Goal: Task Accomplishment & Management: Use online tool/utility

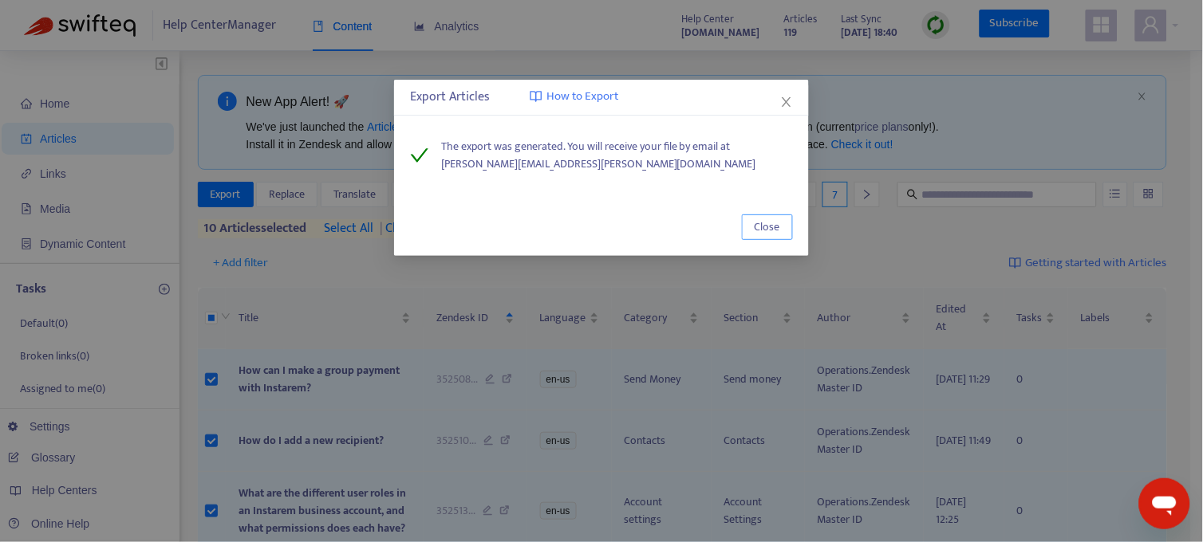
click at [778, 219] on span "Close" at bounding box center [767, 228] width 26 height 18
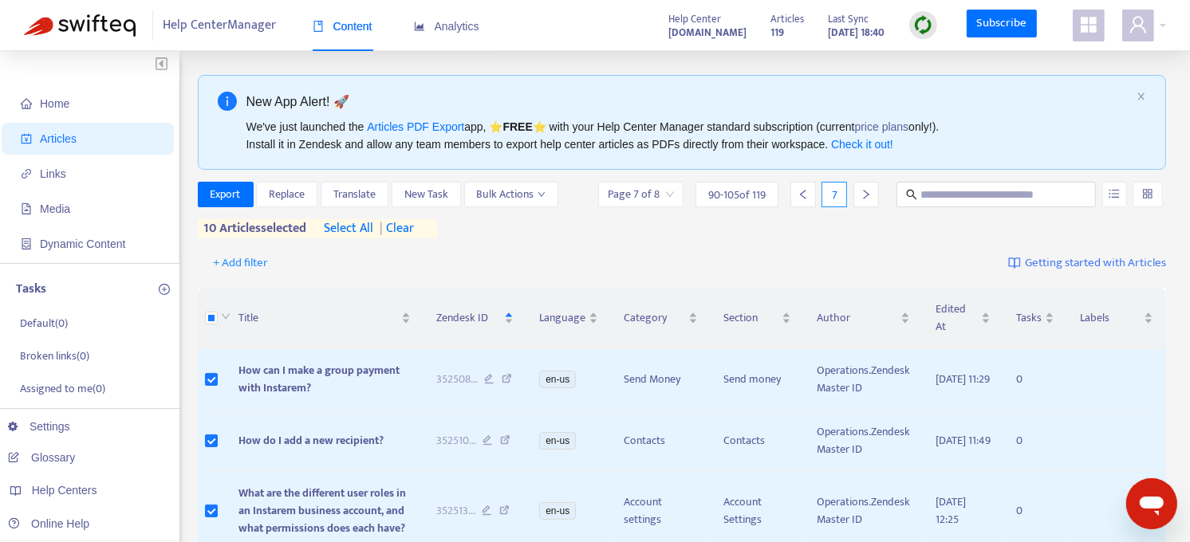
click at [413, 233] on span "| clear" at bounding box center [394, 228] width 40 height 19
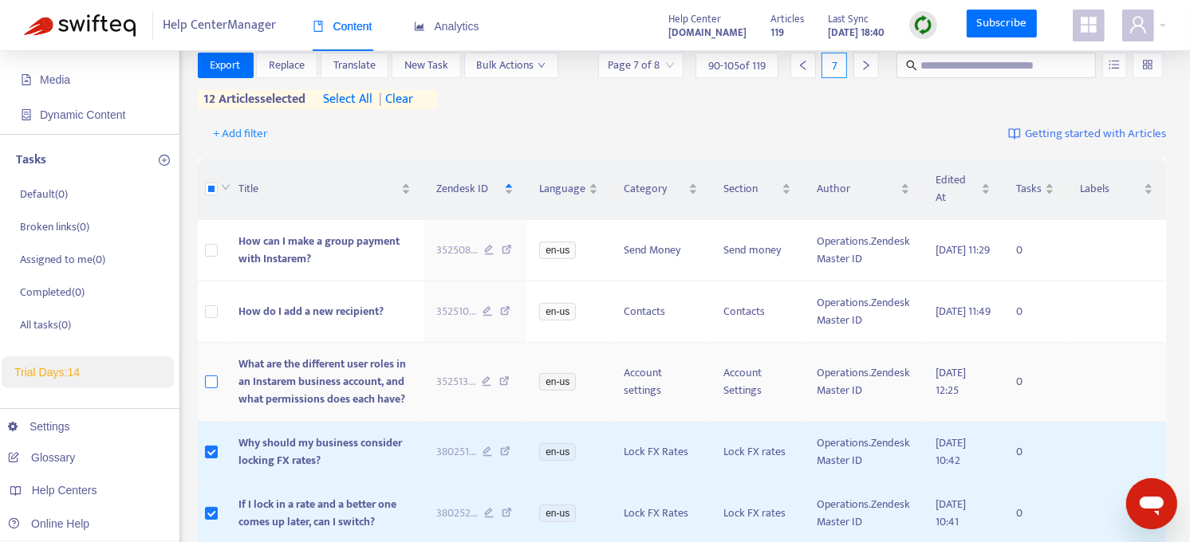
scroll to position [139, 0]
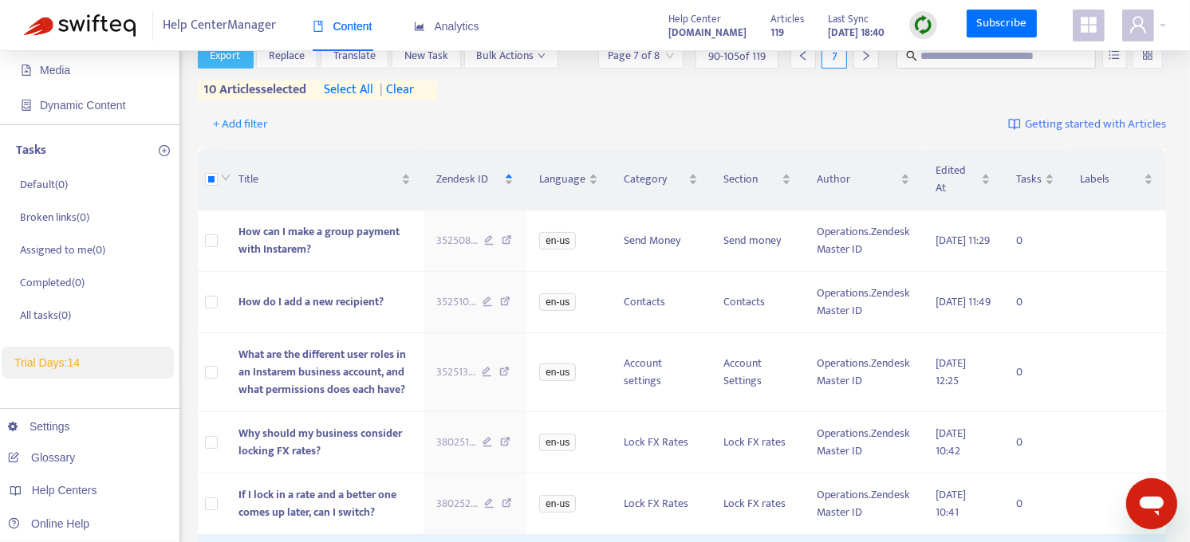
click at [227, 67] on button "Export" at bounding box center [226, 56] width 56 height 26
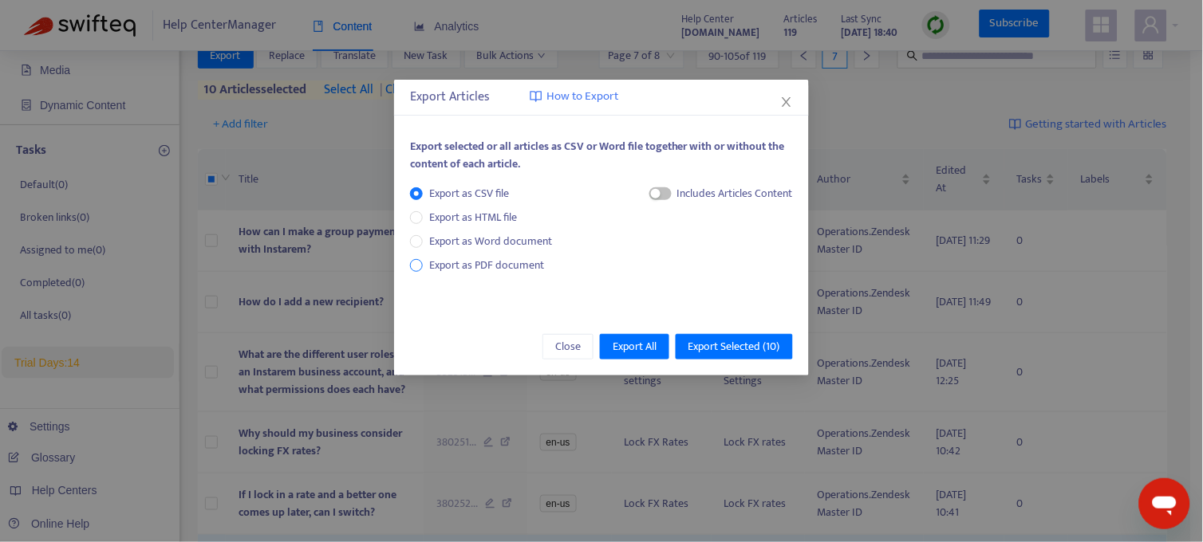
click at [439, 269] on span "Export as PDF document" at bounding box center [486, 265] width 115 height 18
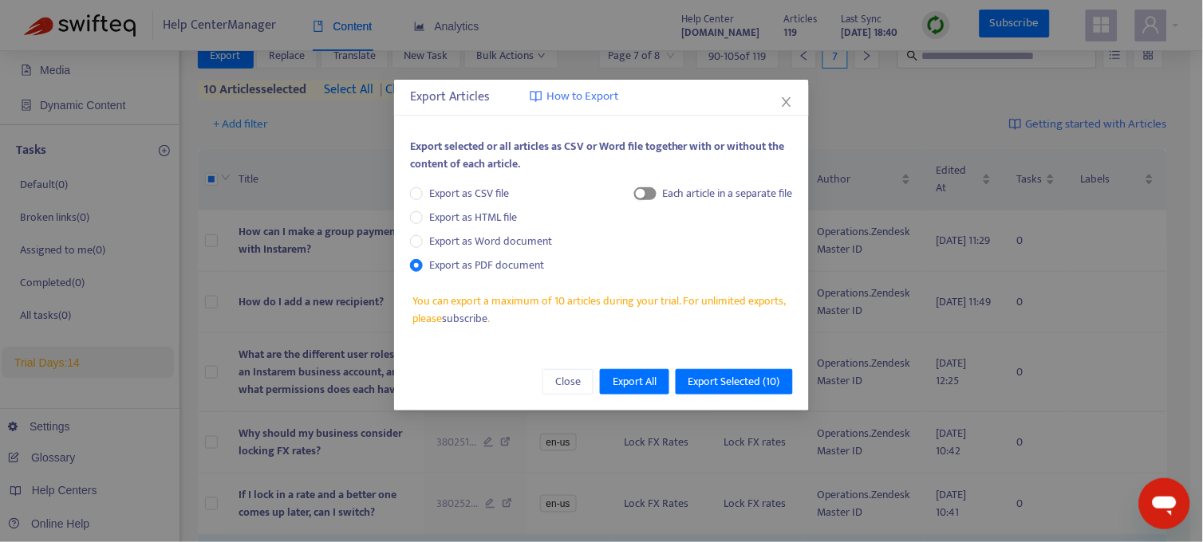
click at [646, 198] on span "button" at bounding box center [645, 193] width 22 height 13
click at [734, 378] on span "Export Selected ( 10 )" at bounding box center [734, 382] width 92 height 18
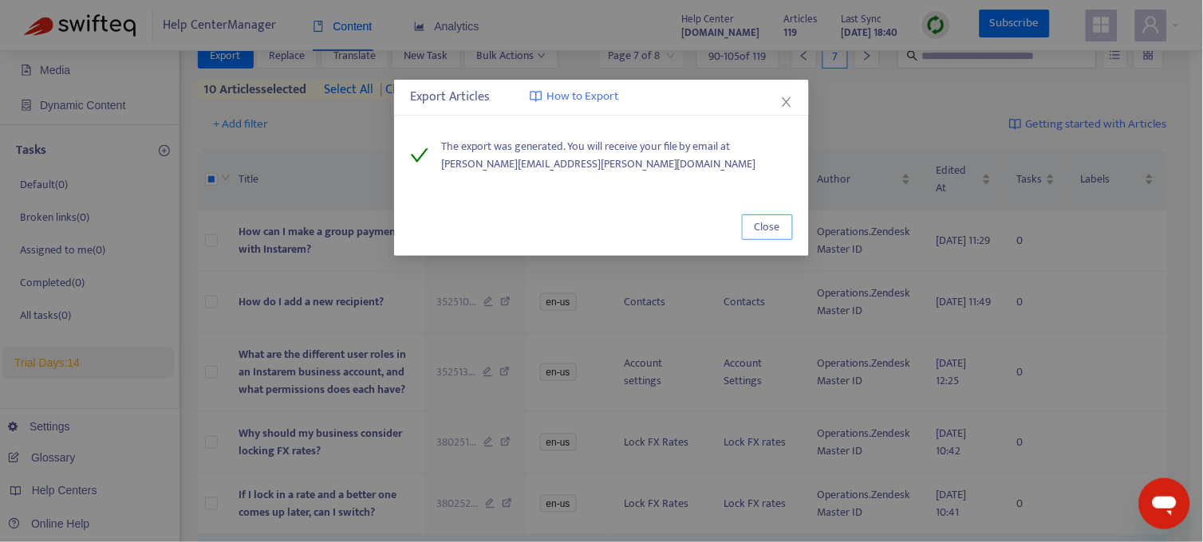
click at [774, 227] on span "Close" at bounding box center [767, 228] width 26 height 18
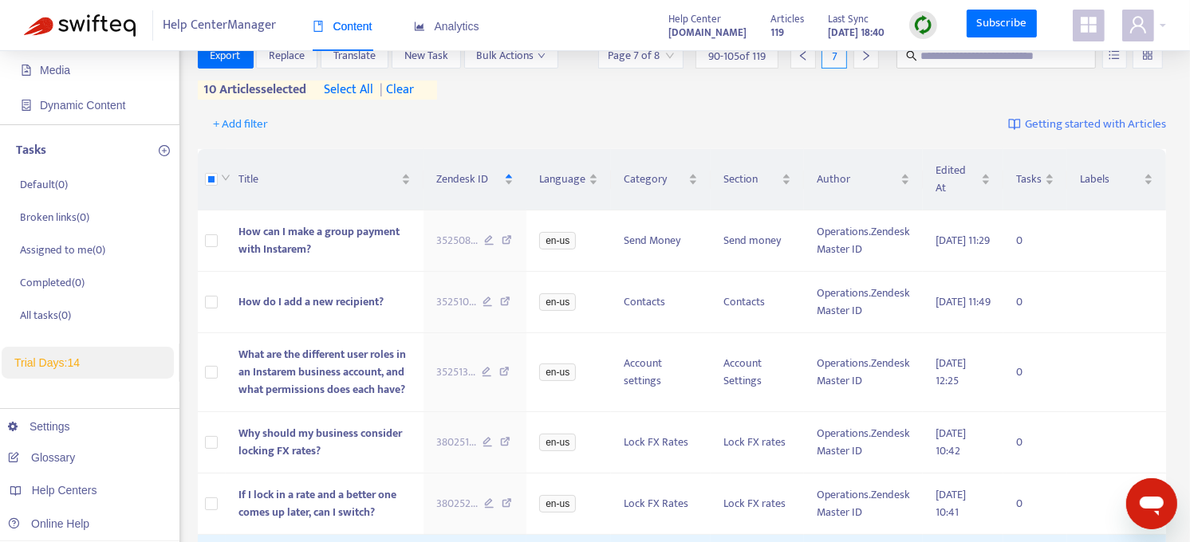
click at [413, 89] on span "| clear" at bounding box center [394, 90] width 40 height 19
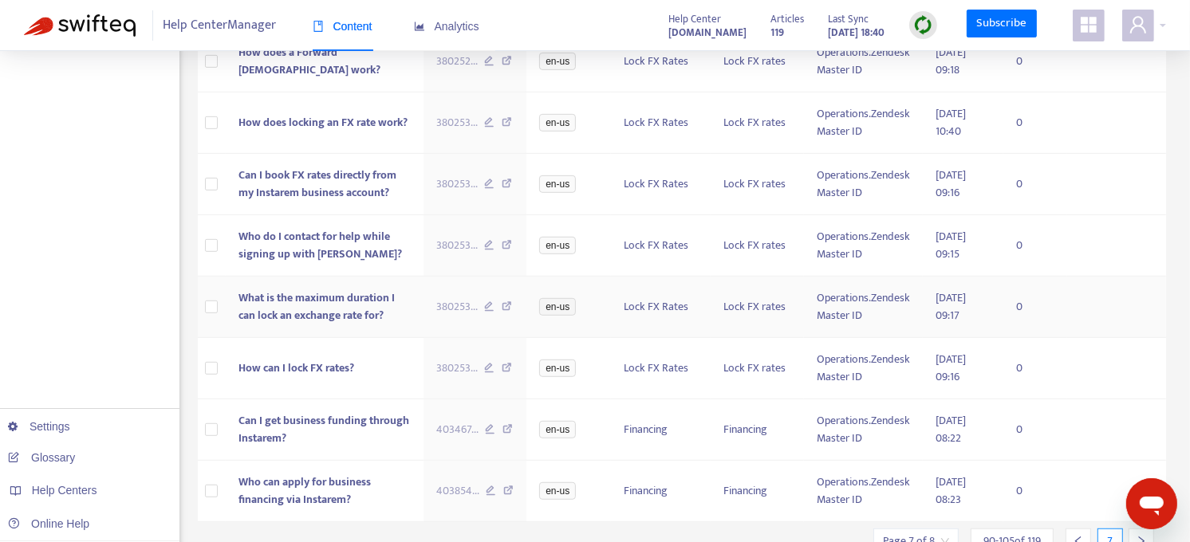
scroll to position [874, 0]
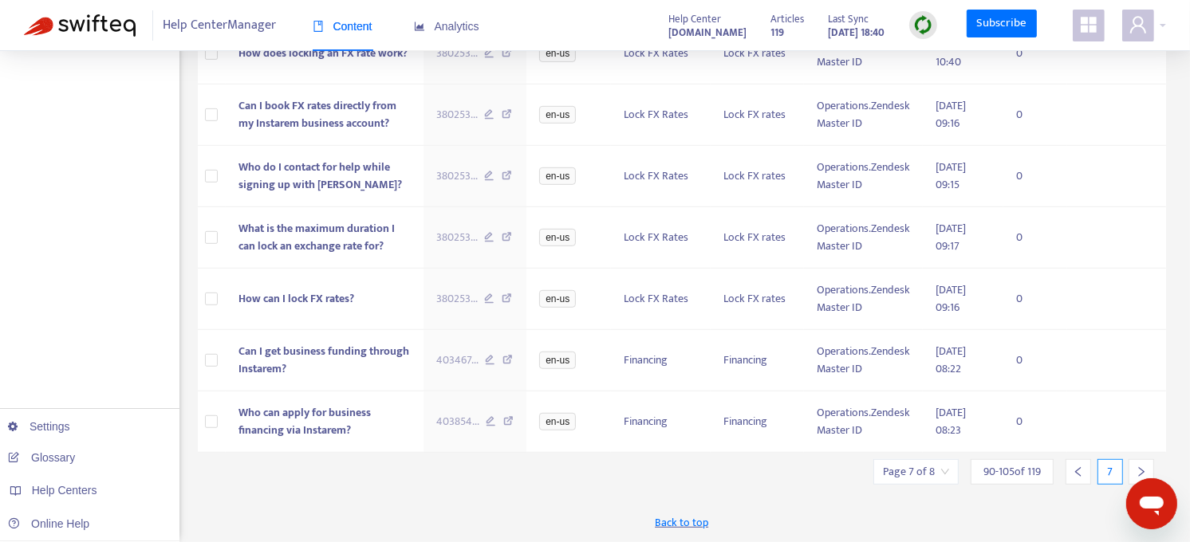
click at [1140, 471] on icon "right" at bounding box center [1141, 472] width 11 height 11
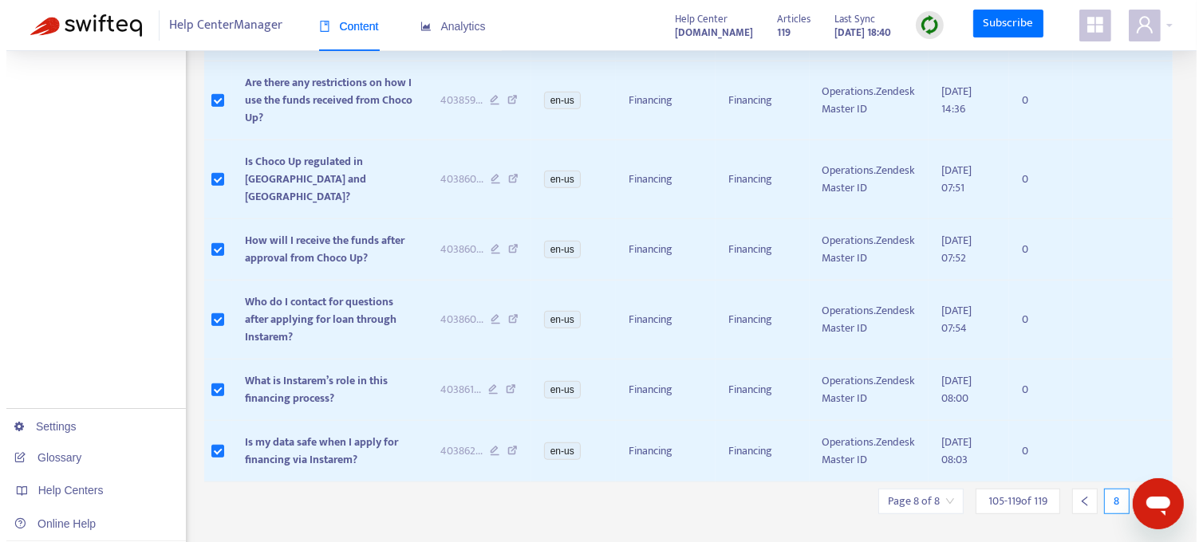
scroll to position [862, 0]
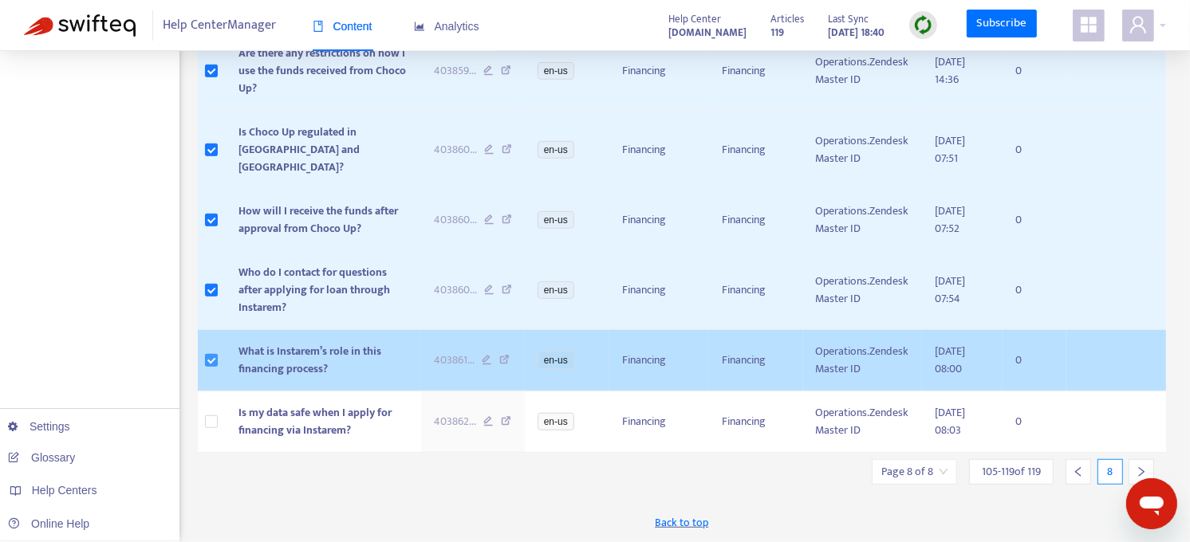
click at [217, 367] on label at bounding box center [211, 361] width 13 height 18
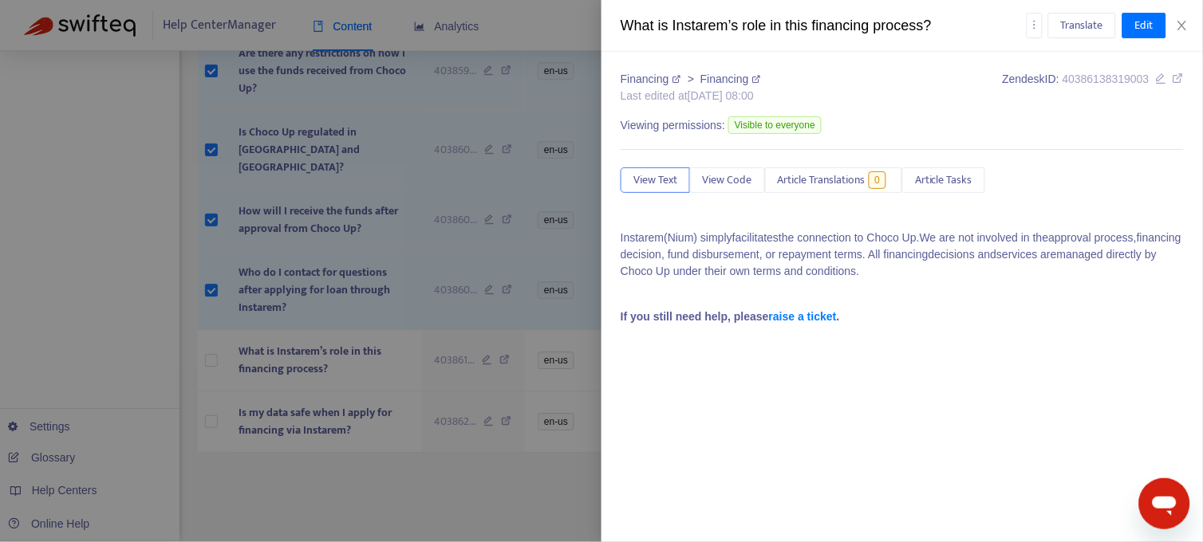
click at [215, 296] on div at bounding box center [601, 271] width 1203 height 542
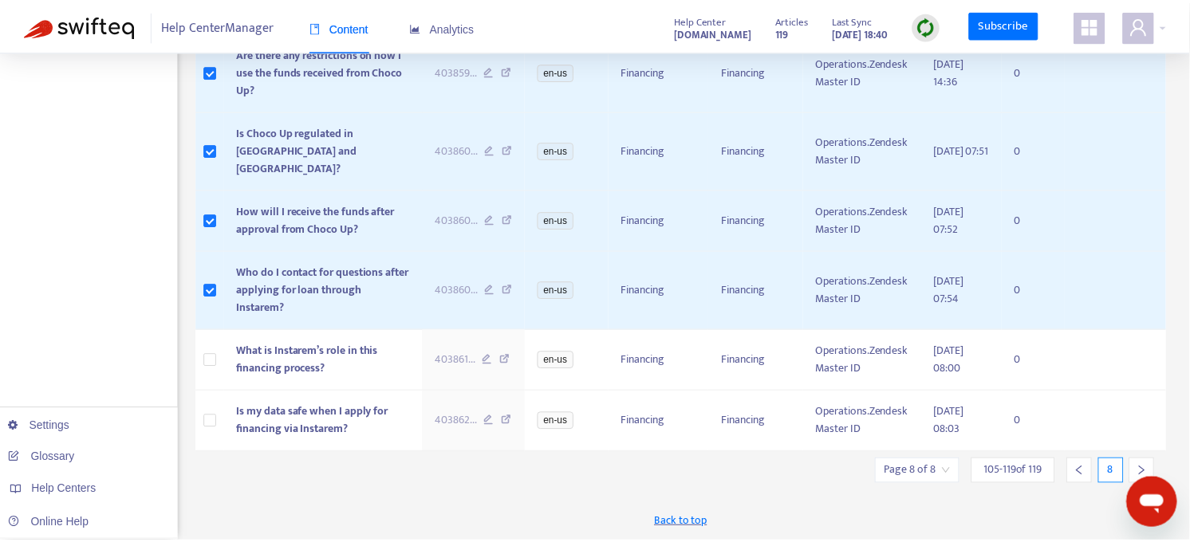
scroll to position [844, 0]
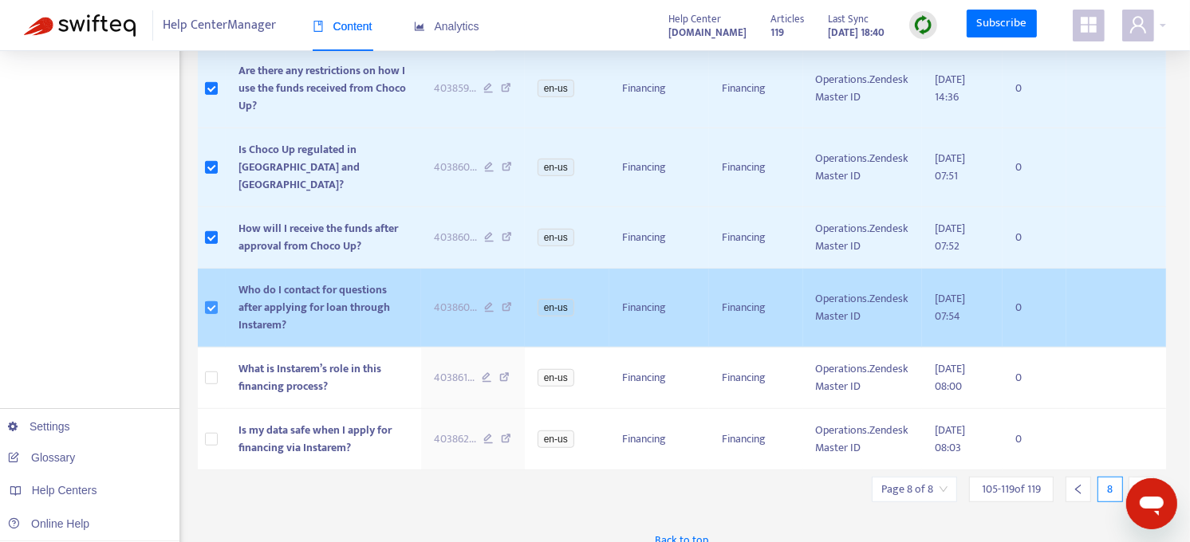
click at [212, 299] on label at bounding box center [211, 308] width 13 height 18
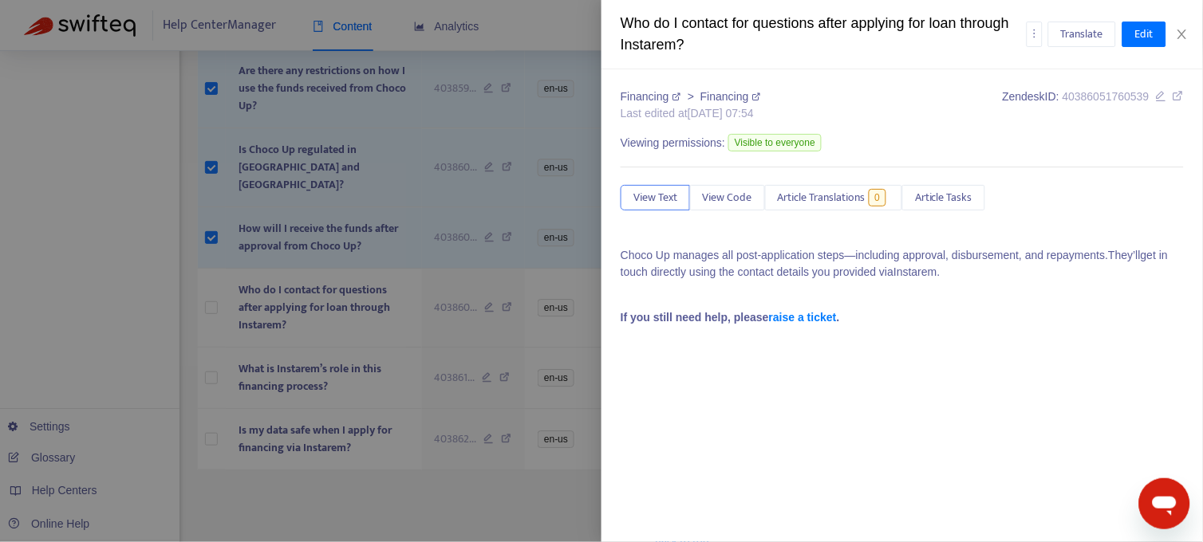
click at [209, 236] on div at bounding box center [601, 271] width 1203 height 542
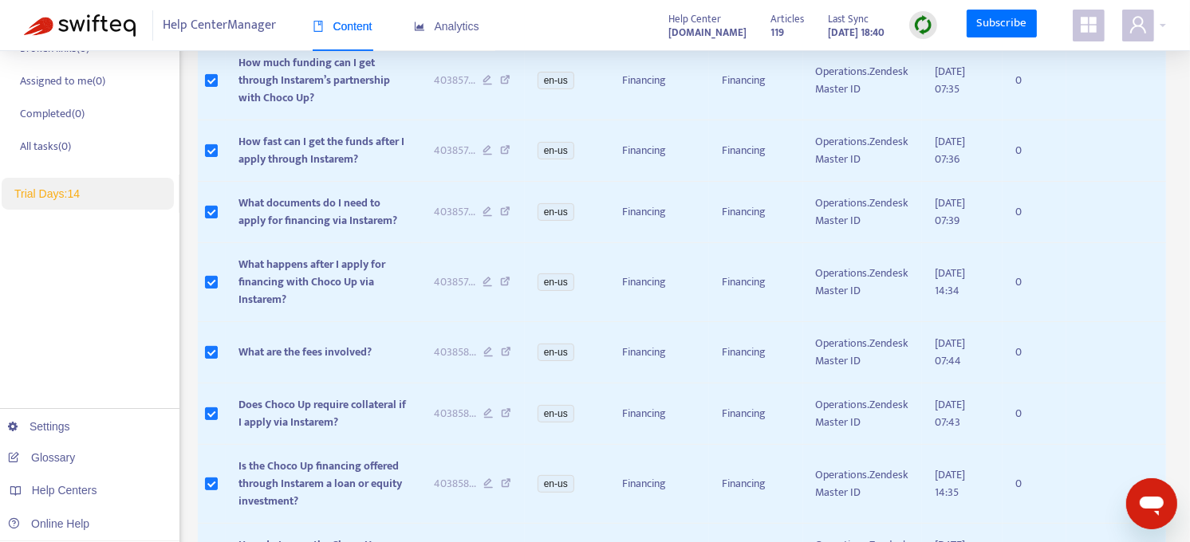
scroll to position [0, 0]
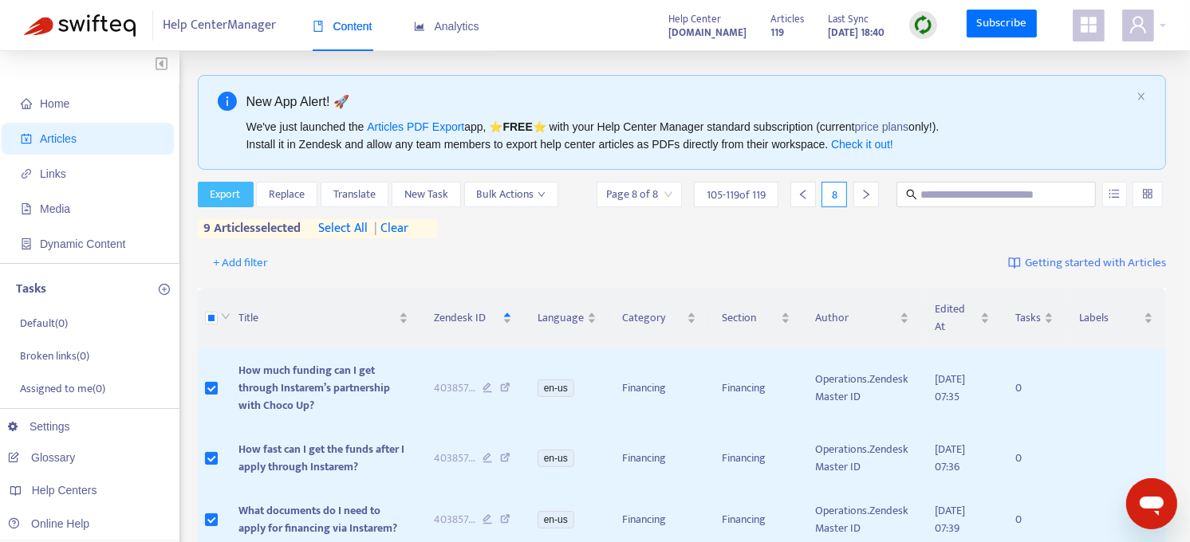
click at [231, 188] on span "Export" at bounding box center [226, 195] width 30 height 18
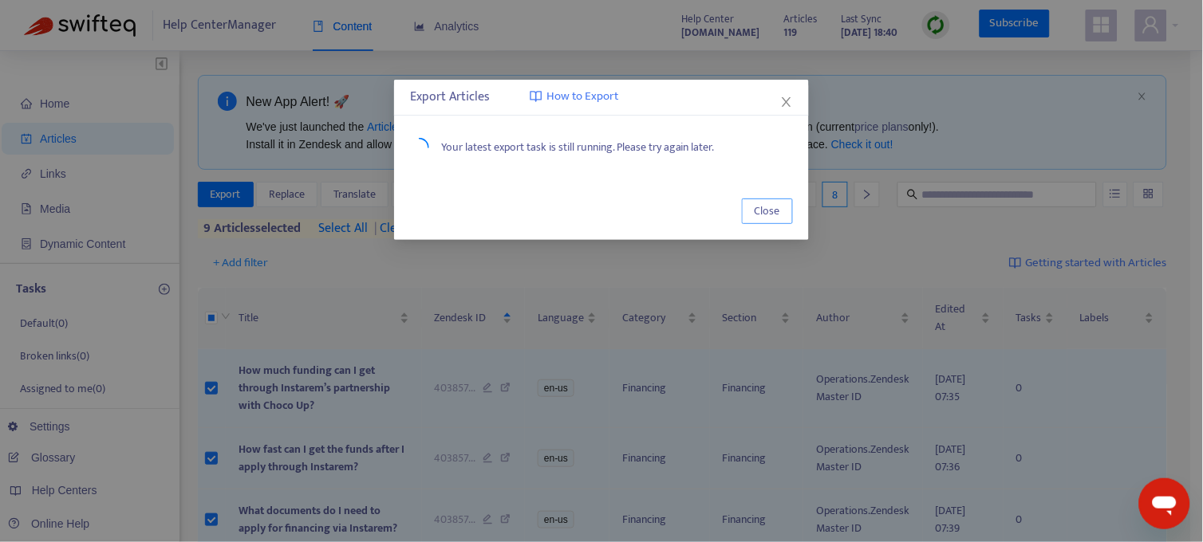
click at [770, 208] on span "Close" at bounding box center [767, 212] width 26 height 18
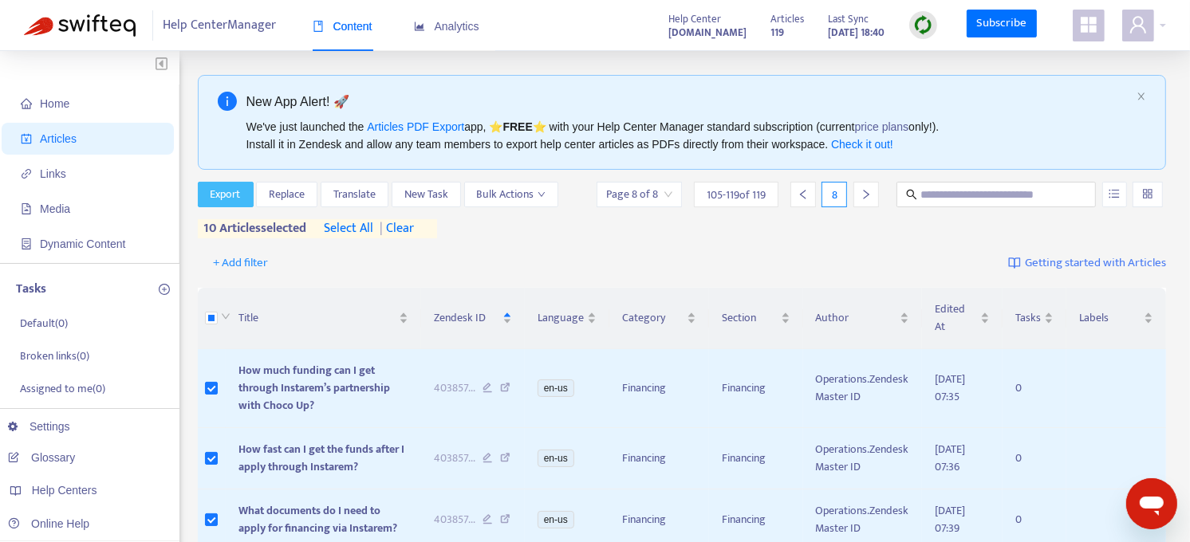
click at [234, 195] on span "Export" at bounding box center [226, 195] width 30 height 18
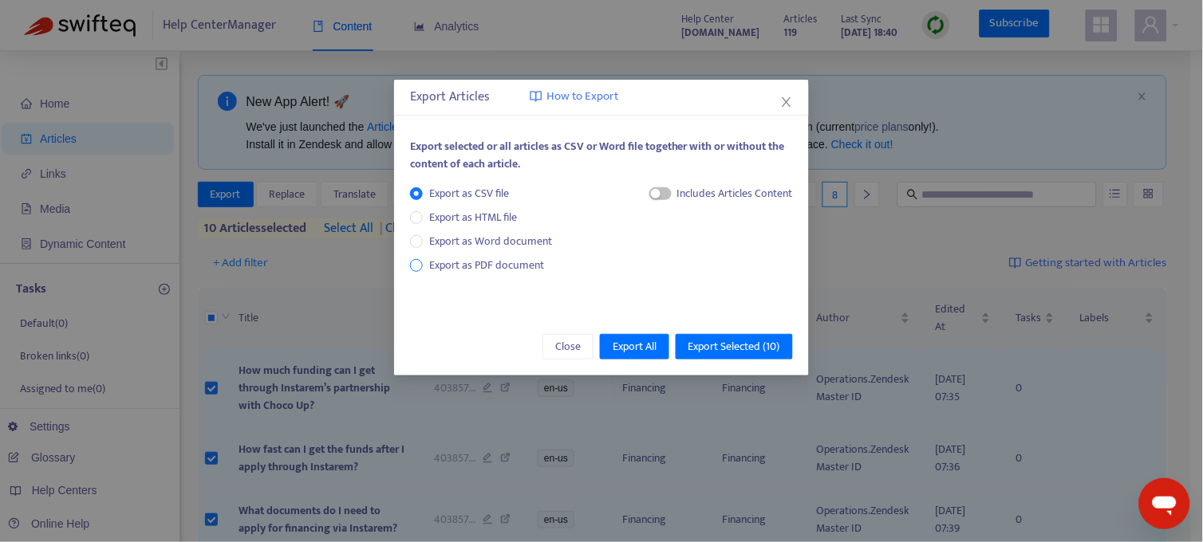
click at [491, 266] on span "Export as PDF document" at bounding box center [486, 265] width 115 height 18
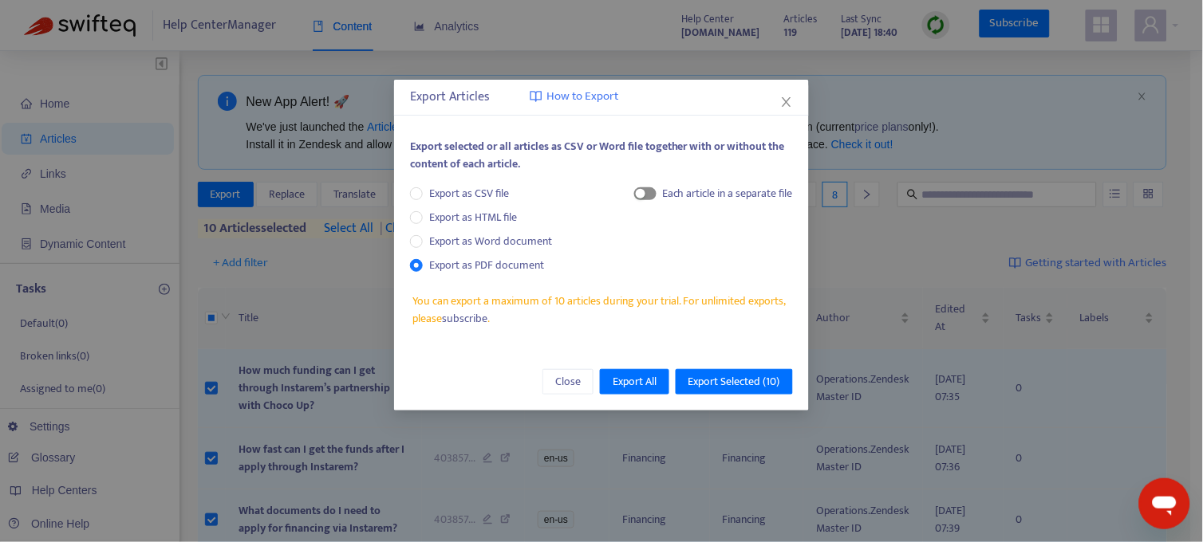
click at [652, 195] on span "button" at bounding box center [645, 193] width 22 height 13
click at [743, 377] on span "Export Selected ( 10 )" at bounding box center [734, 382] width 92 height 18
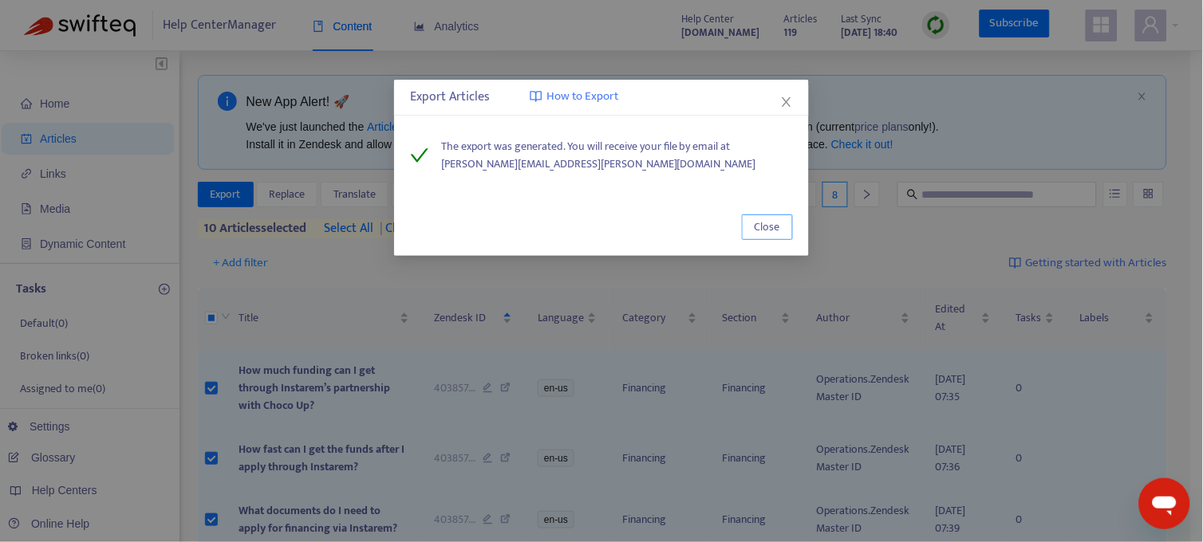
click at [788, 229] on button "Close" at bounding box center [767, 228] width 51 height 26
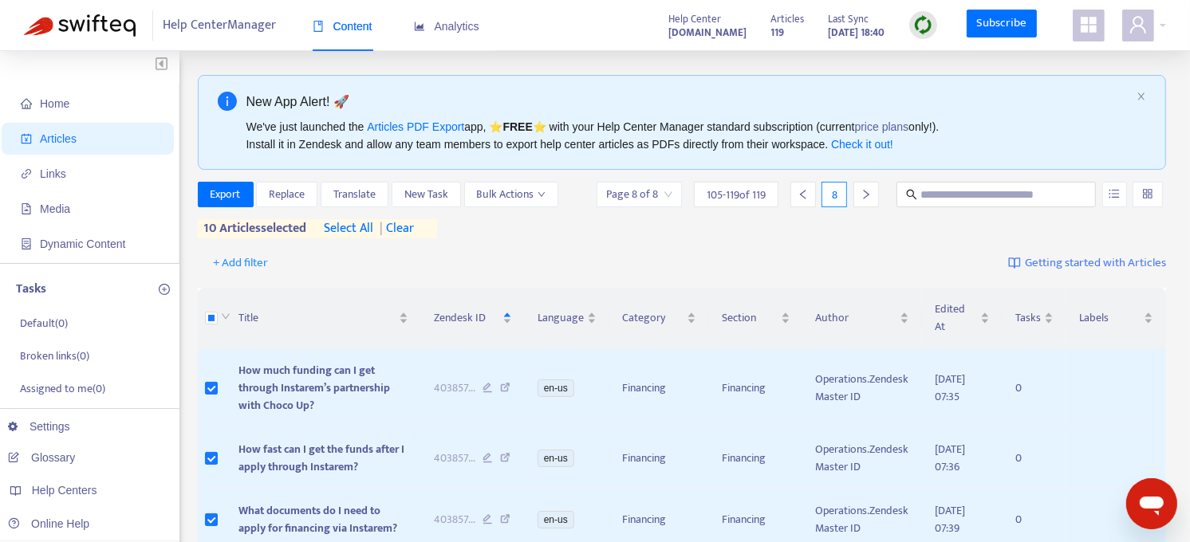
click at [414, 225] on span "| clear" at bounding box center [394, 228] width 40 height 19
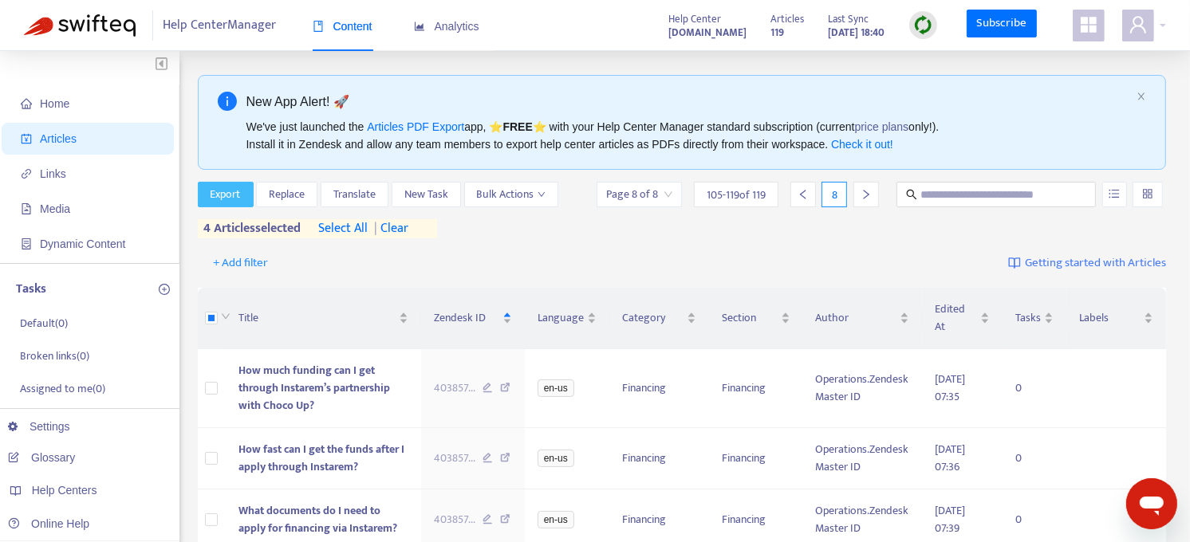
click at [231, 190] on span "Export" at bounding box center [226, 195] width 30 height 18
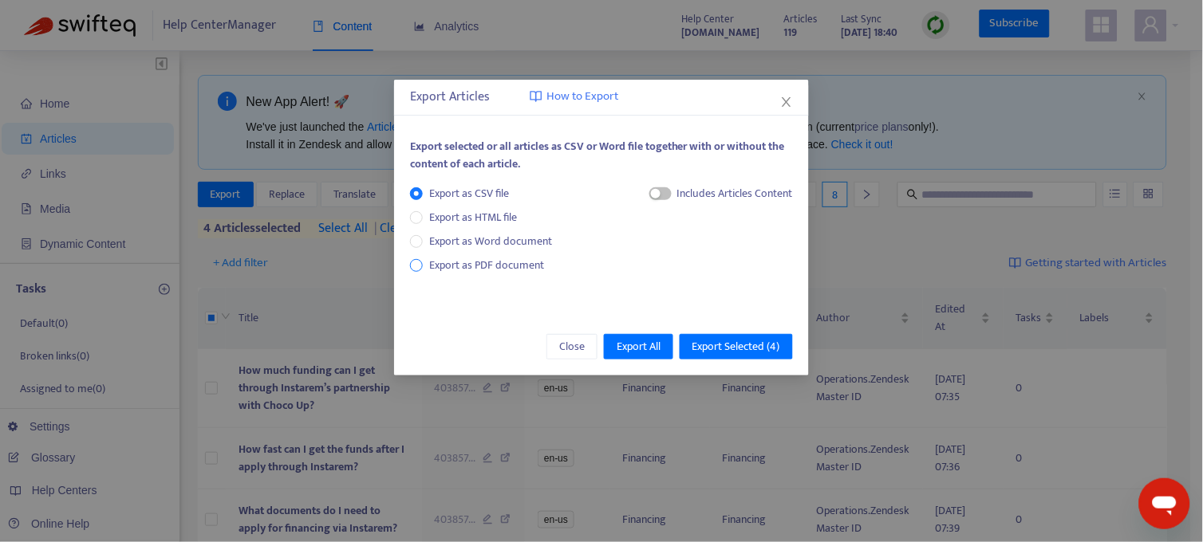
click at [486, 268] on span "Export as PDF document" at bounding box center [486, 265] width 115 height 18
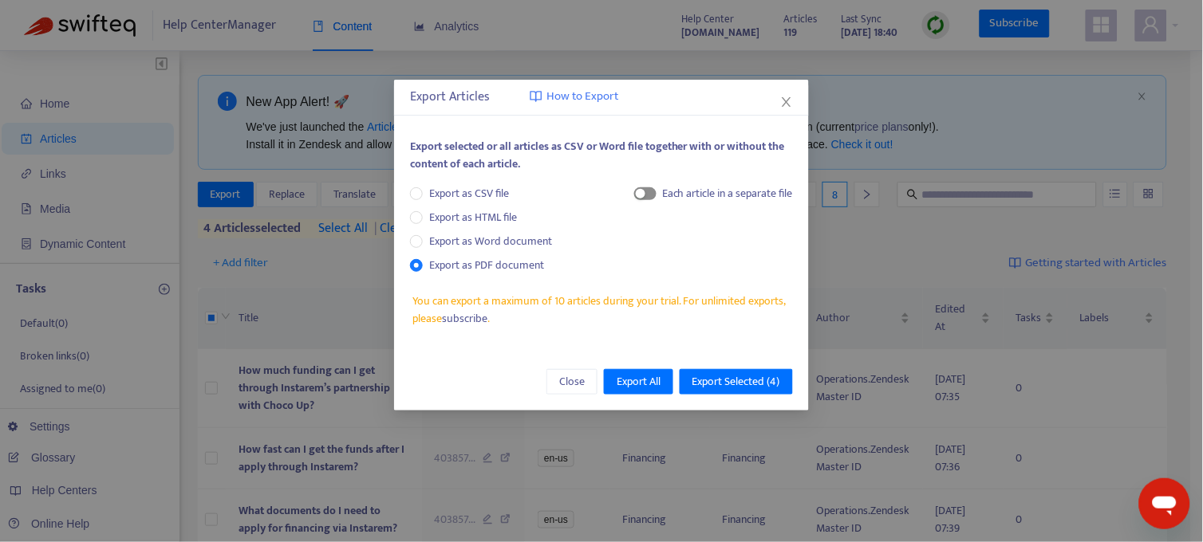
click at [646, 189] on span "button" at bounding box center [645, 193] width 22 height 13
click at [759, 377] on span "Export Selected ( 4 )" at bounding box center [736, 382] width 88 height 18
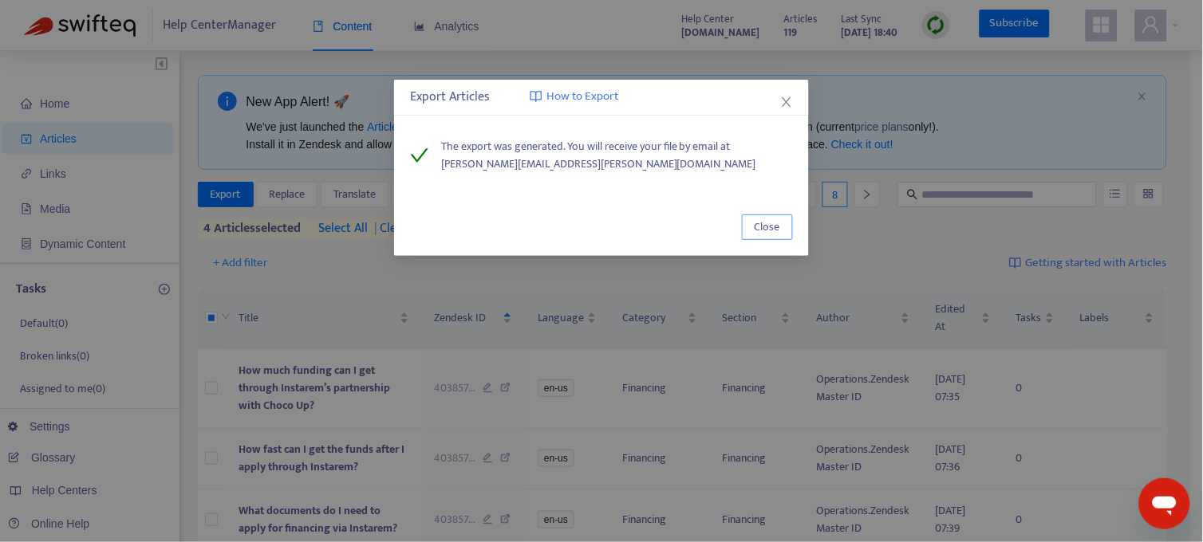
click at [782, 229] on button "Close" at bounding box center [767, 228] width 51 height 26
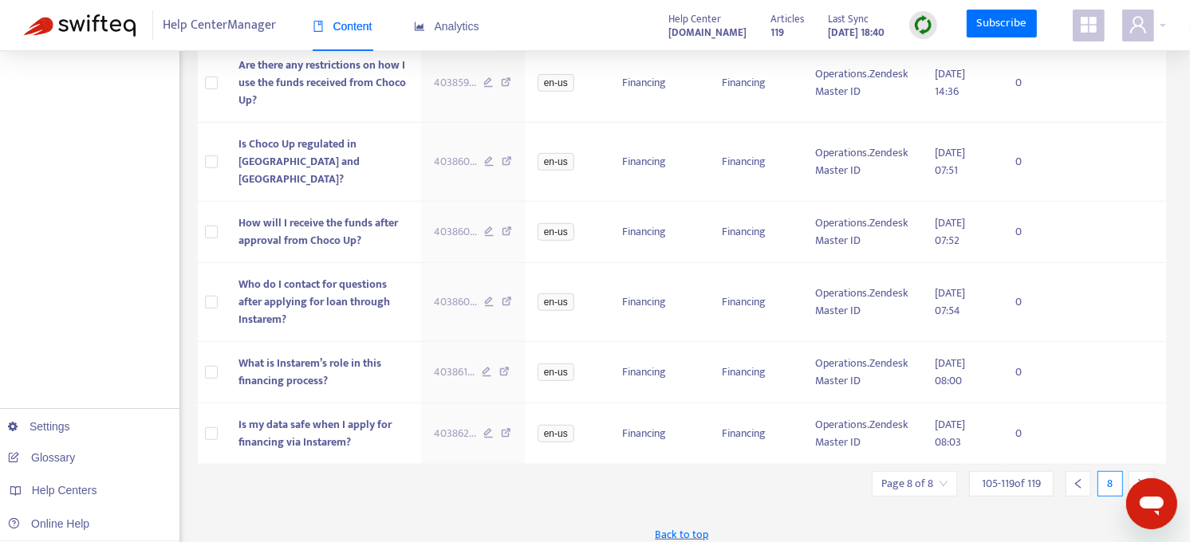
scroll to position [831, 0]
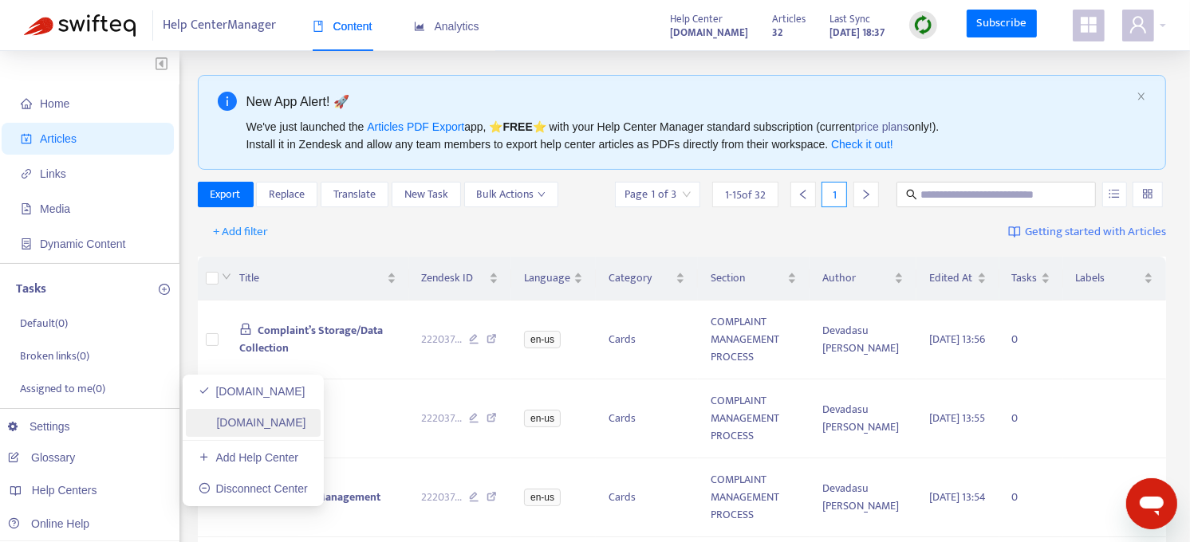
click at [227, 427] on link "[DOMAIN_NAME]" at bounding box center [253, 422] width 108 height 13
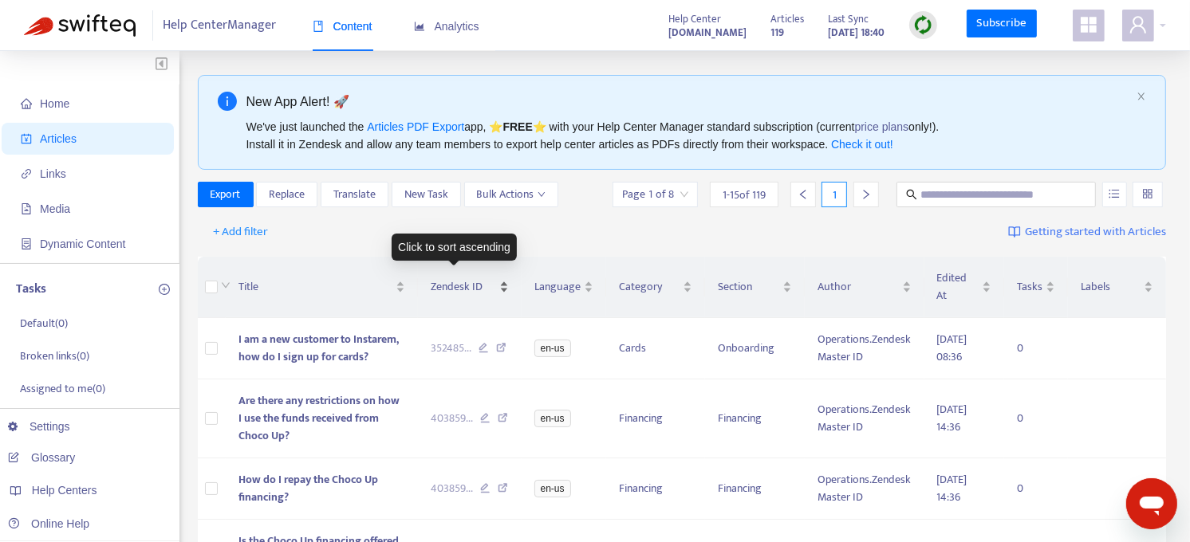
click at [484, 278] on div "Zendesk ID" at bounding box center [470, 287] width 78 height 18
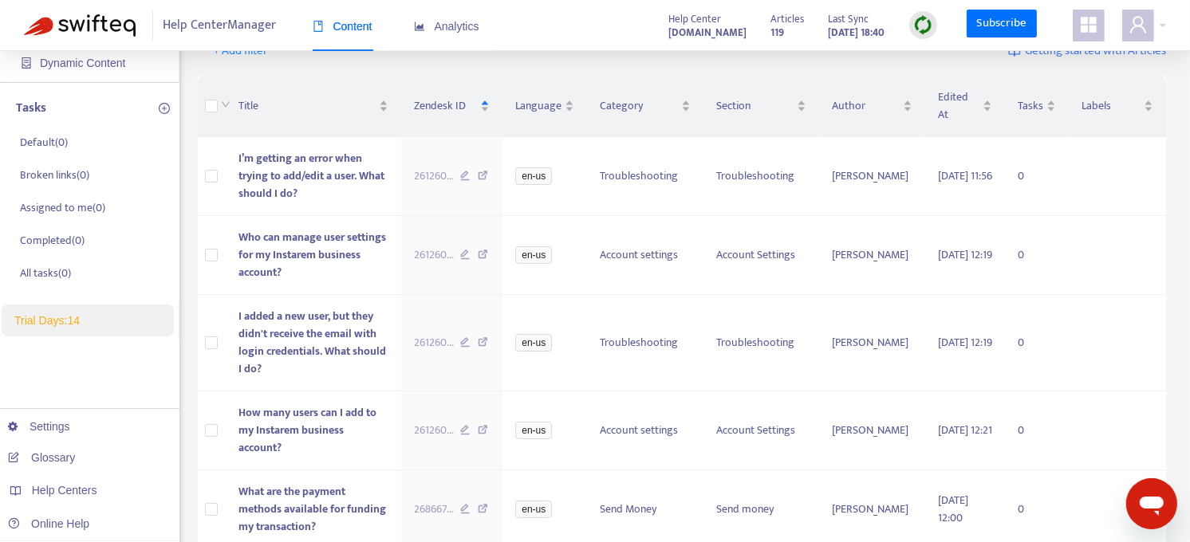
scroll to position [184, 0]
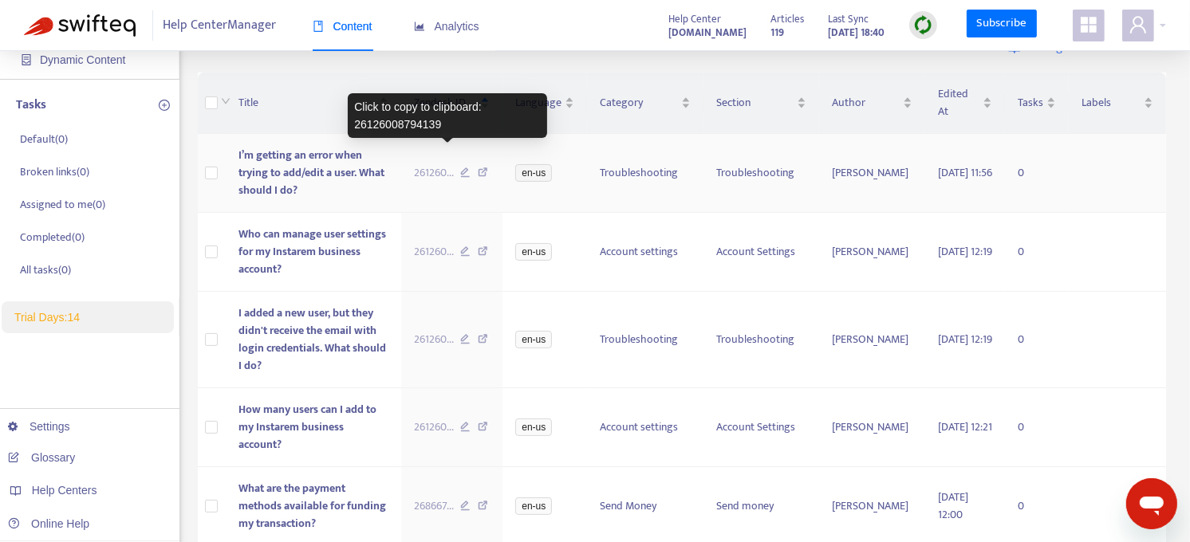
click at [439, 164] on span "261260 ..." at bounding box center [434, 173] width 40 height 18
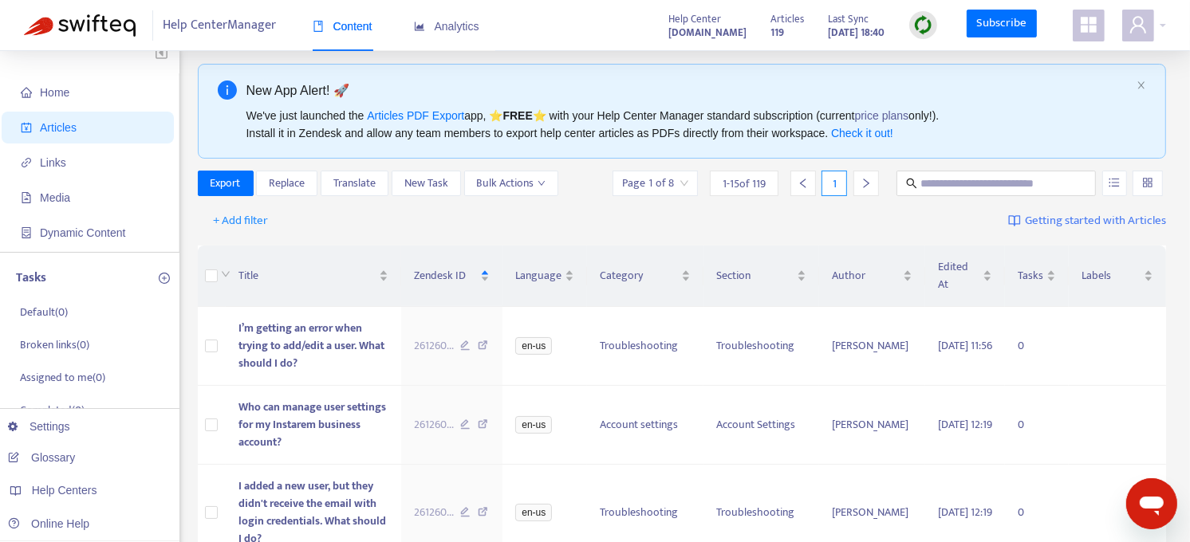
scroll to position [0, 0]
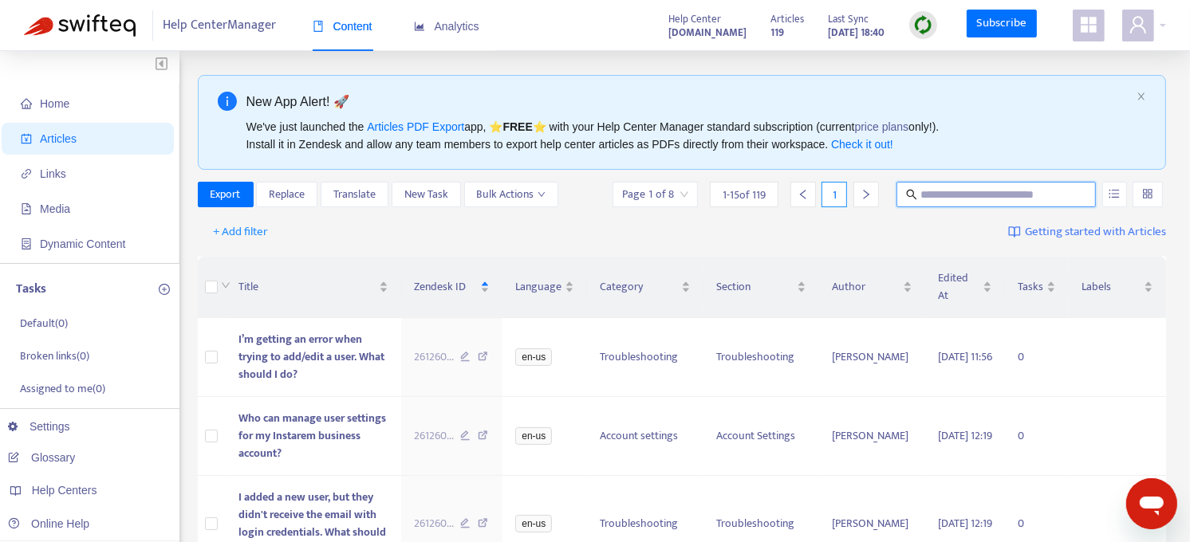
click at [1037, 192] on input "text" at bounding box center [996, 195] width 153 height 18
paste input "**********"
type input "**********"
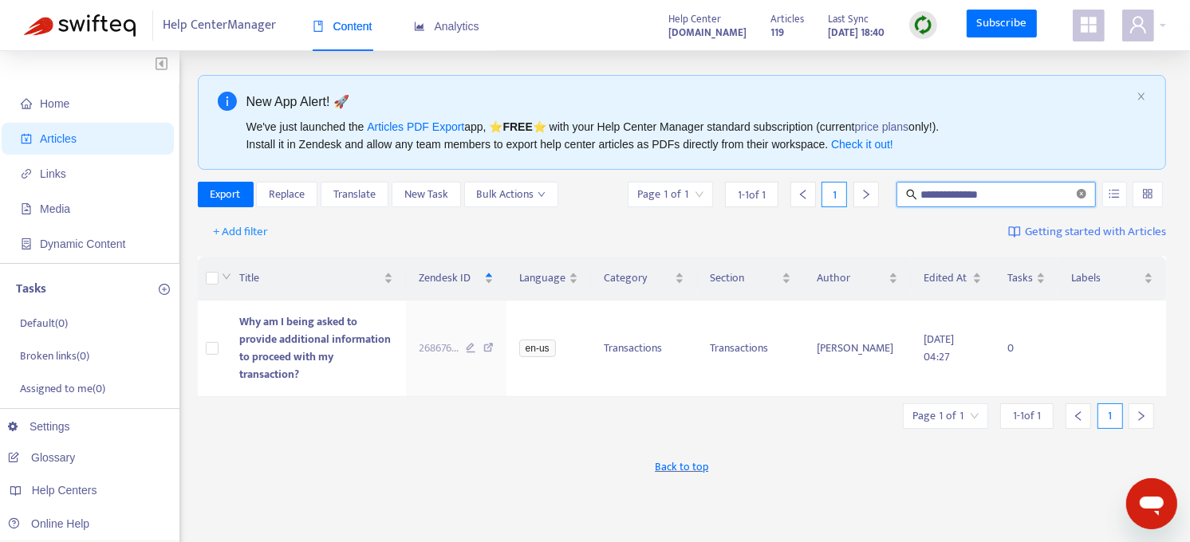
click at [1081, 195] on icon "close-circle" at bounding box center [1082, 194] width 10 height 10
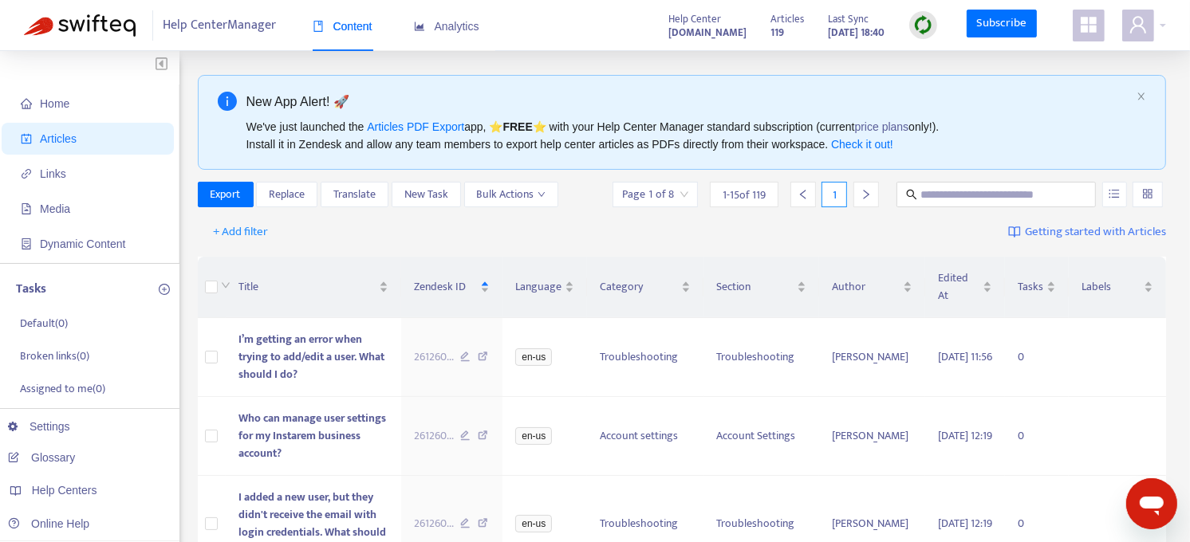
click at [533, 224] on div "+ Add filter Getting started with Articles" at bounding box center [682, 232] width 969 height 37
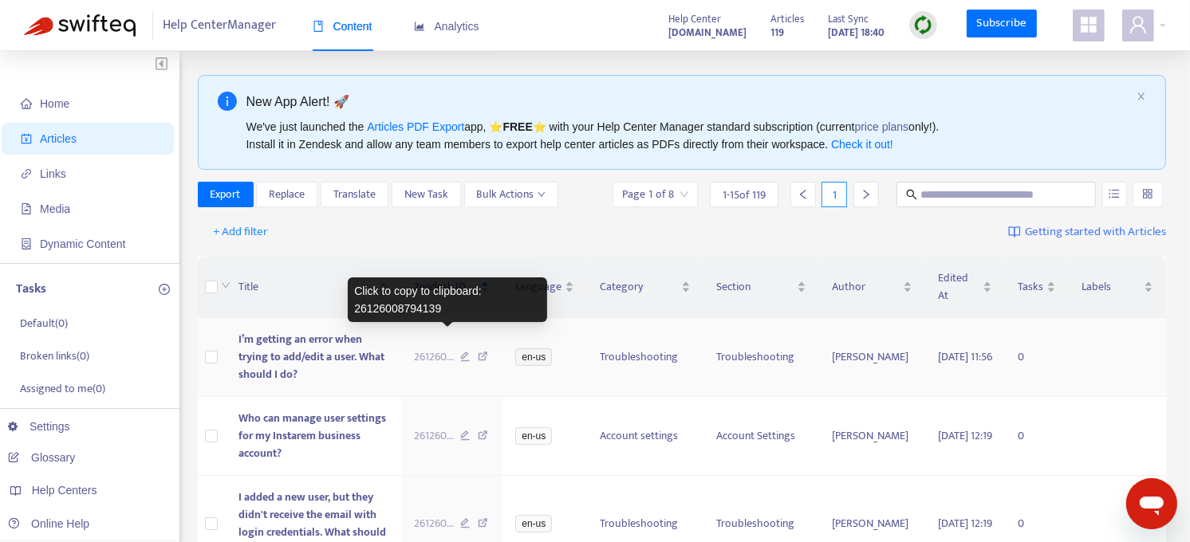
click at [433, 348] on span "261260 ..." at bounding box center [434, 357] width 40 height 18
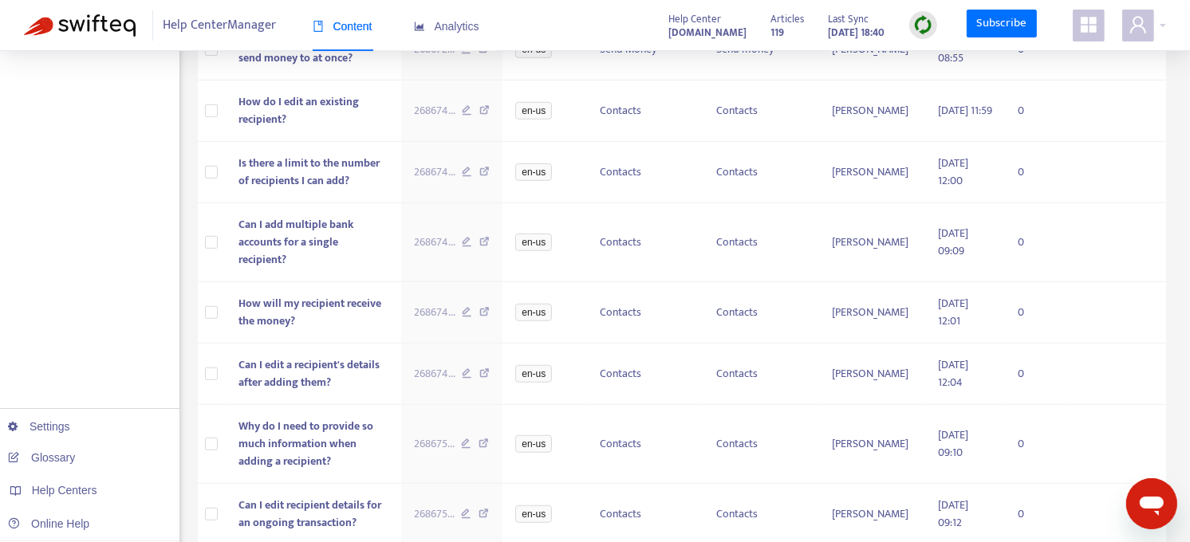
scroll to position [874, 0]
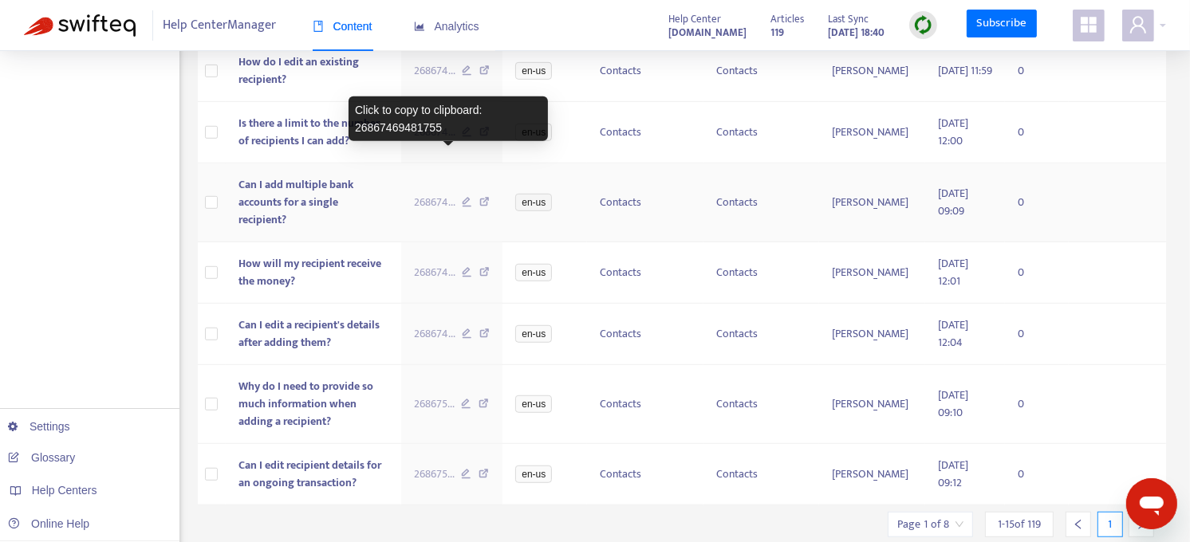
click at [433, 194] on span "268674 ..." at bounding box center [434, 203] width 41 height 18
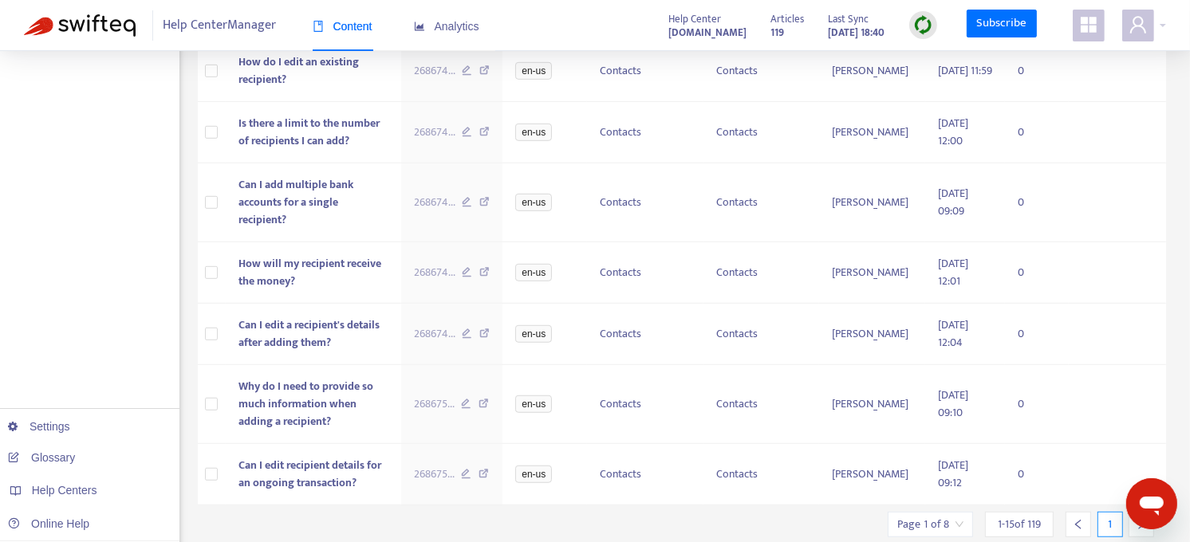
click at [1140, 512] on div at bounding box center [1141, 525] width 26 height 26
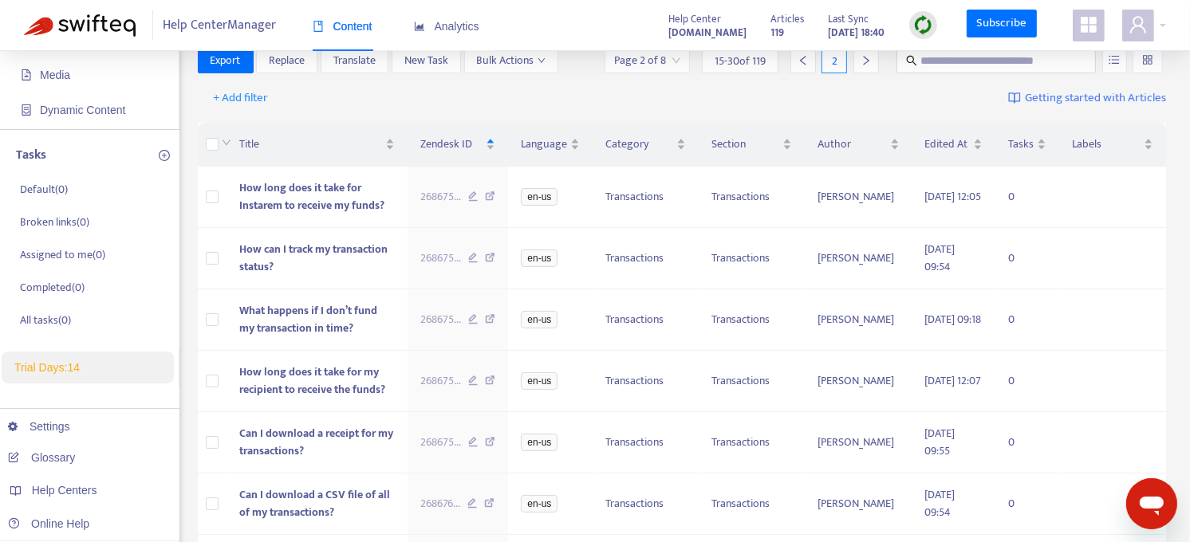
scroll to position [98, 0]
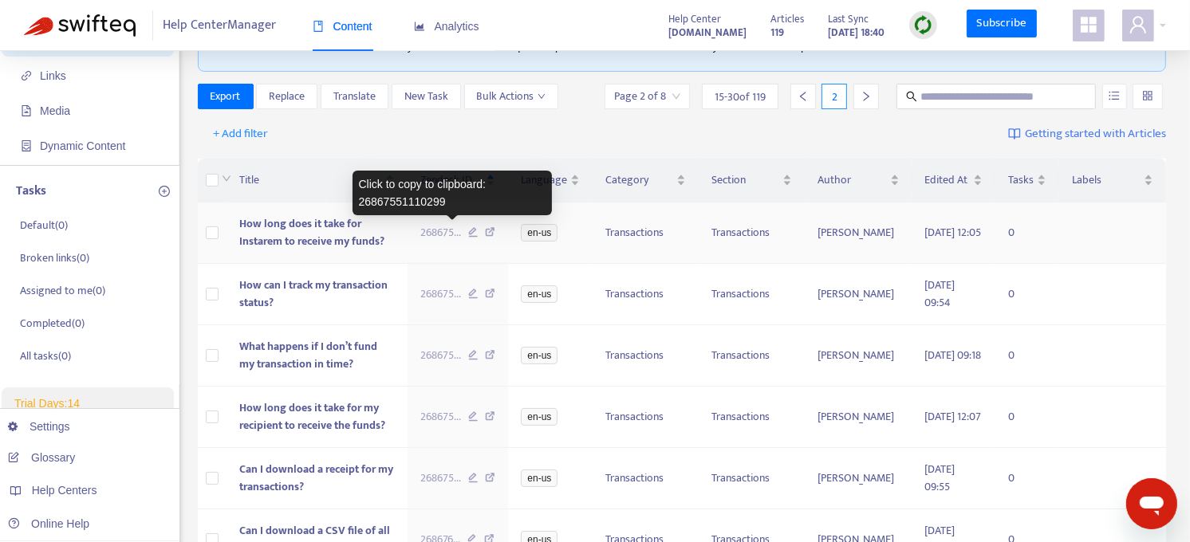
click at [451, 233] on span "268675 ..." at bounding box center [440, 233] width 41 height 18
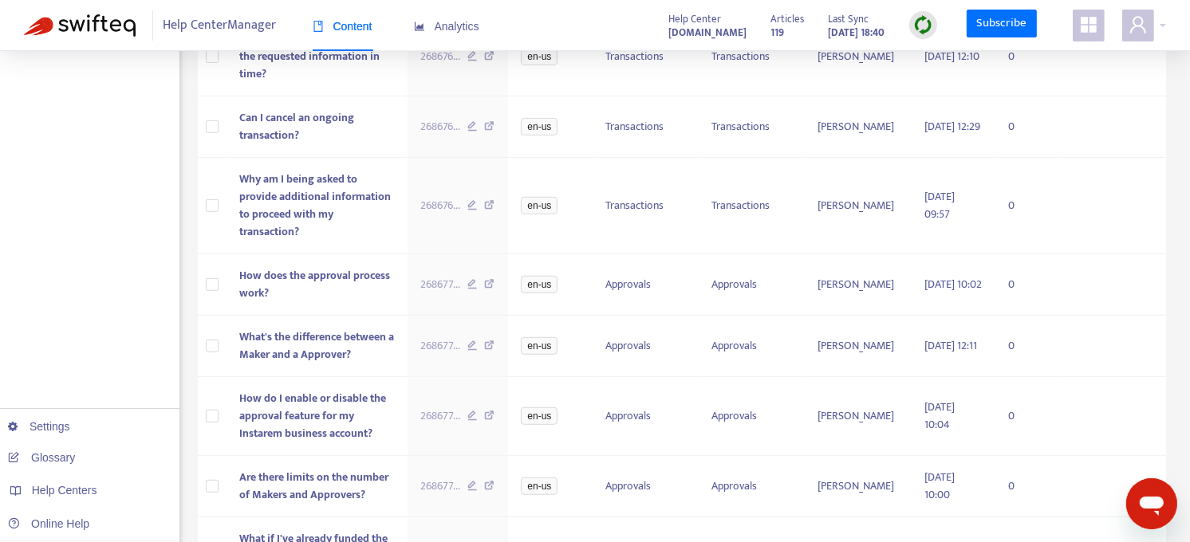
scroll to position [840, 0]
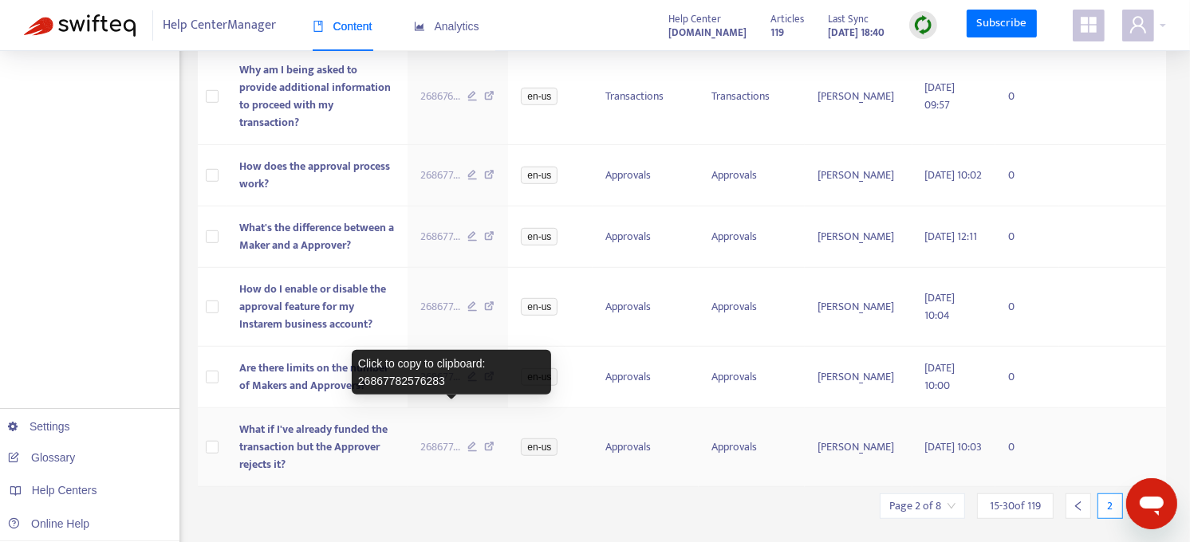
click at [449, 439] on span "268677 ..." at bounding box center [440, 448] width 40 height 18
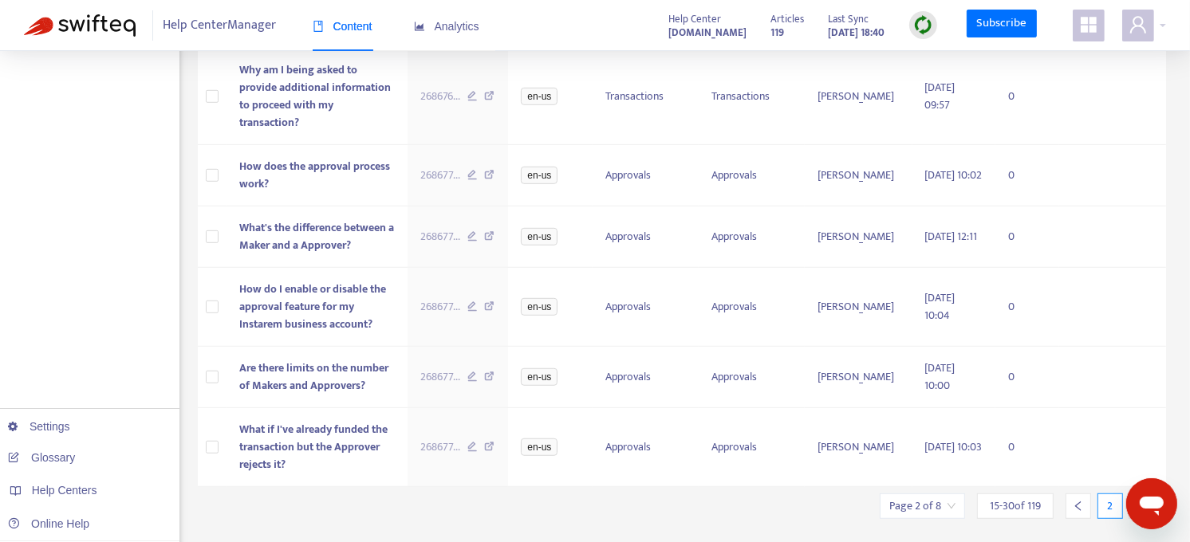
click at [1079, 501] on icon "left" at bounding box center [1078, 506] width 11 height 11
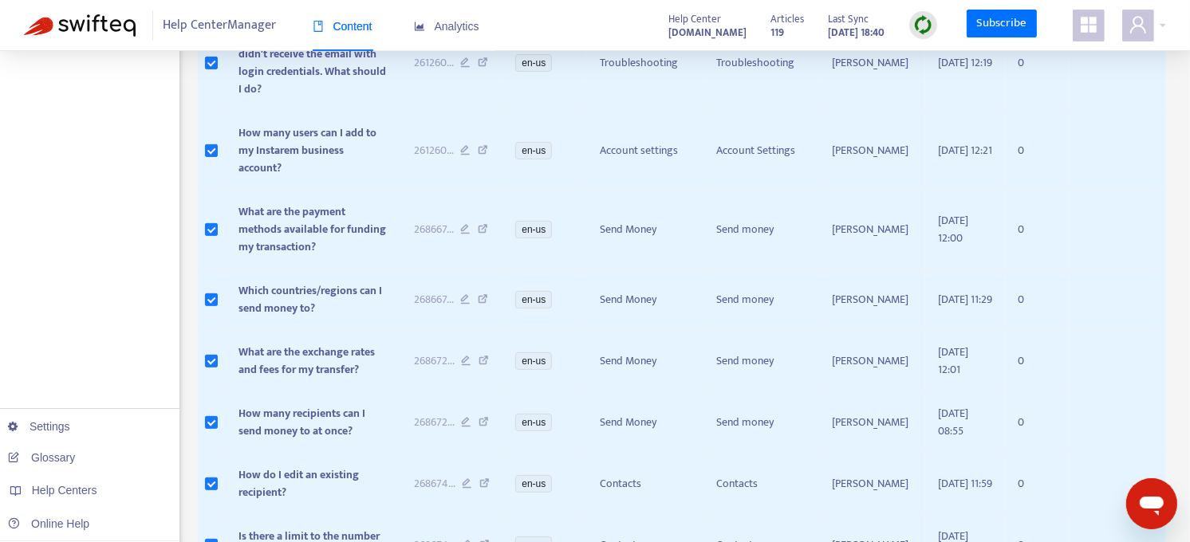
scroll to position [0, 0]
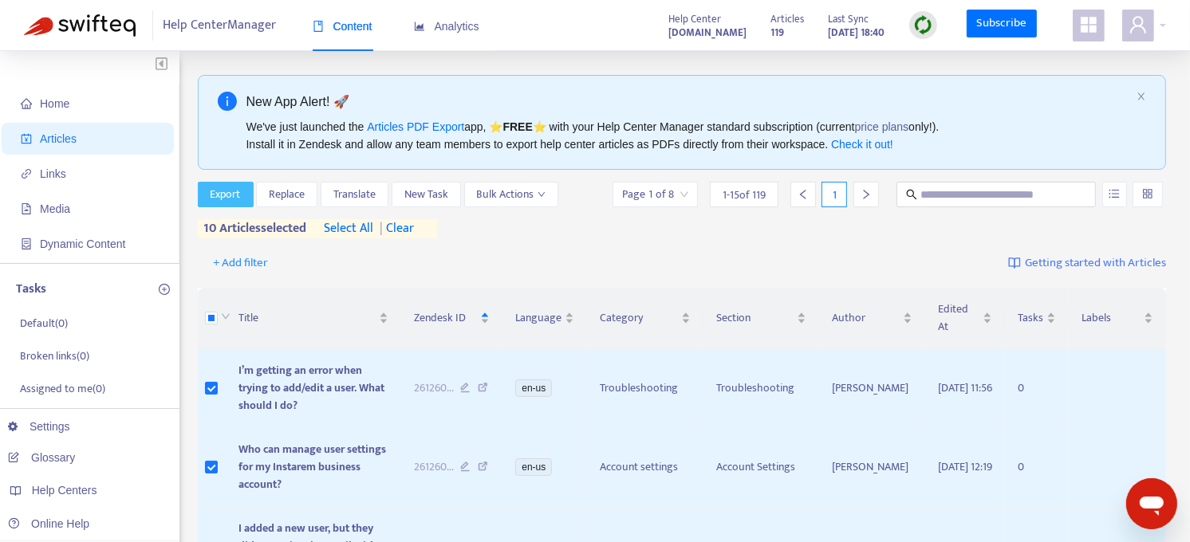
click at [224, 194] on span "Export" at bounding box center [226, 195] width 30 height 18
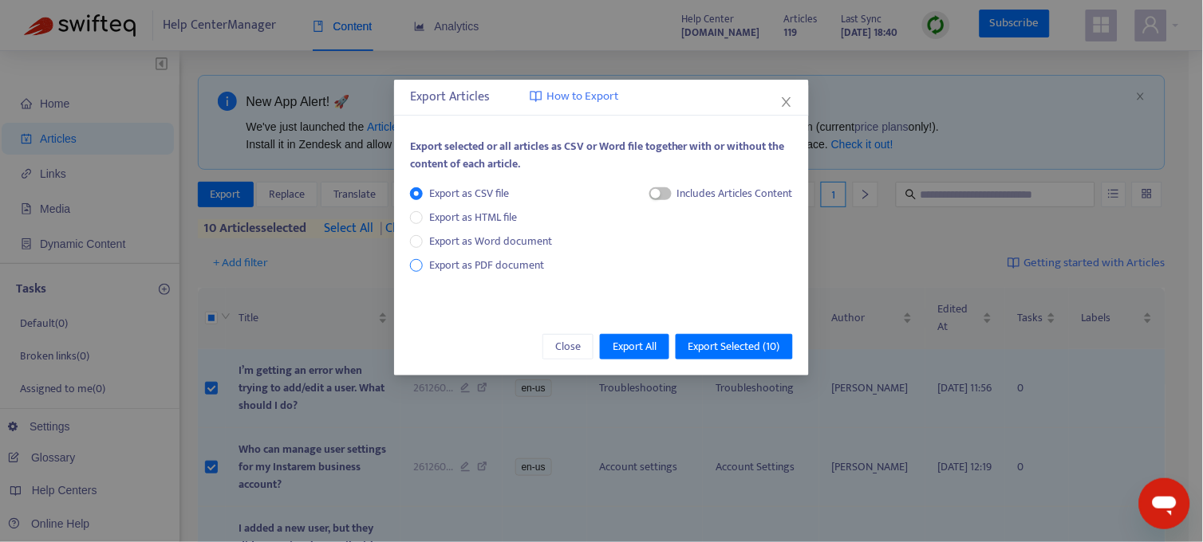
click at [469, 266] on span "Export as PDF document" at bounding box center [486, 265] width 115 height 18
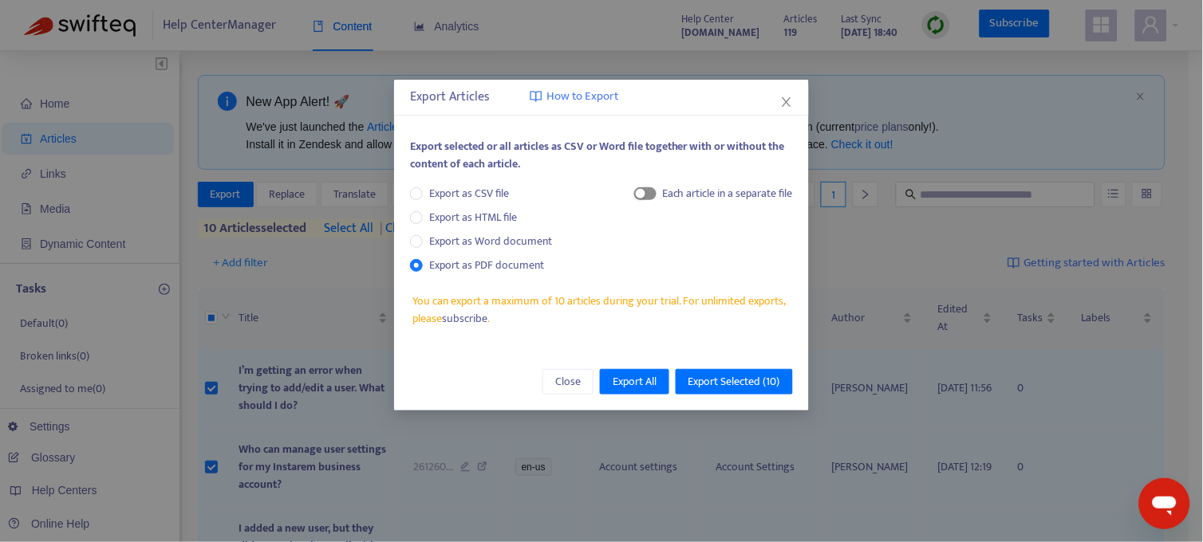
click at [648, 198] on span "button" at bounding box center [645, 193] width 22 height 13
click at [750, 383] on span "Export Selected ( 10 )" at bounding box center [734, 382] width 92 height 18
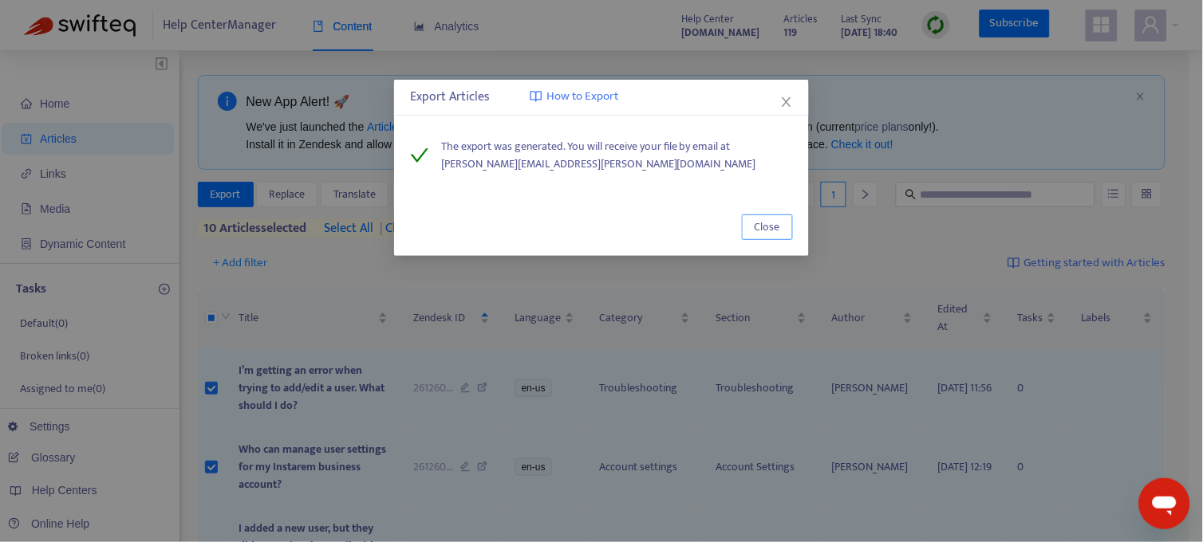
click at [766, 230] on span "Close" at bounding box center [767, 228] width 26 height 18
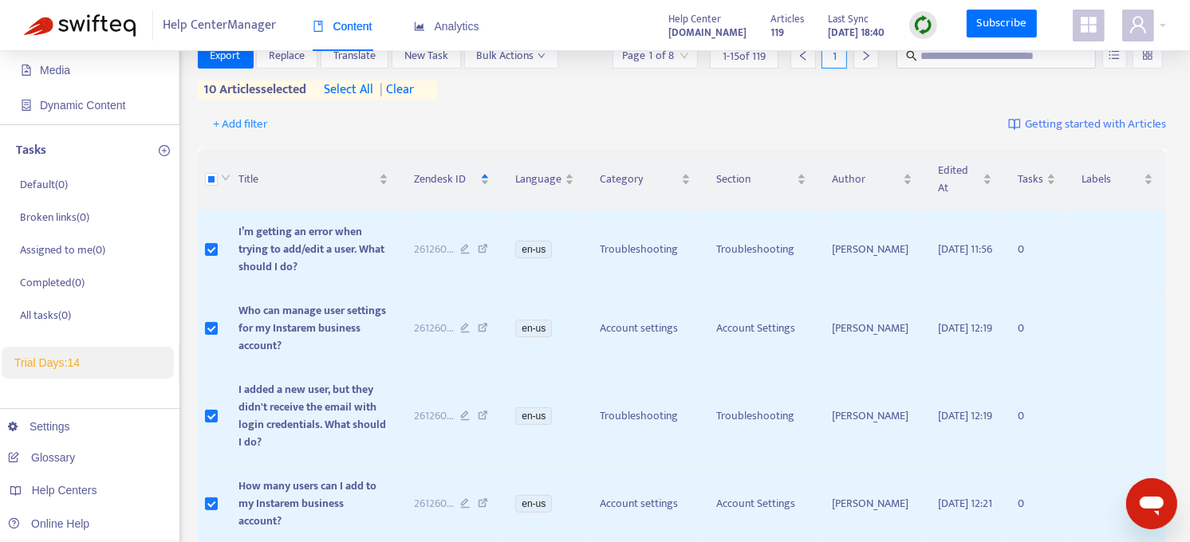
scroll to position [124, 0]
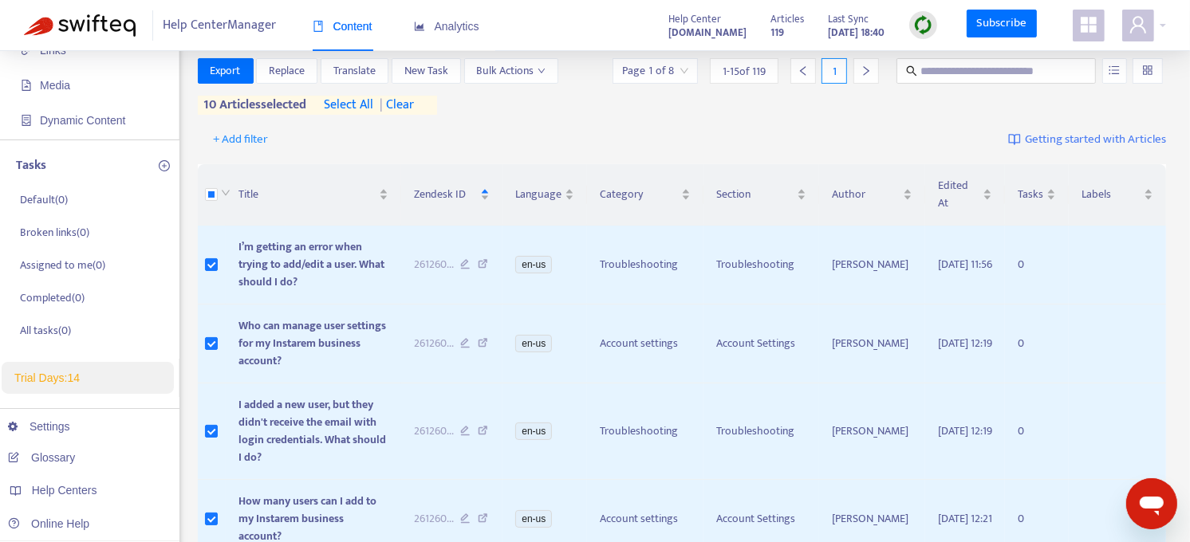
click at [414, 100] on span "| clear" at bounding box center [394, 105] width 40 height 19
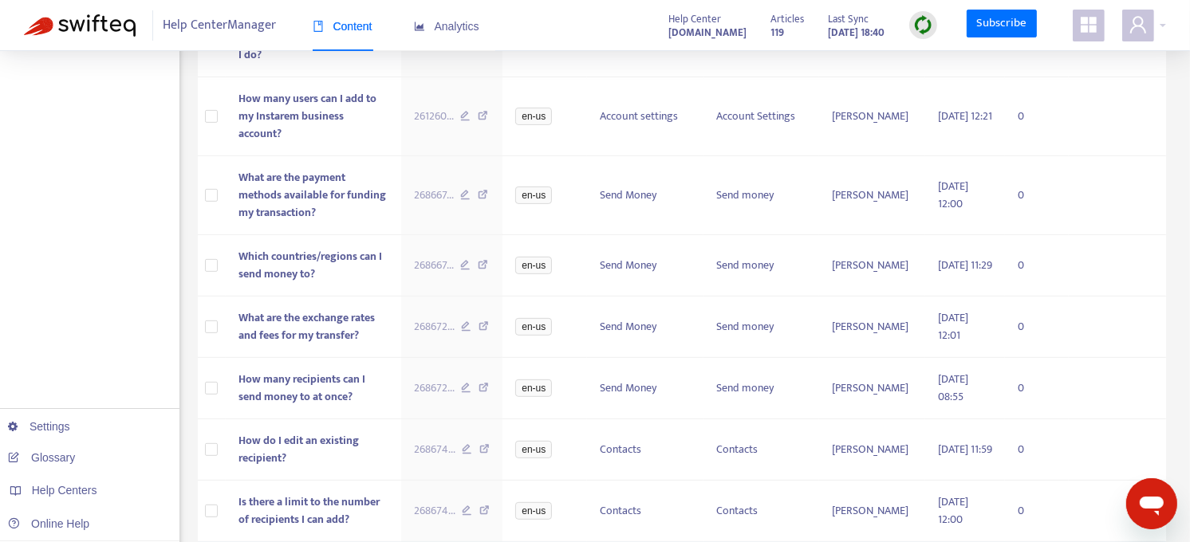
scroll to position [0, 0]
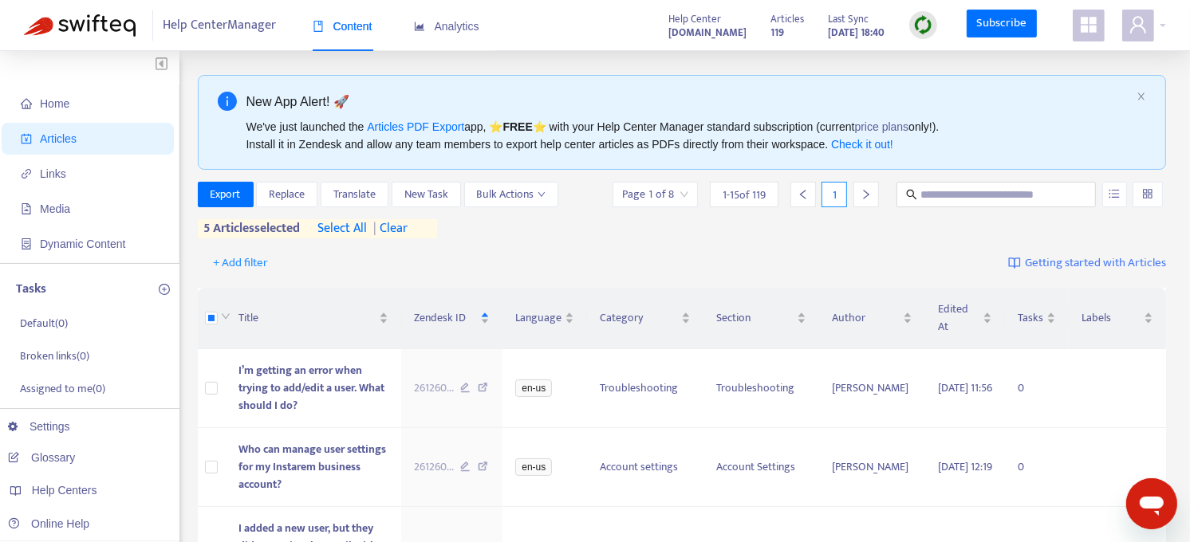
click at [545, 242] on div "Export Replace Translate New Task Bulk Actions Page 1 of 8 1 - 15 of 119 1 5 ar…" at bounding box center [682, 213] width 969 height 63
click at [237, 193] on span "Export" at bounding box center [226, 195] width 30 height 18
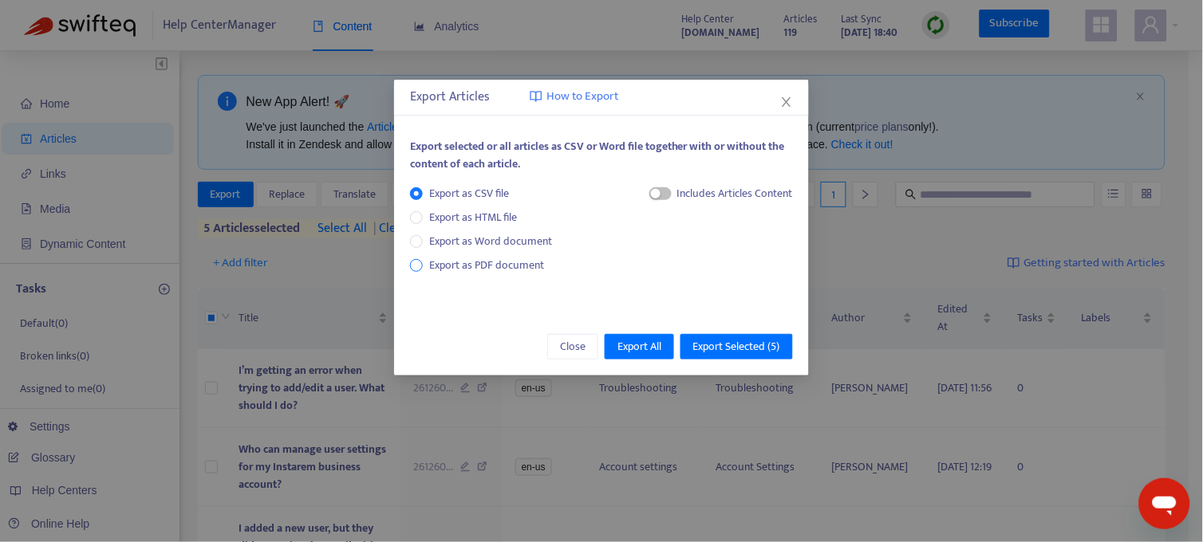
click at [449, 266] on span "Export as PDF document" at bounding box center [486, 265] width 115 height 18
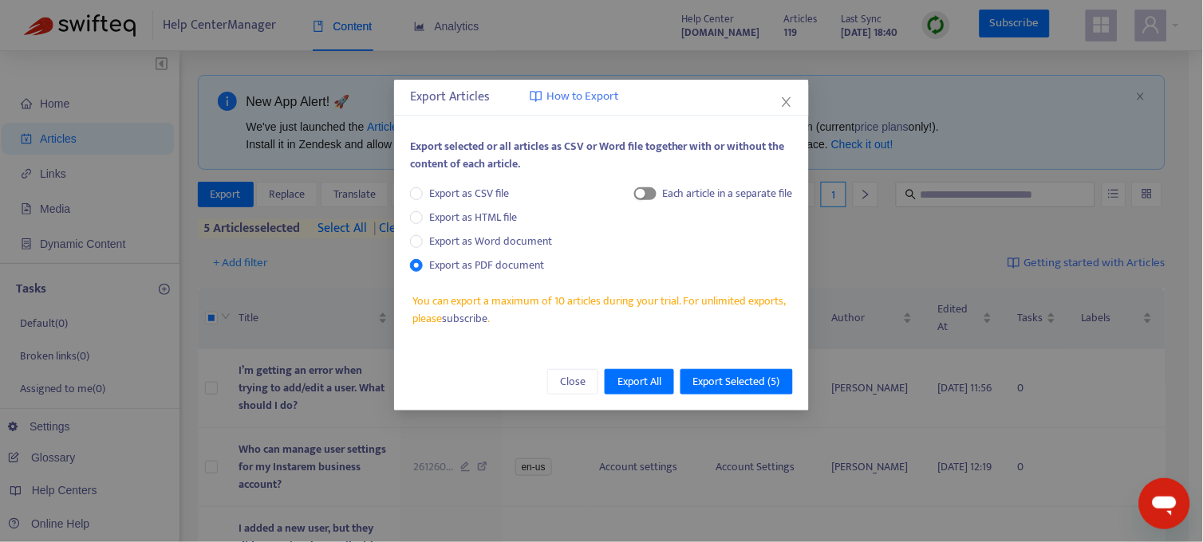
click at [650, 197] on span "button" at bounding box center [645, 193] width 22 height 13
click at [763, 386] on span "Export Selected ( 5 )" at bounding box center [736, 382] width 87 height 18
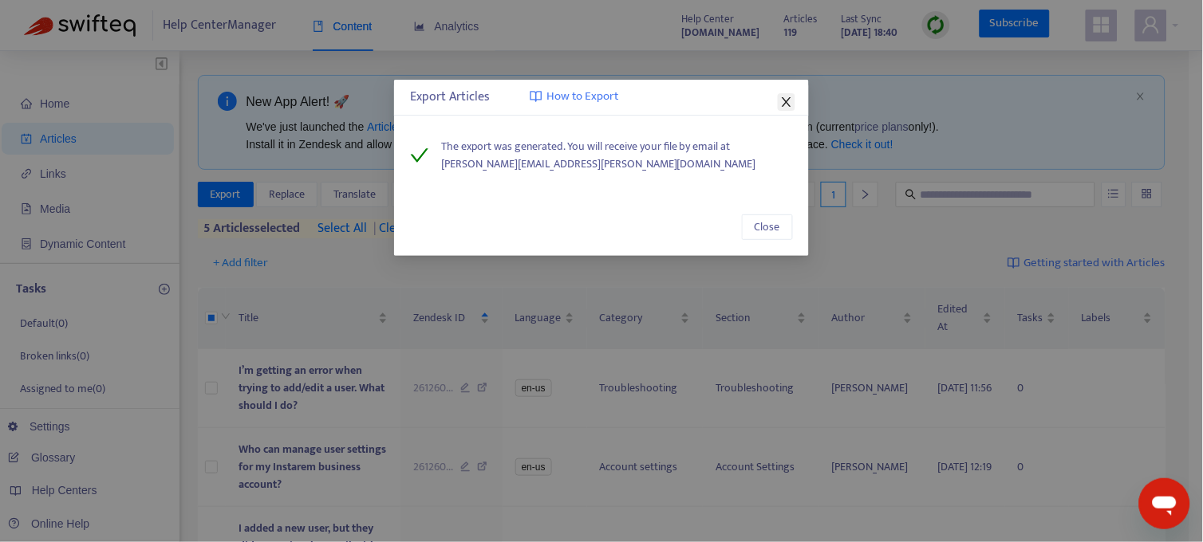
click at [786, 96] on icon "close" at bounding box center [786, 102] width 13 height 13
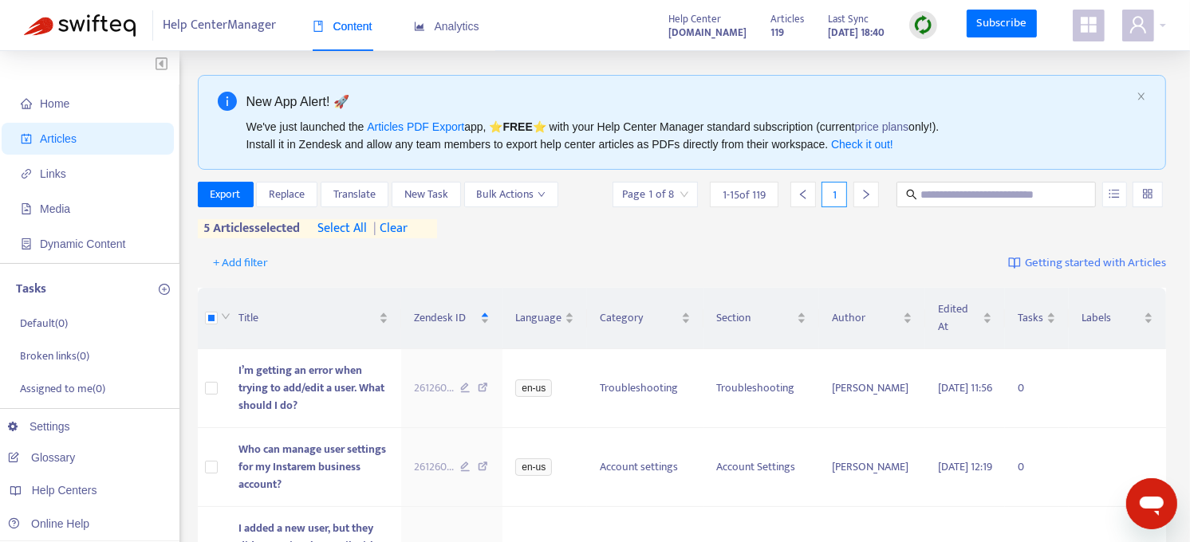
click at [550, 241] on div "Export Replace Translate New Task Bulk Actions Page 1 of 8 1 - 15 of 119 1 5 ar…" at bounding box center [682, 213] width 969 height 63
click at [579, 224] on div "Export Replace Translate New Task Bulk Actions Page 1 of 8 1 - 15 of 119 1 5 ar…" at bounding box center [682, 210] width 969 height 57
click at [533, 192] on span "Bulk Actions" at bounding box center [511, 195] width 69 height 18
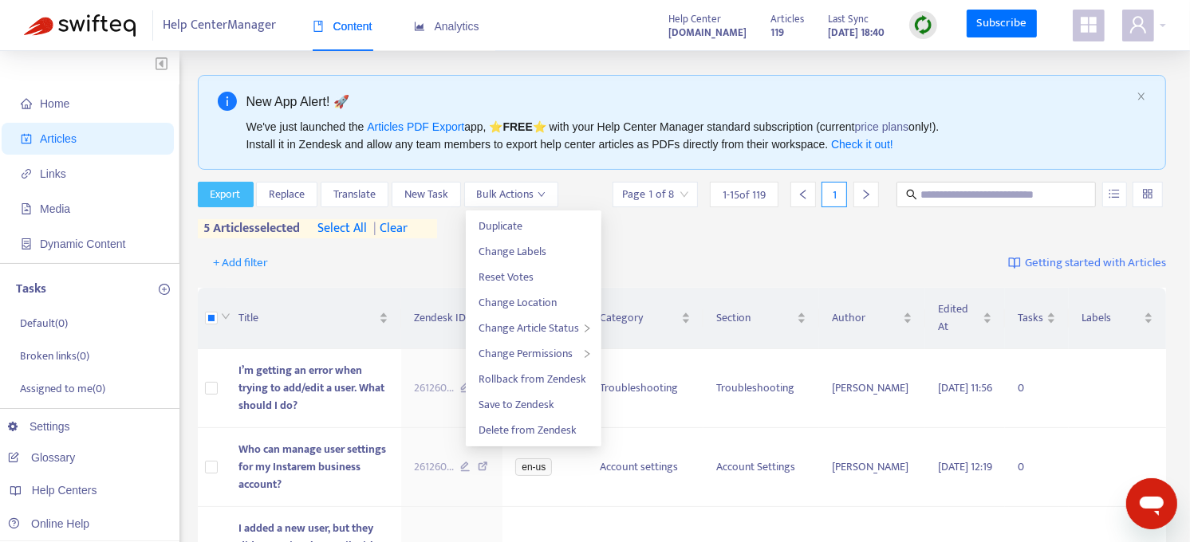
click at [239, 196] on span "Export" at bounding box center [226, 195] width 30 height 18
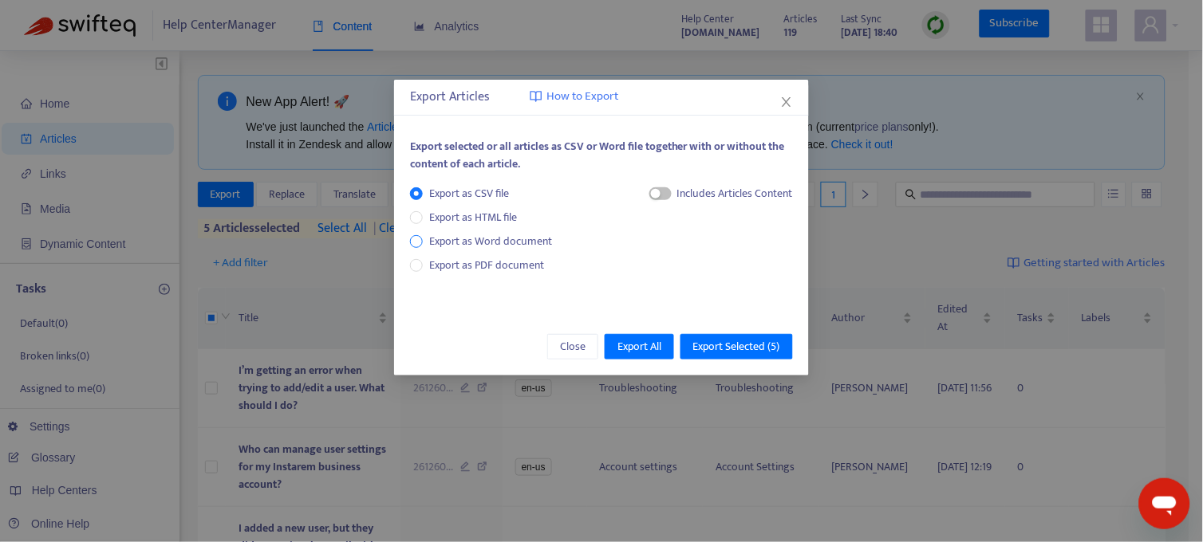
click at [439, 242] on span "Export as Word document" at bounding box center [491, 242] width 136 height 18
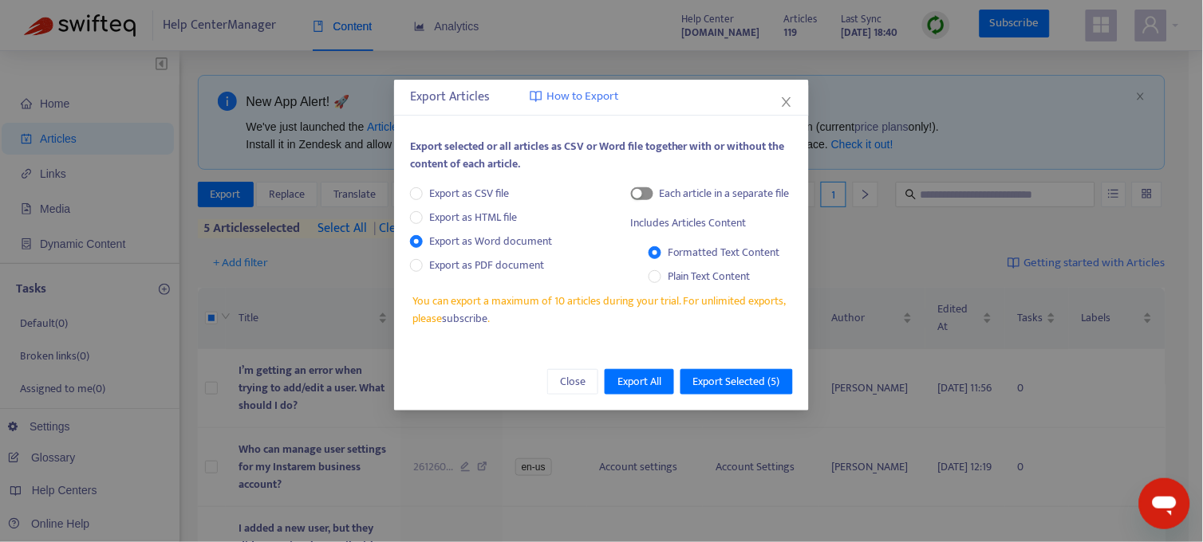
click at [646, 198] on span "button" at bounding box center [642, 193] width 22 height 13
click at [762, 380] on span "Export Selected ( 5 )" at bounding box center [736, 382] width 87 height 18
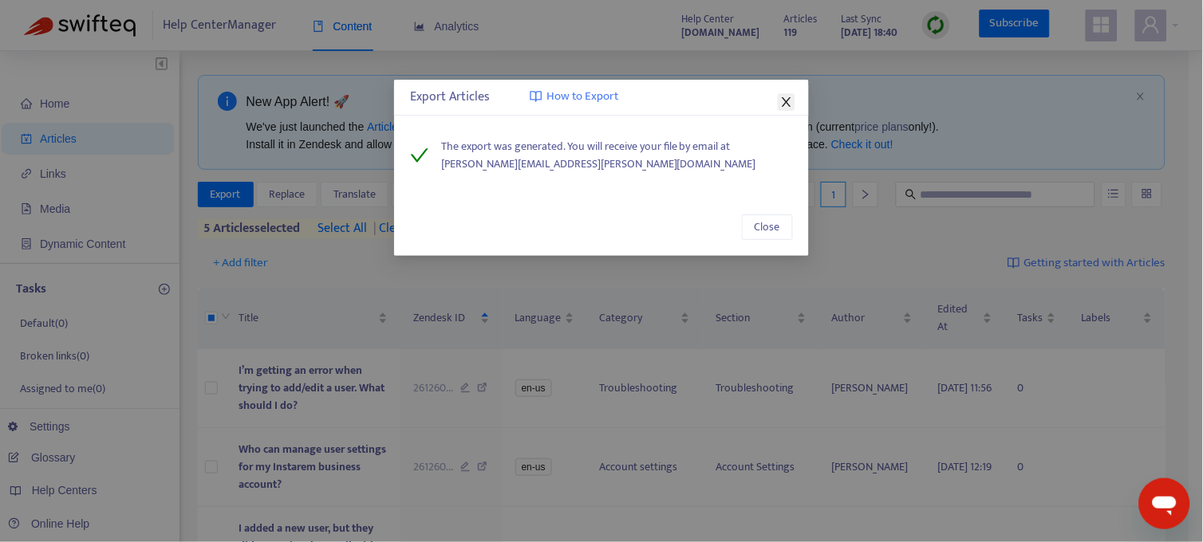
click at [786, 97] on icon "close" at bounding box center [786, 102] width 13 height 13
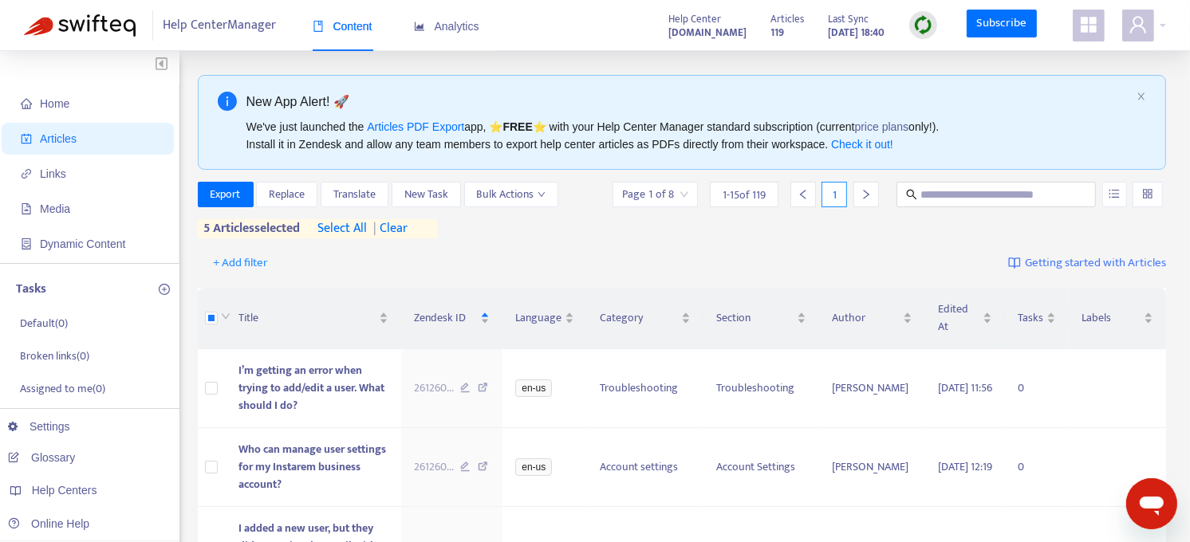
click at [616, 234] on div "Export Replace Translate New Task Bulk Actions Page 1 of 8 1 - 15 of 119 1 5 ar…" at bounding box center [682, 210] width 969 height 57
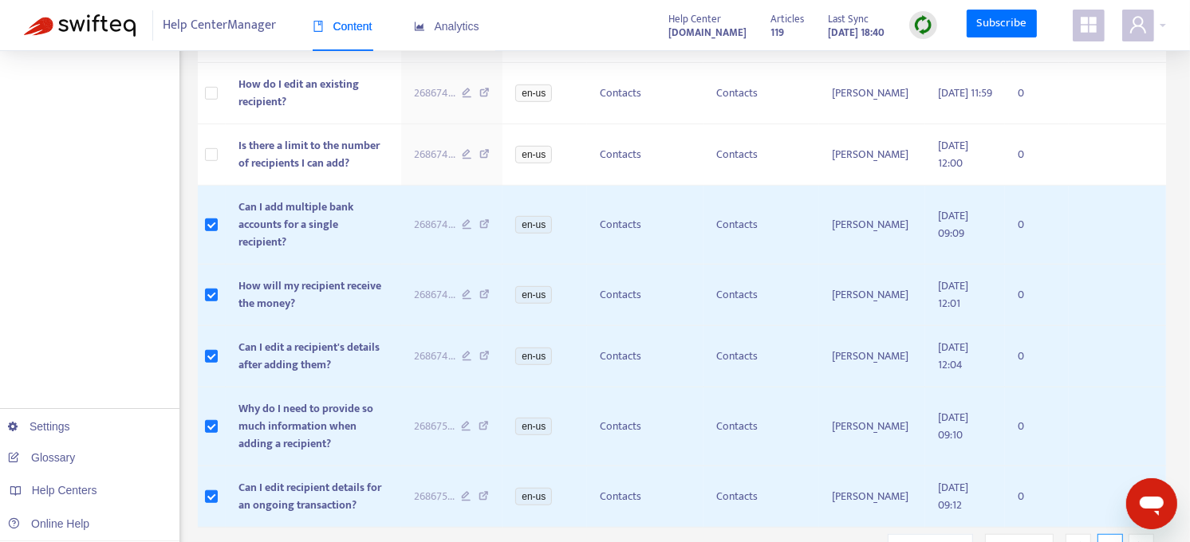
scroll to position [891, 0]
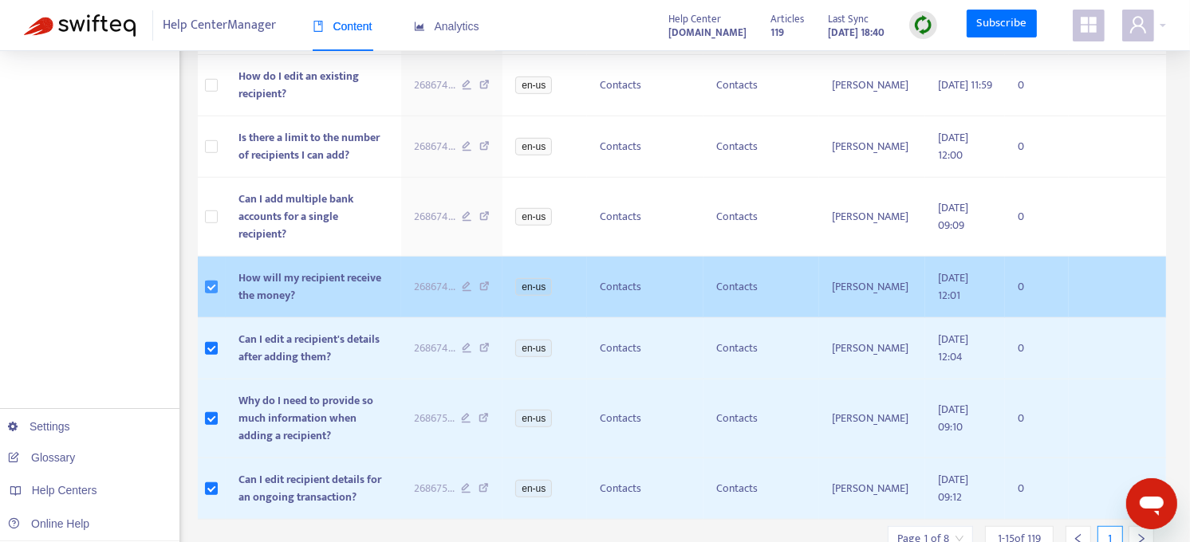
click at [211, 278] on label at bounding box center [211, 287] width 13 height 18
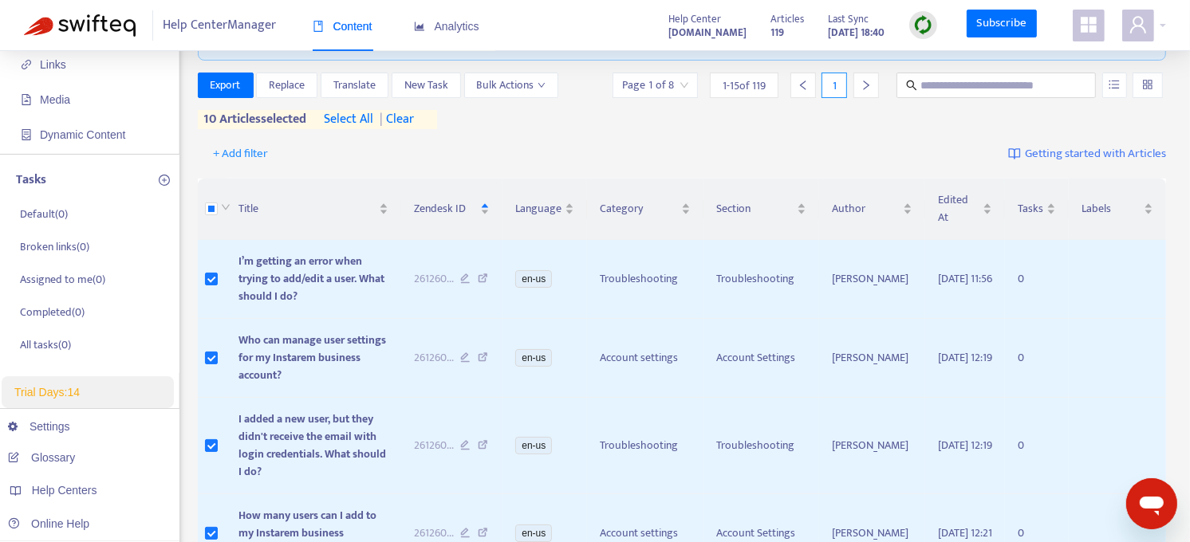
scroll to position [0, 0]
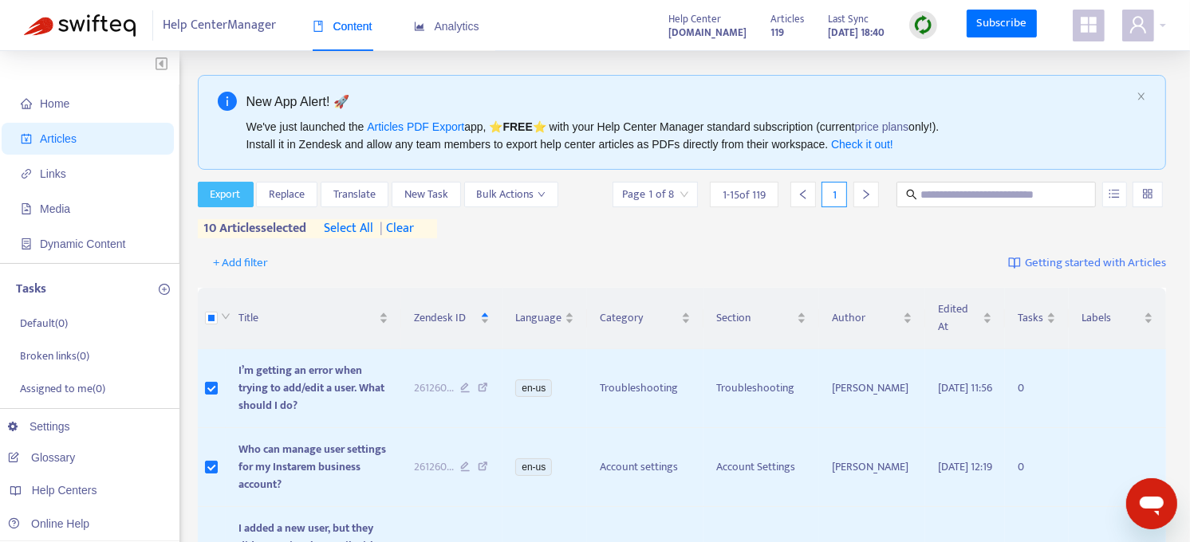
click at [235, 190] on span "Export" at bounding box center [226, 195] width 30 height 18
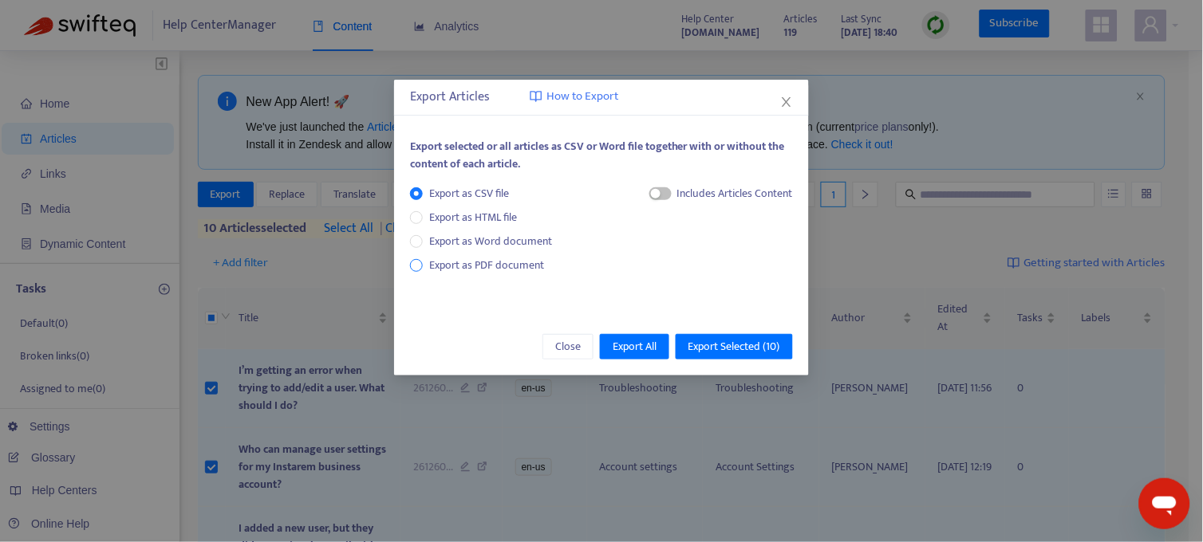
click at [436, 257] on span "Export as PDF document" at bounding box center [486, 265] width 115 height 18
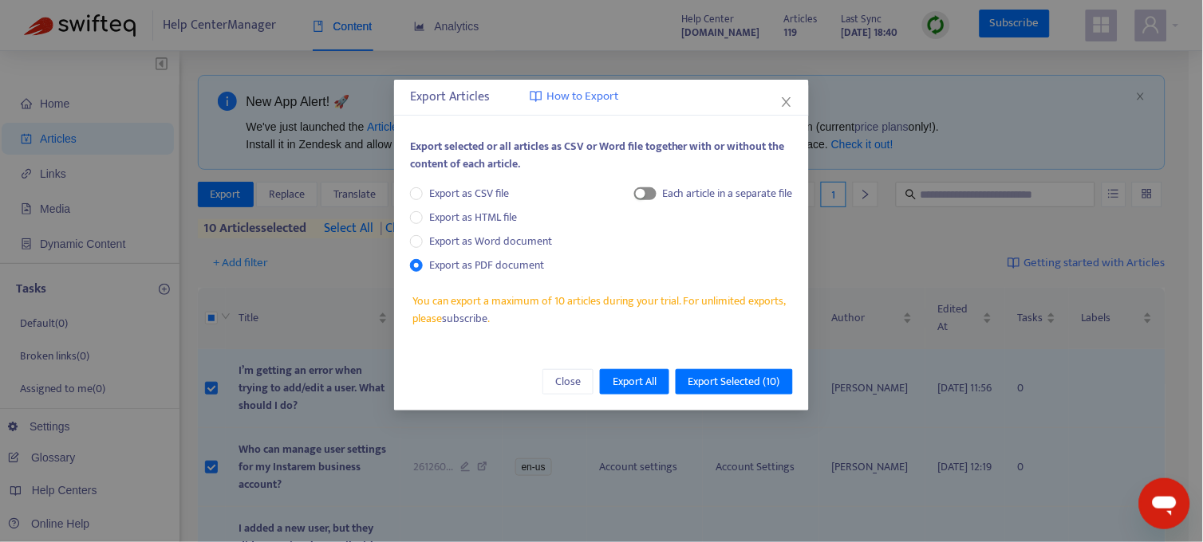
click at [640, 194] on div "button" at bounding box center [641, 194] width 10 height 10
click at [743, 383] on span "Export Selected ( 10 )" at bounding box center [734, 382] width 92 height 18
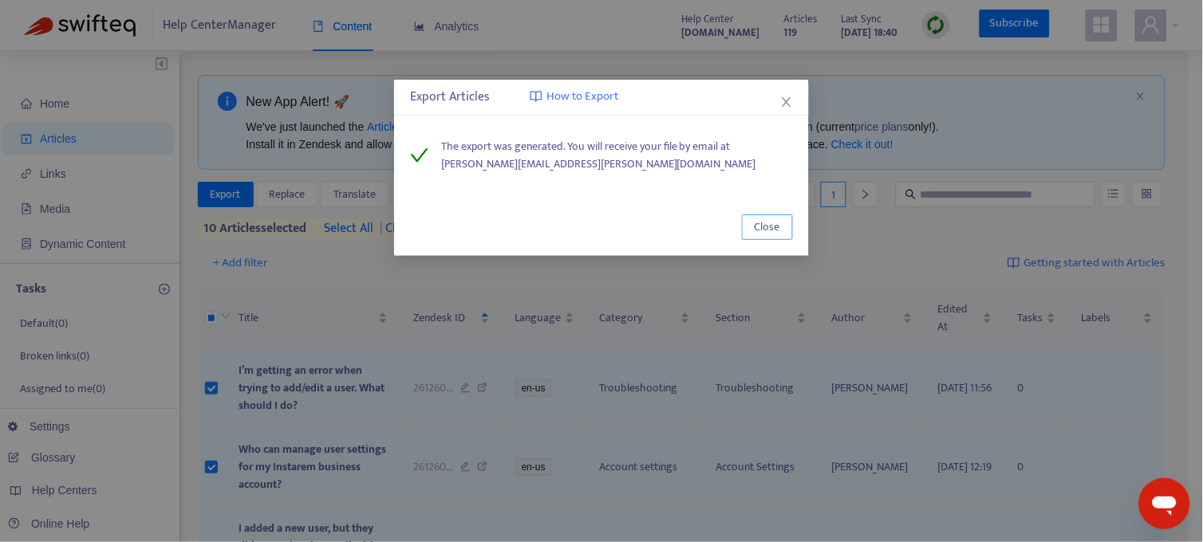
click at [772, 226] on span "Close" at bounding box center [767, 228] width 26 height 18
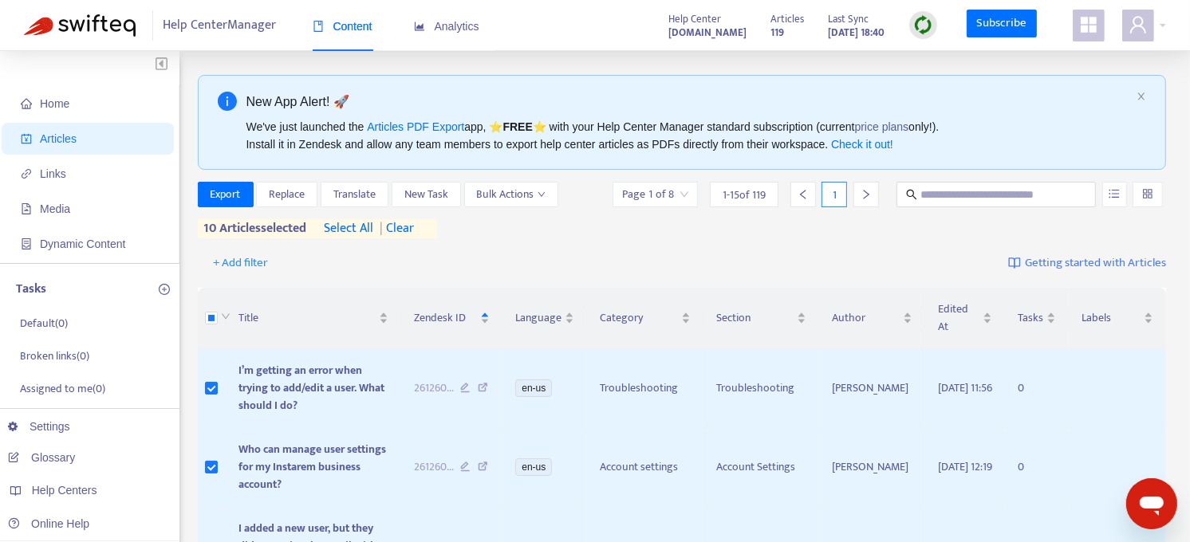
click at [603, 250] on div "+ Add filter Getting started with Articles" at bounding box center [682, 263] width 969 height 37
click at [404, 226] on span "| clear" at bounding box center [394, 228] width 40 height 19
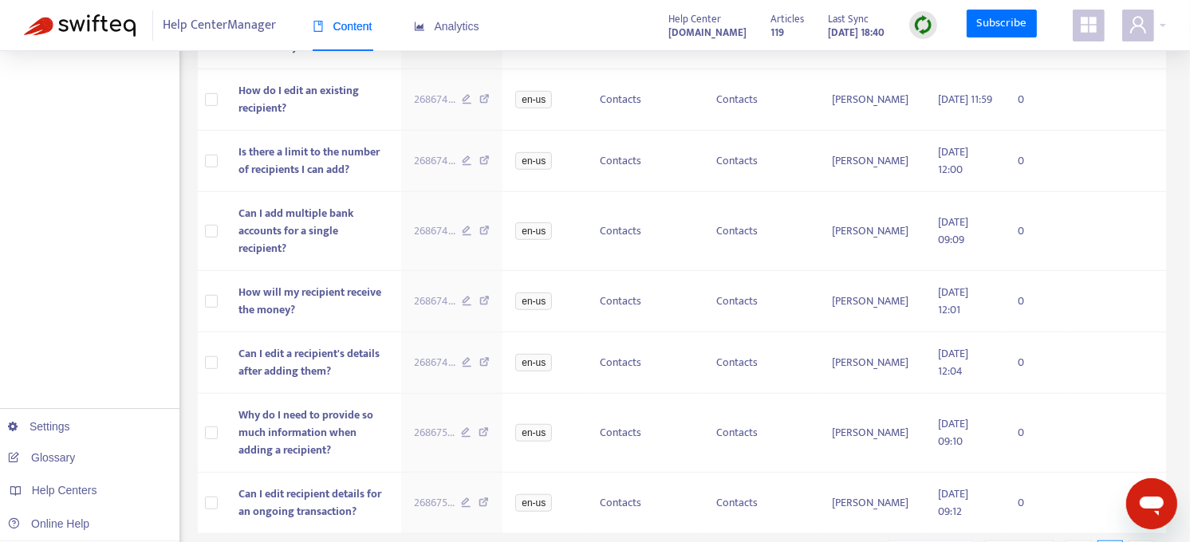
scroll to position [874, 0]
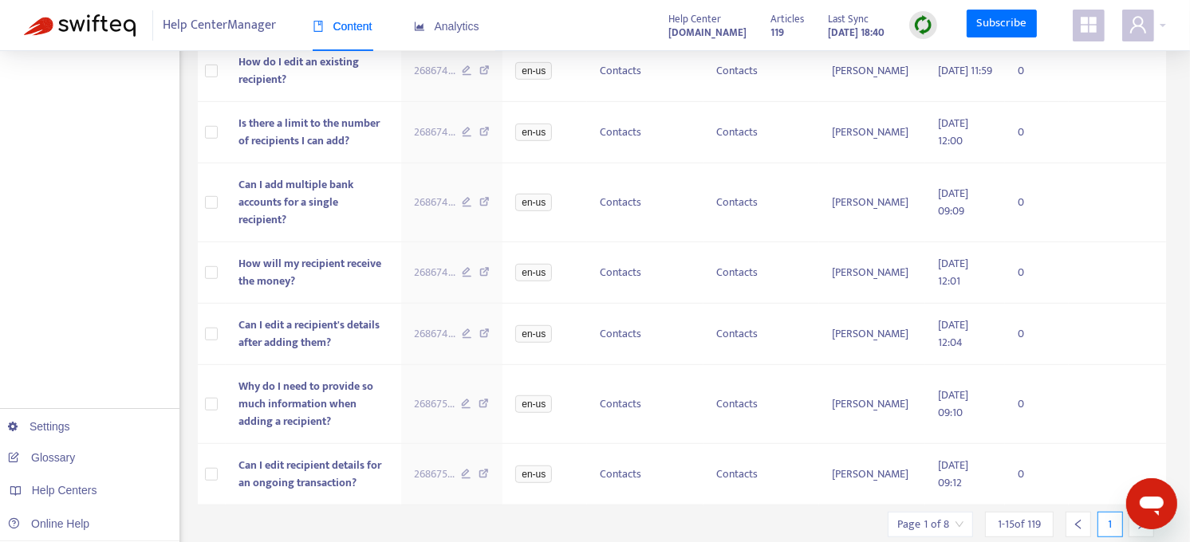
click at [1131, 512] on div at bounding box center [1141, 525] width 26 height 26
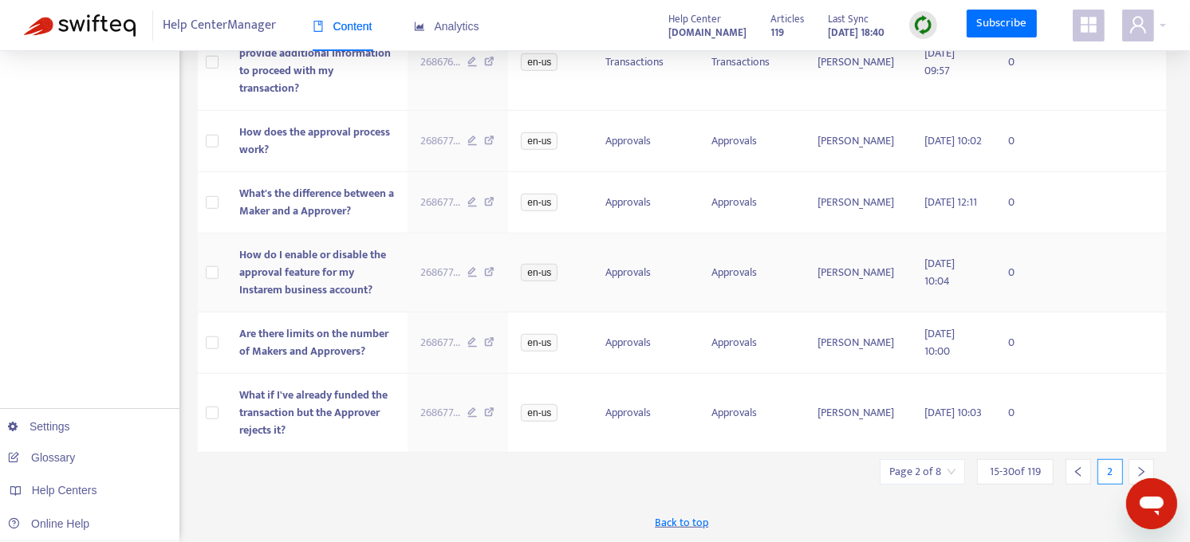
scroll to position [840, 0]
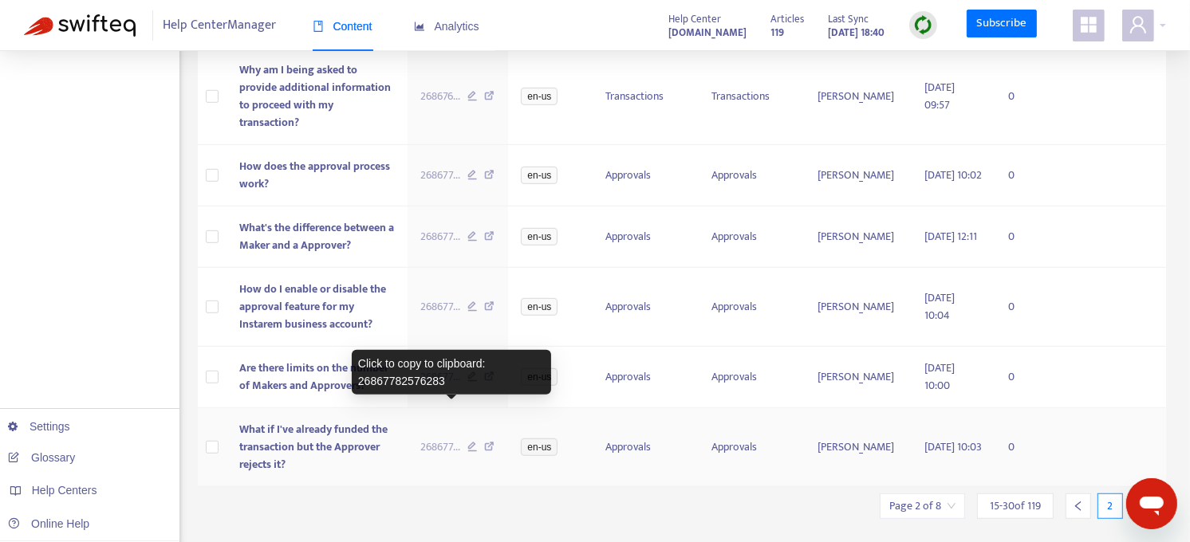
click at [455, 439] on span "268677 ..." at bounding box center [440, 448] width 40 height 18
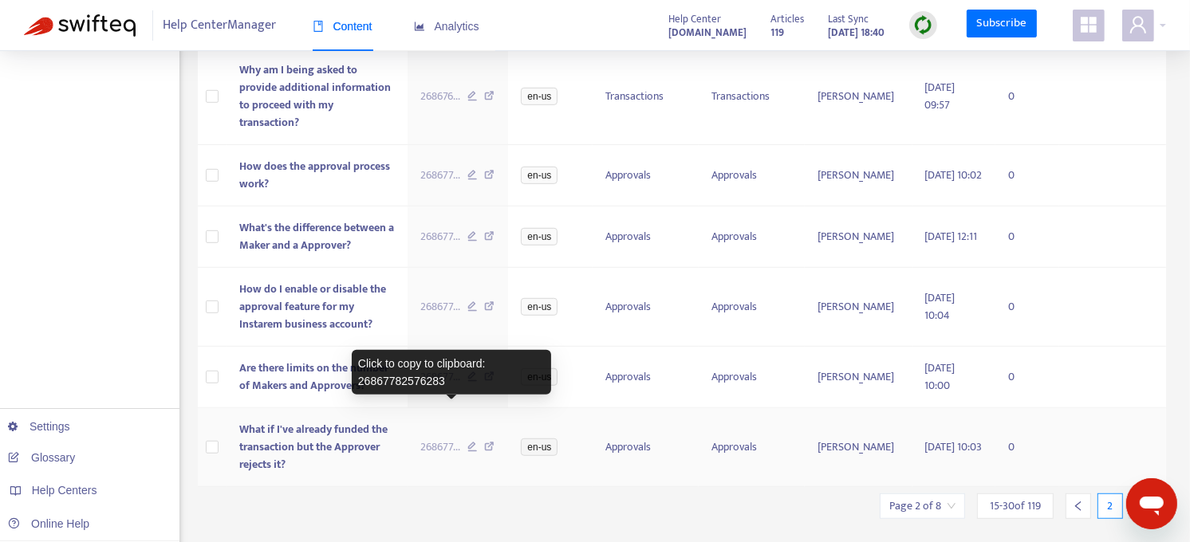
click at [442, 439] on span "268677 ..." at bounding box center [440, 448] width 40 height 18
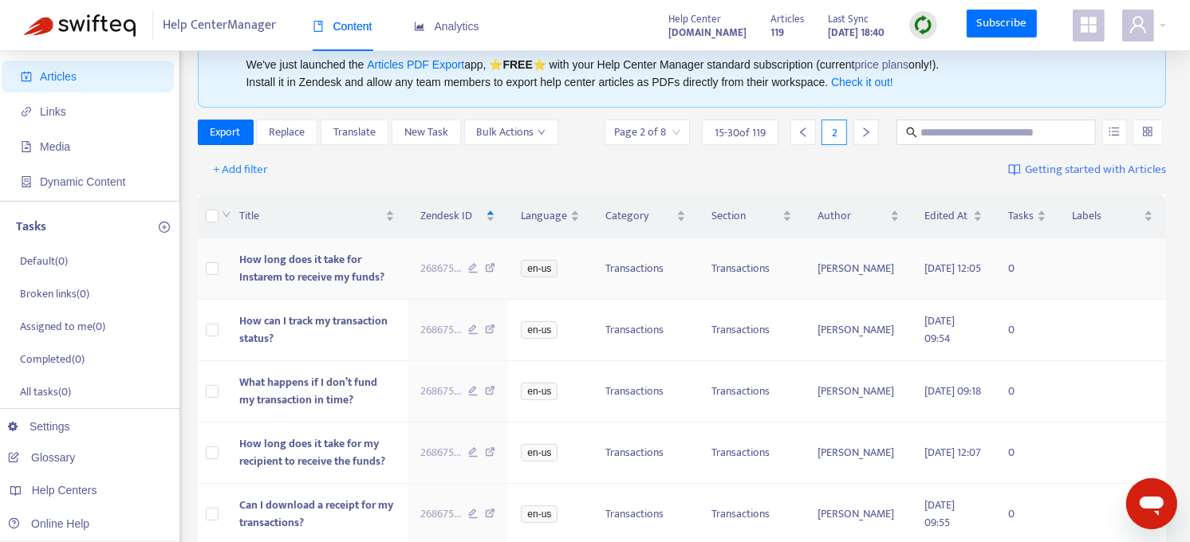
scroll to position [0, 0]
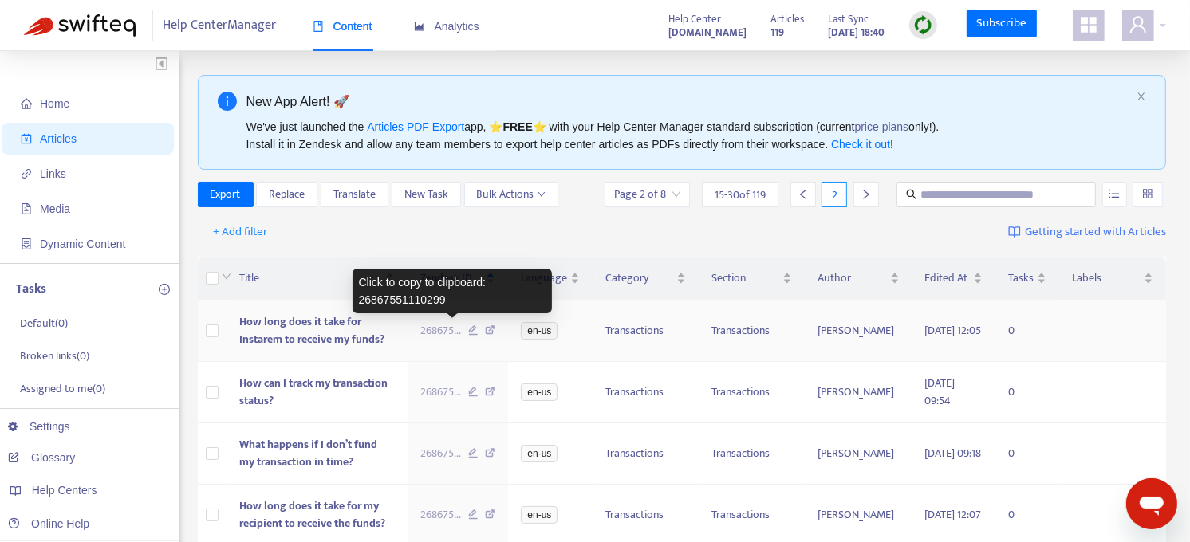
click at [456, 337] on span "268675 ..." at bounding box center [440, 331] width 41 height 18
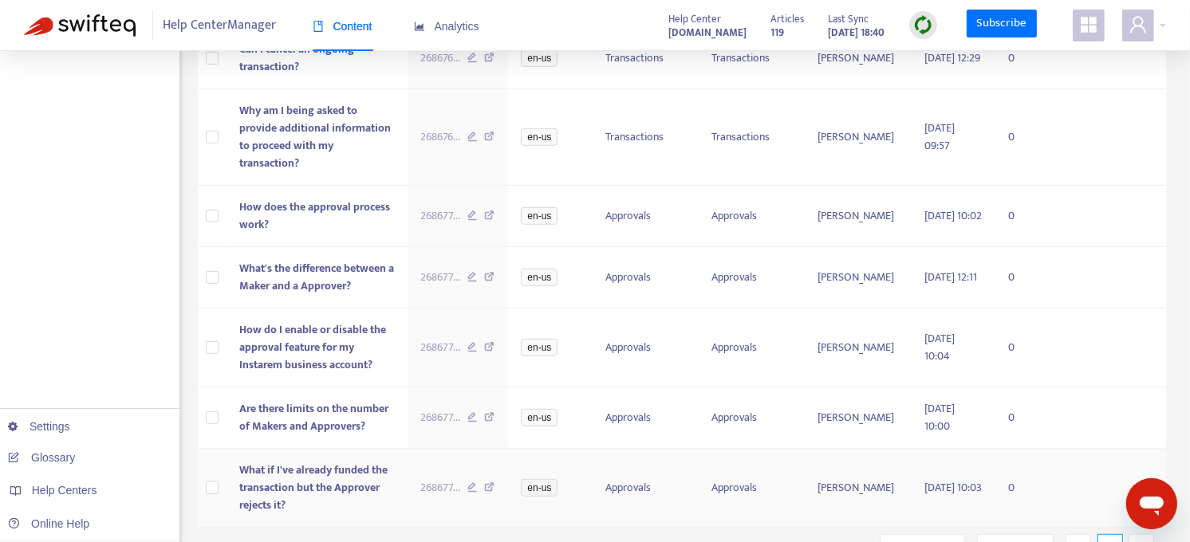
scroll to position [840, 0]
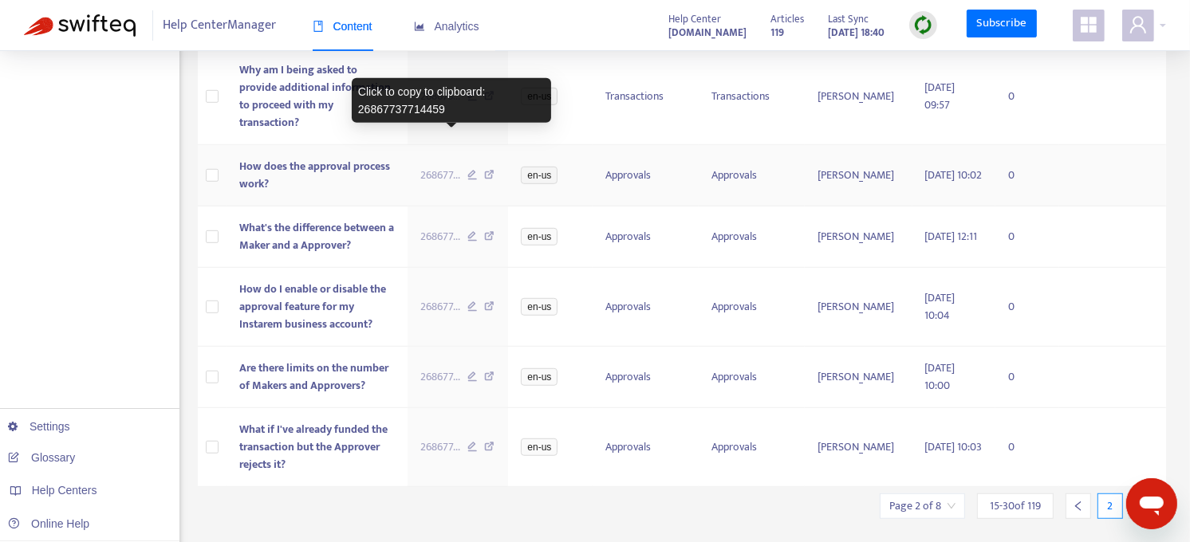
click at [450, 167] on span "268677 ..." at bounding box center [440, 176] width 40 height 18
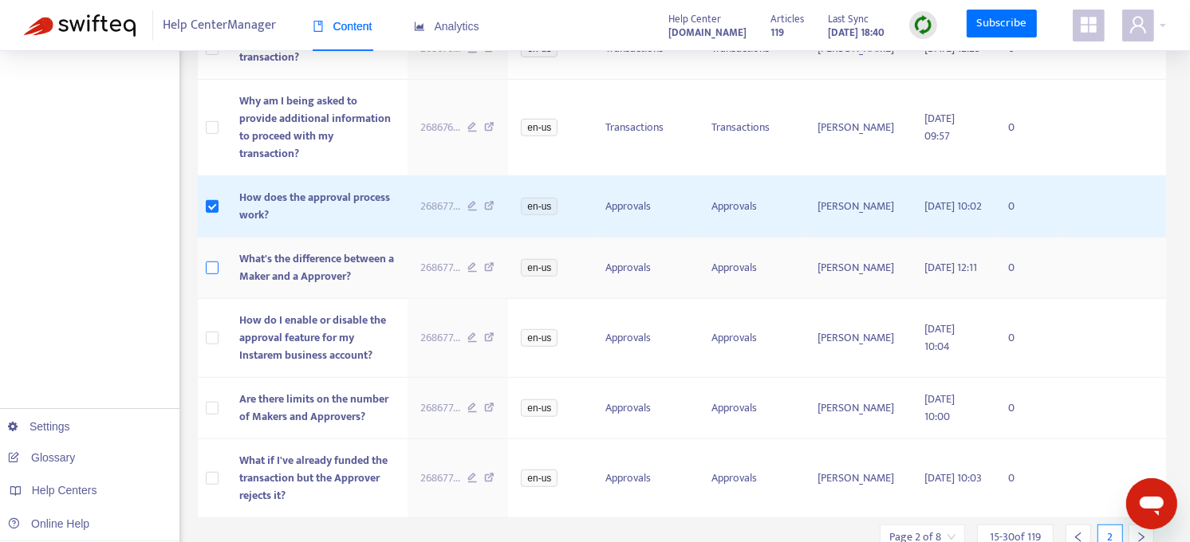
click at [213, 259] on label at bounding box center [212, 268] width 13 height 18
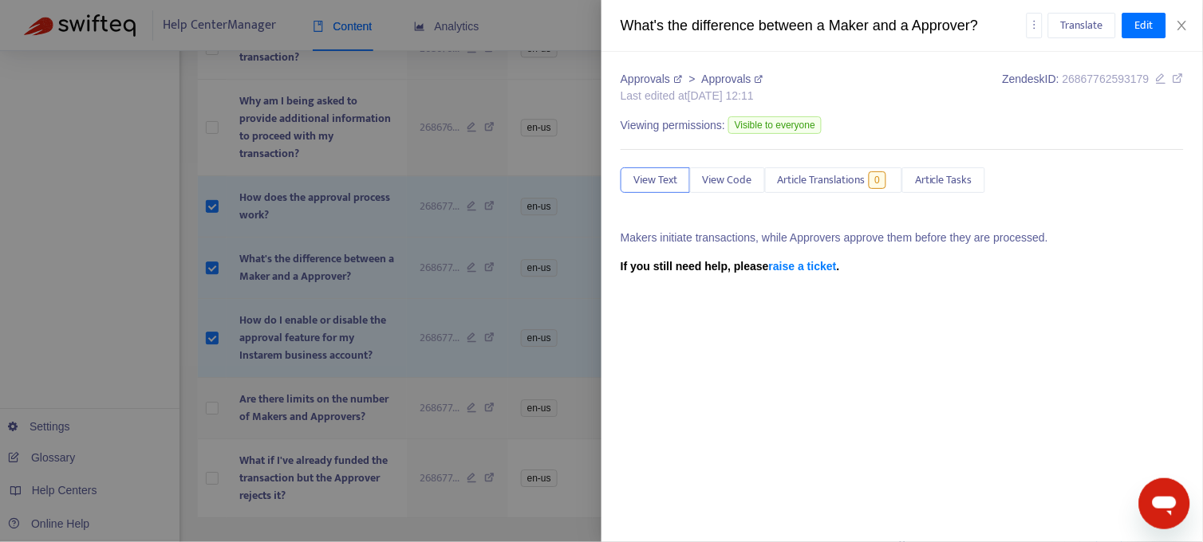
click at [213, 369] on div at bounding box center [601, 271] width 1203 height 542
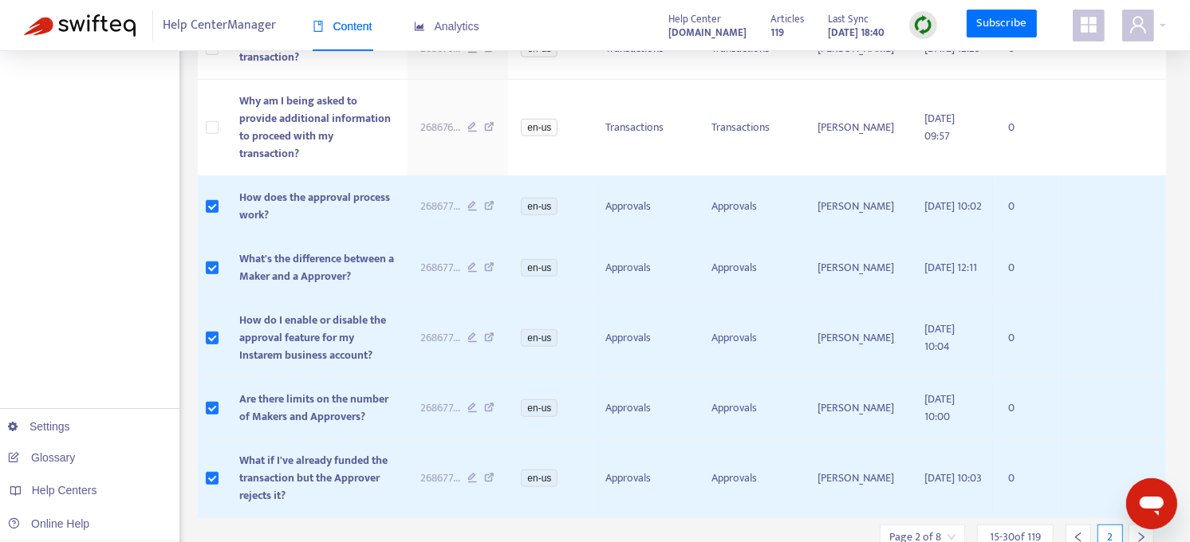
scroll to position [871, 0]
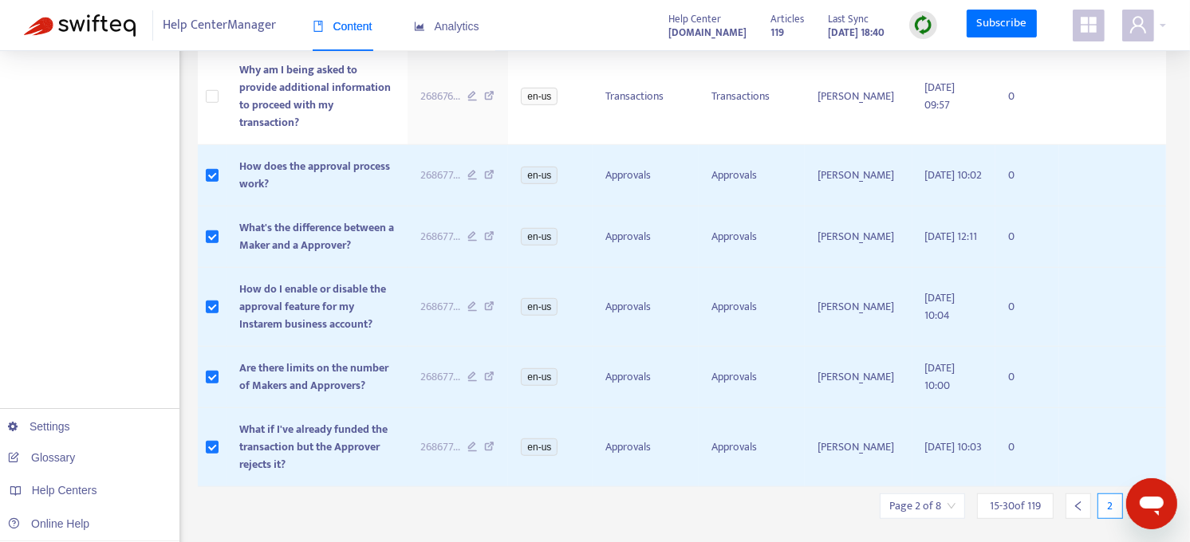
click at [1139, 502] on icon "right" at bounding box center [1142, 507] width 6 height 10
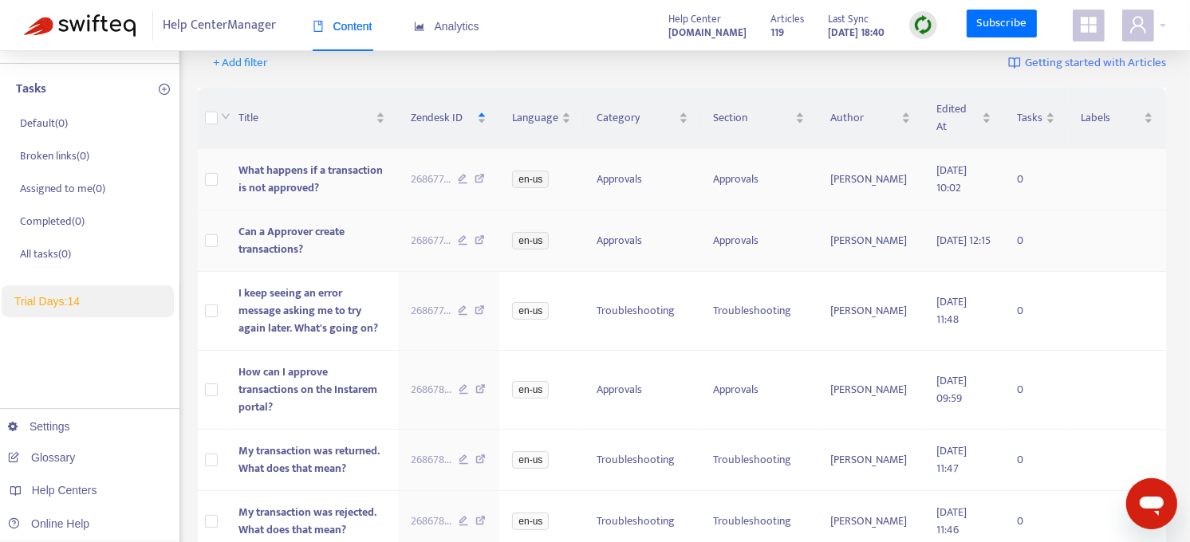
scroll to position [179, 0]
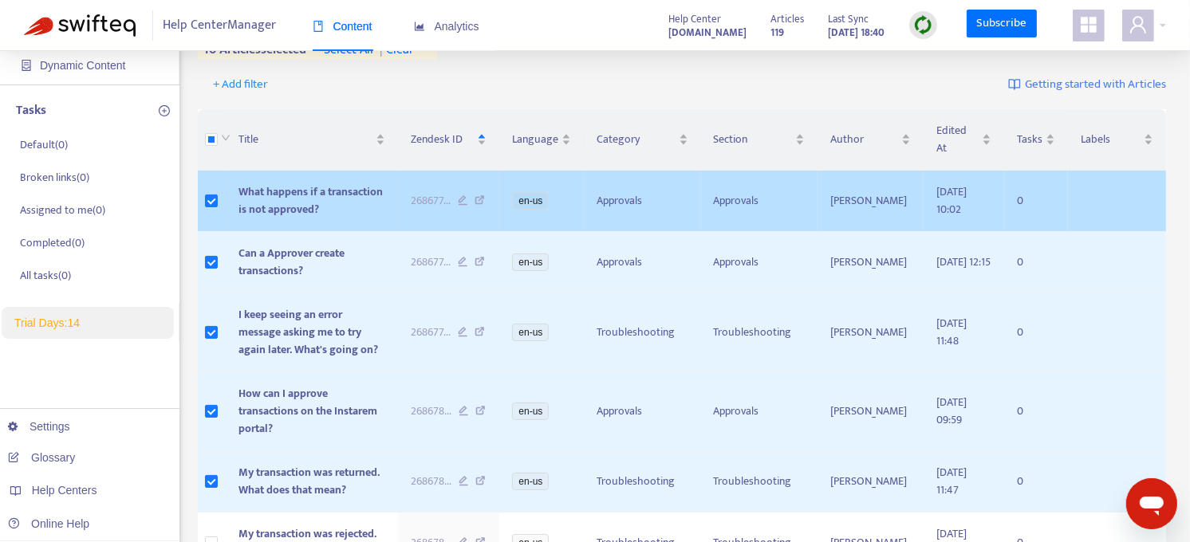
click at [440, 192] on span "268677 ..." at bounding box center [431, 201] width 40 height 18
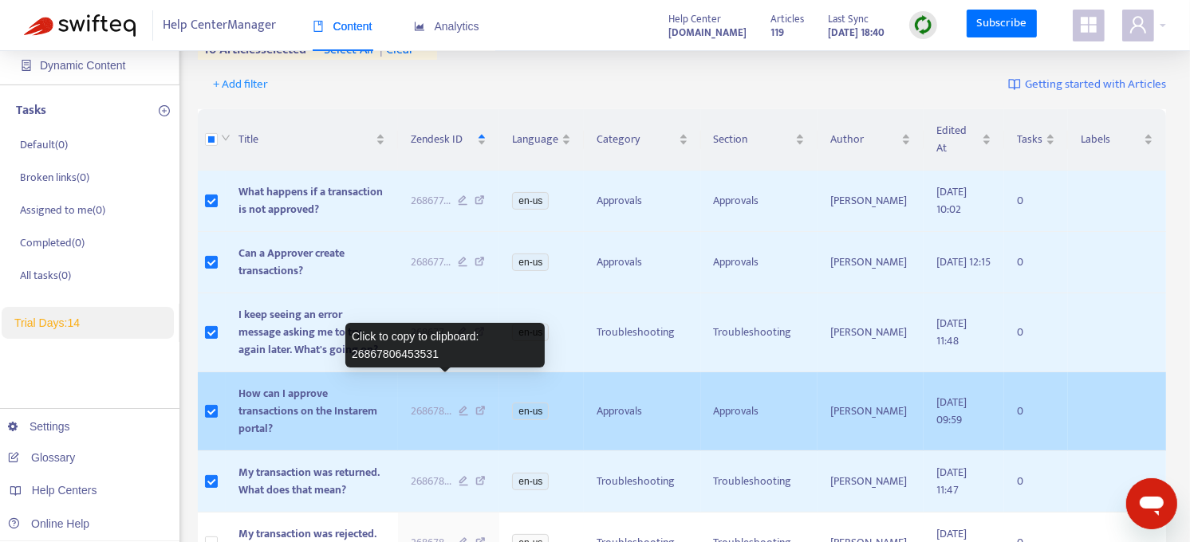
click at [437, 403] on span "268678 ..." at bounding box center [431, 412] width 41 height 18
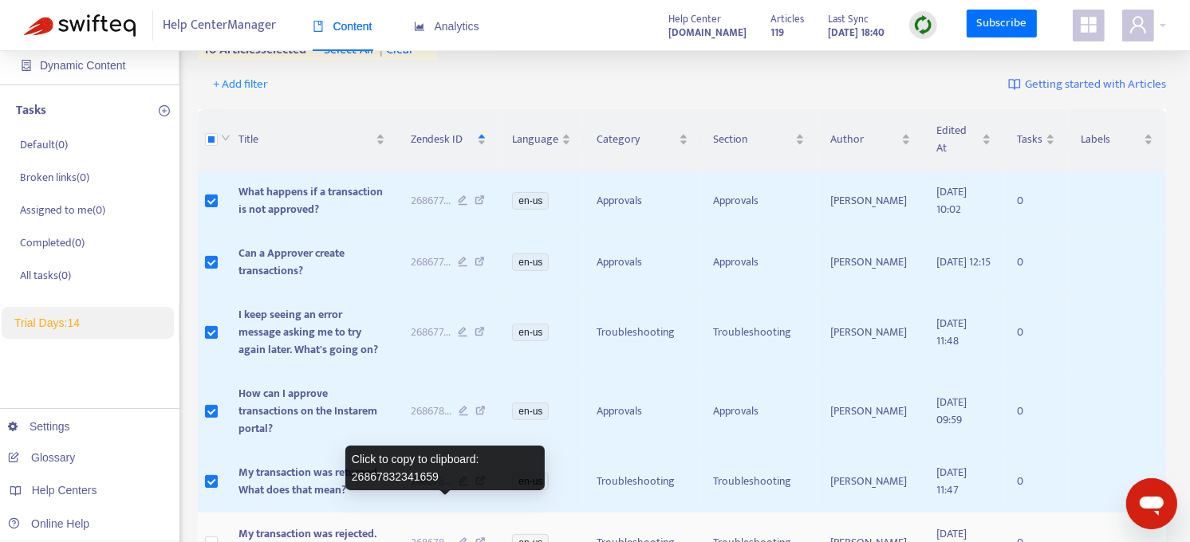
click at [440, 534] on span "268678 ..." at bounding box center [431, 543] width 41 height 18
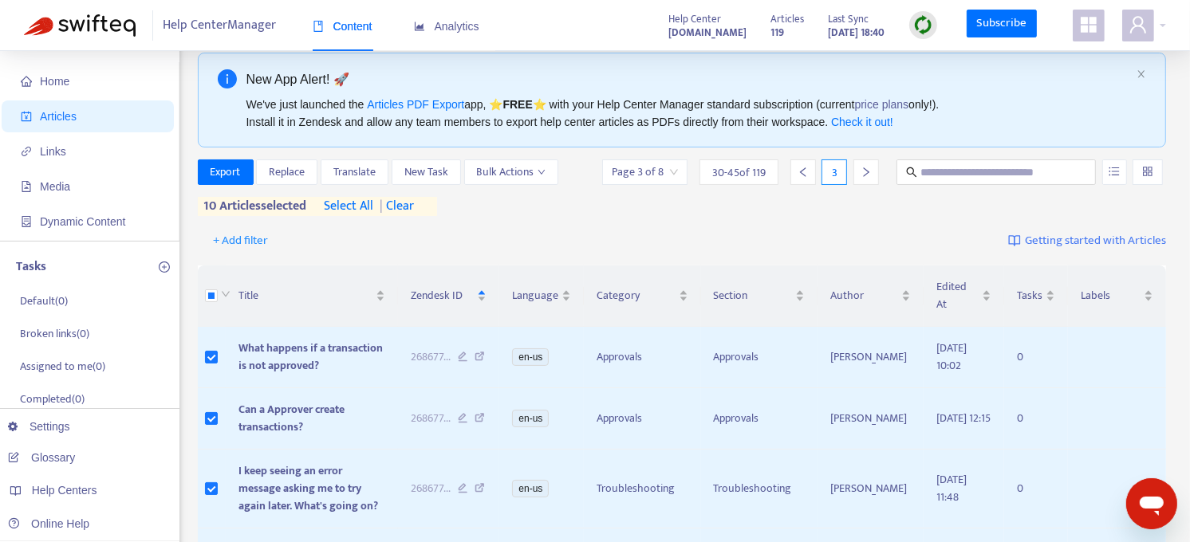
scroll to position [0, 0]
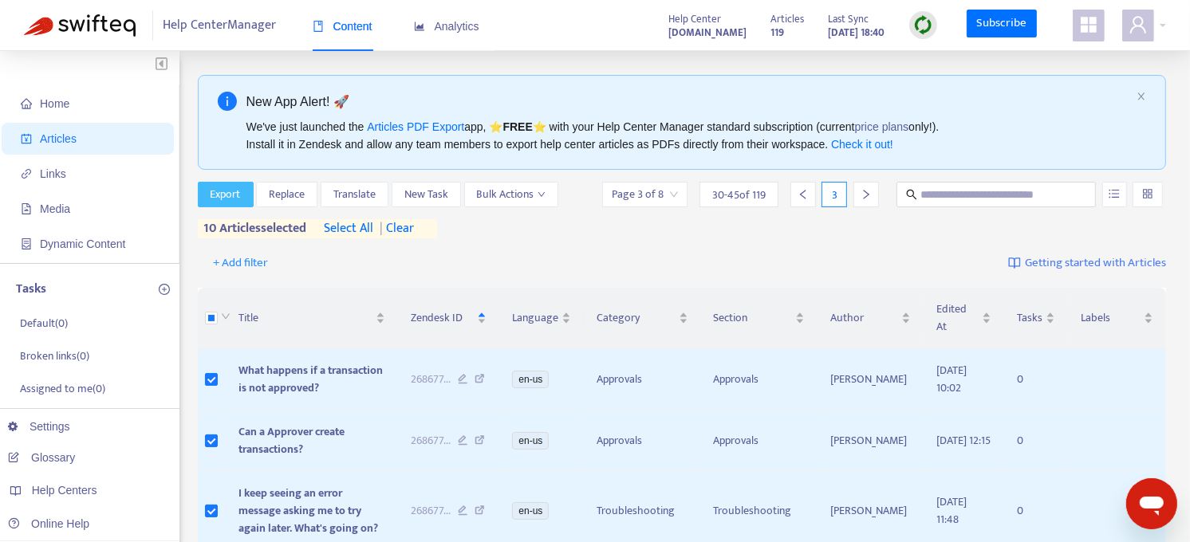
click at [216, 195] on span "Export" at bounding box center [226, 195] width 30 height 18
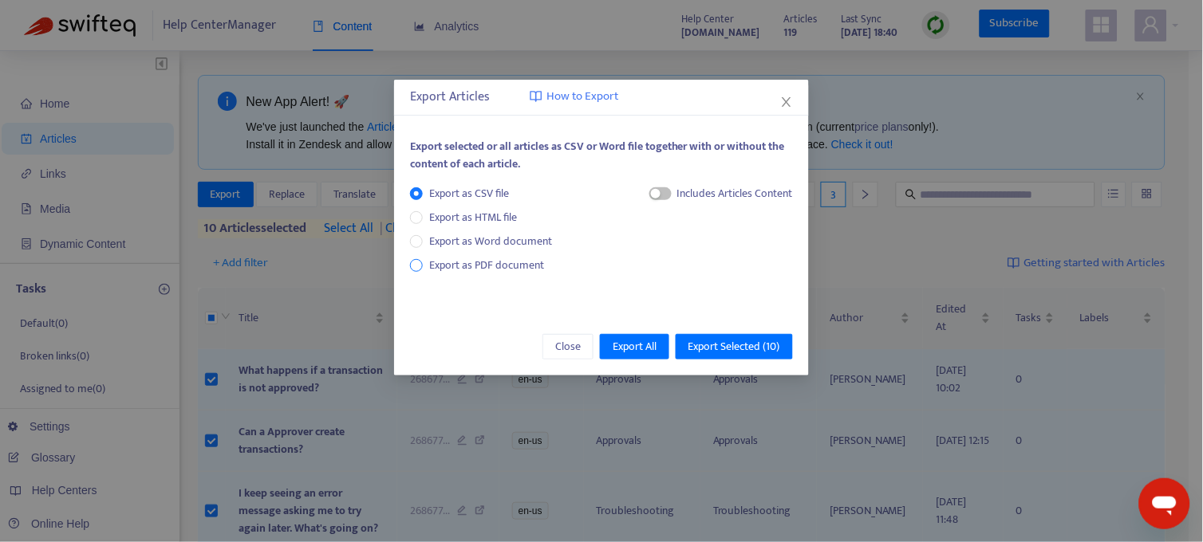
click at [482, 262] on span "Export as PDF document" at bounding box center [486, 265] width 115 height 18
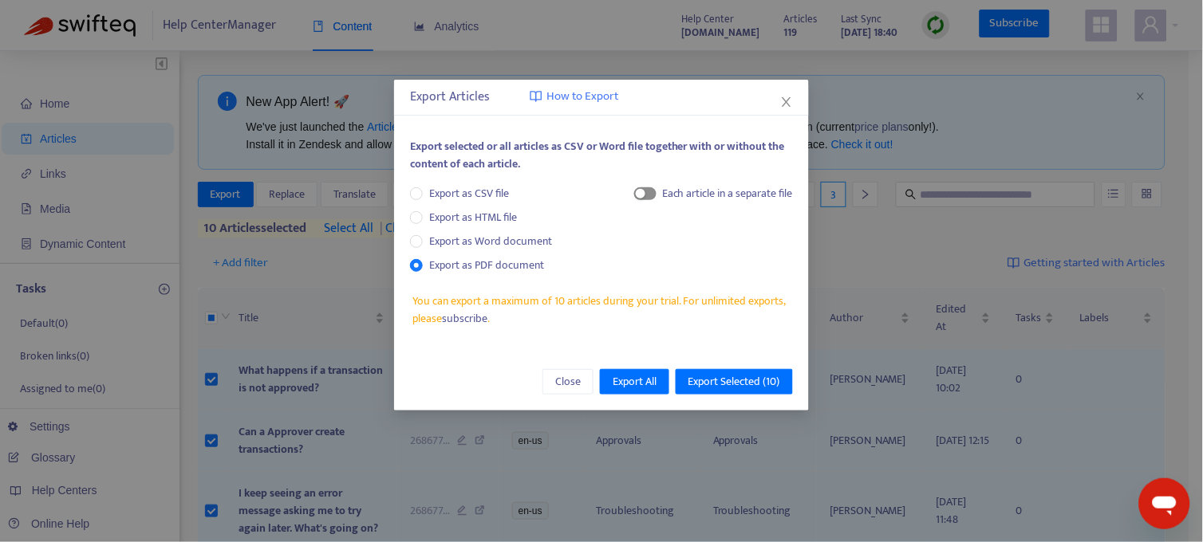
click at [652, 194] on span "button" at bounding box center [645, 193] width 22 height 13
click at [726, 375] on span "Export Selected ( 10 )" at bounding box center [734, 382] width 92 height 18
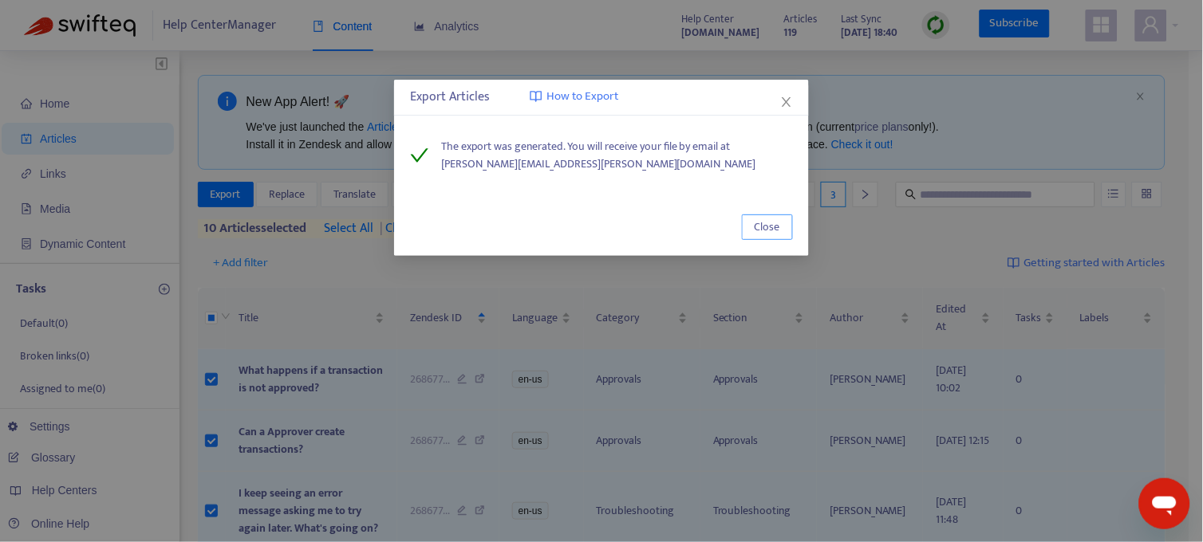
click at [763, 229] on span "Close" at bounding box center [767, 228] width 26 height 18
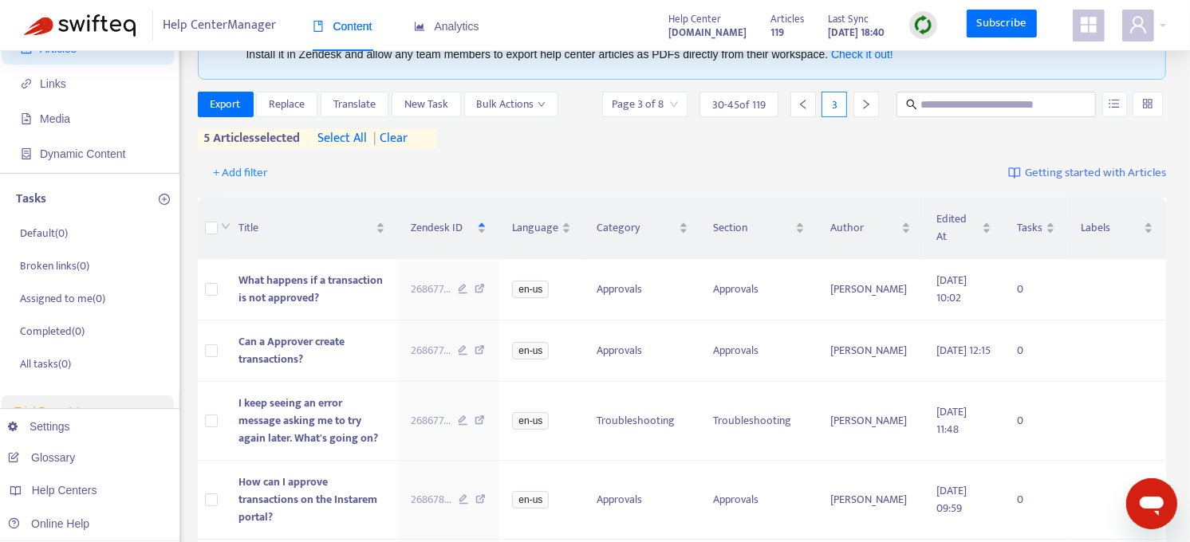
scroll to position [89, 0]
click at [400, 137] on span "| clear" at bounding box center [388, 139] width 40 height 19
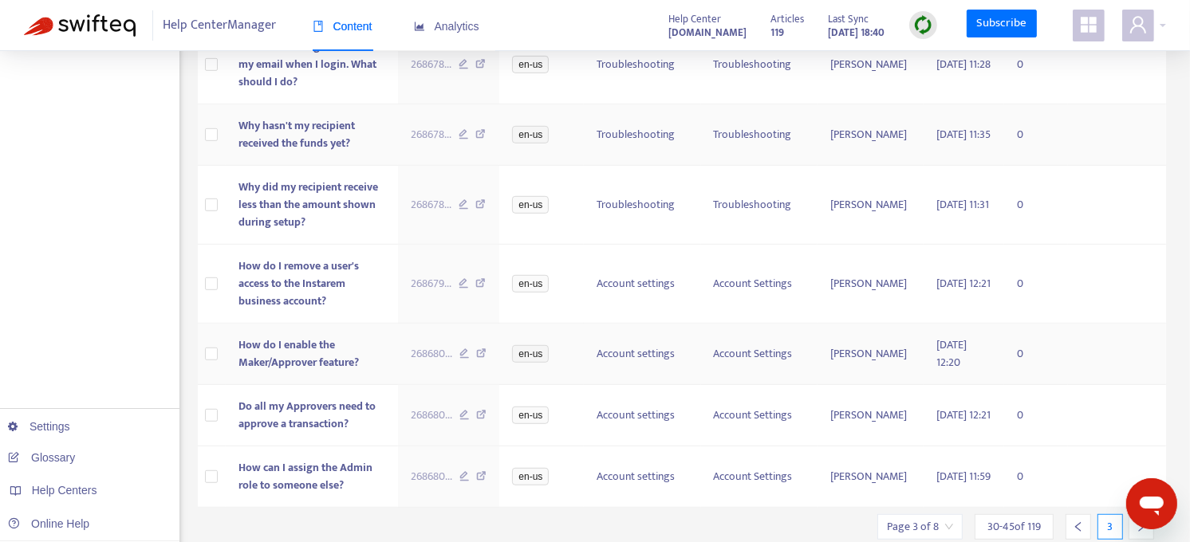
scroll to position [857, 0]
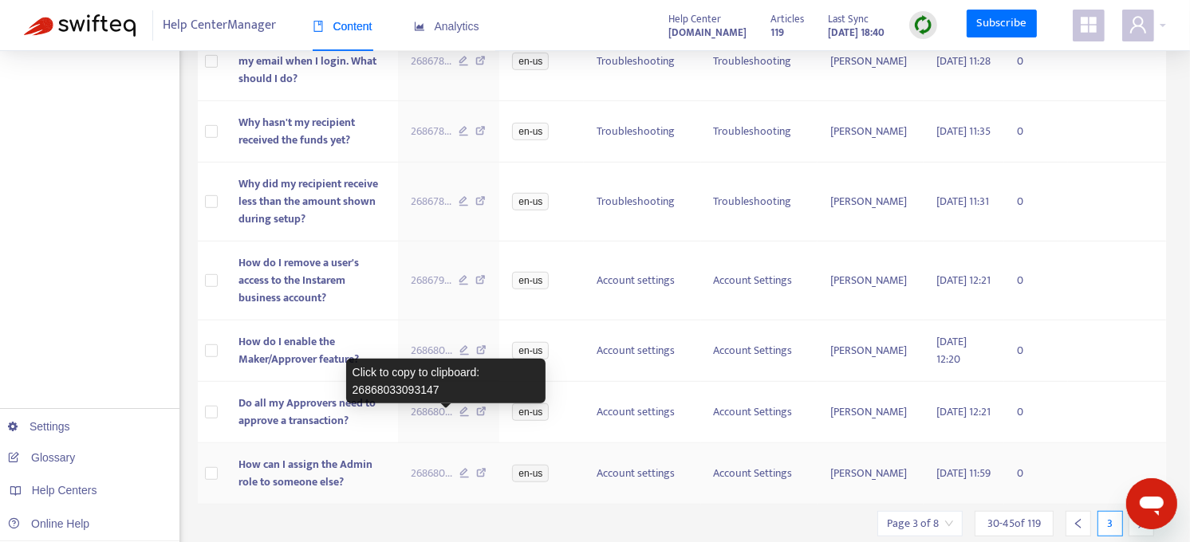
click at [451, 465] on span "268680 ..." at bounding box center [431, 474] width 41 height 18
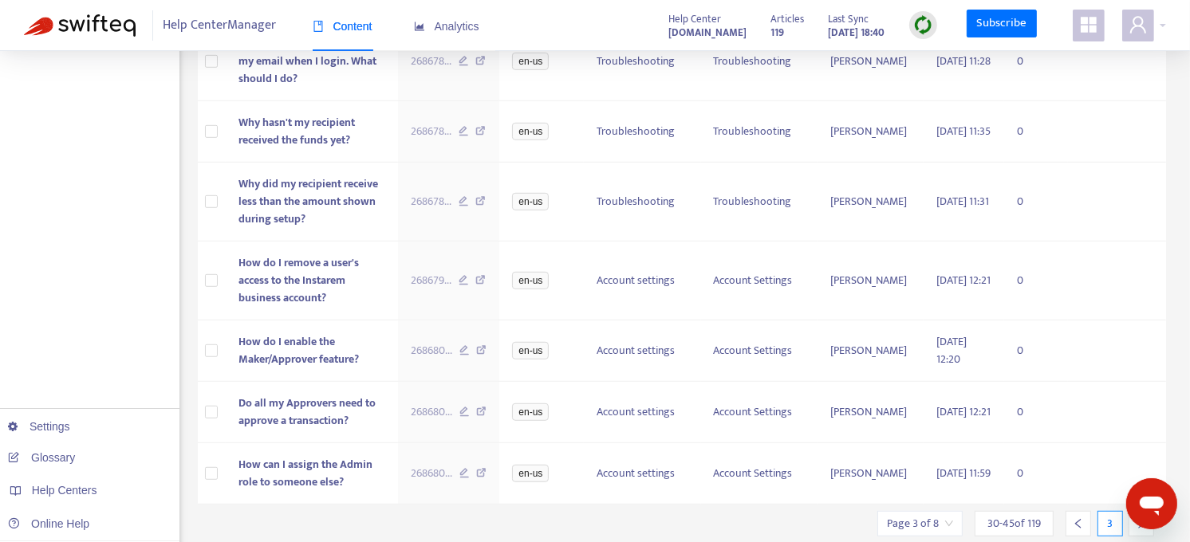
click at [1150, 511] on div at bounding box center [1141, 524] width 26 height 26
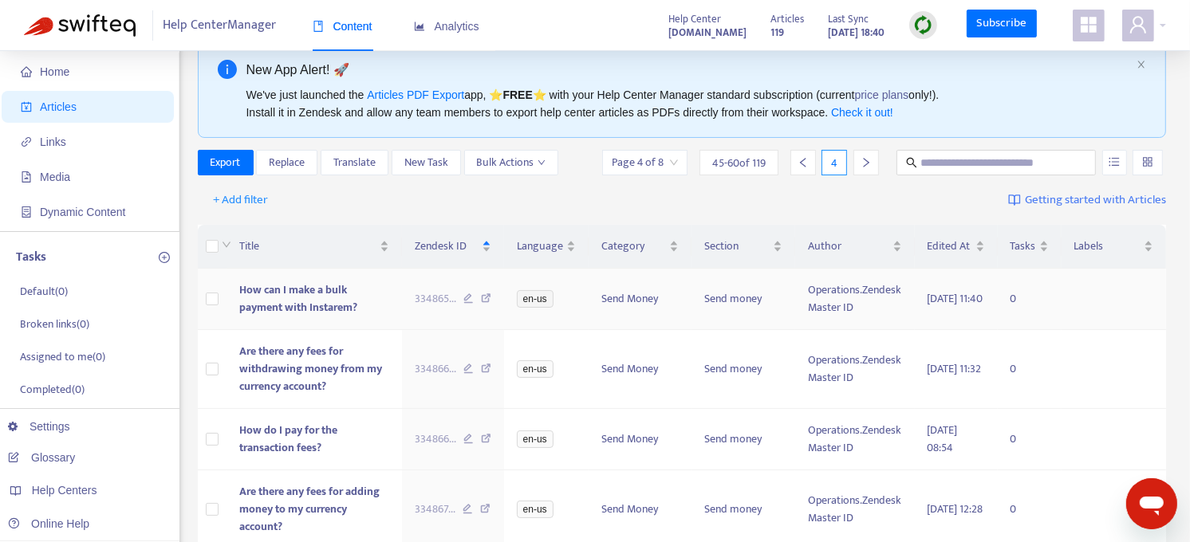
scroll to position [30, 0]
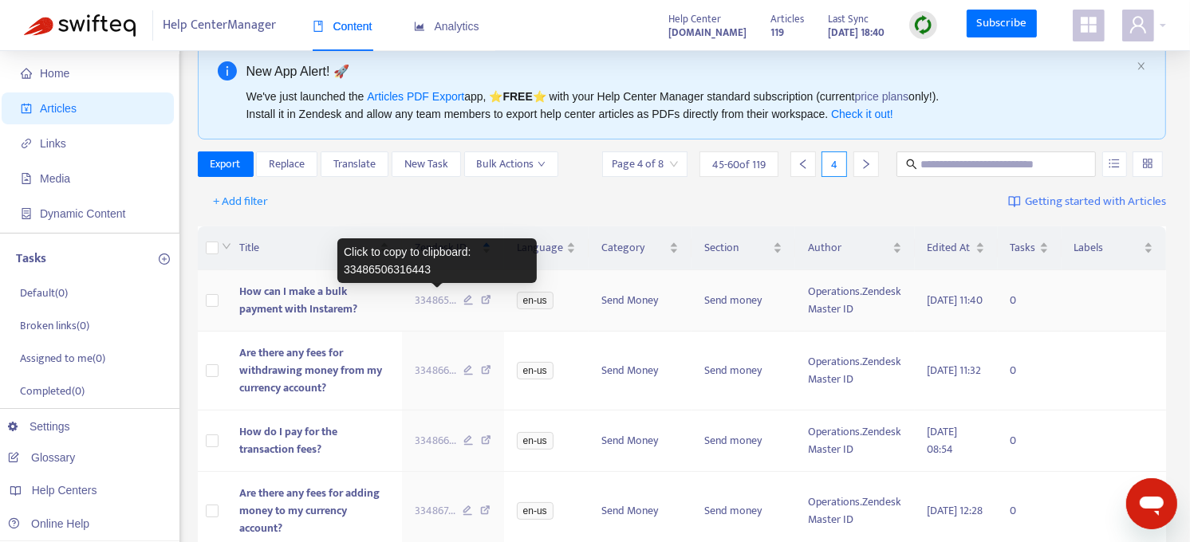
click at [420, 296] on span "334865 ..." at bounding box center [435, 301] width 41 height 18
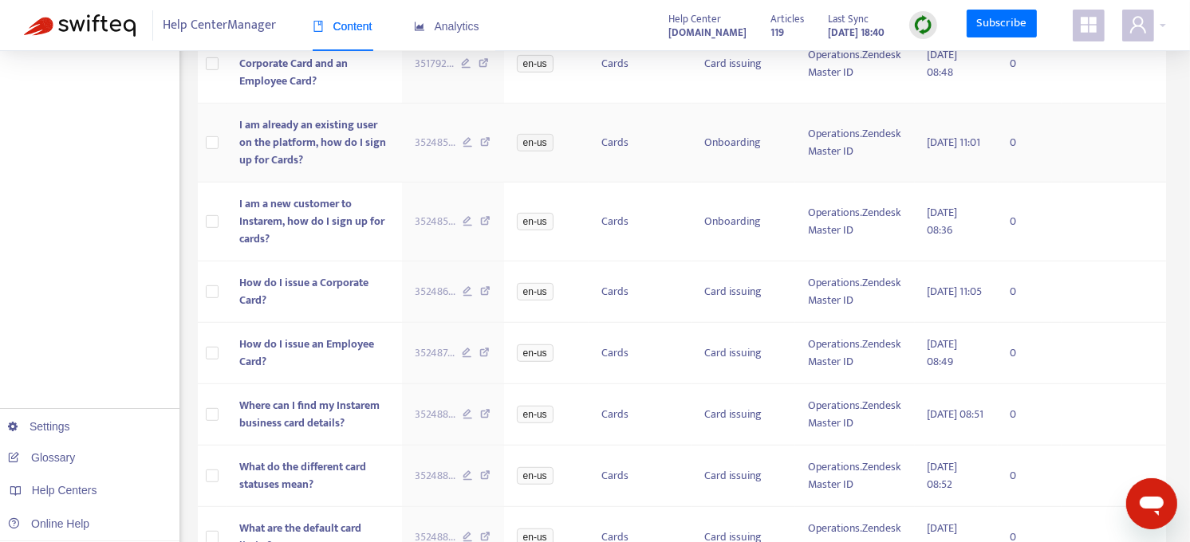
scroll to position [874, 0]
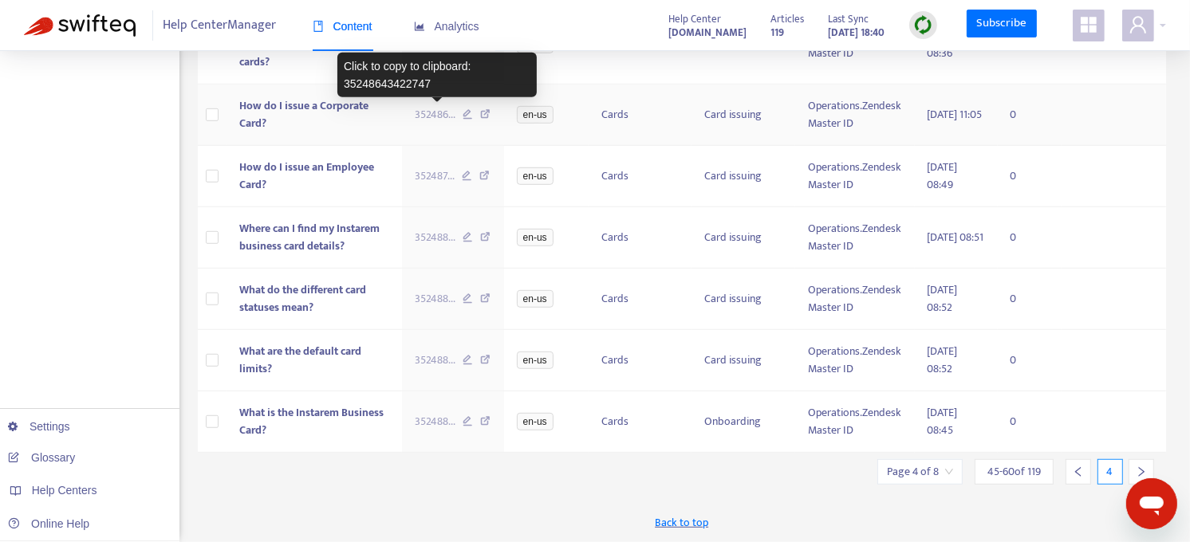
click at [437, 116] on span "352486 ..." at bounding box center [435, 115] width 41 height 18
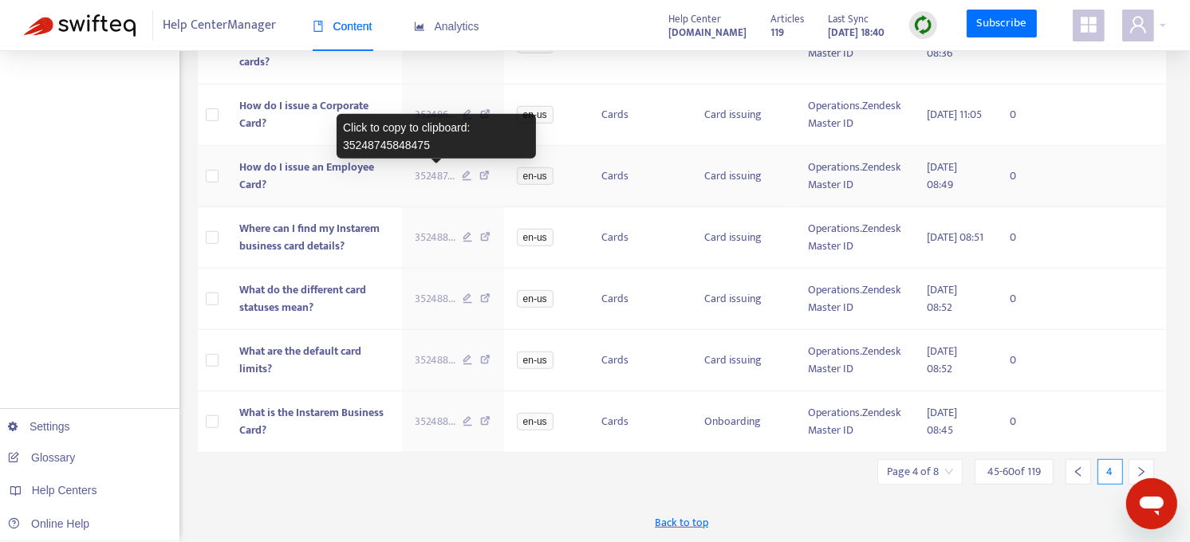
click at [435, 170] on span "352487 ..." at bounding box center [435, 176] width 40 height 18
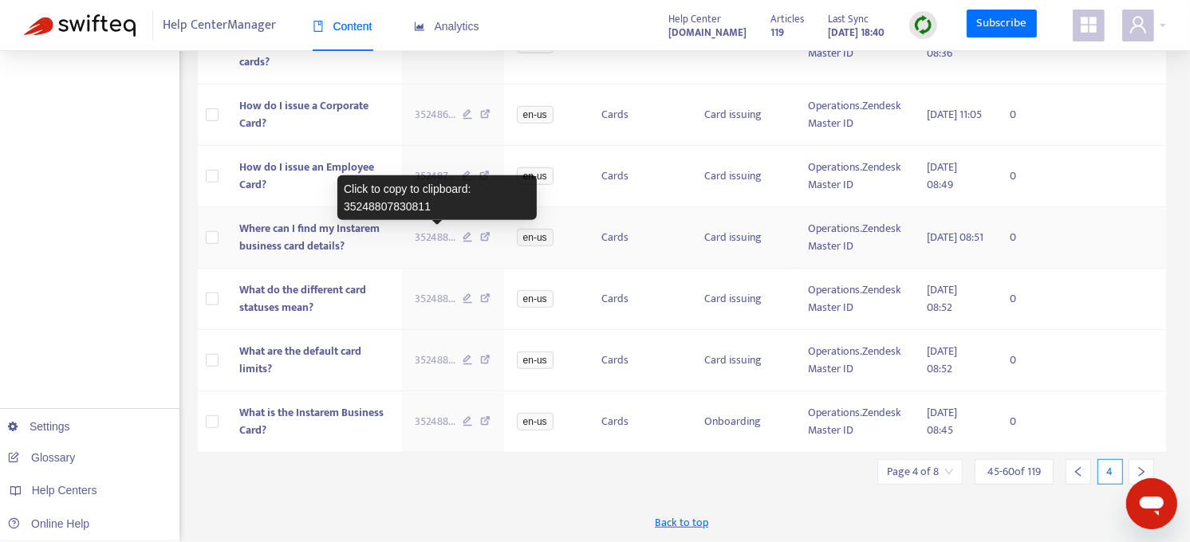
click at [431, 234] on span "352488 ..." at bounding box center [435, 238] width 41 height 18
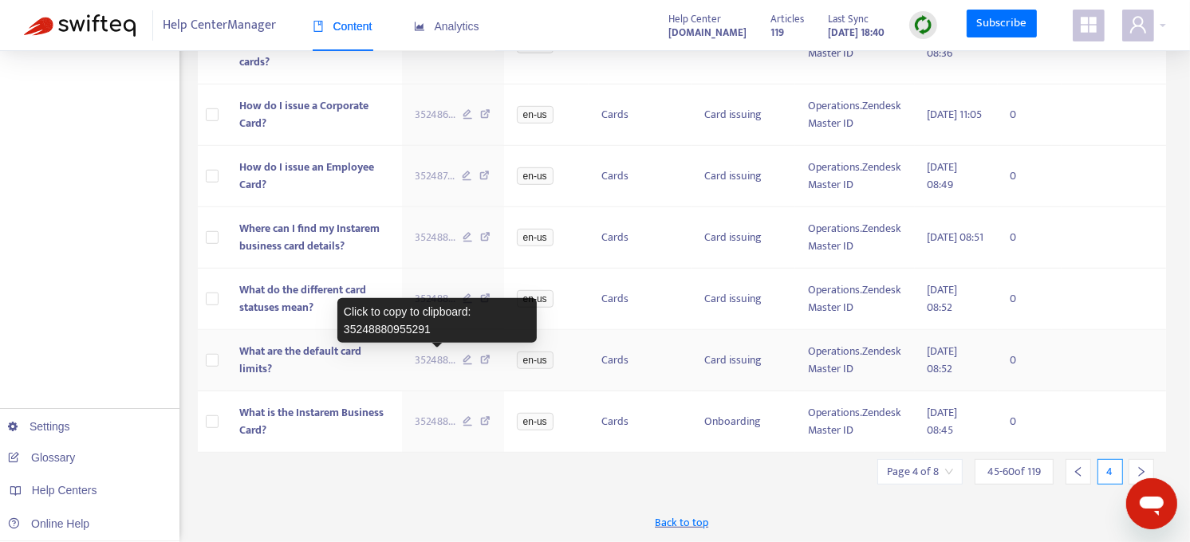
click at [432, 357] on span "352488 ..." at bounding box center [435, 361] width 41 height 18
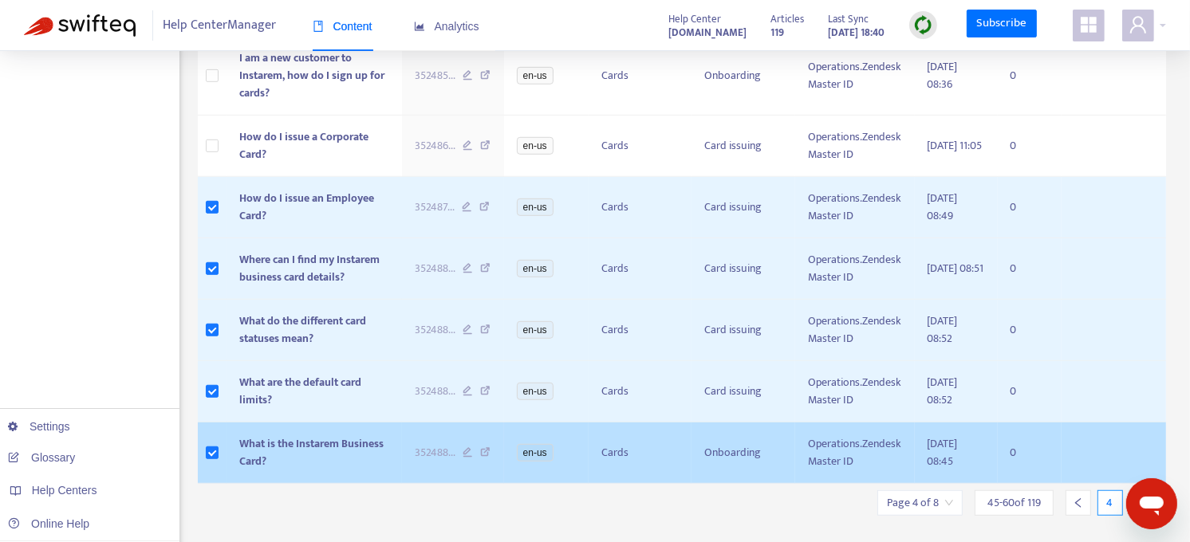
scroll to position [906, 0]
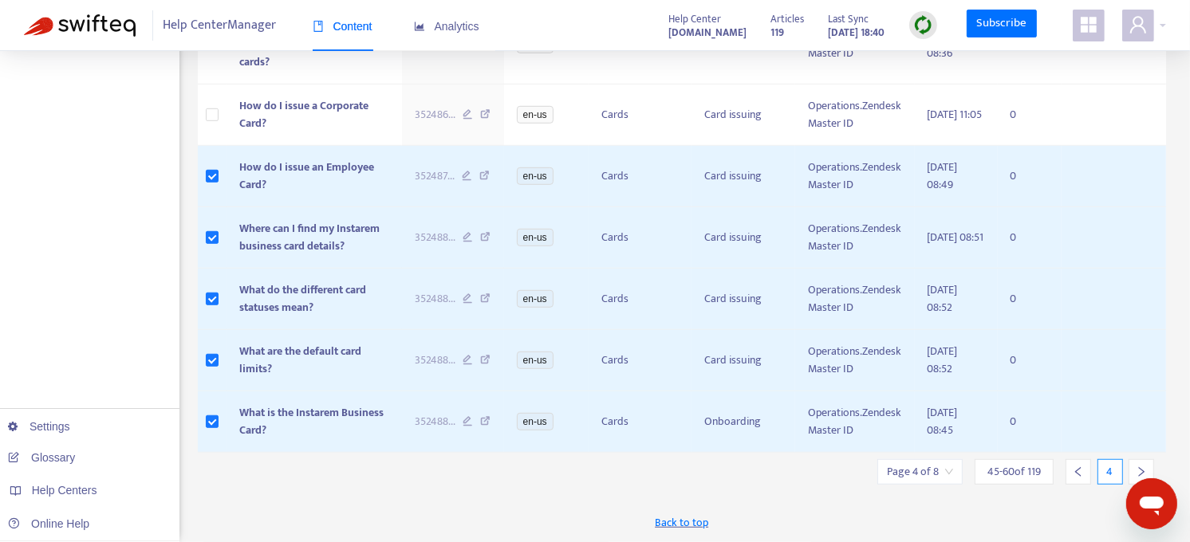
click at [1143, 472] on icon "right" at bounding box center [1142, 472] width 6 height 10
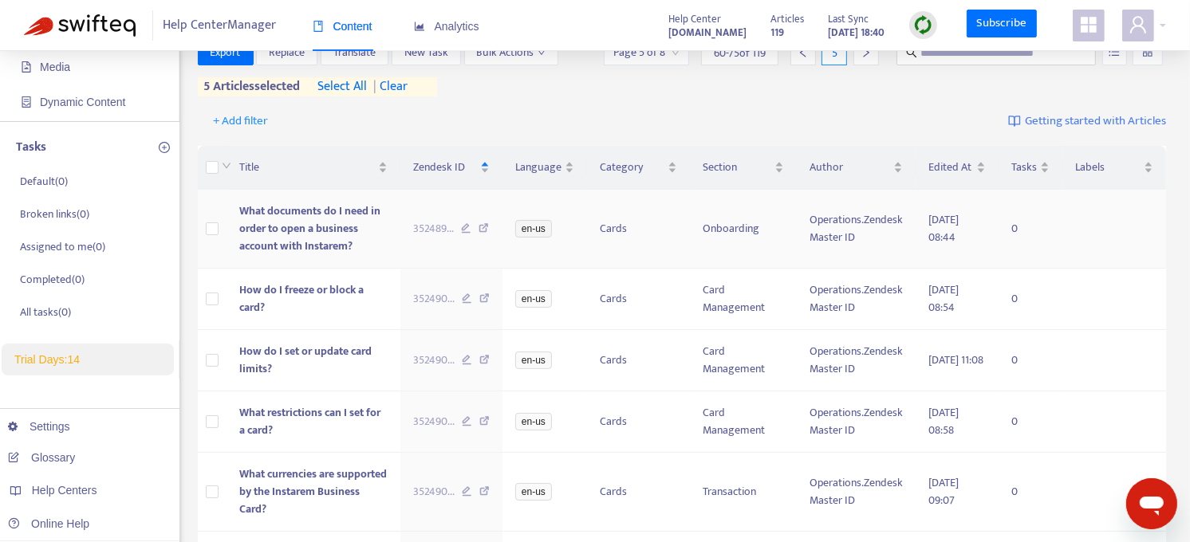
scroll to position [144, 0]
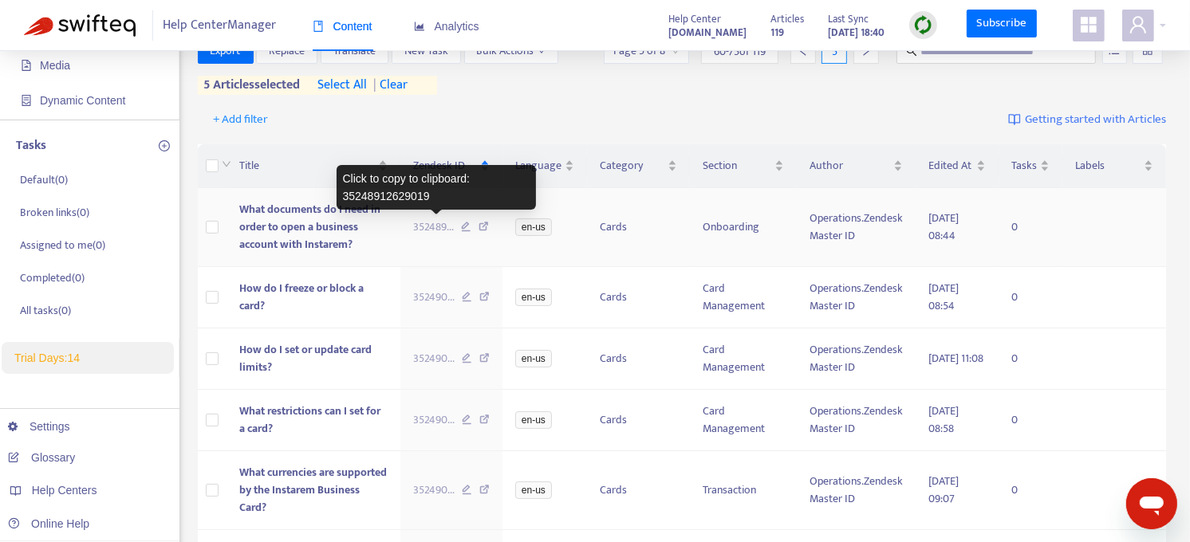
click at [435, 227] on span "352489 ..." at bounding box center [433, 228] width 41 height 18
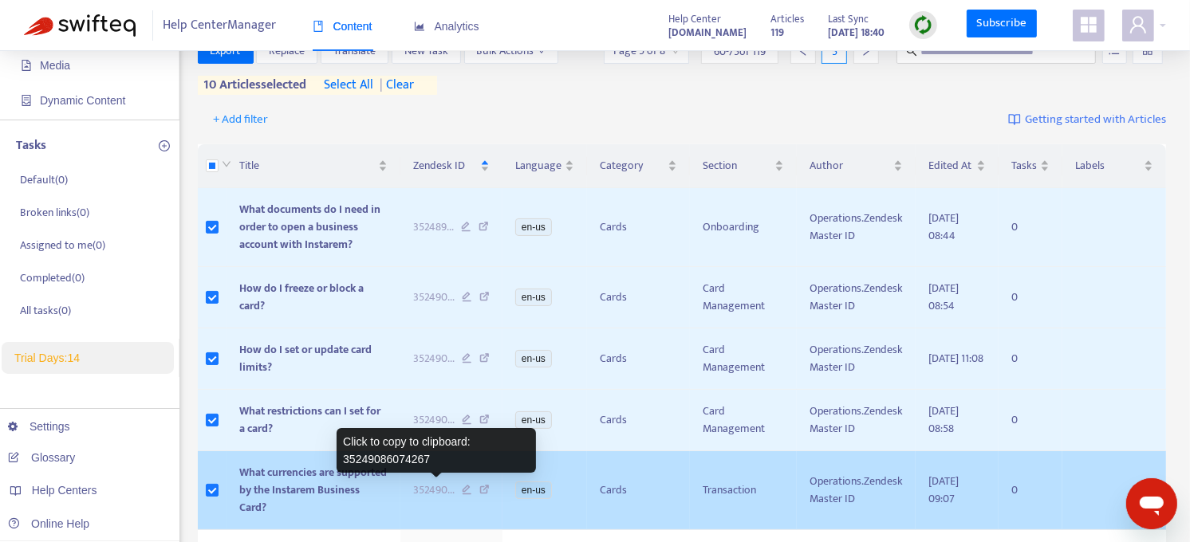
click at [440, 486] on span "352490 ..." at bounding box center [433, 491] width 41 height 18
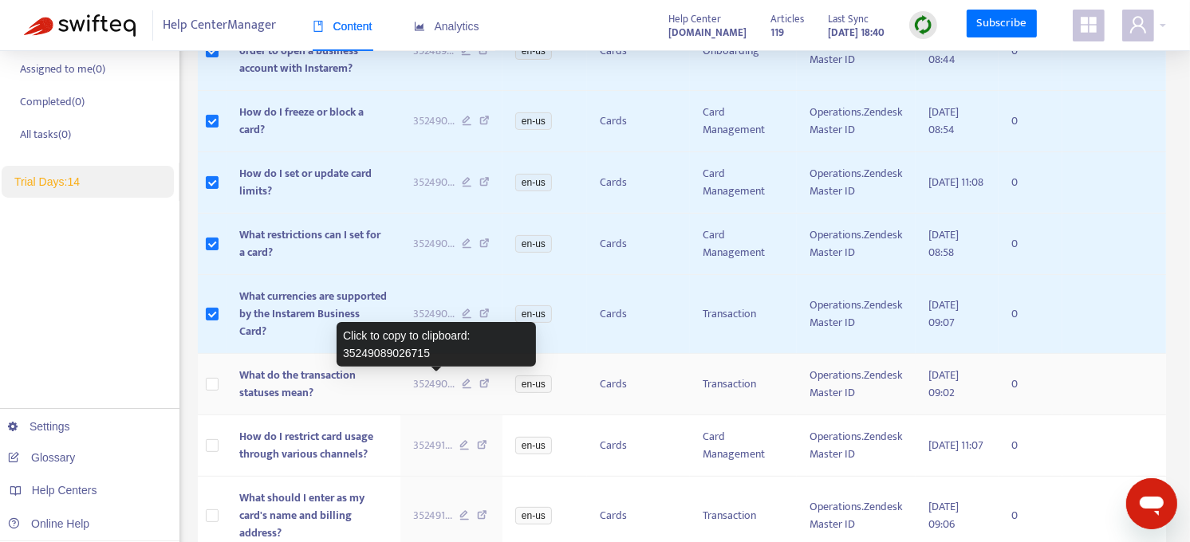
scroll to position [314, 0]
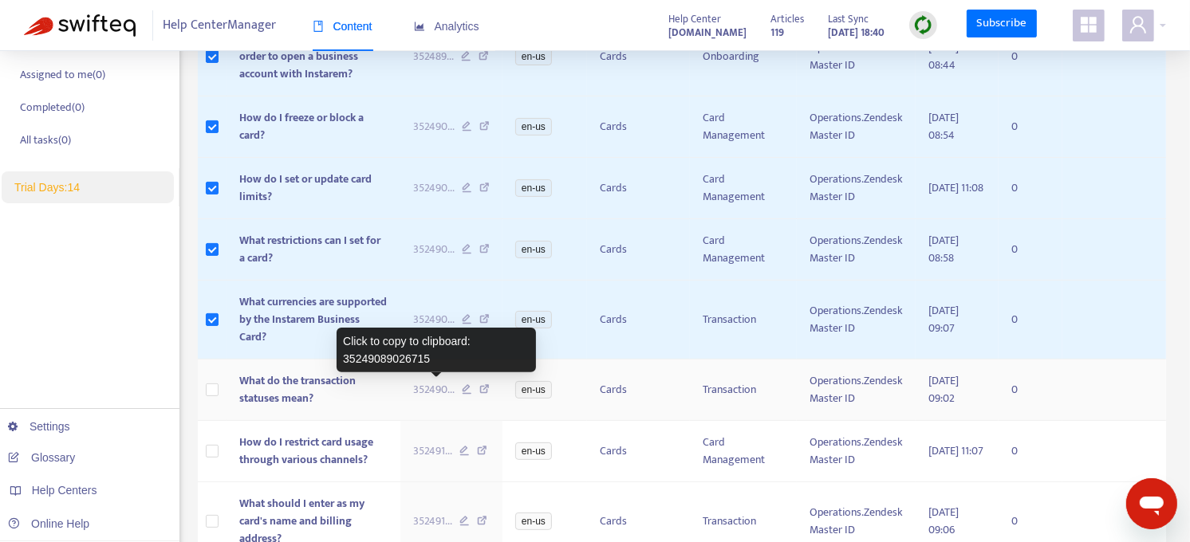
click at [445, 381] on span "352490 ..." at bounding box center [433, 390] width 41 height 18
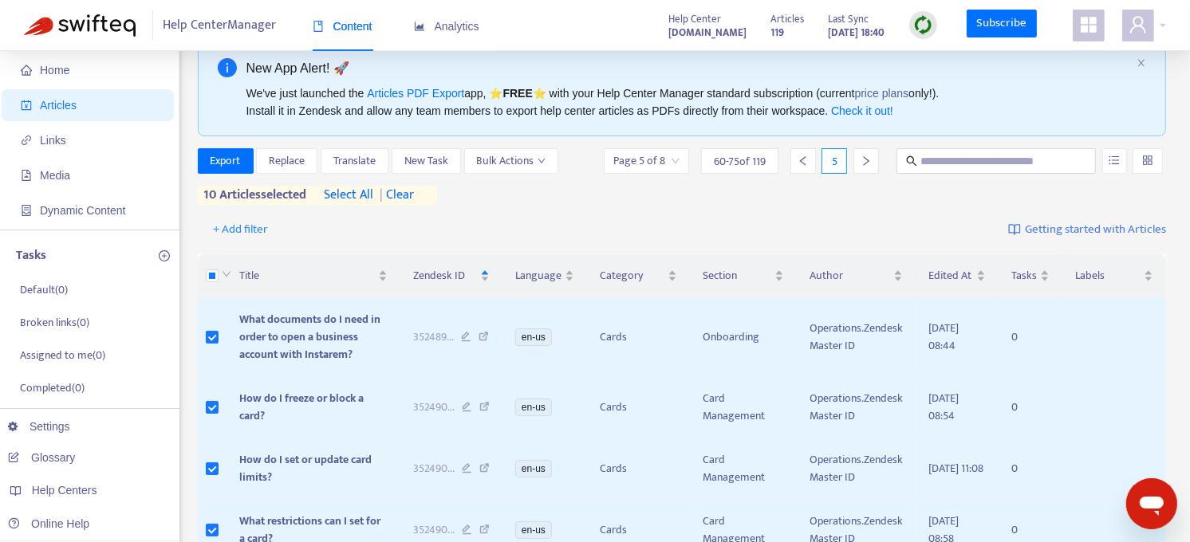
scroll to position [0, 0]
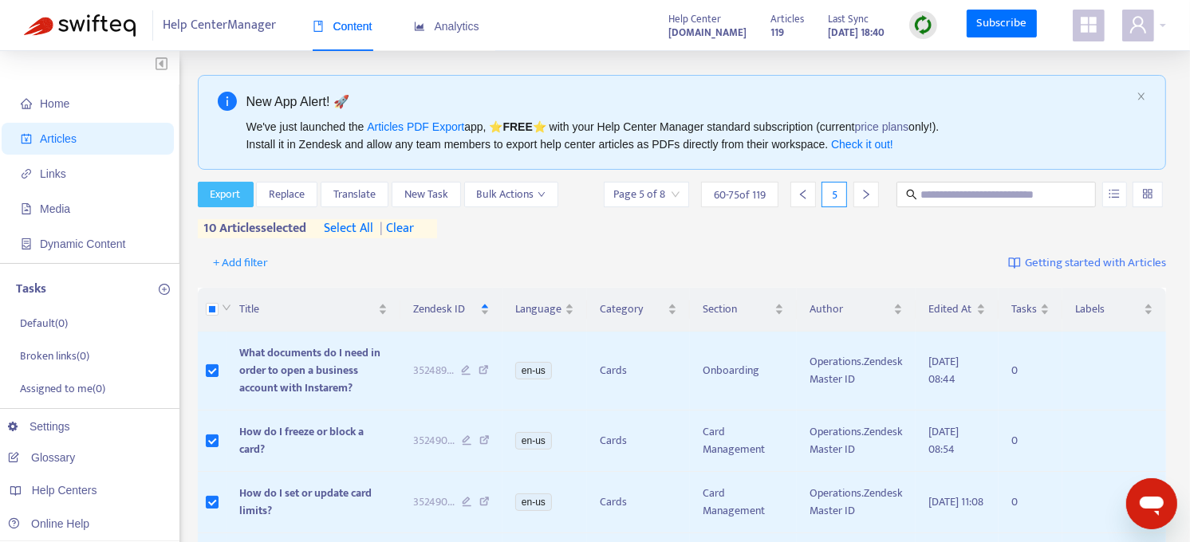
click at [234, 195] on span "Export" at bounding box center [226, 195] width 30 height 18
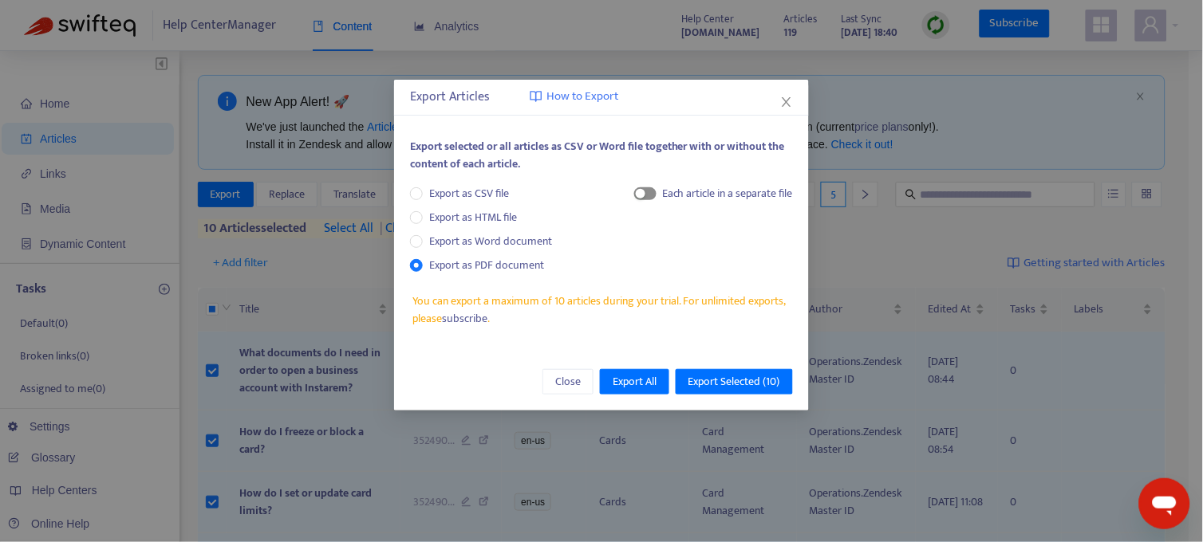
click at [639, 195] on div "button" at bounding box center [641, 194] width 10 height 10
click at [736, 380] on span "Export Selected ( 10 )" at bounding box center [734, 382] width 92 height 18
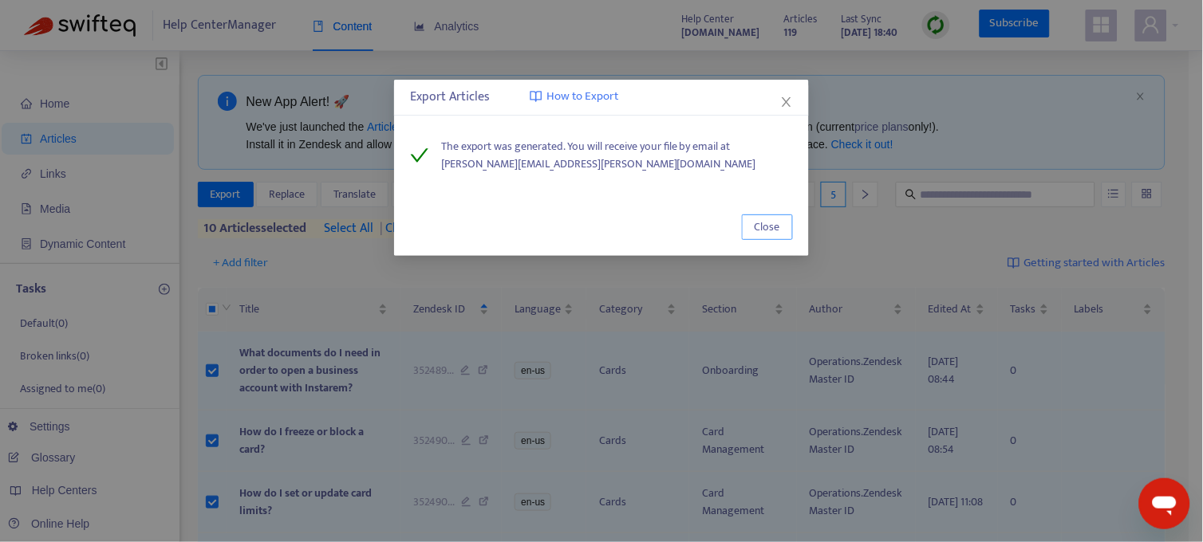
click at [770, 226] on span "Close" at bounding box center [767, 228] width 26 height 18
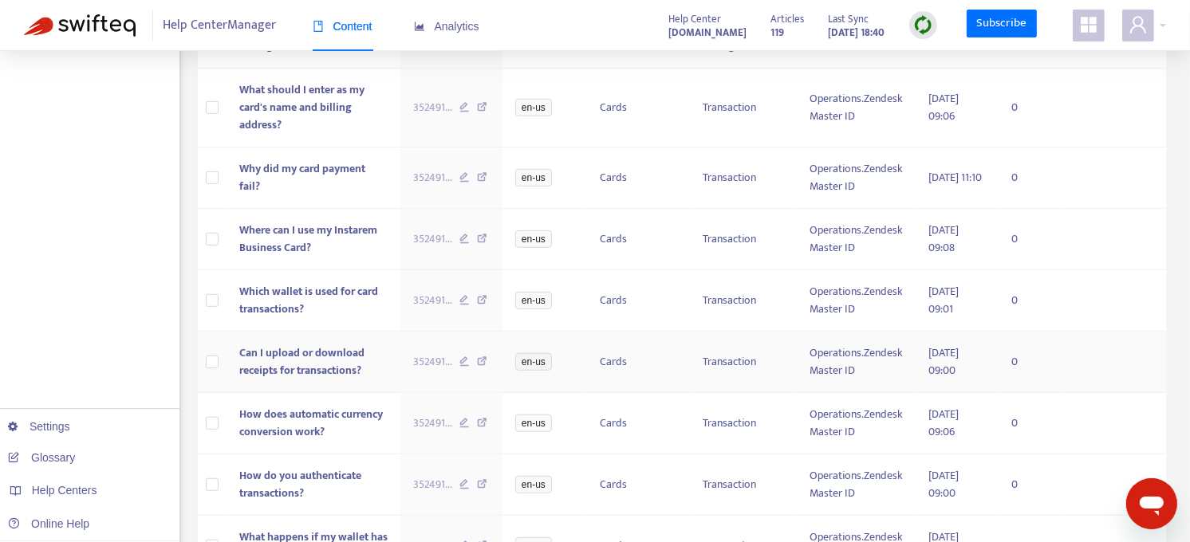
scroll to position [853, 0]
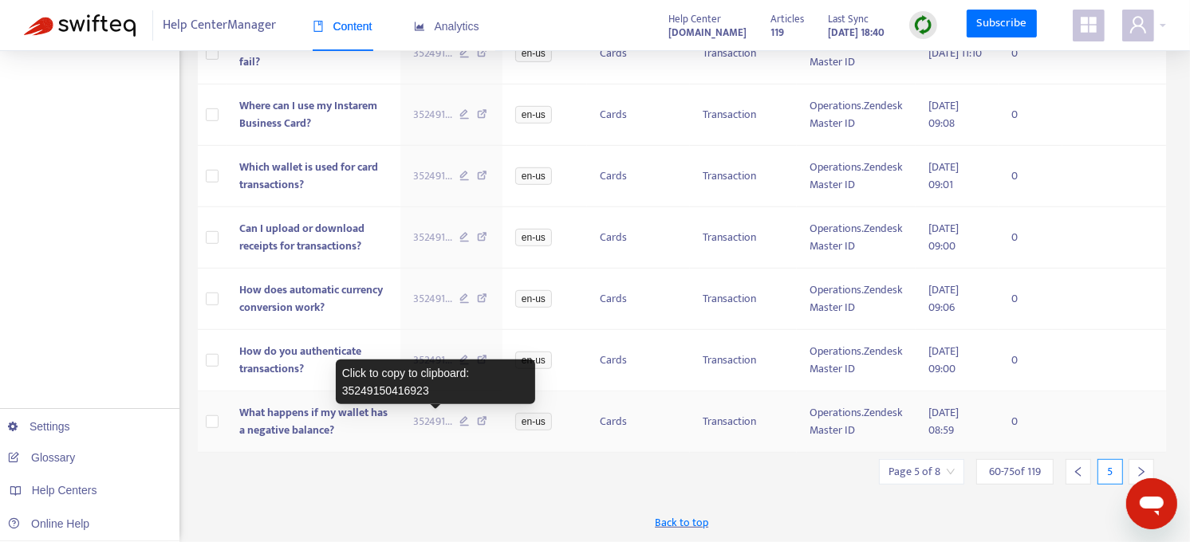
click at [435, 419] on span "352491 ..." at bounding box center [432, 422] width 39 height 18
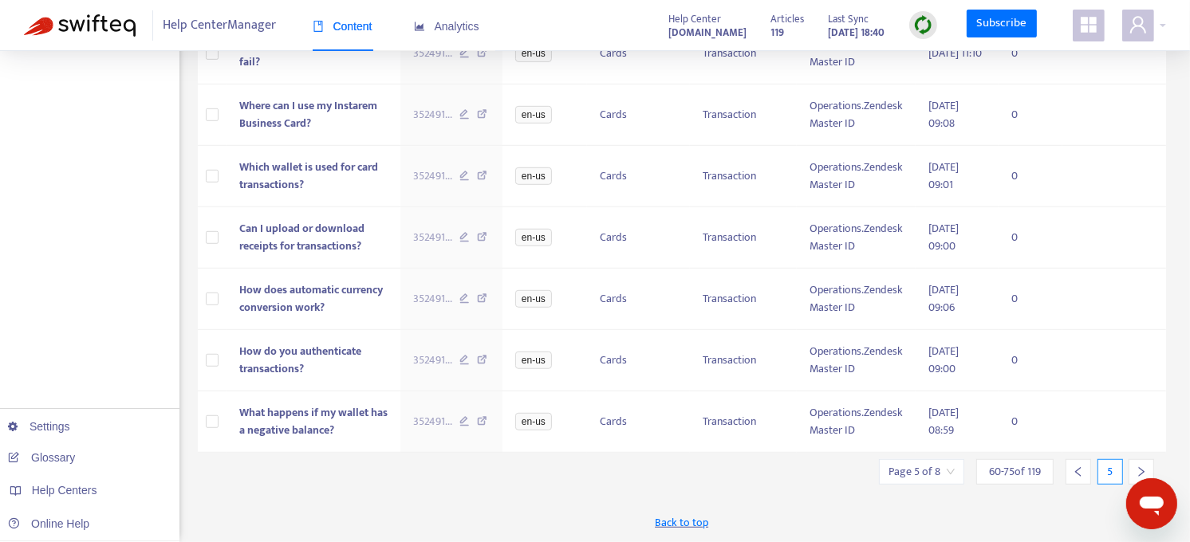
click at [1137, 465] on div at bounding box center [1141, 472] width 26 height 26
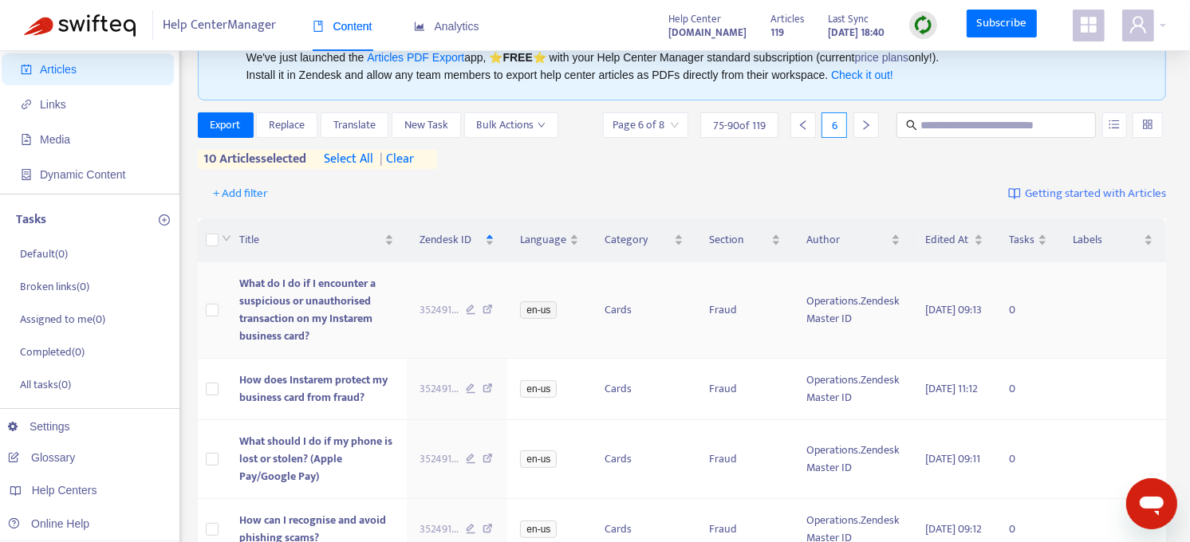
scroll to position [69, 0]
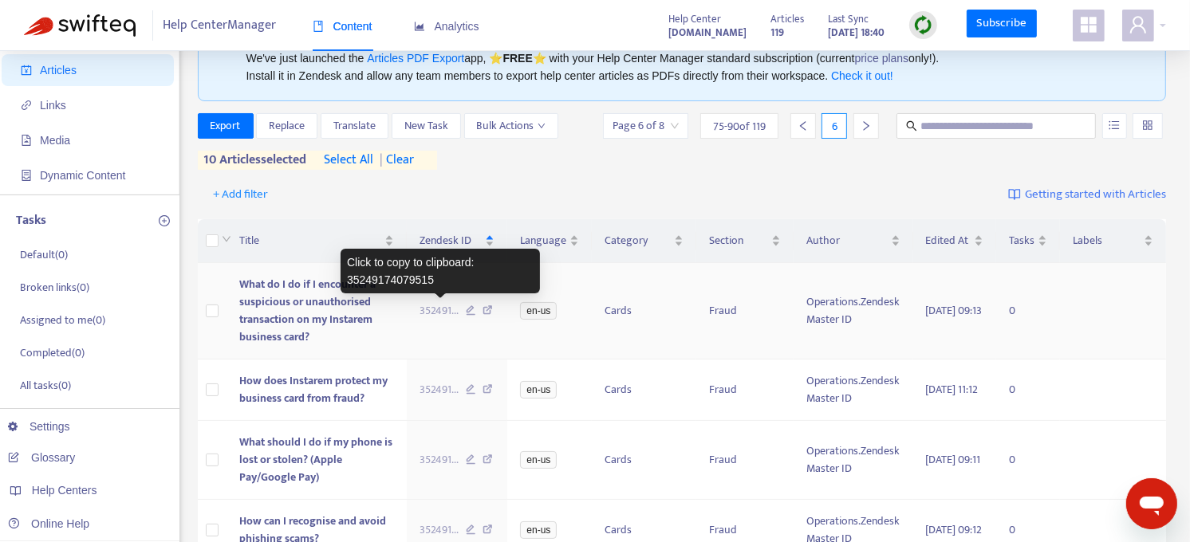
click at [445, 305] on span "352491 ..." at bounding box center [438, 311] width 39 height 18
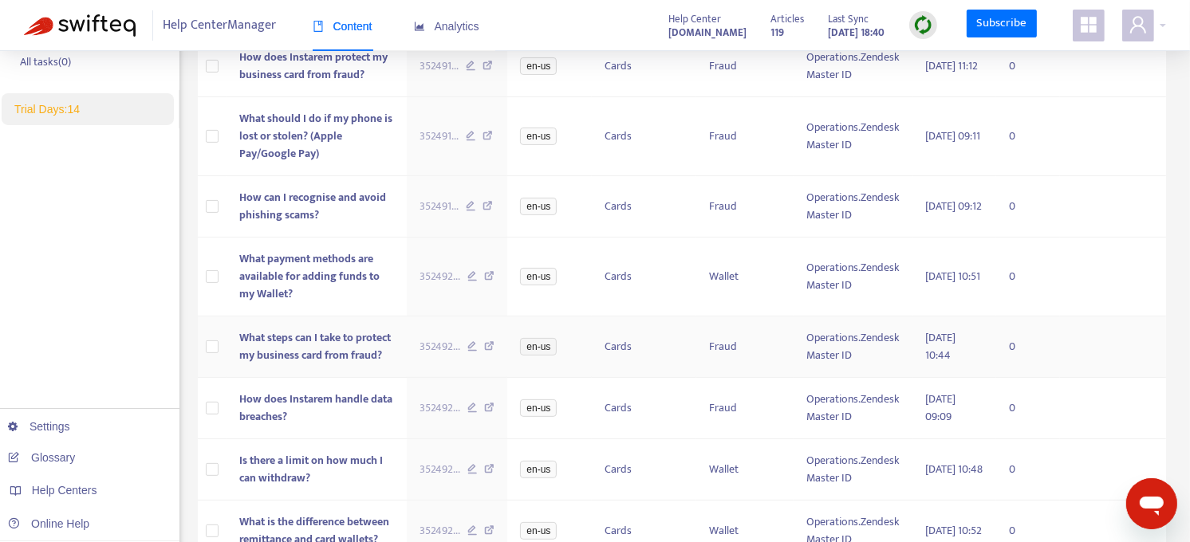
scroll to position [393, 0]
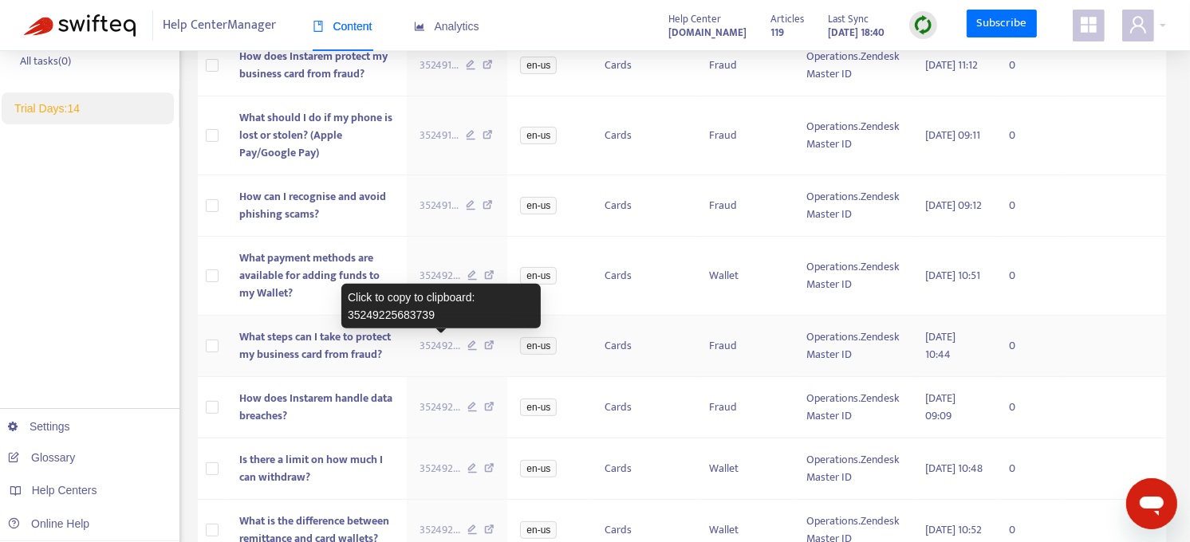
click at [442, 347] on span "352492 ..." at bounding box center [439, 346] width 41 height 18
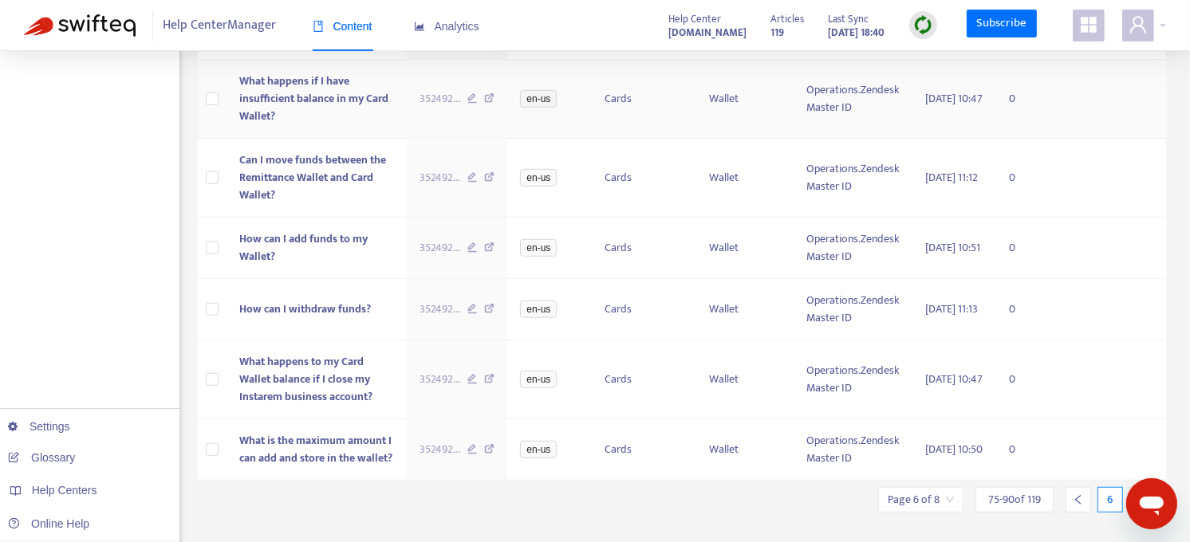
scroll to position [894, 0]
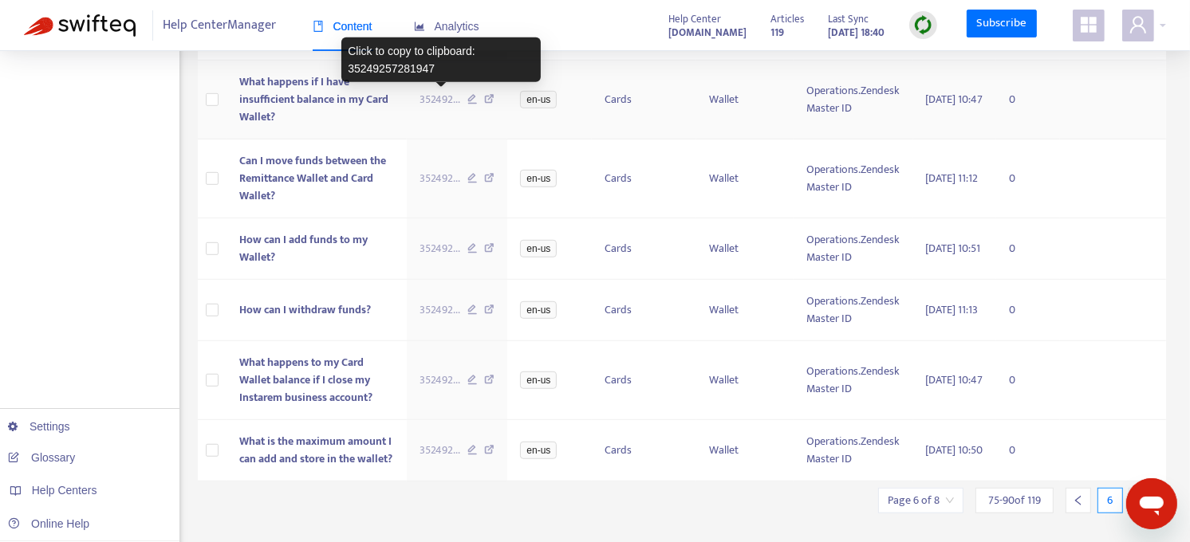
click at [435, 100] on span "352492 ..." at bounding box center [439, 100] width 41 height 18
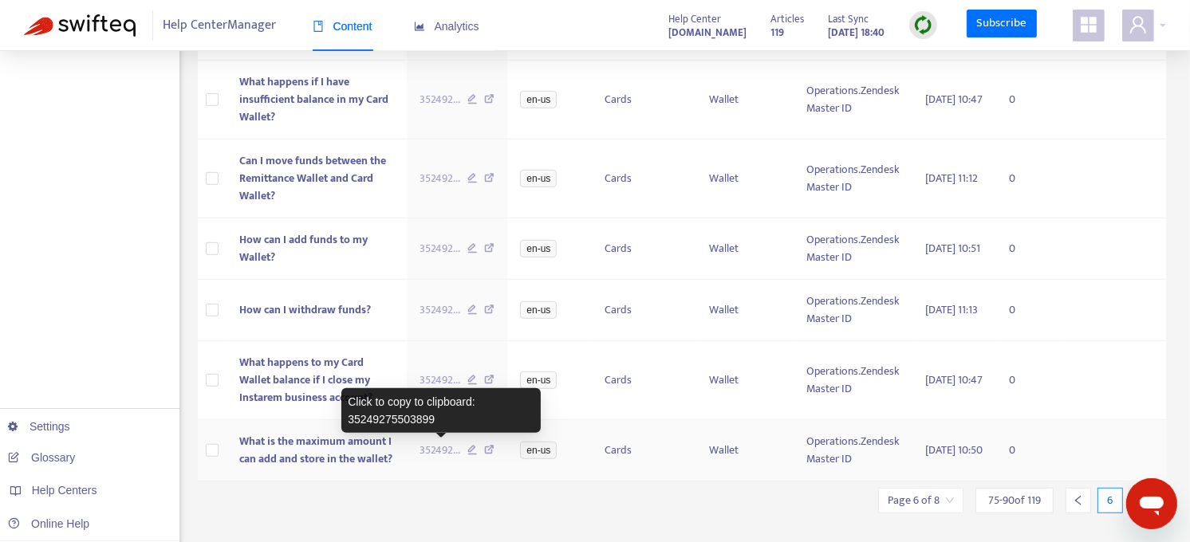
click at [428, 445] on span "352492 ..." at bounding box center [439, 451] width 41 height 18
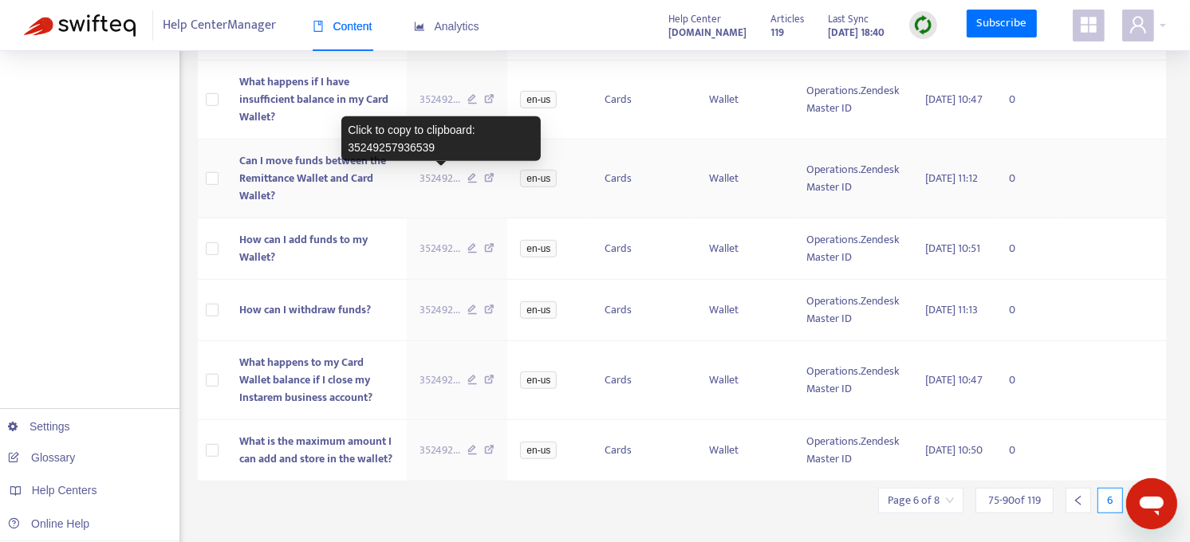
click at [433, 171] on span "352492 ..." at bounding box center [439, 179] width 41 height 18
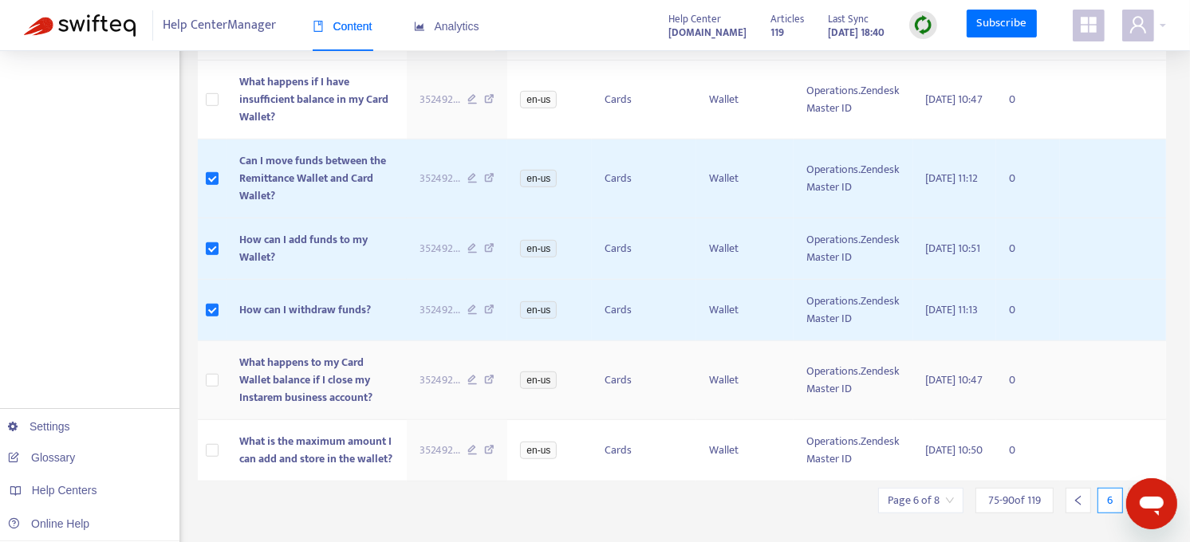
click at [212, 370] on td at bounding box center [213, 380] width 30 height 79
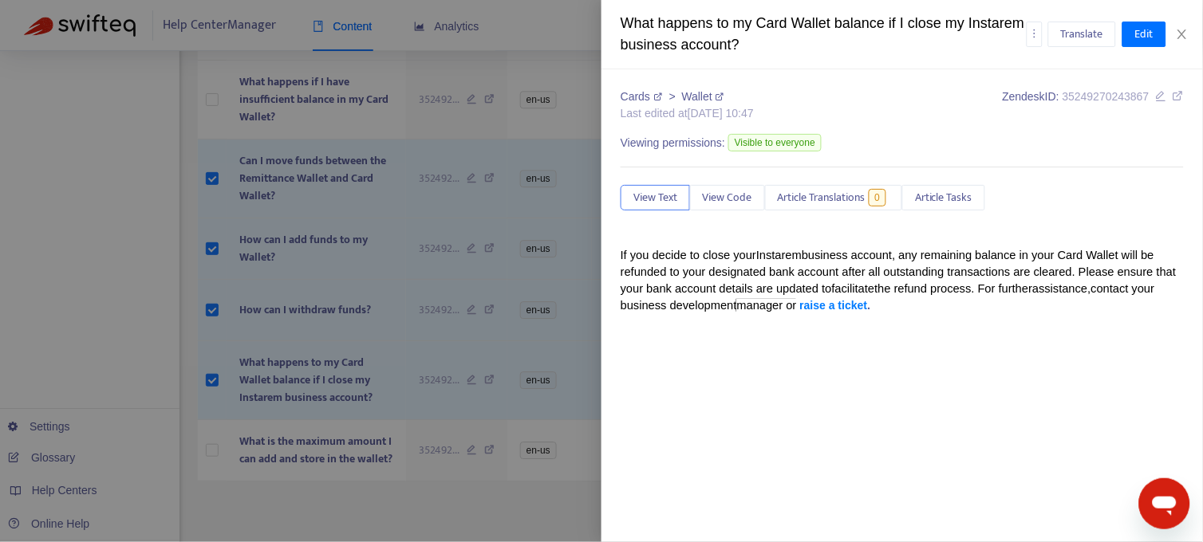
click at [212, 452] on div at bounding box center [601, 271] width 1203 height 542
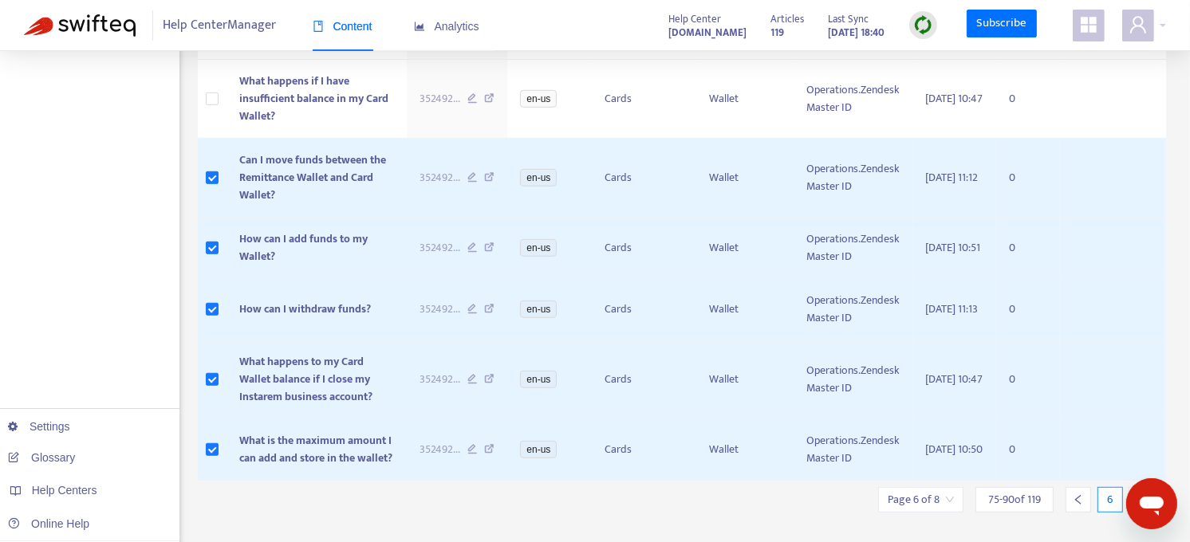
scroll to position [923, 0]
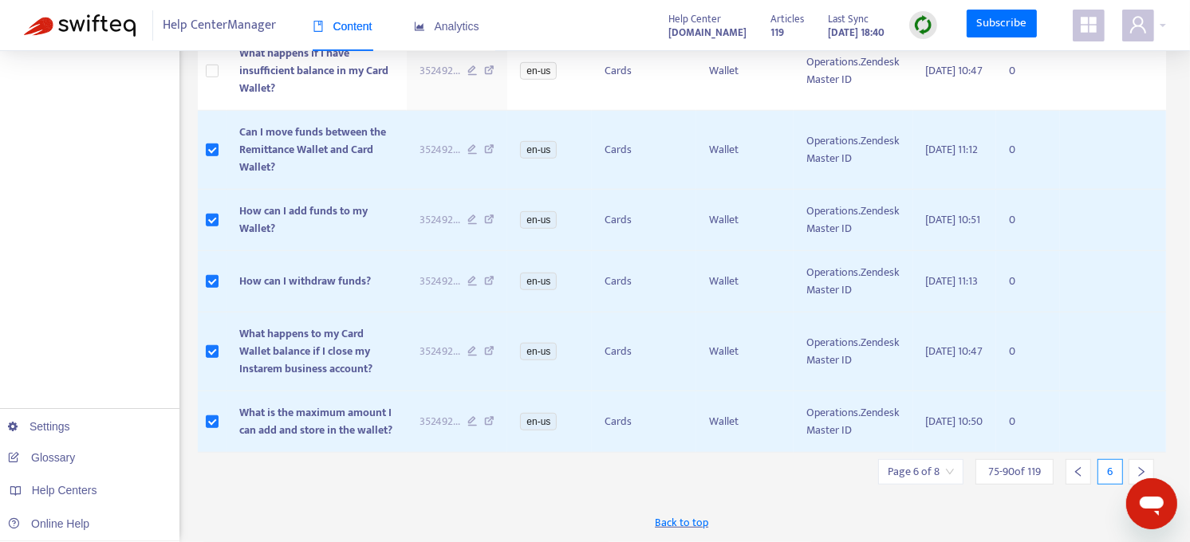
click at [1134, 471] on div at bounding box center [1141, 472] width 26 height 26
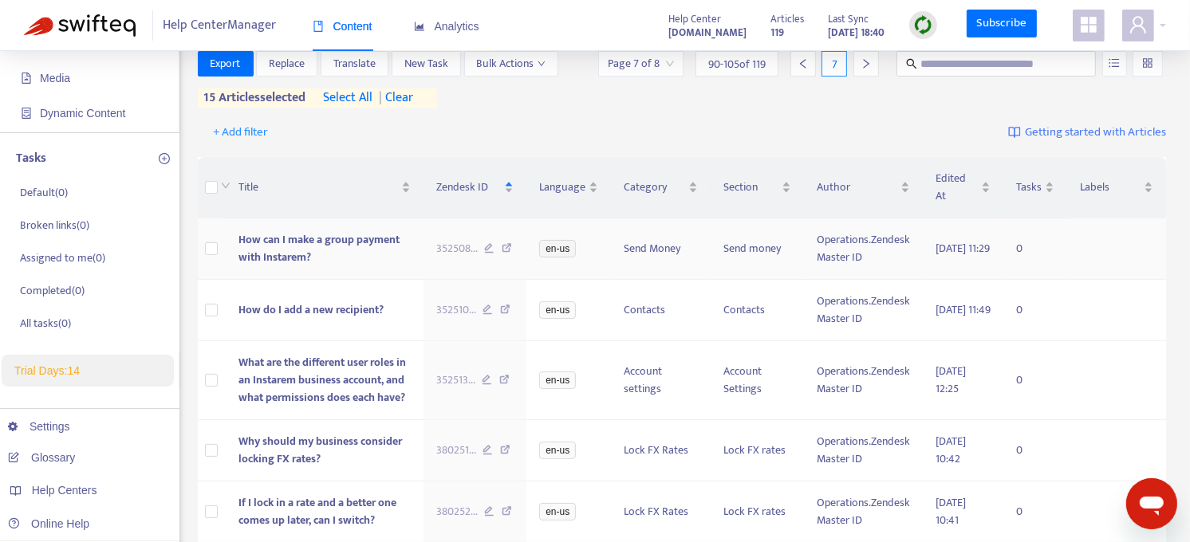
scroll to position [0, 0]
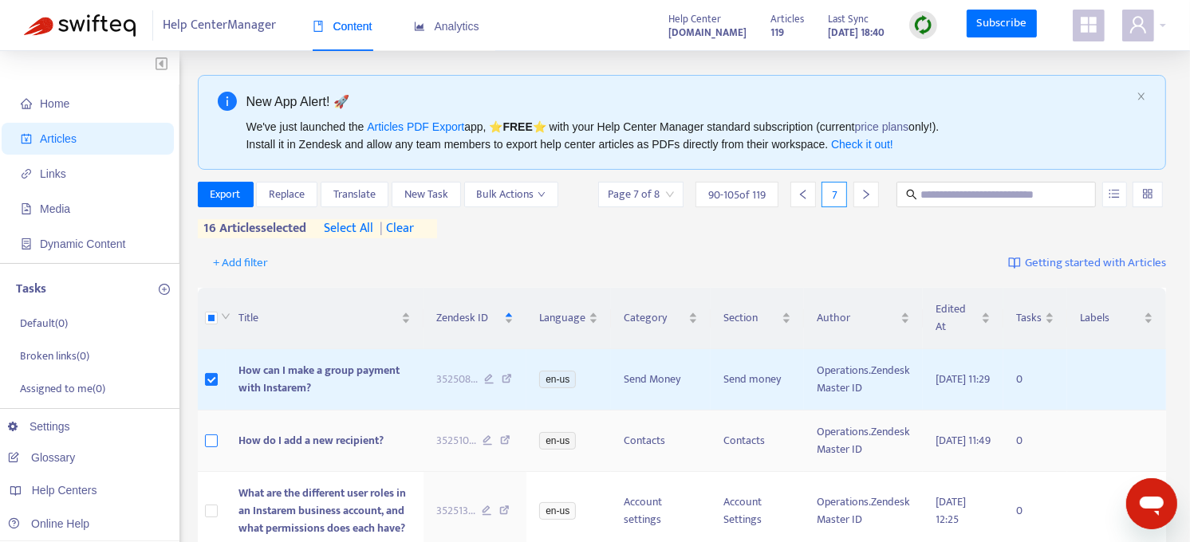
click at [217, 432] on label at bounding box center [211, 441] width 13 height 18
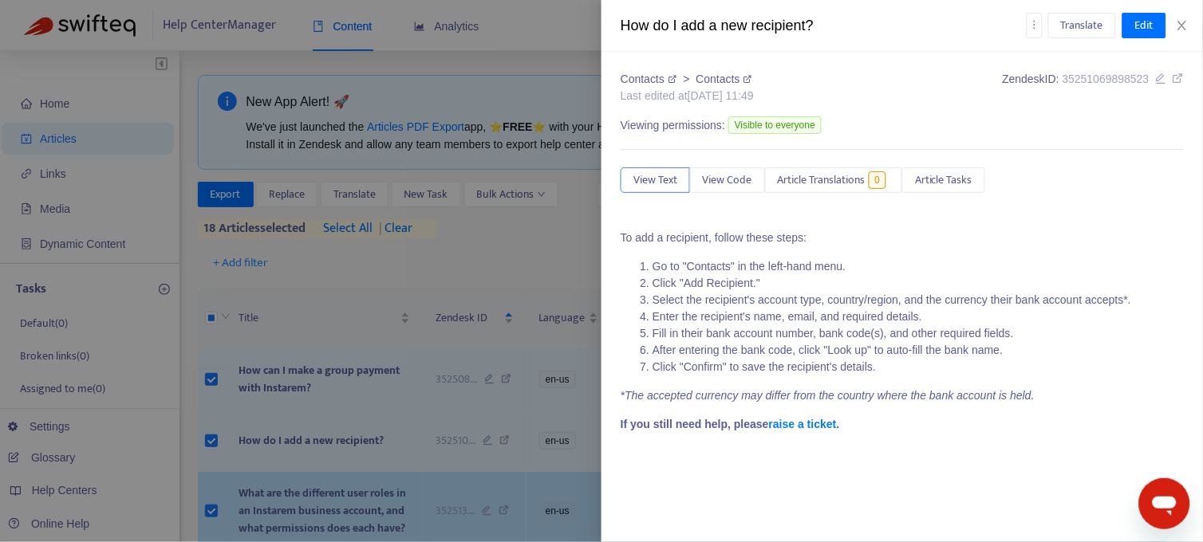
click at [215, 463] on div at bounding box center [601, 271] width 1203 height 542
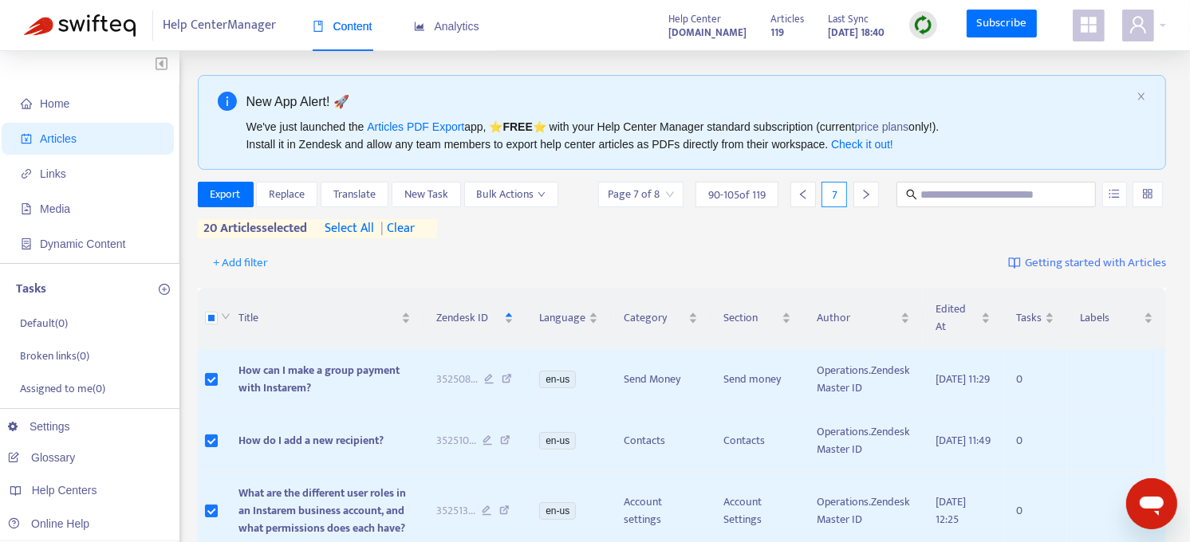
click at [411, 226] on span "| clear" at bounding box center [395, 228] width 40 height 19
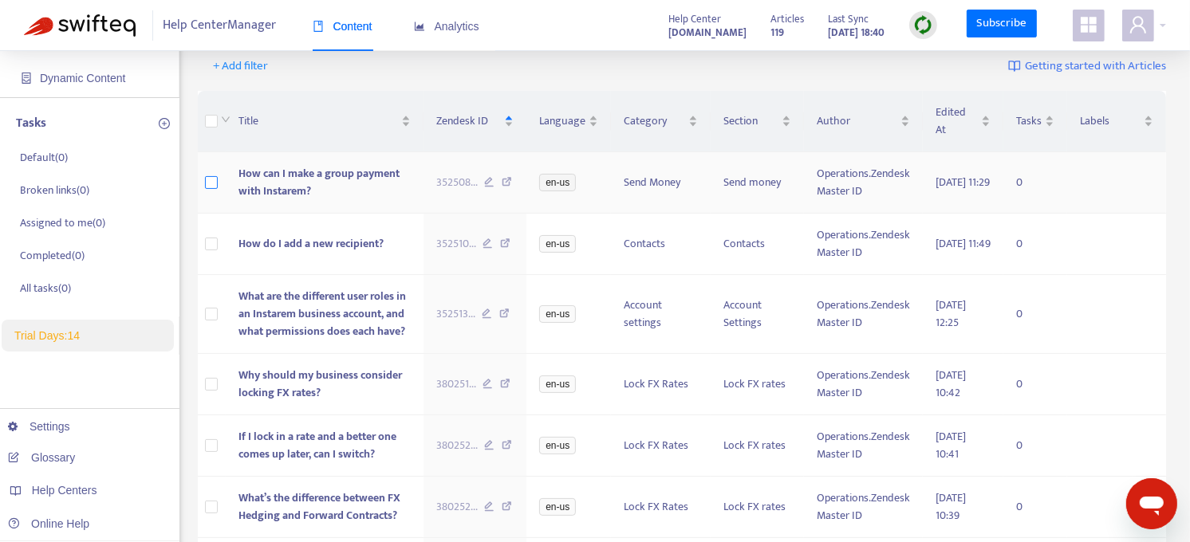
scroll to position [167, 0]
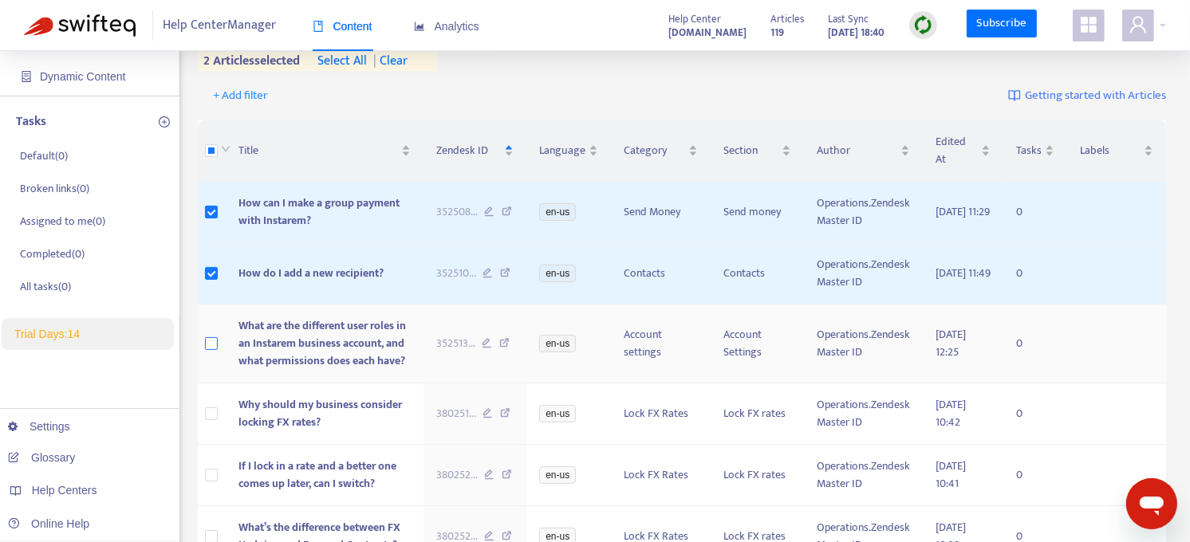
click at [218, 328] on td at bounding box center [212, 344] width 29 height 79
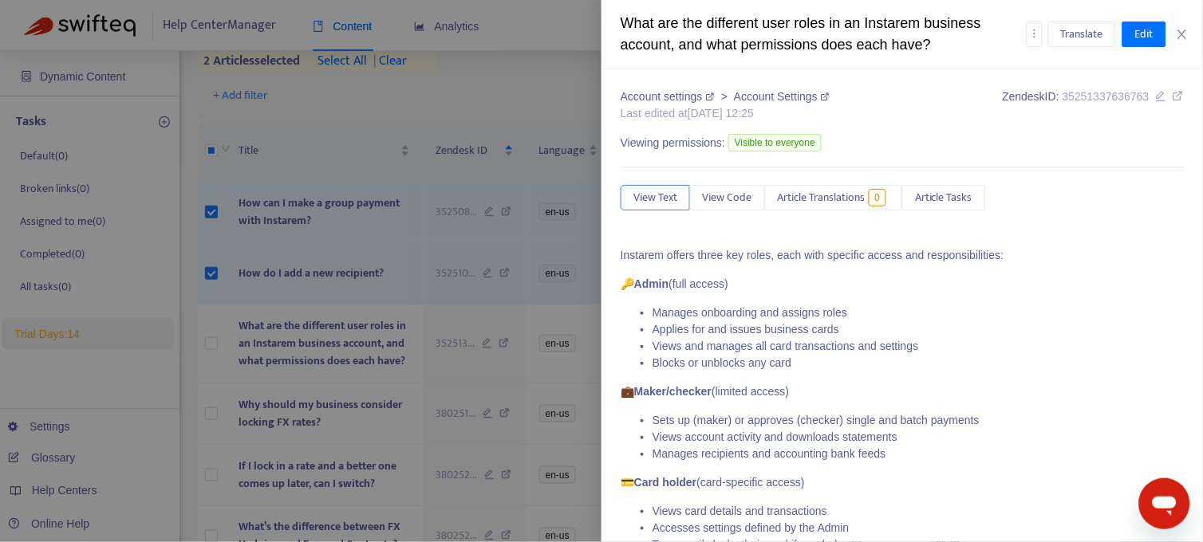
click at [213, 337] on div at bounding box center [601, 271] width 1203 height 542
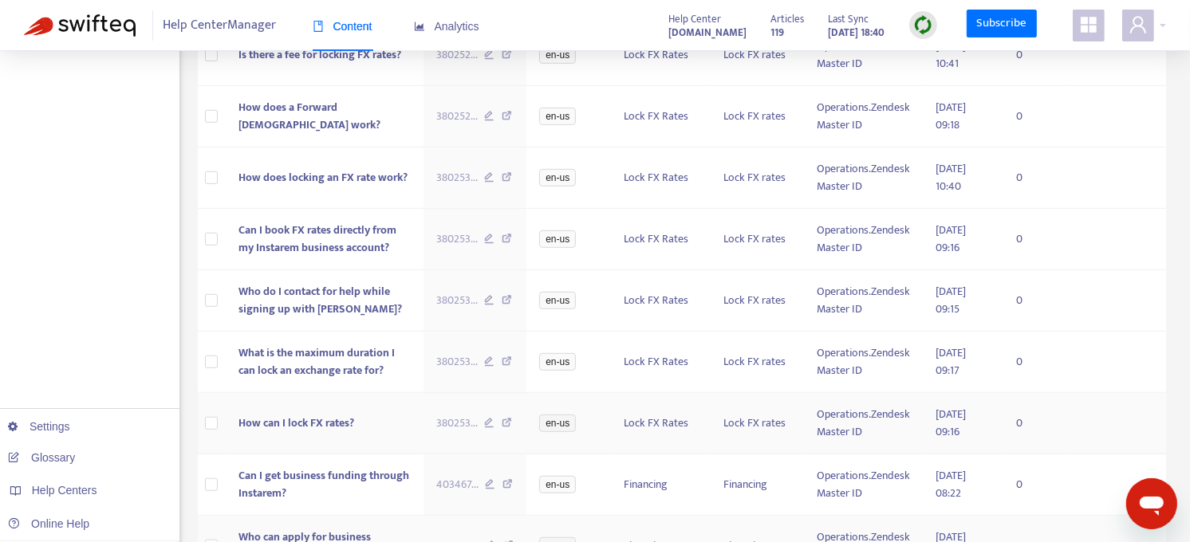
scroll to position [906, 0]
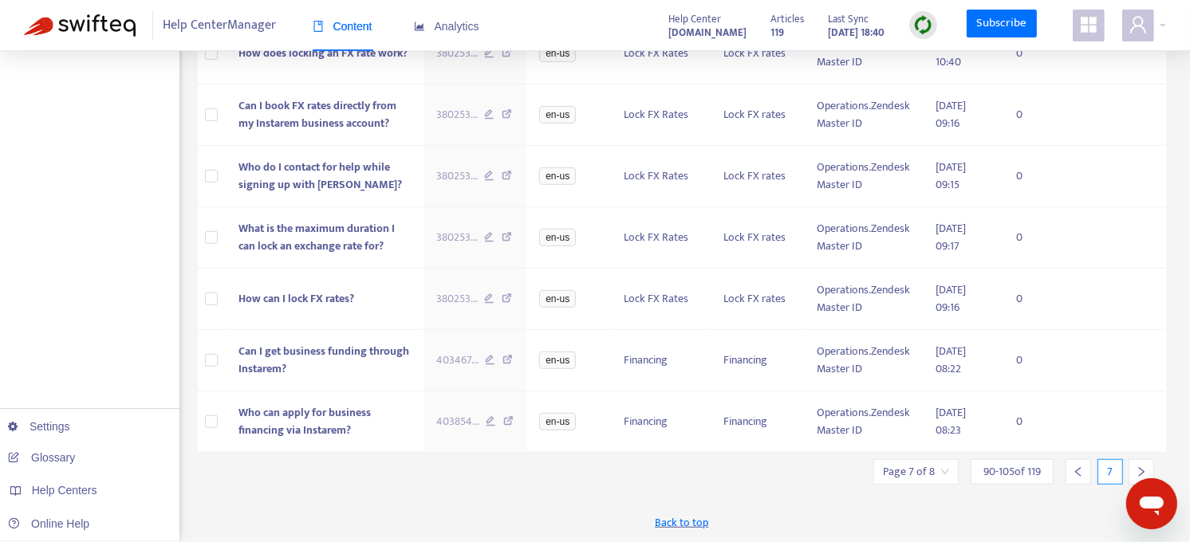
click at [1079, 467] on icon "left" at bounding box center [1078, 472] width 11 height 11
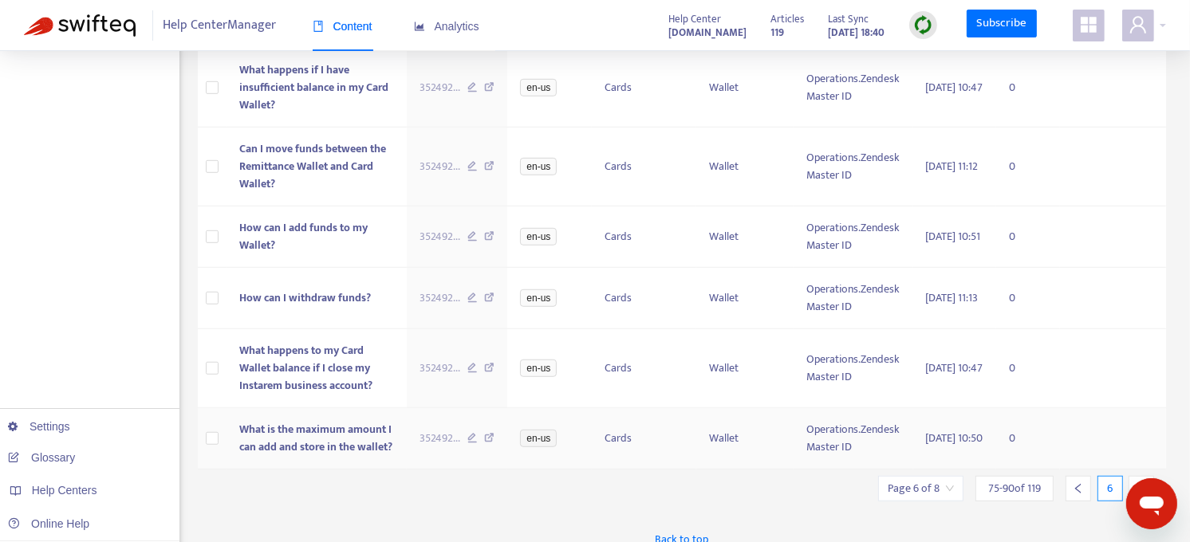
scroll to position [923, 0]
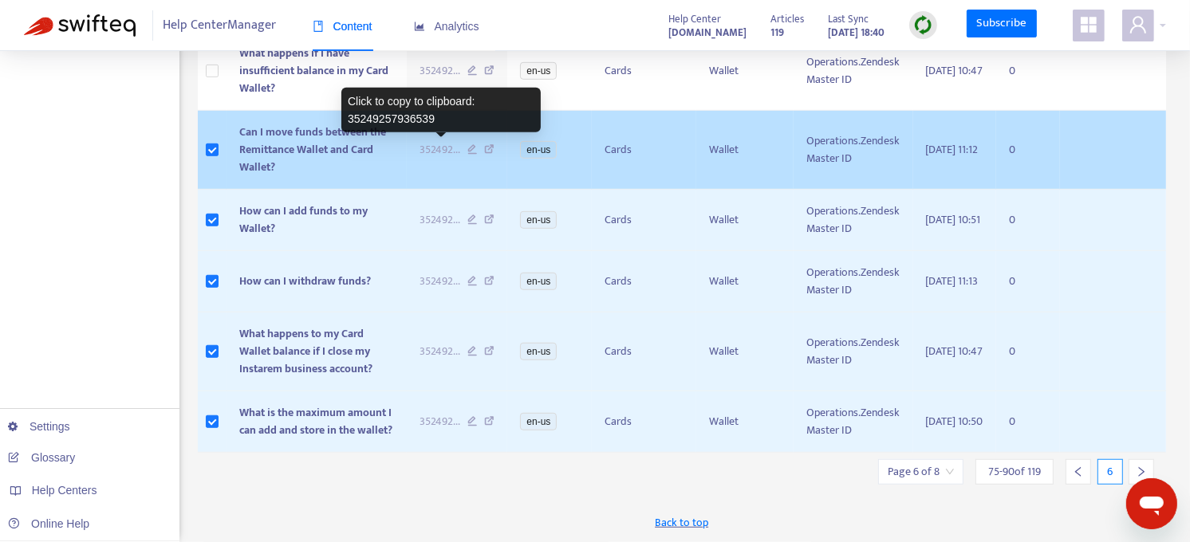
click at [440, 142] on span "352492 ..." at bounding box center [439, 150] width 41 height 18
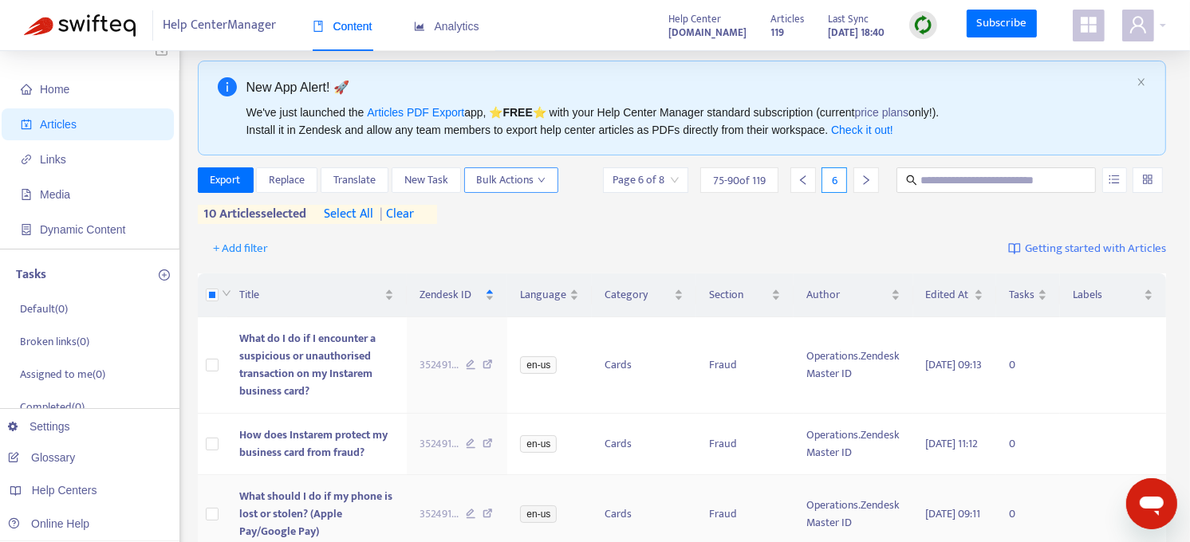
scroll to position [0, 0]
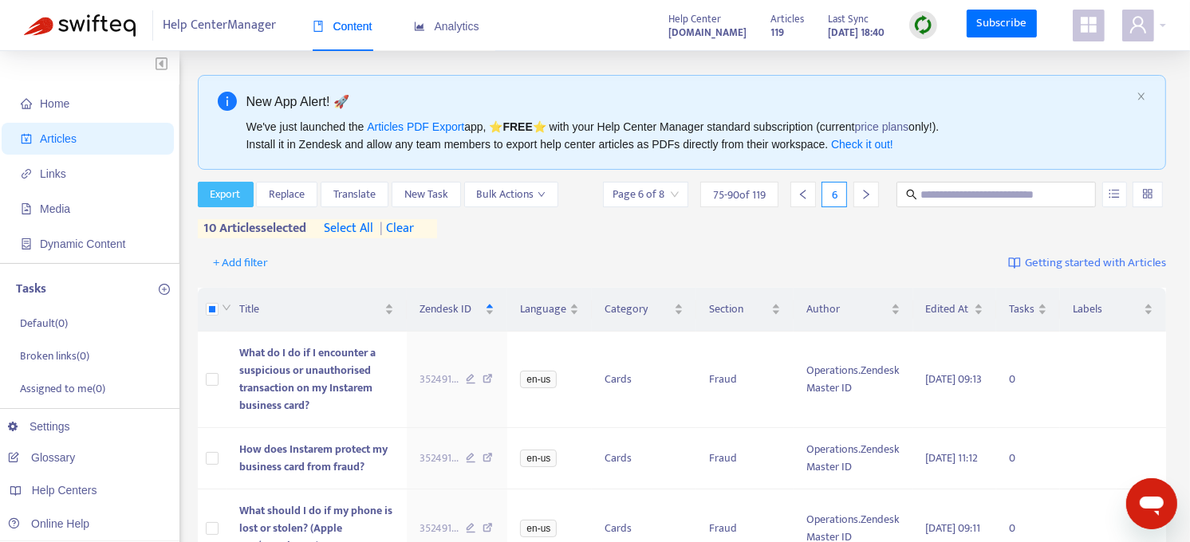
click at [234, 195] on span "Export" at bounding box center [226, 195] width 30 height 18
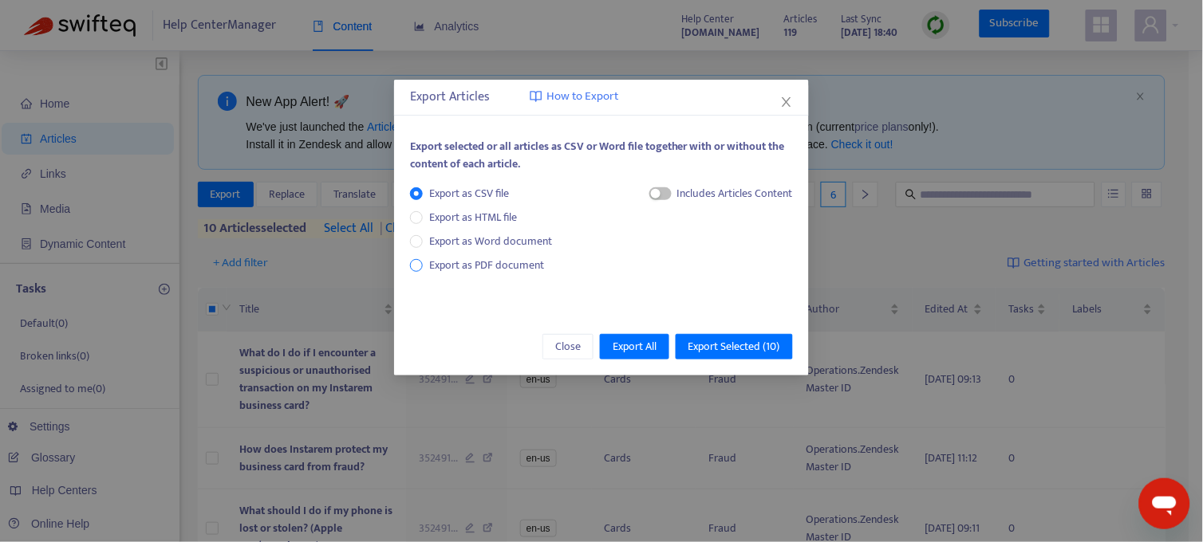
click at [443, 267] on span "Export as PDF document" at bounding box center [486, 265] width 115 height 18
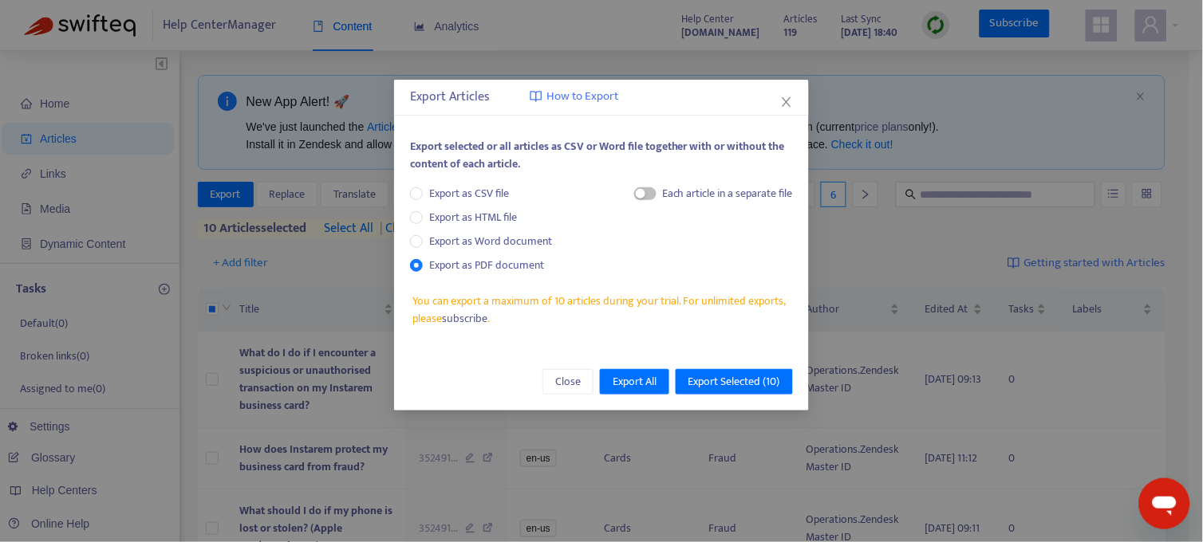
click at [657, 182] on div "Export selected or all articles as CSV or Word file together with or without th…" at bounding box center [601, 161] width 383 height 47
click at [648, 195] on span "button" at bounding box center [645, 193] width 22 height 13
click at [769, 383] on span "Export Selected ( 10 )" at bounding box center [734, 382] width 92 height 18
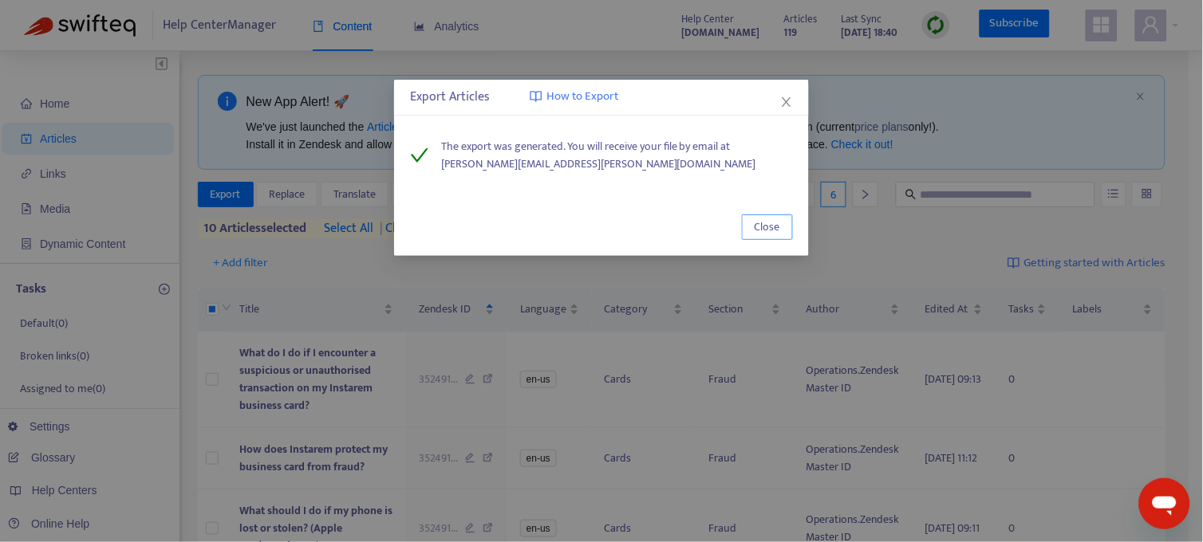
click at [777, 226] on span "Close" at bounding box center [767, 228] width 26 height 18
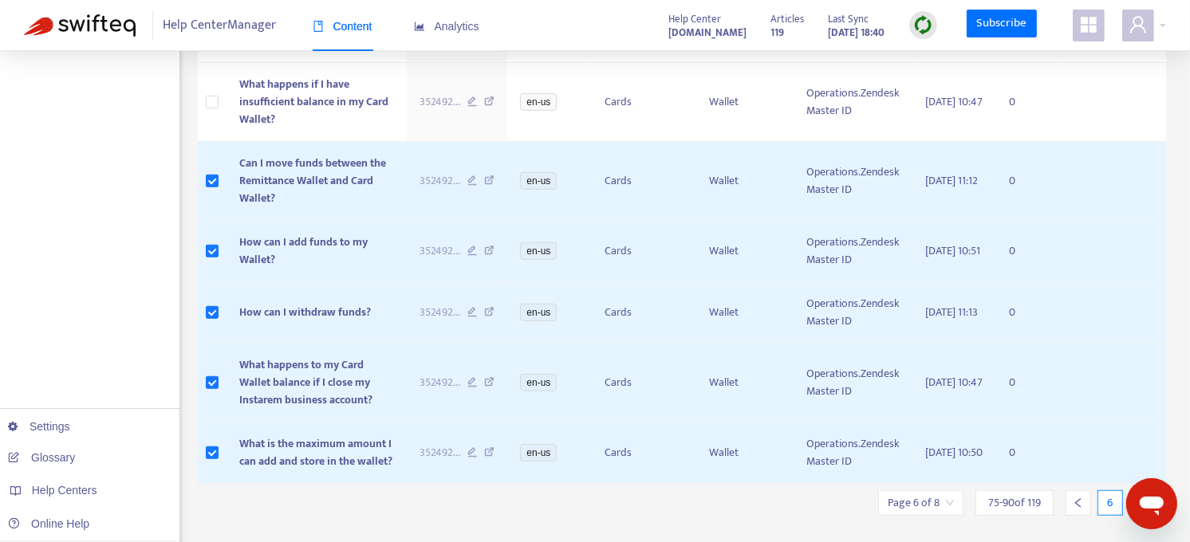
scroll to position [923, 0]
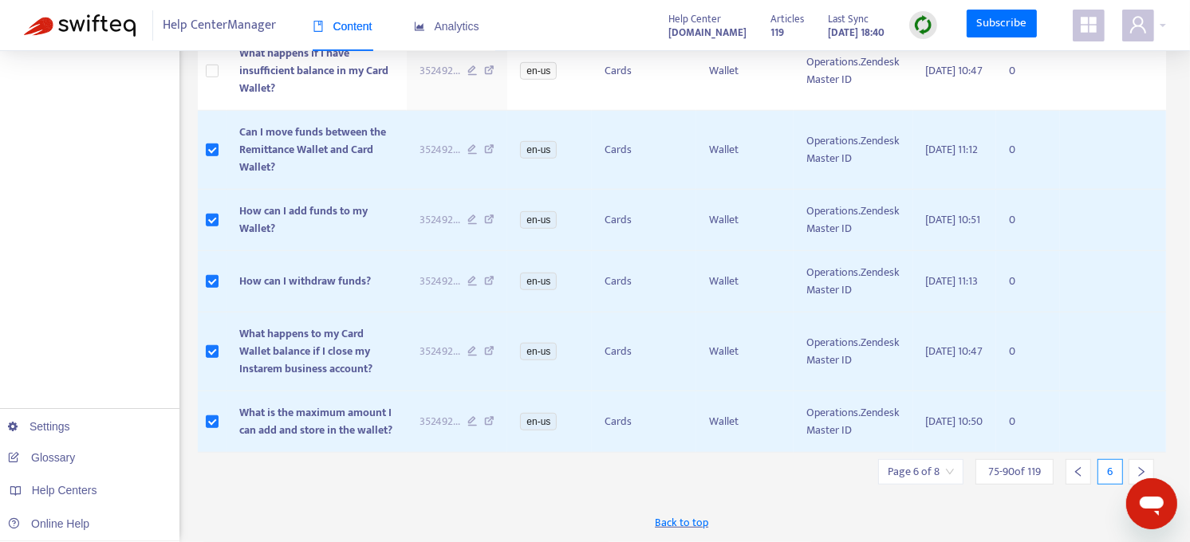
click at [1145, 467] on icon "right" at bounding box center [1141, 472] width 11 height 11
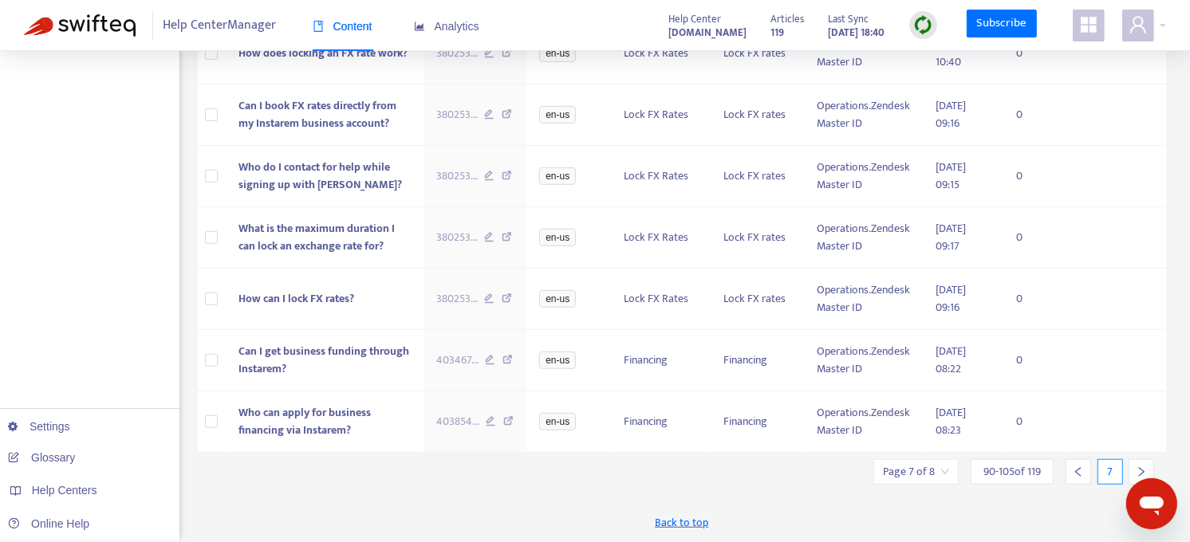
scroll to position [906, 0]
click at [1079, 472] on icon "left" at bounding box center [1078, 472] width 11 height 11
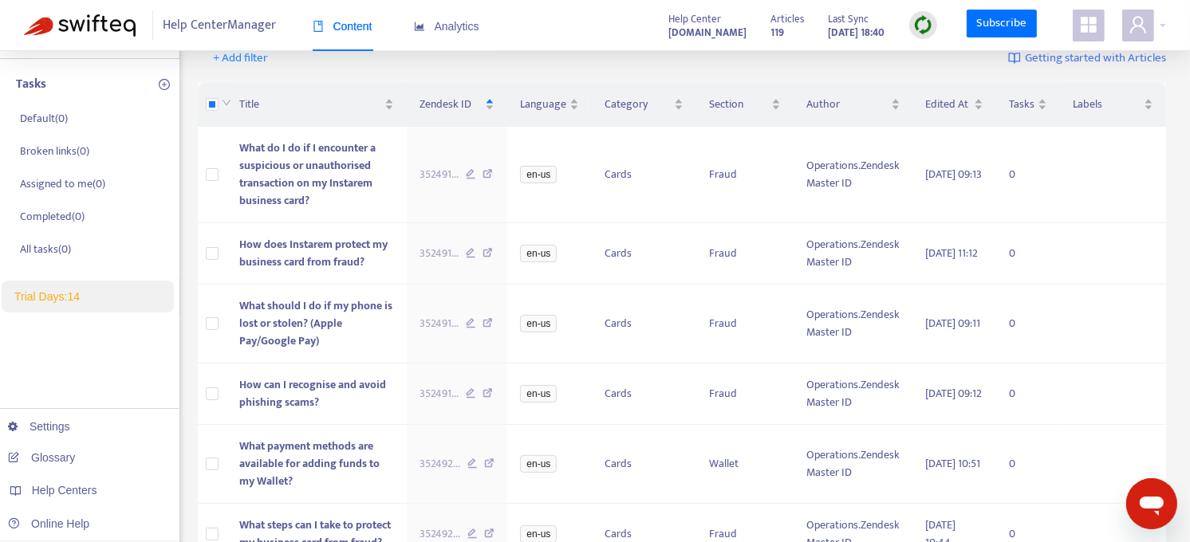
scroll to position [197, 0]
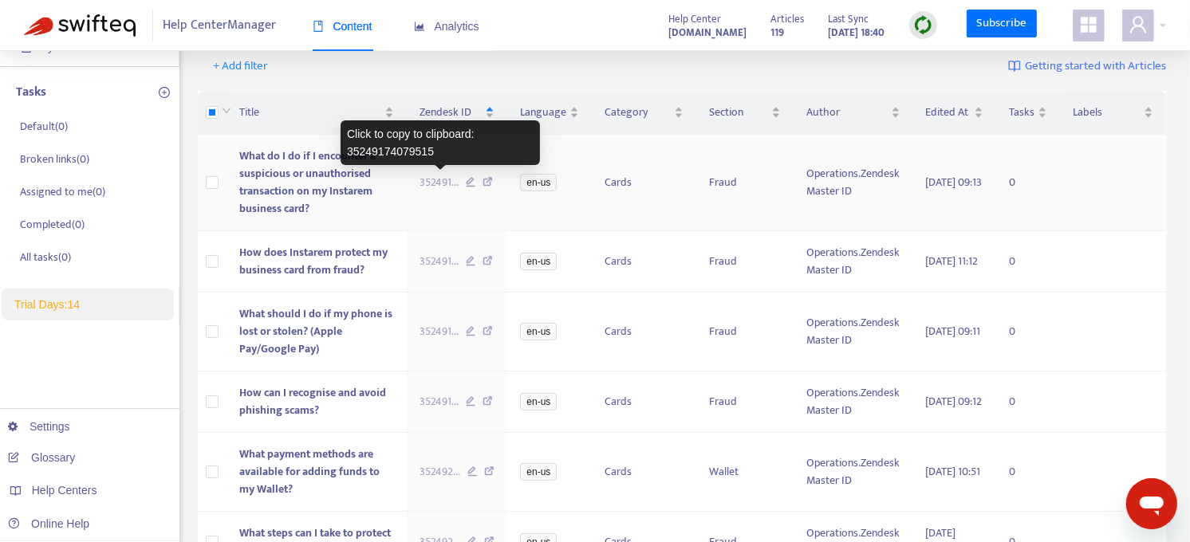
click at [445, 180] on span "352491 ..." at bounding box center [438, 183] width 39 height 18
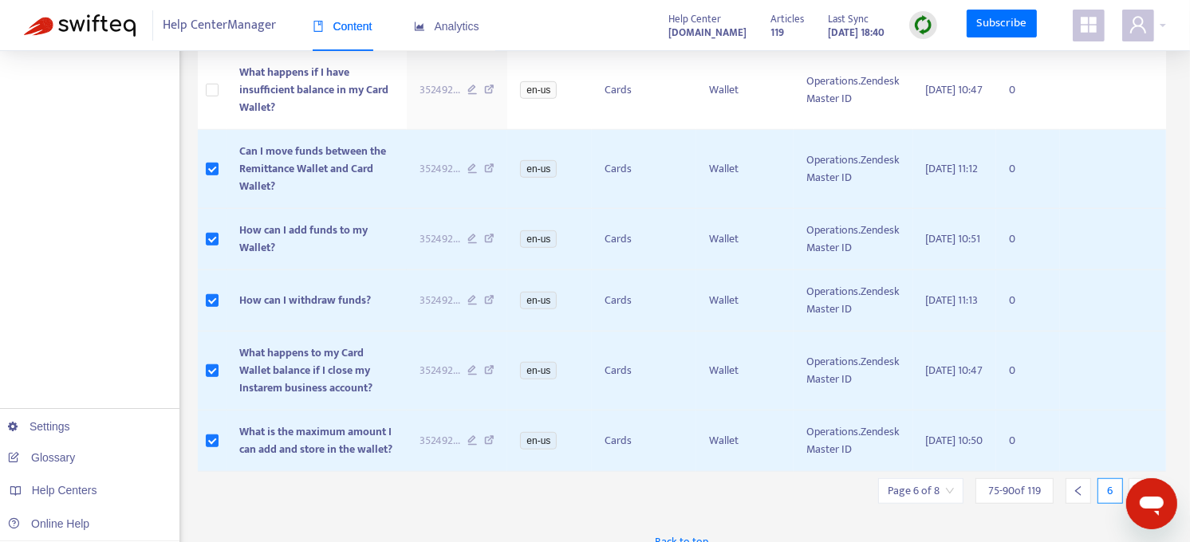
scroll to position [923, 0]
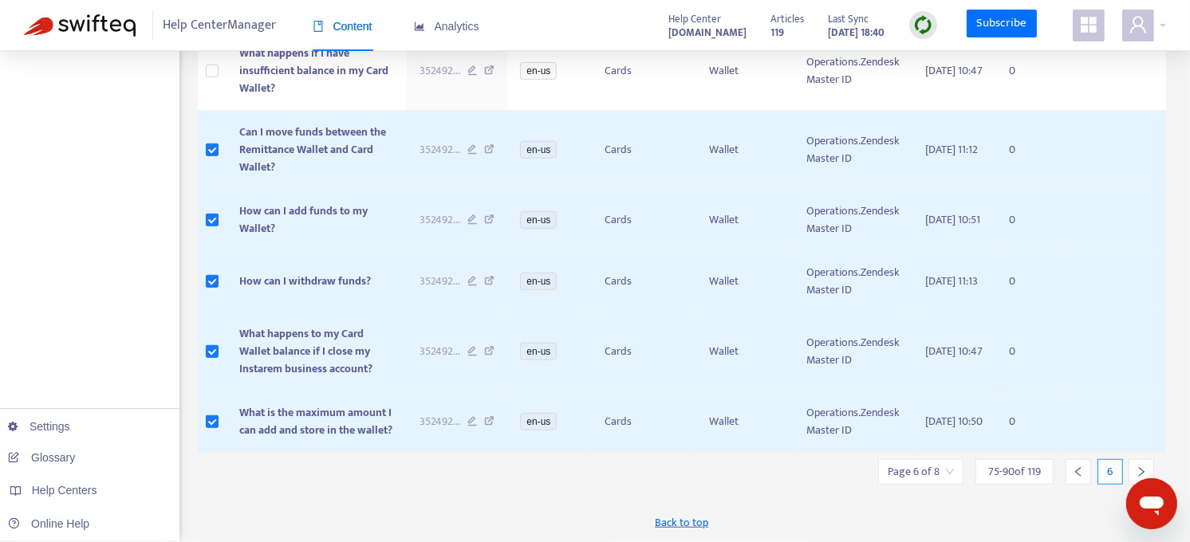
click at [1088, 471] on div at bounding box center [1078, 472] width 26 height 26
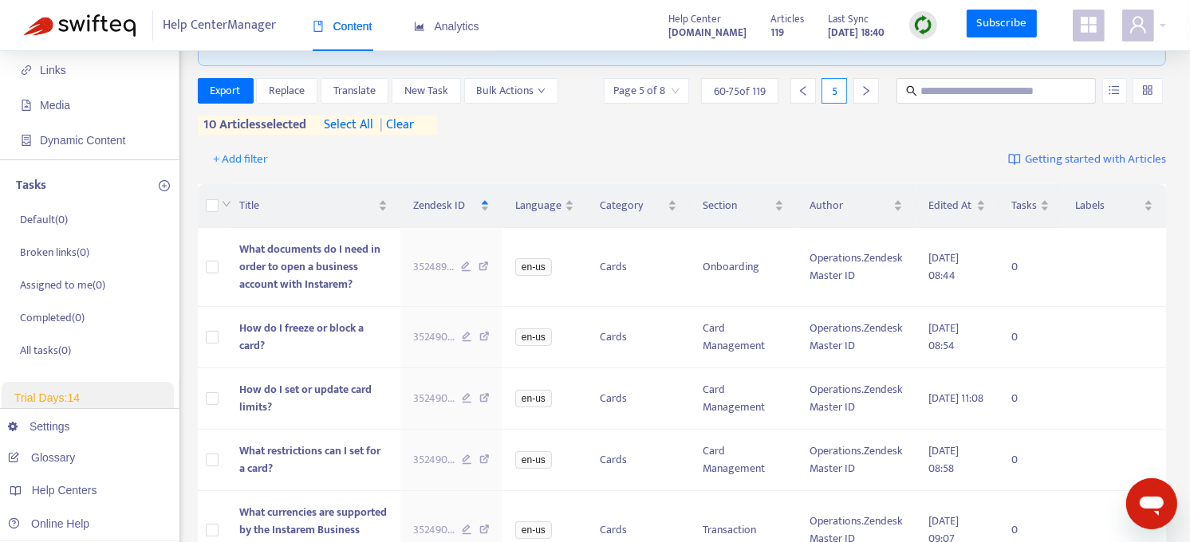
scroll to position [96, 0]
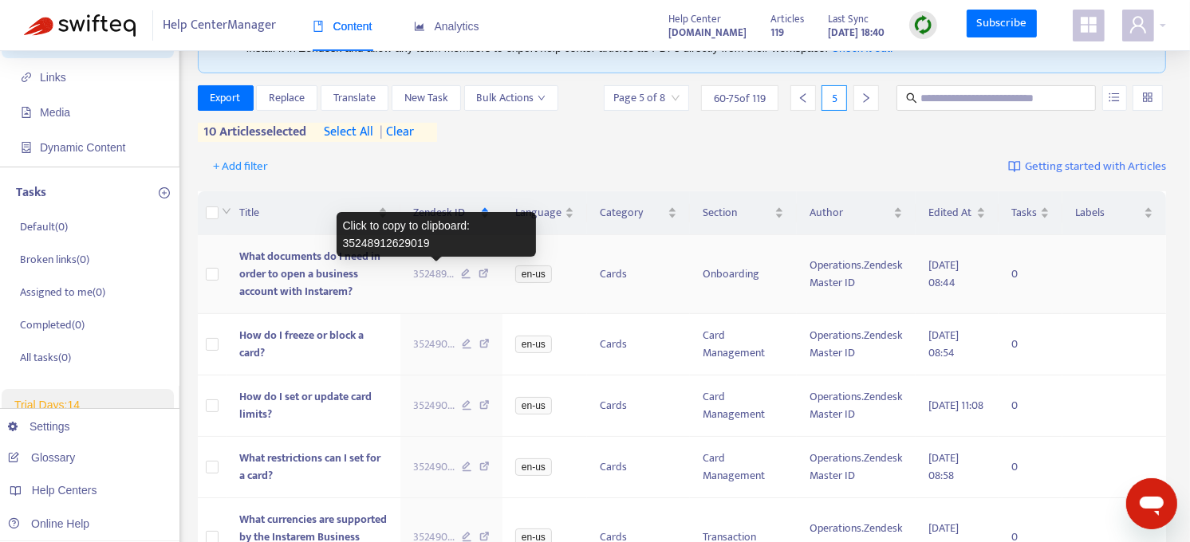
click at [435, 275] on span "352489 ..." at bounding box center [433, 275] width 41 height 18
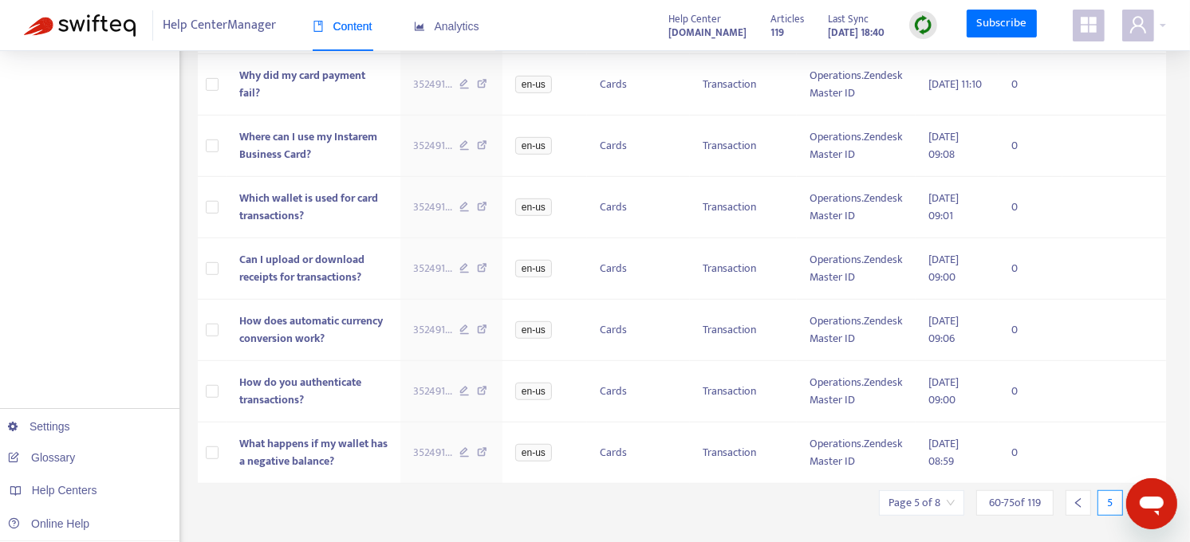
scroll to position [841, 0]
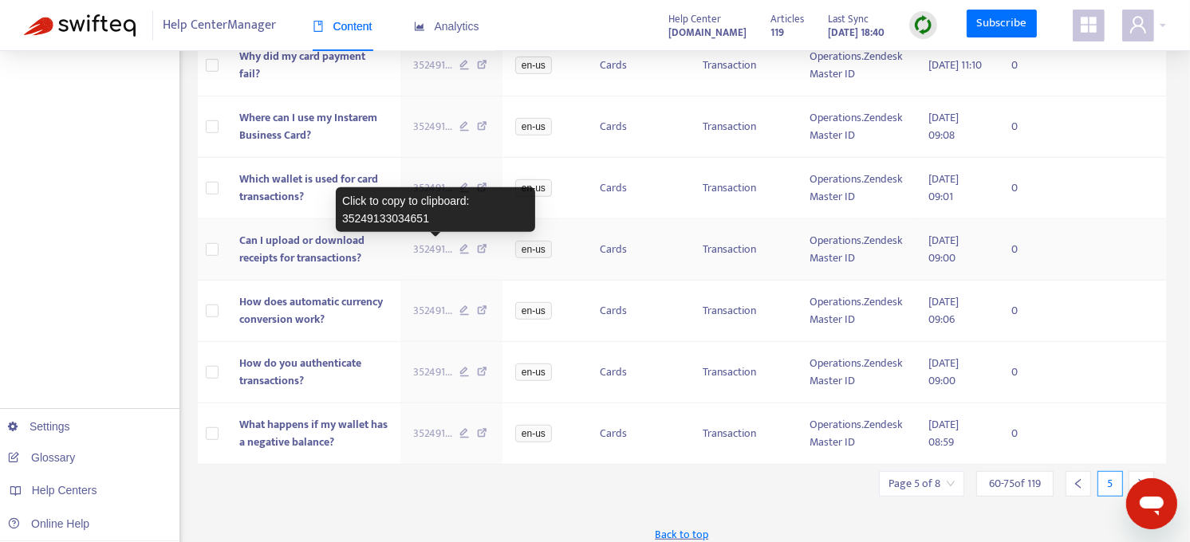
click at [440, 242] on span "352491 ..." at bounding box center [432, 250] width 39 height 18
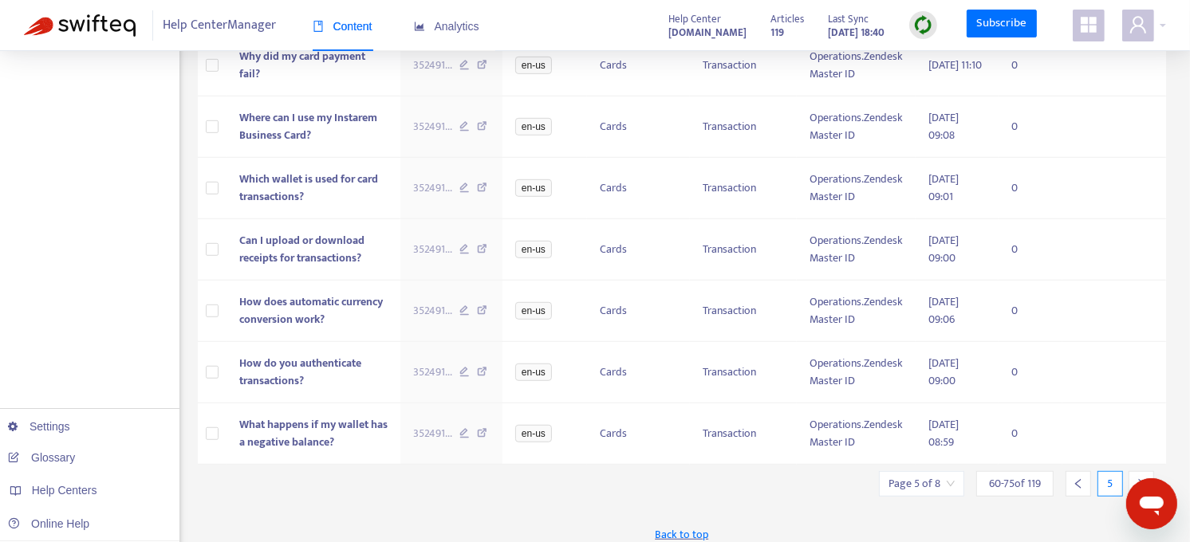
click at [1073, 477] on div at bounding box center [1078, 484] width 26 height 26
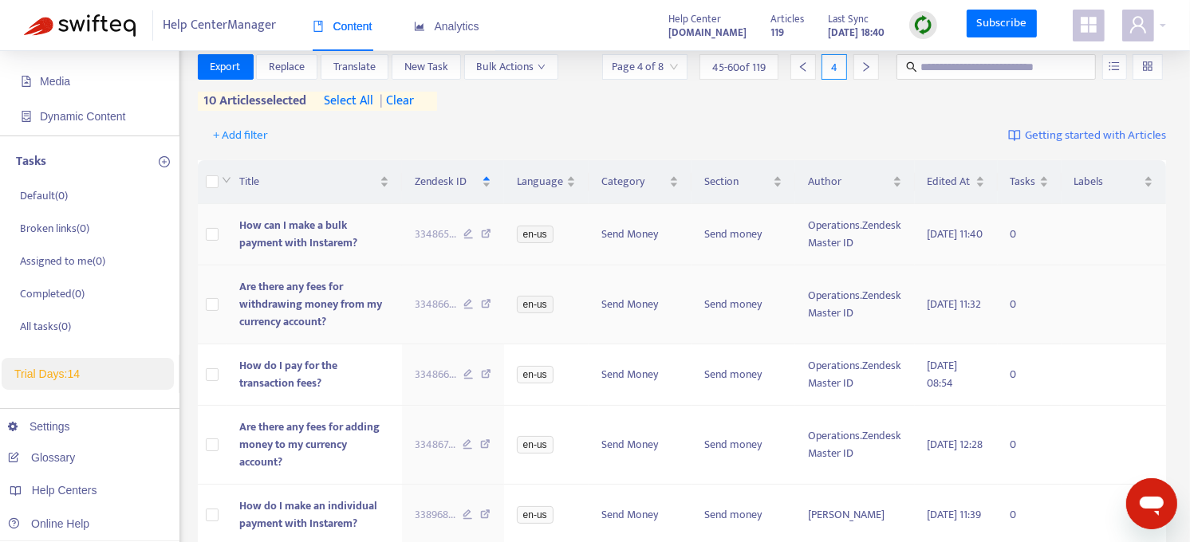
scroll to position [130, 0]
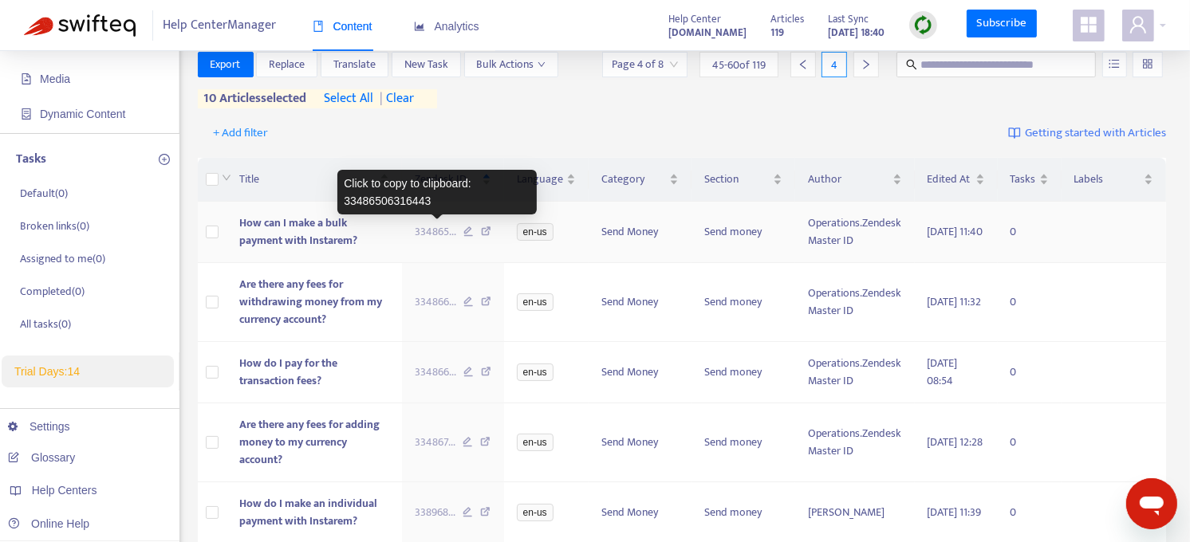
click at [431, 225] on span "334865 ..." at bounding box center [435, 232] width 41 height 18
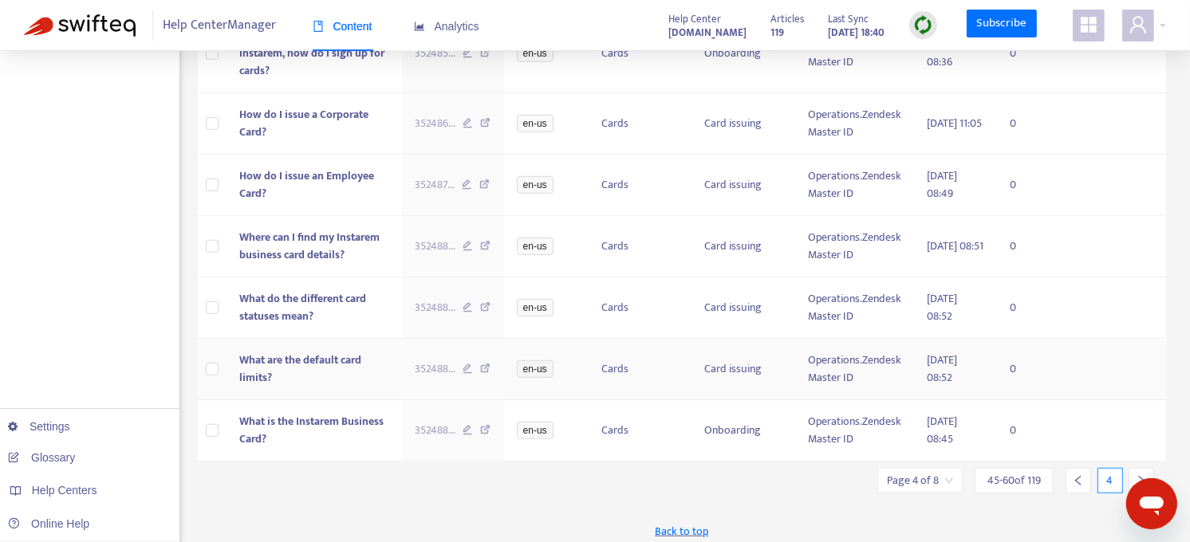
scroll to position [906, 0]
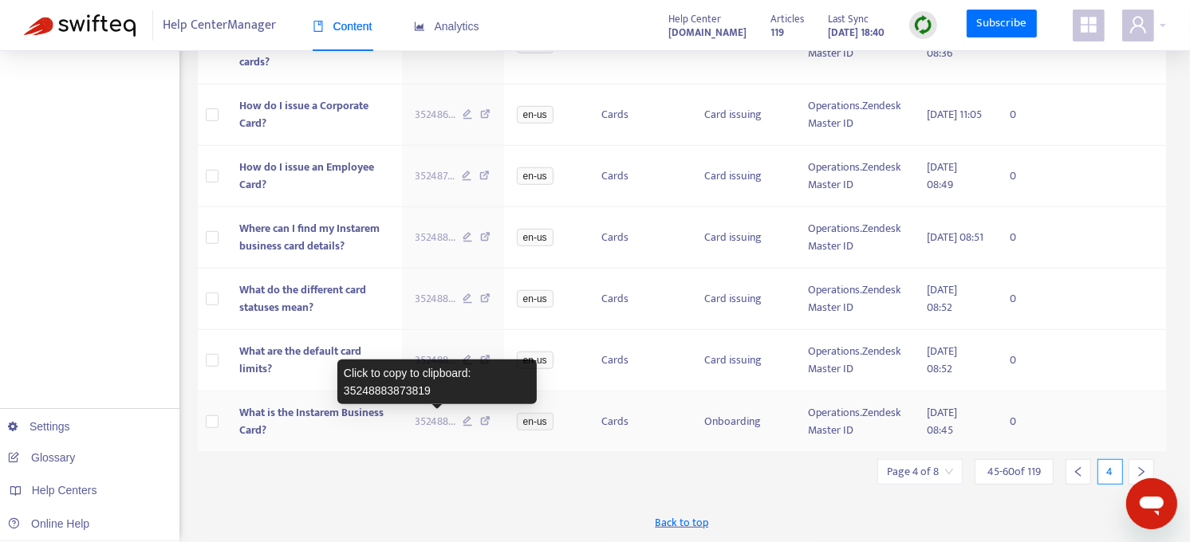
click at [435, 424] on span "352488 ..." at bounding box center [435, 422] width 41 height 18
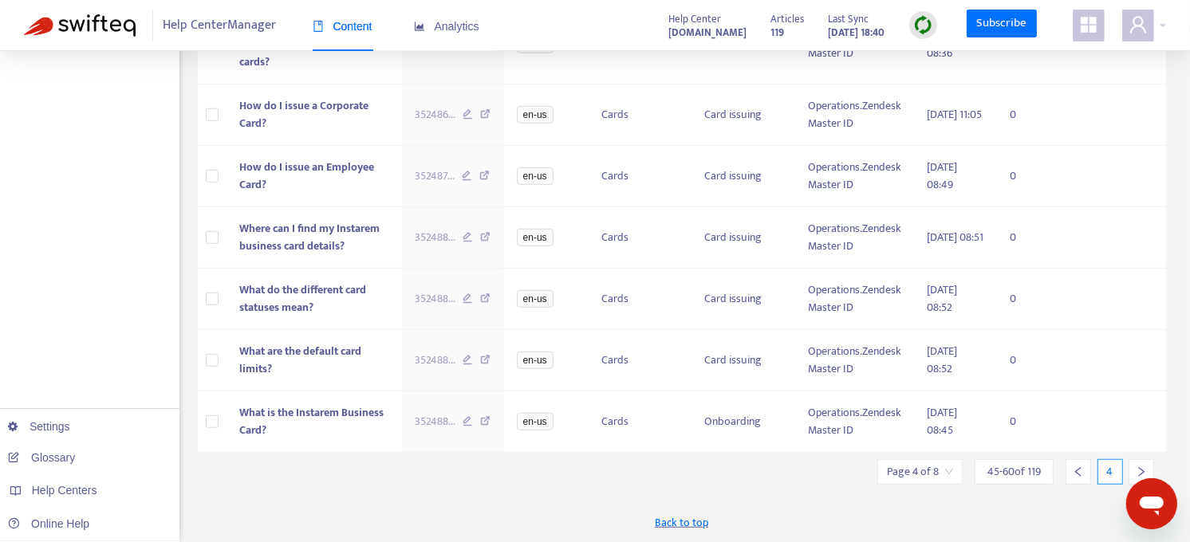
click at [1075, 469] on icon "left" at bounding box center [1078, 472] width 11 height 11
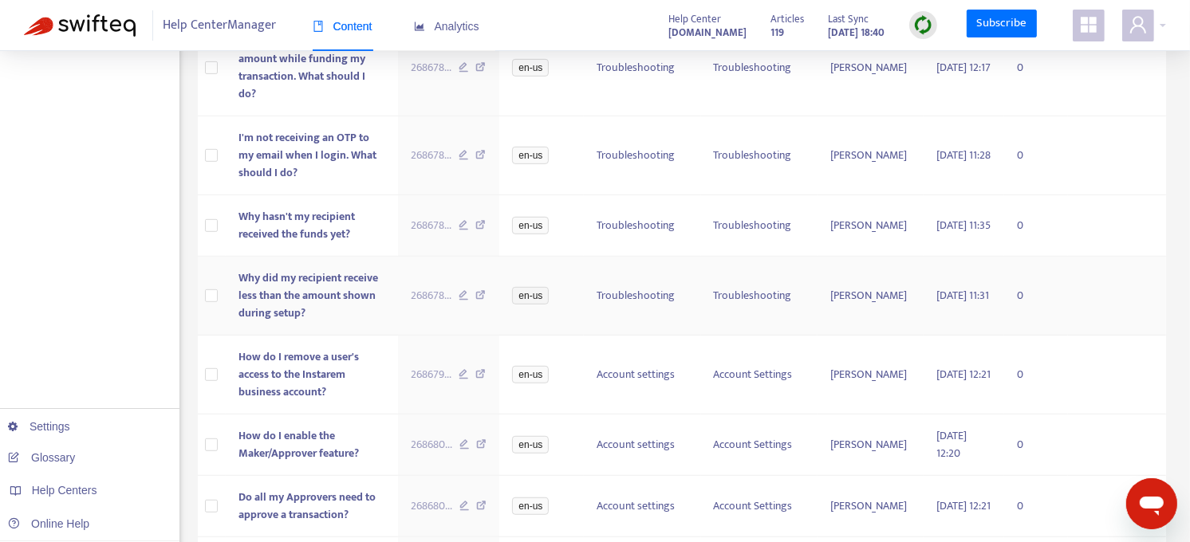
scroll to position [793, 0]
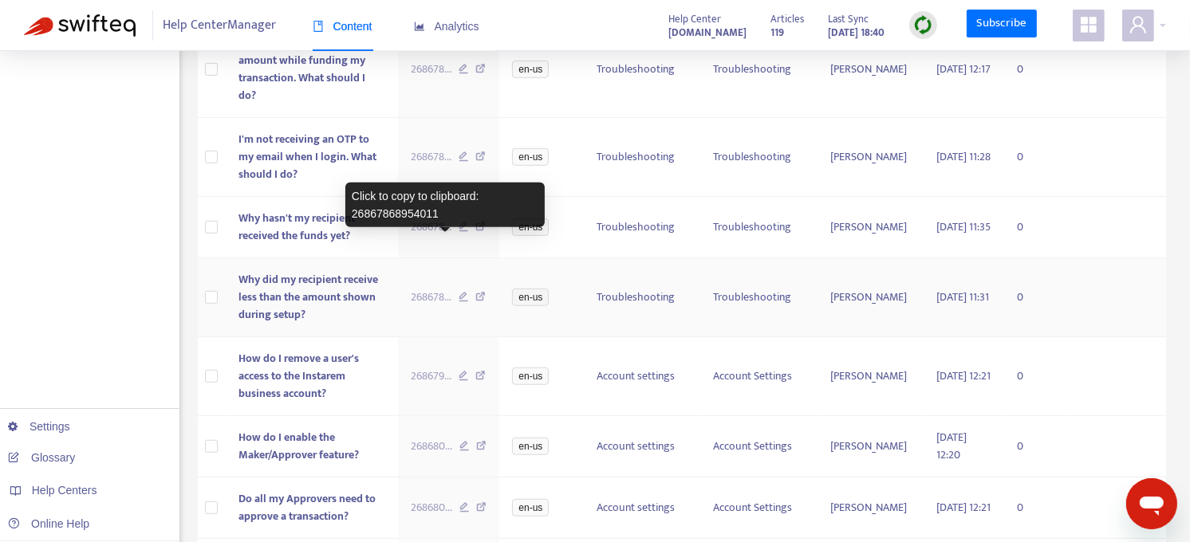
click at [441, 289] on span "268678 ..." at bounding box center [431, 298] width 41 height 18
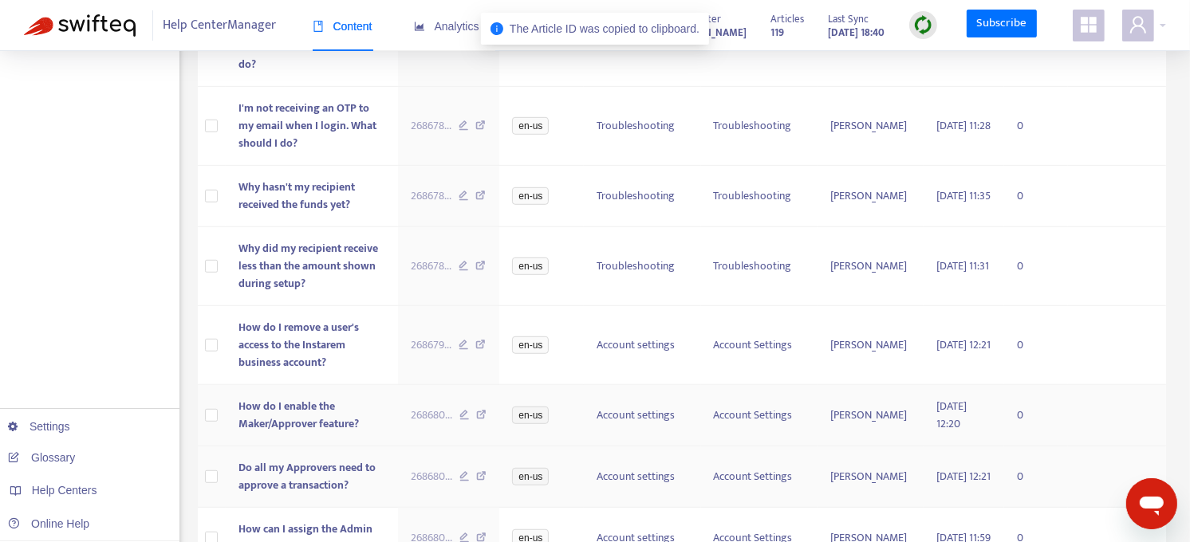
scroll to position [825, 0]
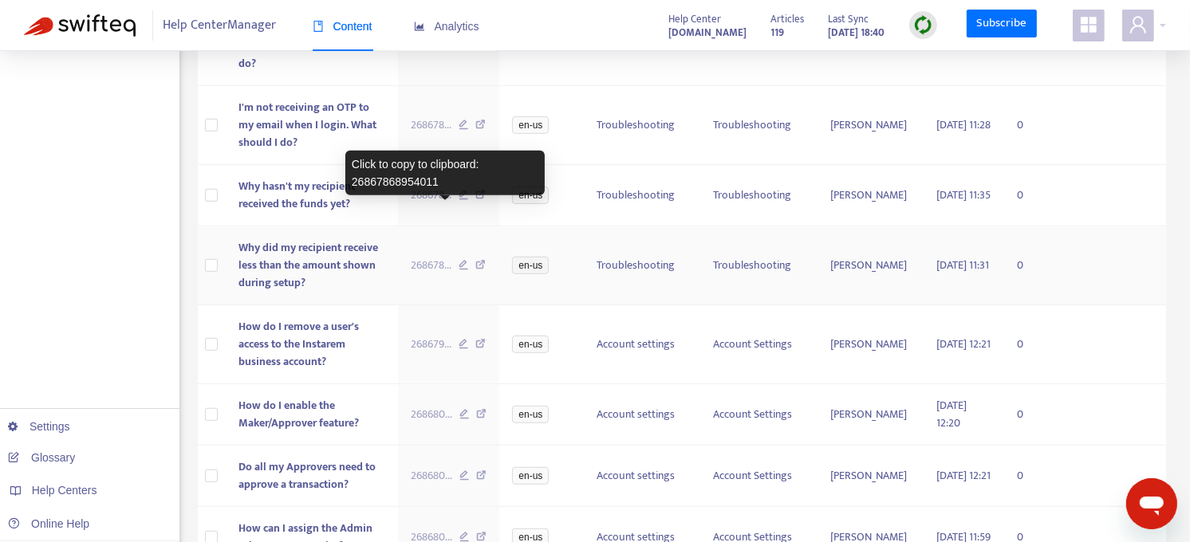
click at [439, 257] on span "268678 ..." at bounding box center [431, 266] width 41 height 18
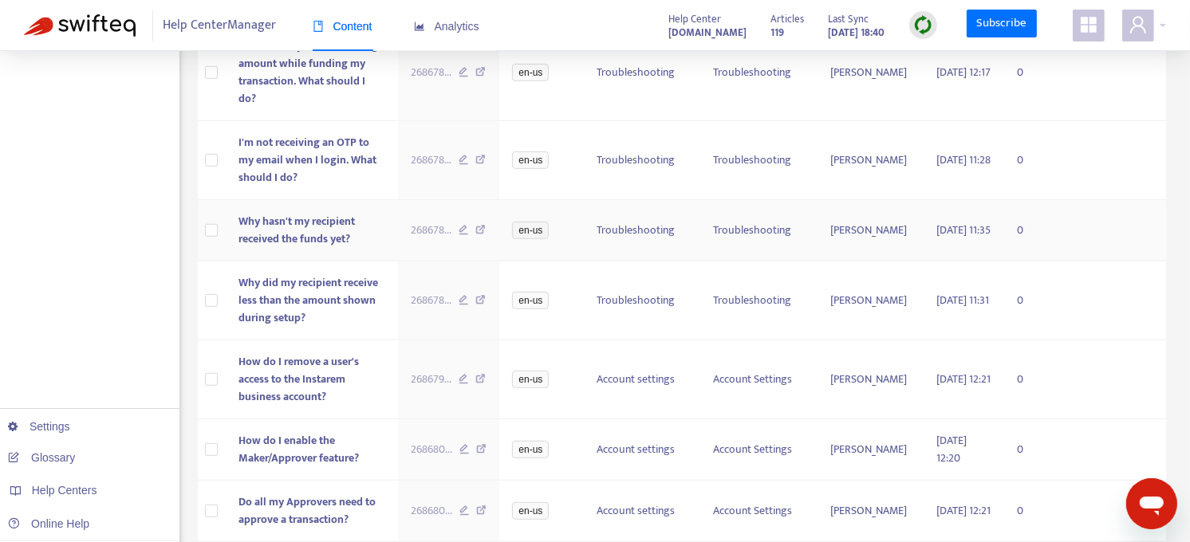
scroll to position [786, 0]
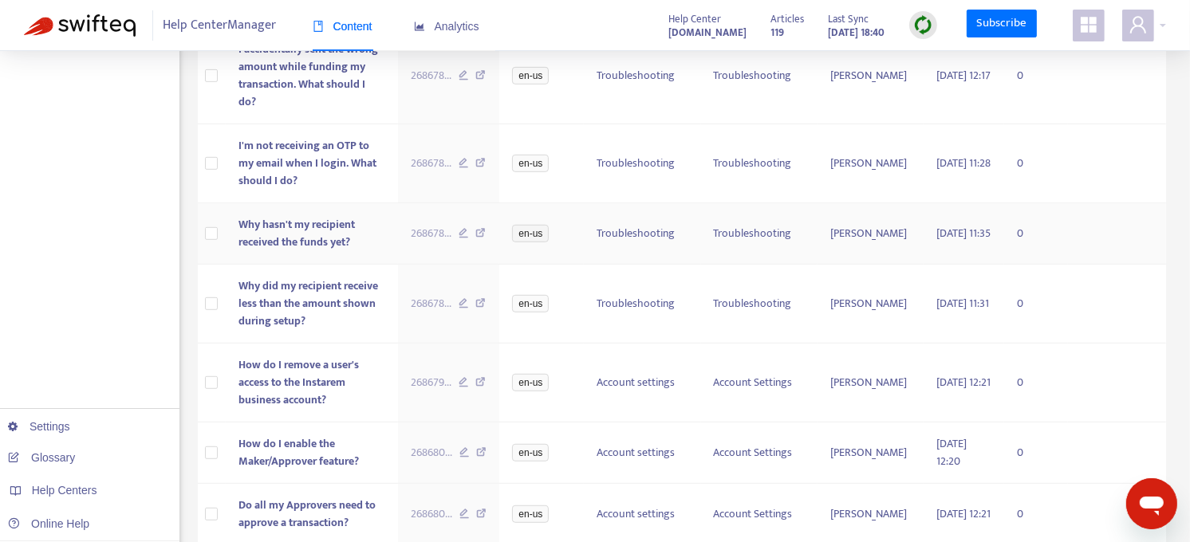
click at [447, 225] on span "268678 ..." at bounding box center [431, 234] width 41 height 18
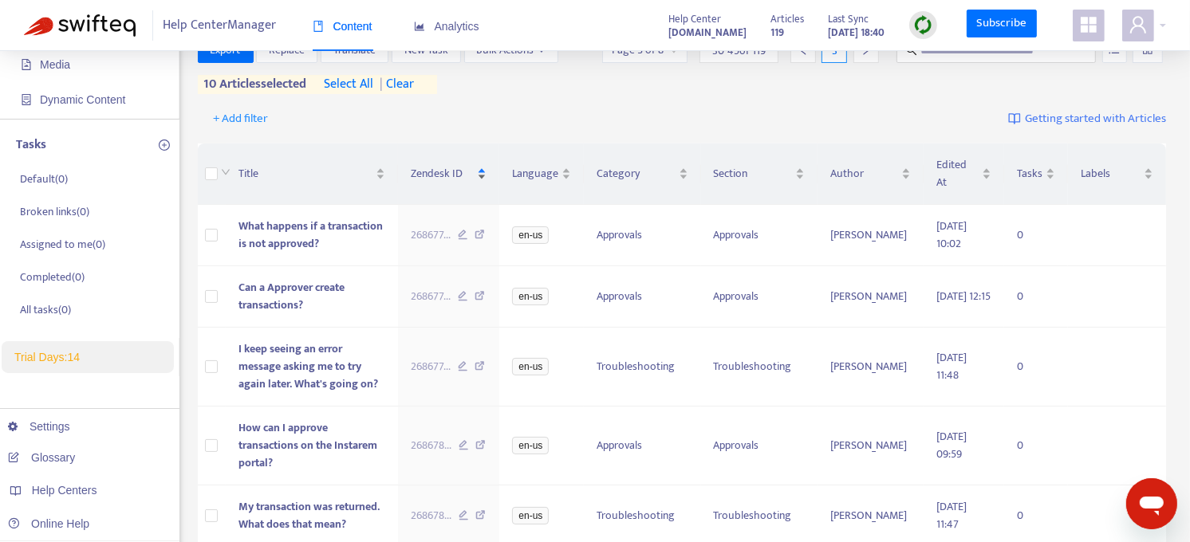
scroll to position [131, 0]
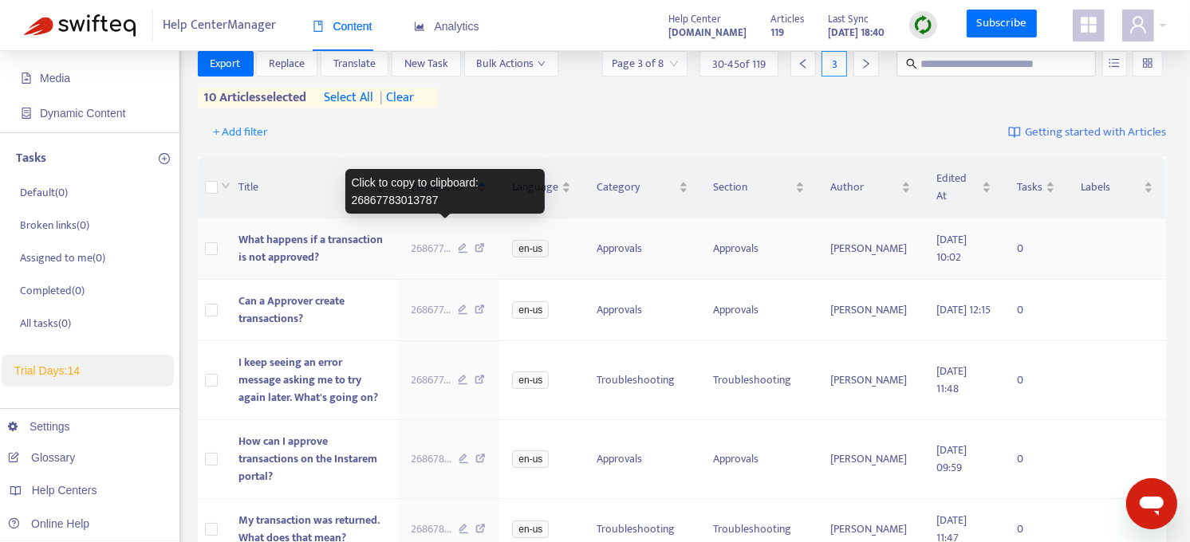
click at [447, 240] on span "268677 ..." at bounding box center [431, 249] width 40 height 18
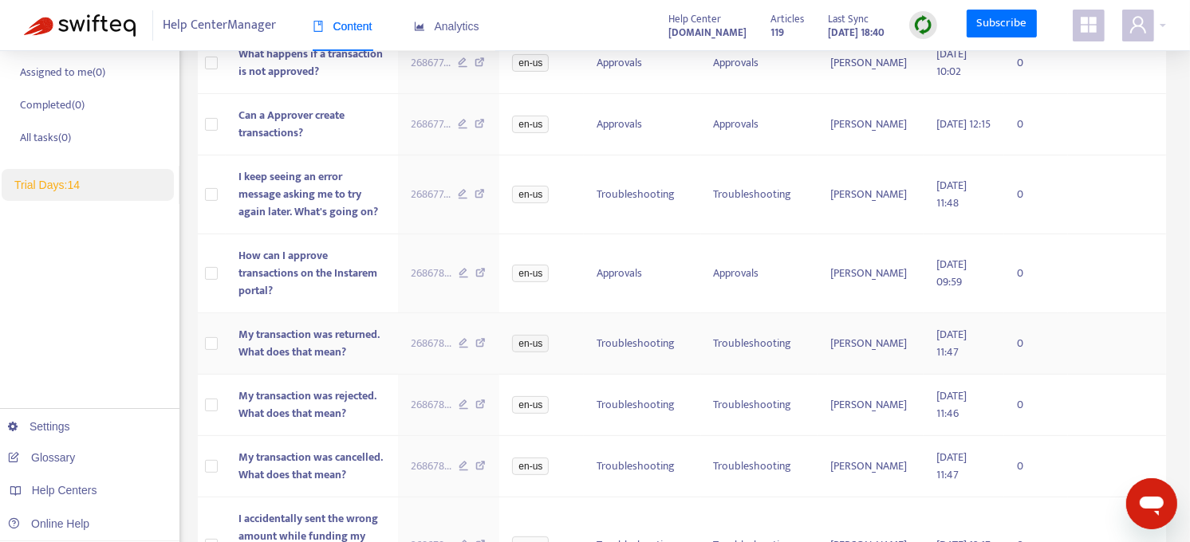
scroll to position [317, 0]
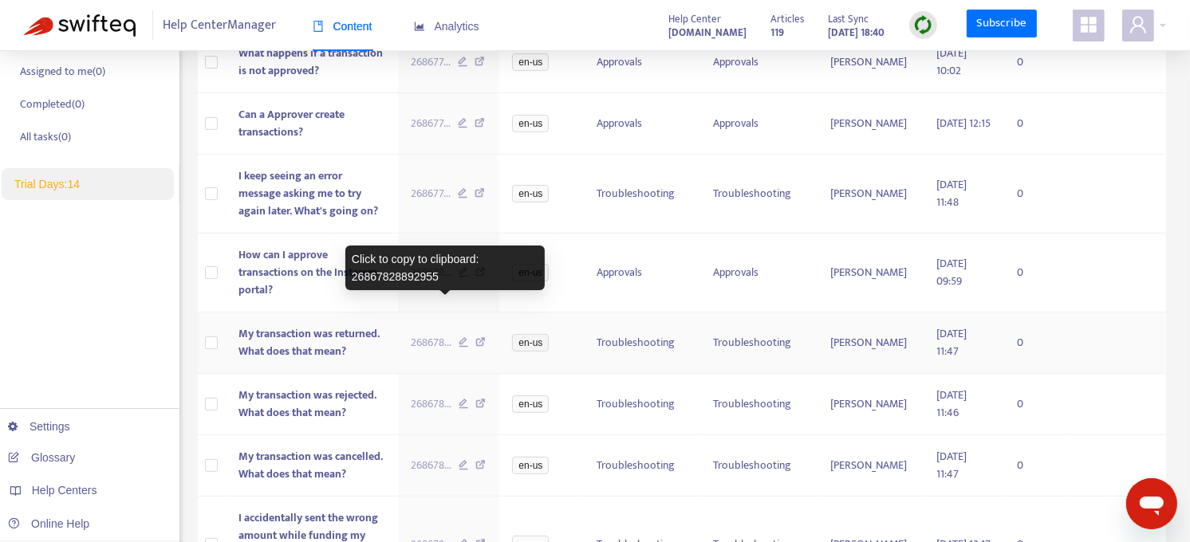
click at [435, 334] on span "268678 ..." at bounding box center [431, 343] width 41 height 18
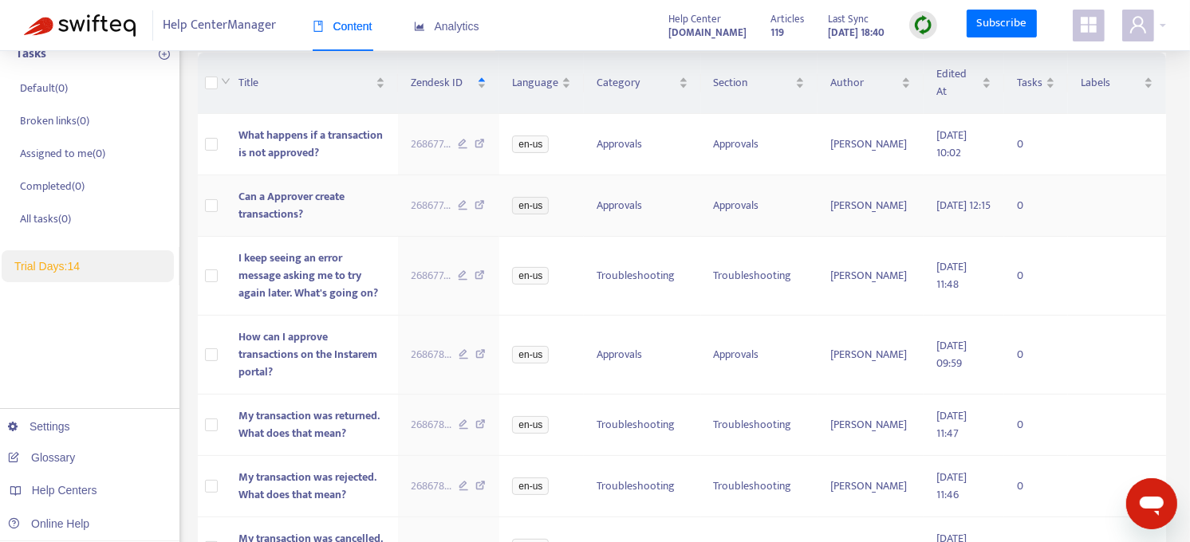
scroll to position [234, 0]
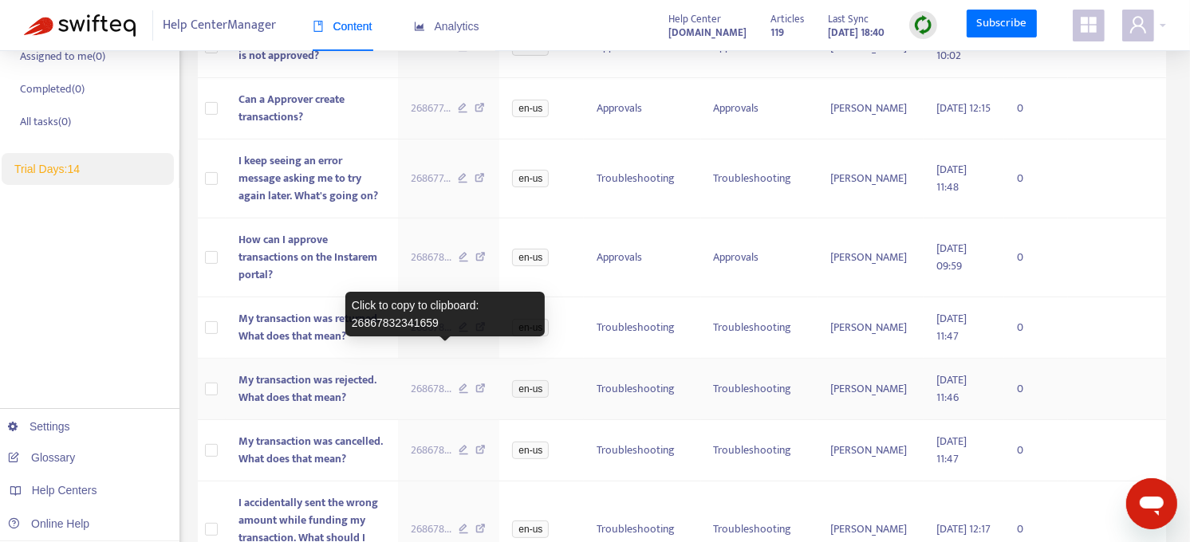
click at [431, 380] on span "268678 ..." at bounding box center [431, 389] width 41 height 18
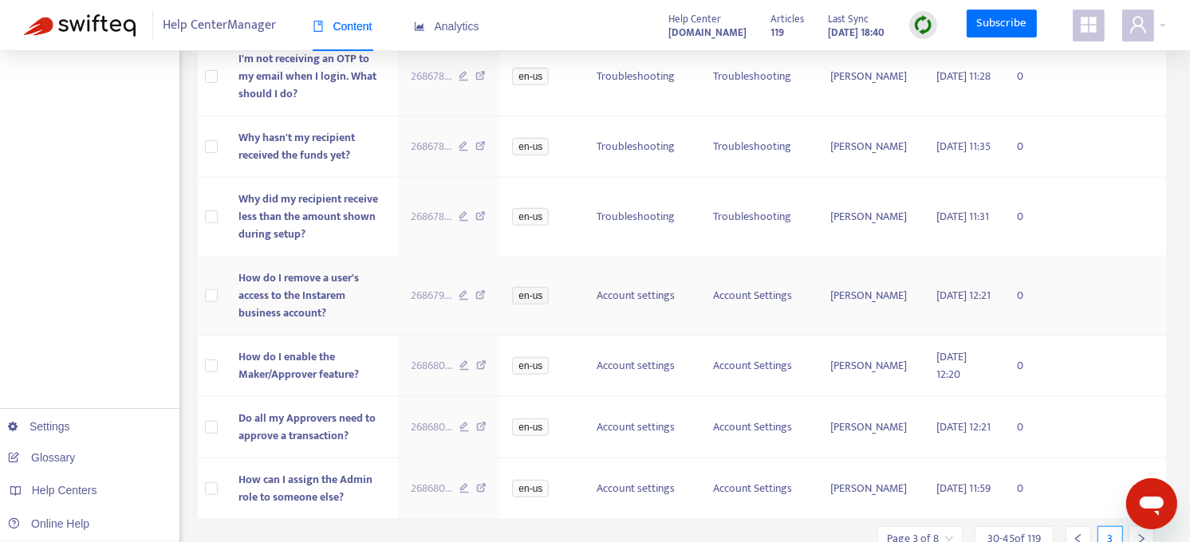
scroll to position [888, 0]
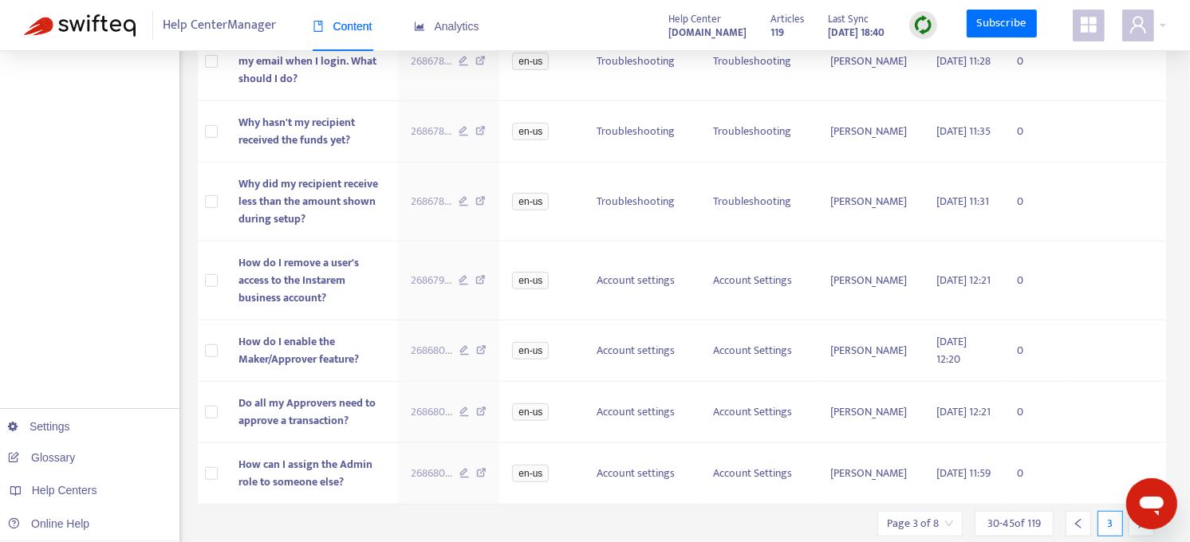
click at [1079, 518] on icon "left" at bounding box center [1078, 523] width 11 height 11
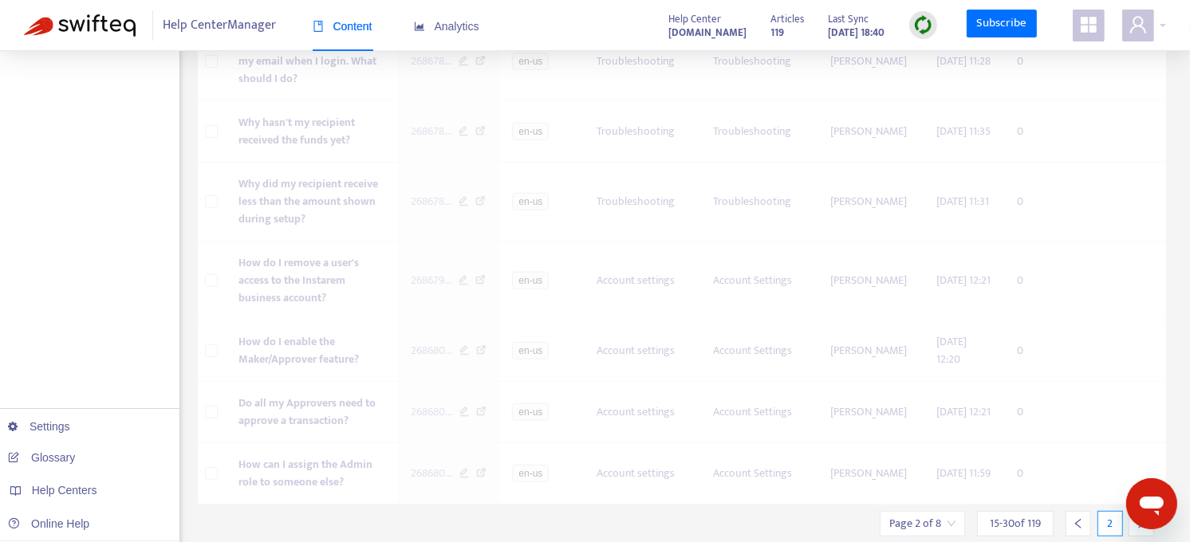
scroll to position [871, 0]
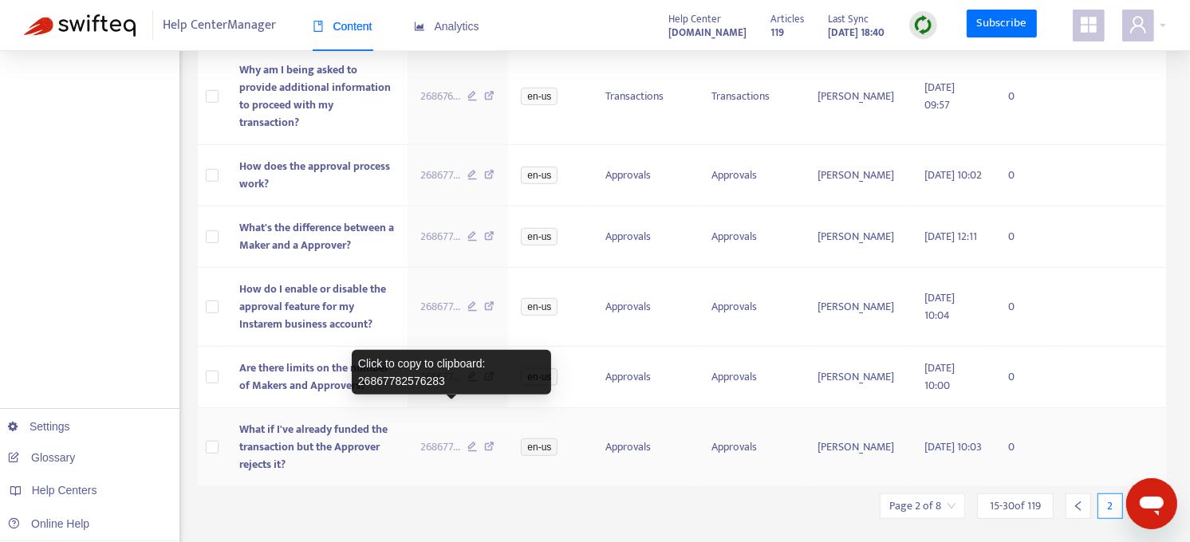
click at [452, 439] on span "268677 ..." at bounding box center [440, 448] width 40 height 18
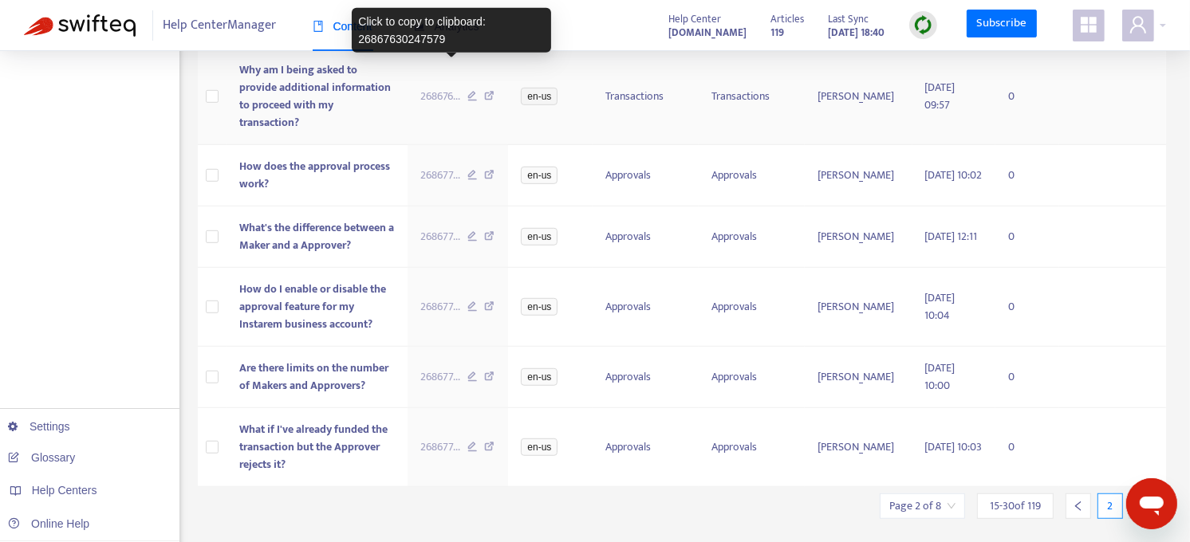
click at [460, 88] on span "268676 ..." at bounding box center [440, 97] width 40 height 18
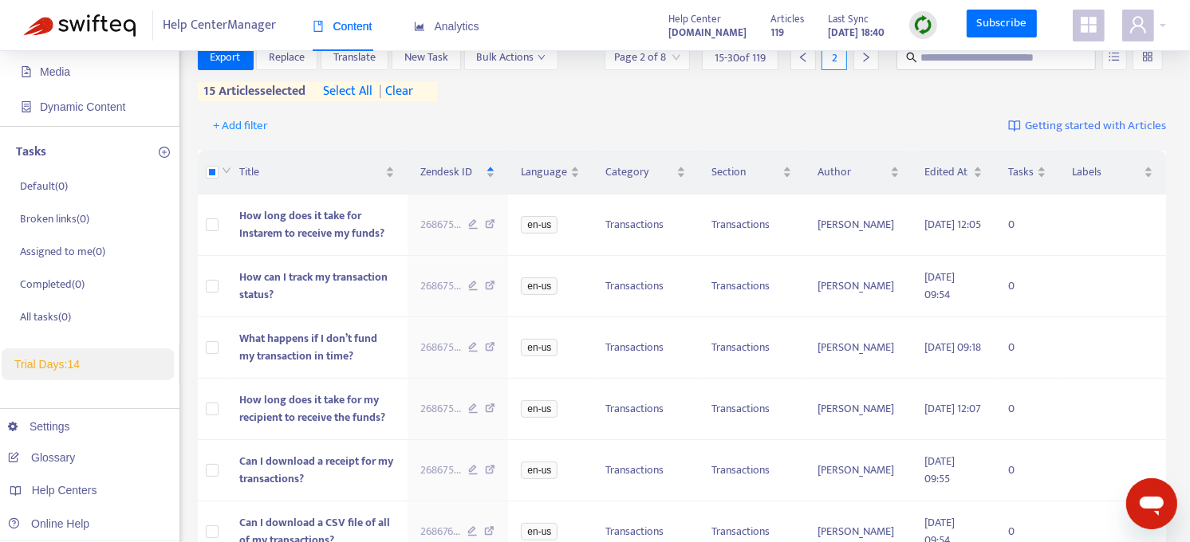
scroll to position [136, 0]
click at [407, 96] on span "| clear" at bounding box center [393, 92] width 40 height 19
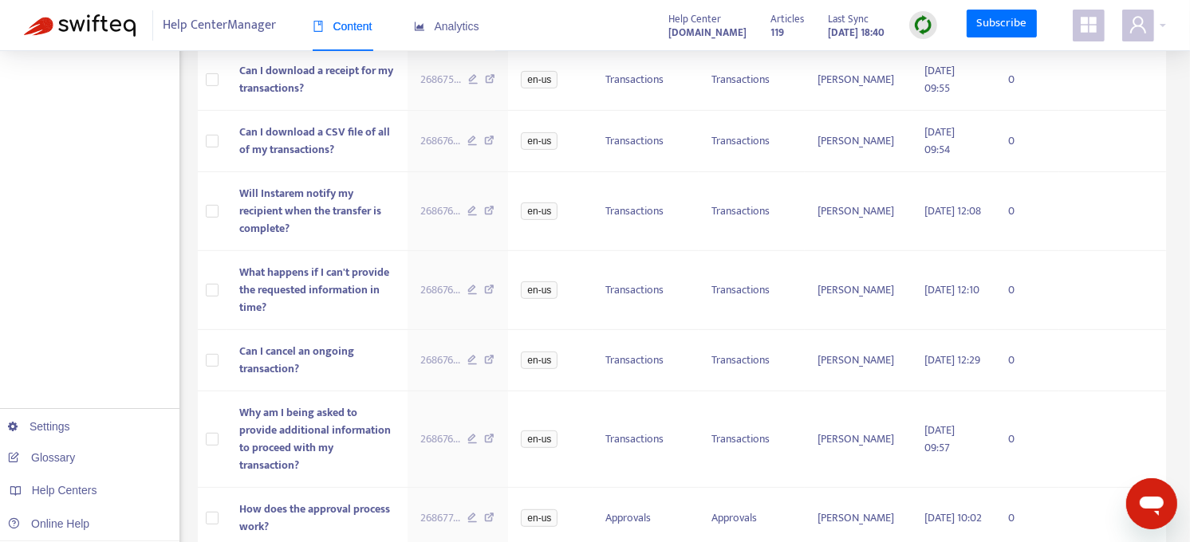
scroll to position [840, 0]
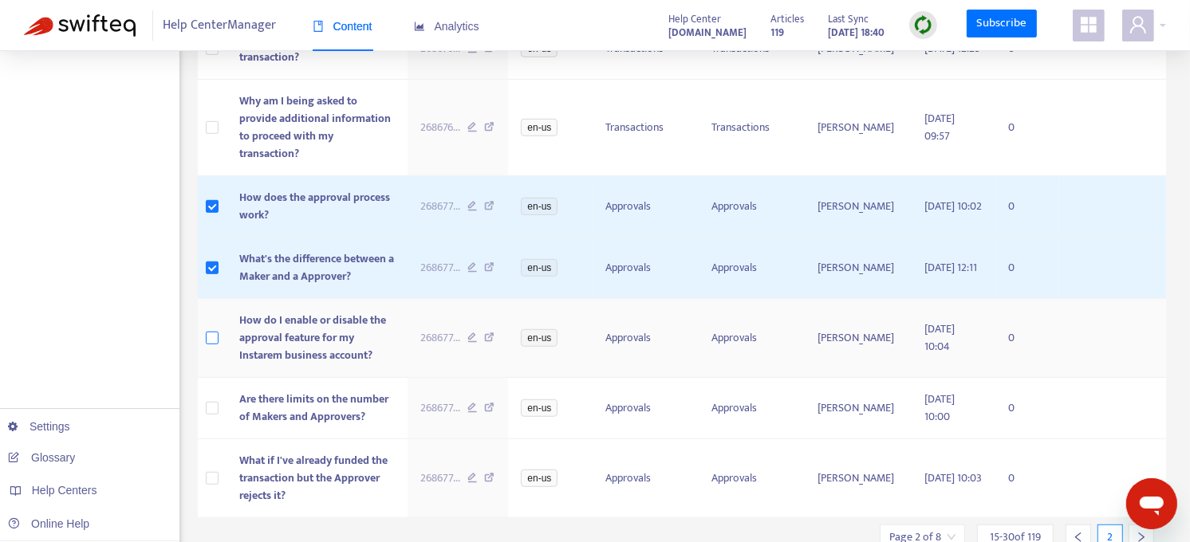
click at [211, 329] on label at bounding box center [212, 338] width 13 height 18
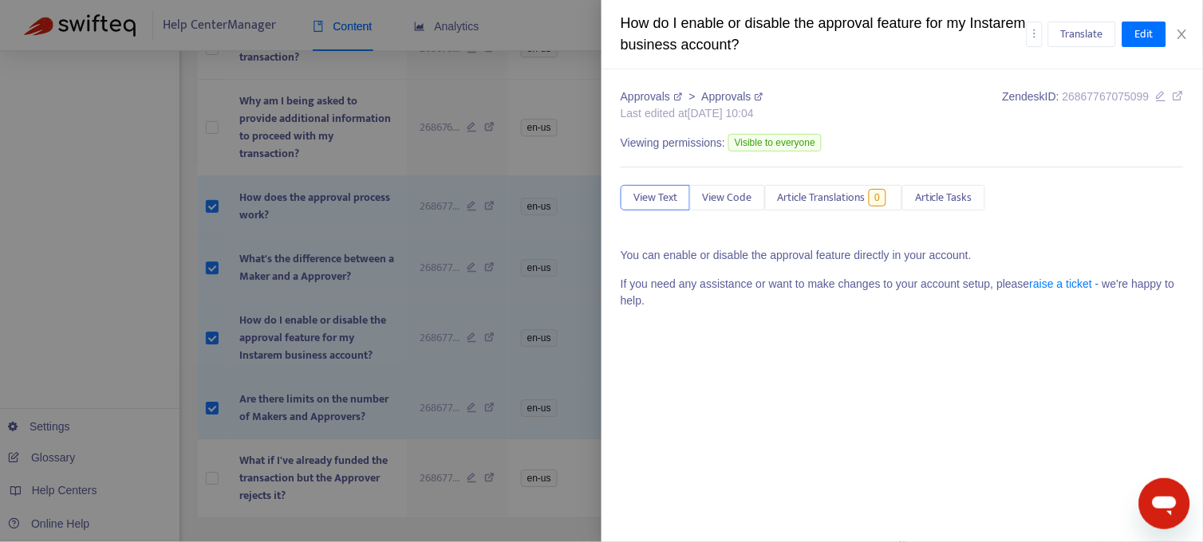
click at [210, 443] on div at bounding box center [601, 271] width 1203 height 542
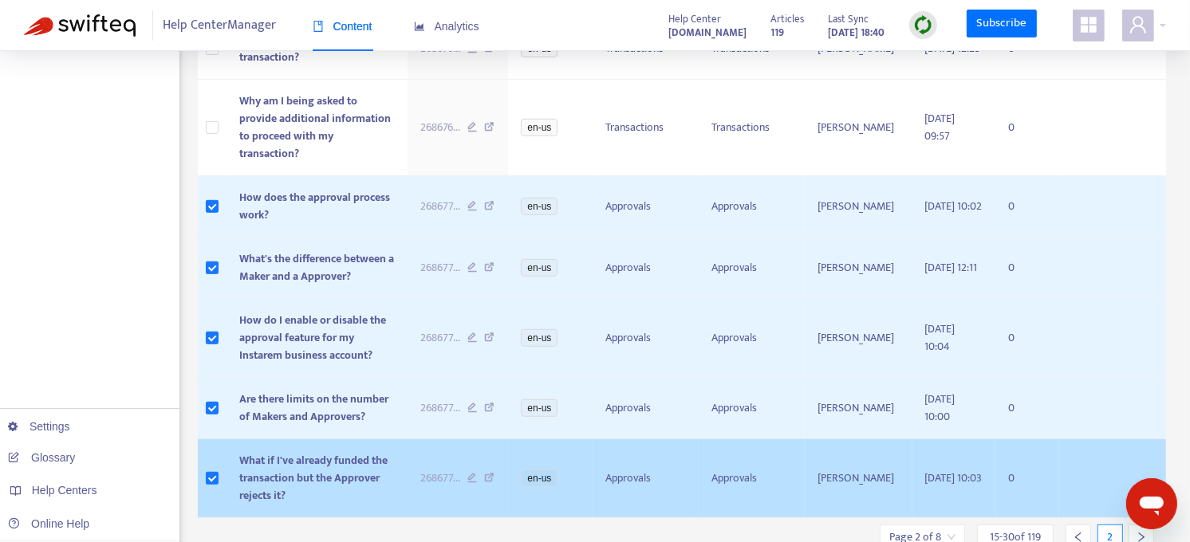
scroll to position [871, 0]
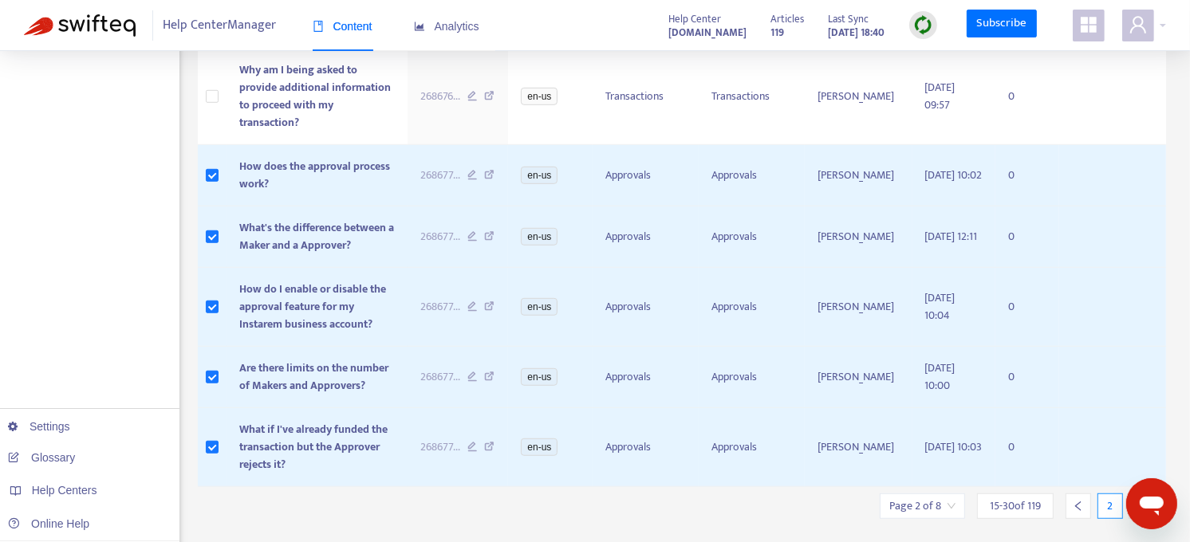
click at [1136, 501] on icon "right" at bounding box center [1141, 506] width 11 height 11
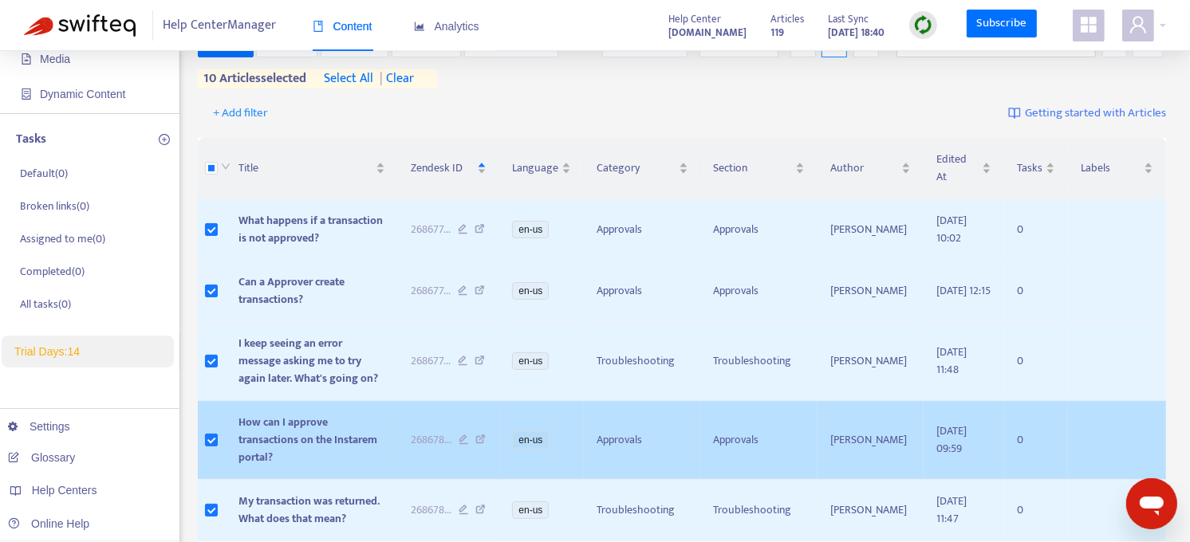
scroll to position [152, 0]
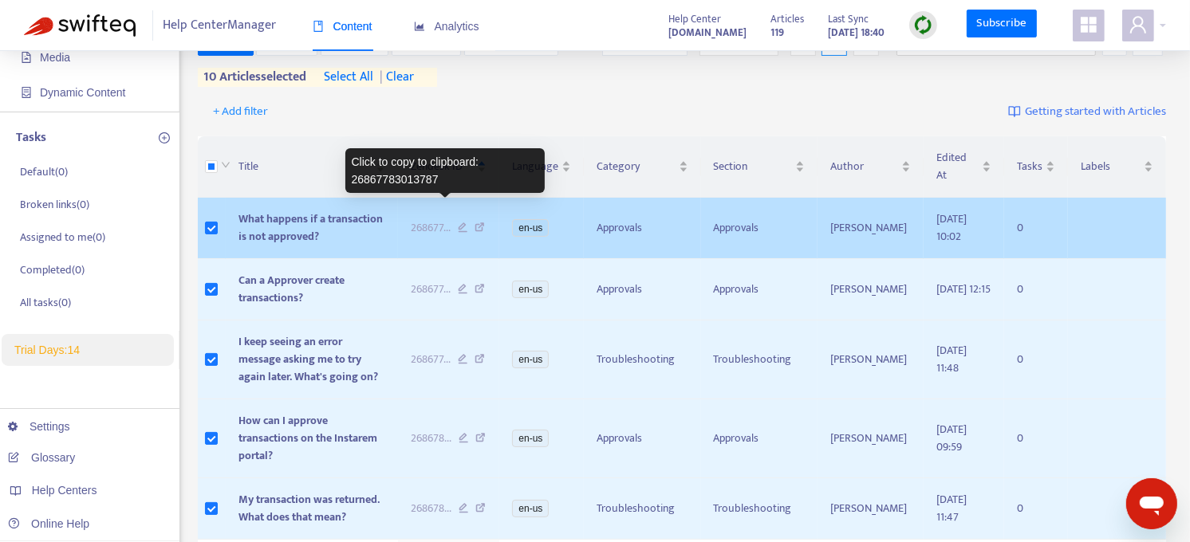
click at [437, 219] on span "268677 ..." at bounding box center [431, 228] width 40 height 18
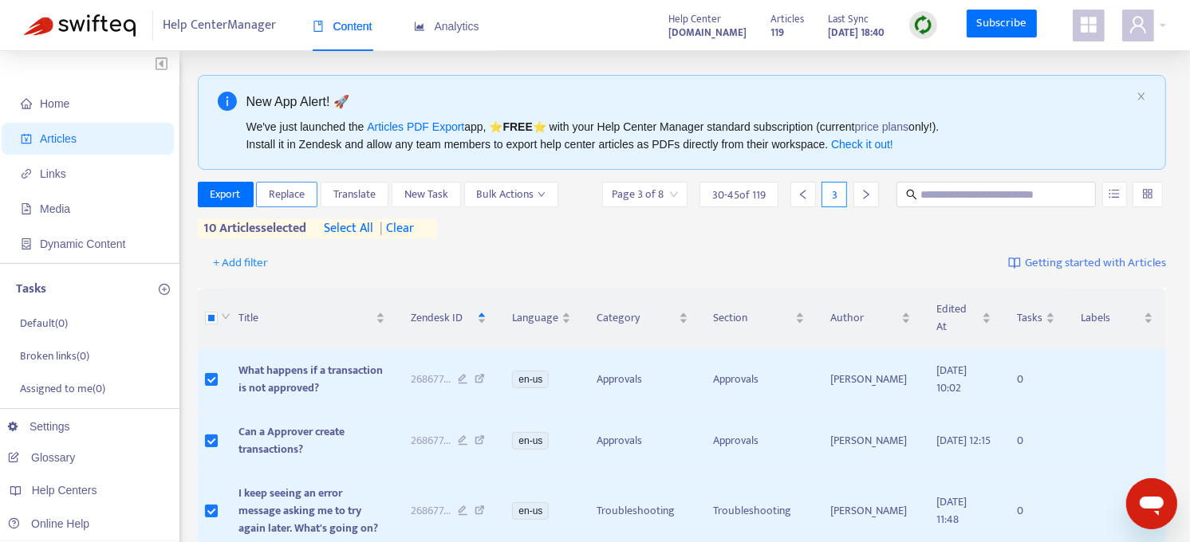
scroll to position [1, 0]
click at [230, 194] on span "Export" at bounding box center [226, 194] width 30 height 18
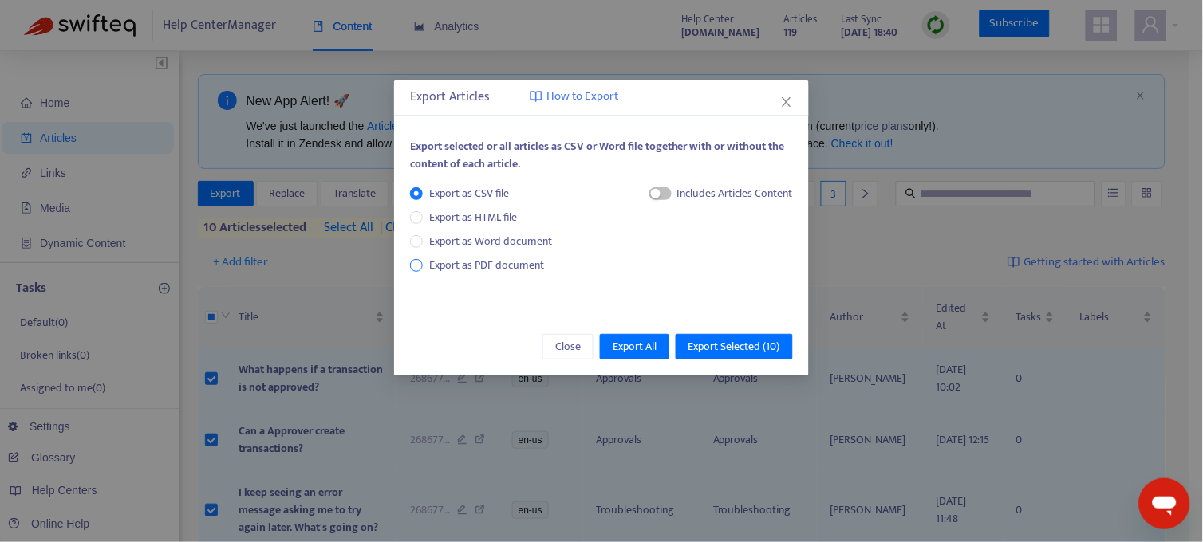
click at [436, 268] on span "Export as PDF document" at bounding box center [486, 265] width 115 height 18
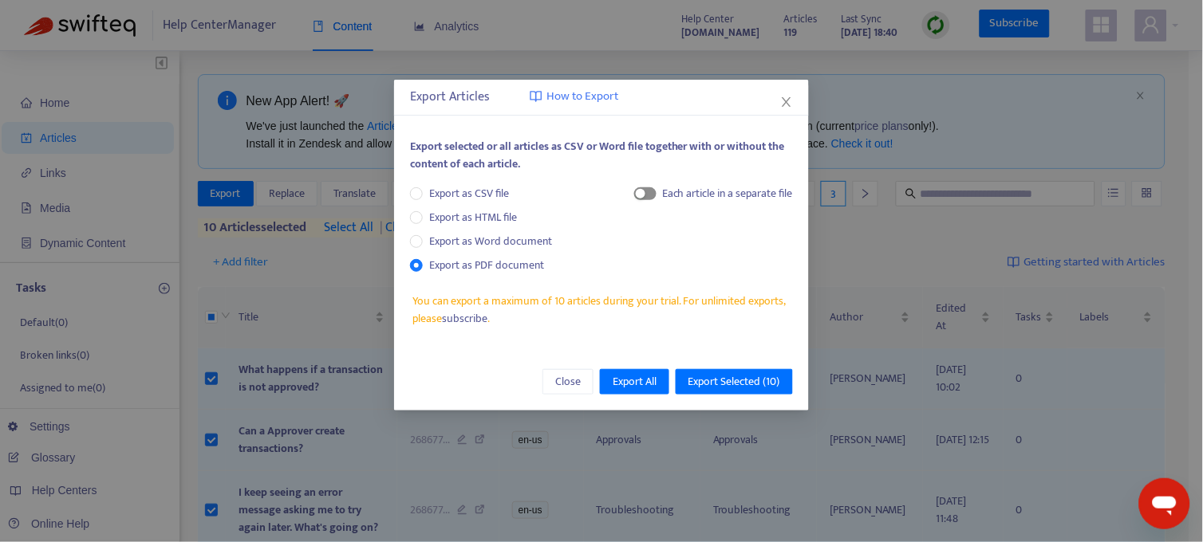
click at [642, 196] on div "button" at bounding box center [641, 194] width 10 height 10
click at [721, 377] on span "Export Selected ( 10 )" at bounding box center [734, 382] width 92 height 18
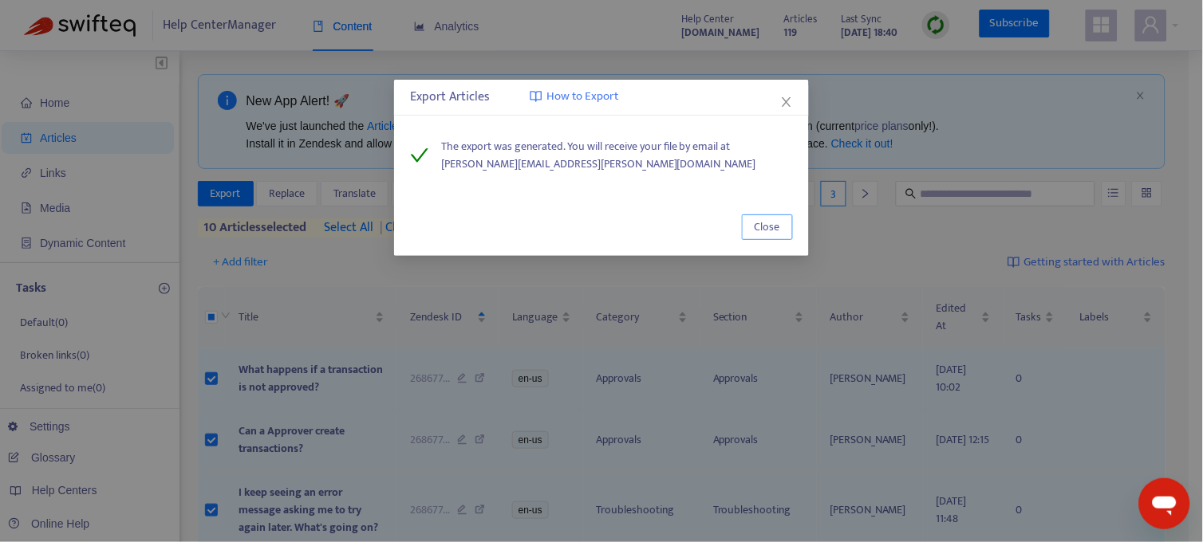
click at [777, 220] on span "Close" at bounding box center [767, 228] width 26 height 18
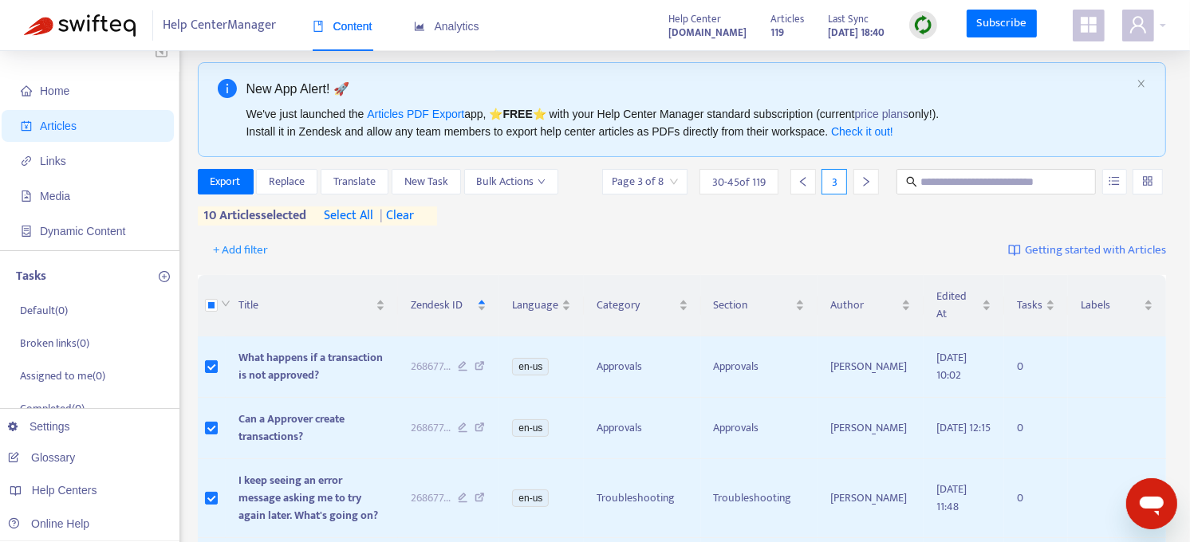
scroll to position [9, 0]
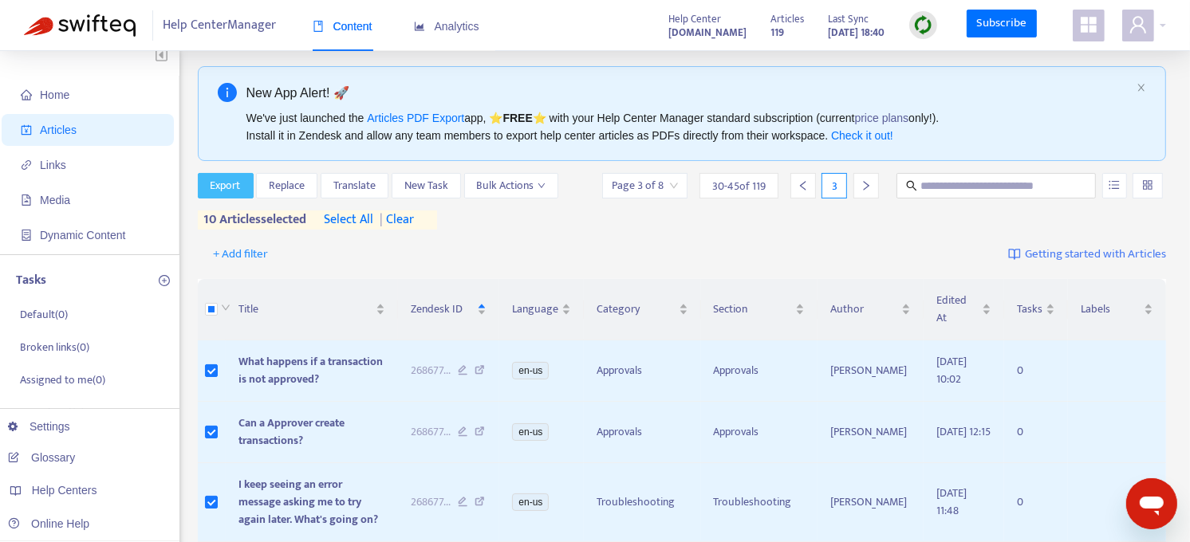
click at [243, 190] on button "Export" at bounding box center [226, 186] width 56 height 26
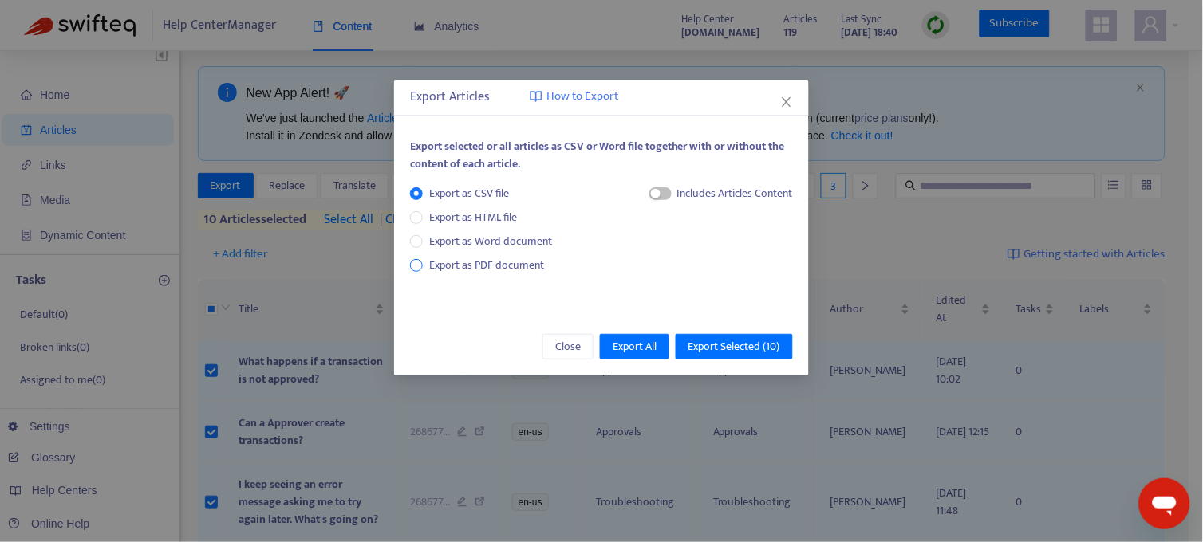
click at [441, 259] on span "Export as PDF document" at bounding box center [486, 265] width 115 height 18
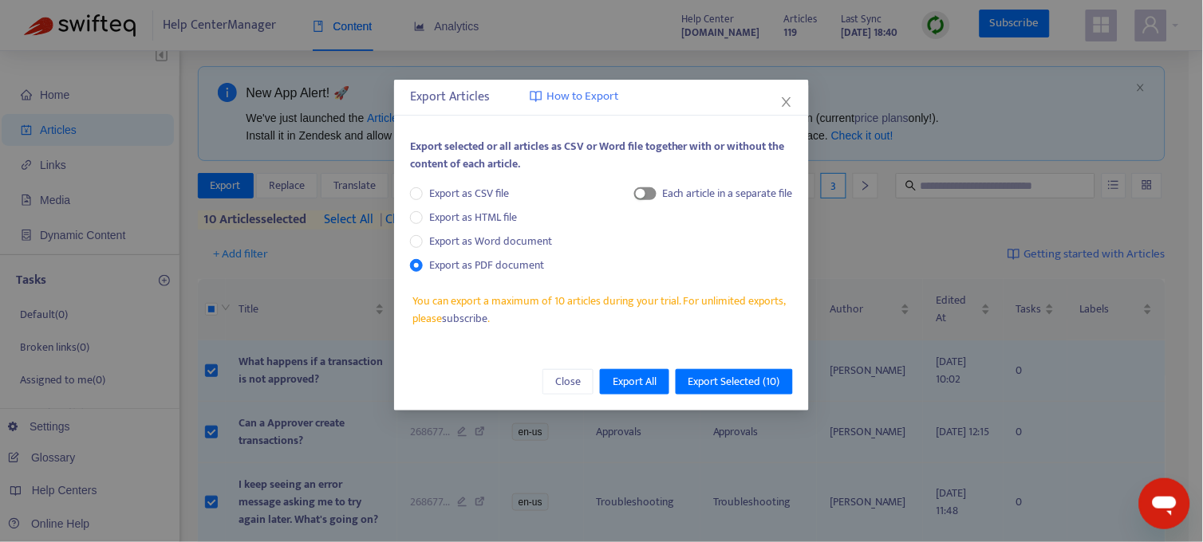
click at [652, 192] on span "button" at bounding box center [645, 193] width 22 height 13
click at [738, 373] on span "Export Selected ( 10 )" at bounding box center [734, 382] width 92 height 18
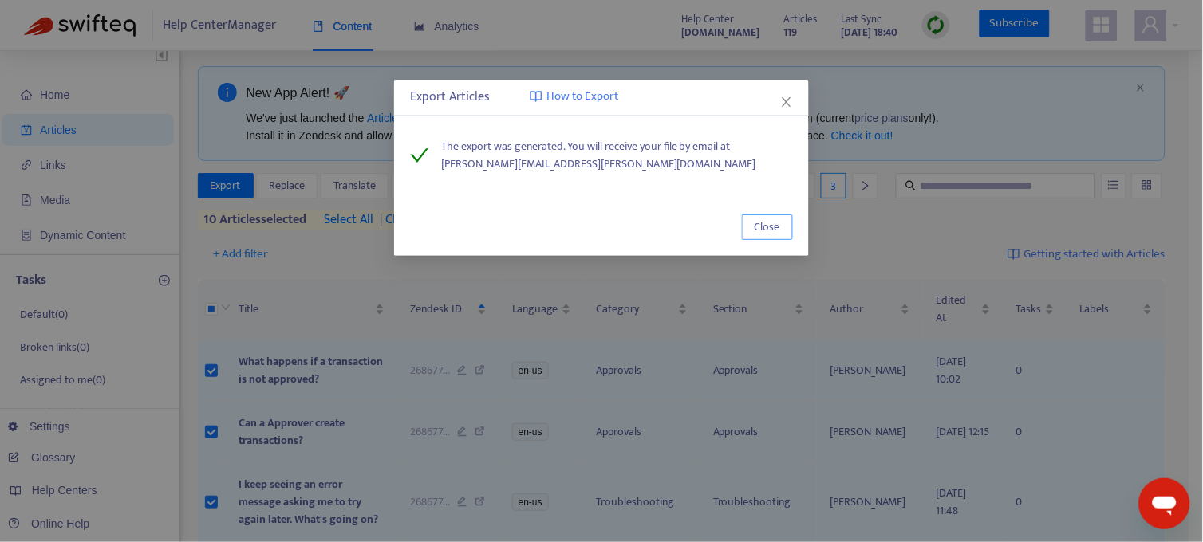
click at [785, 226] on button "Close" at bounding box center [767, 228] width 51 height 26
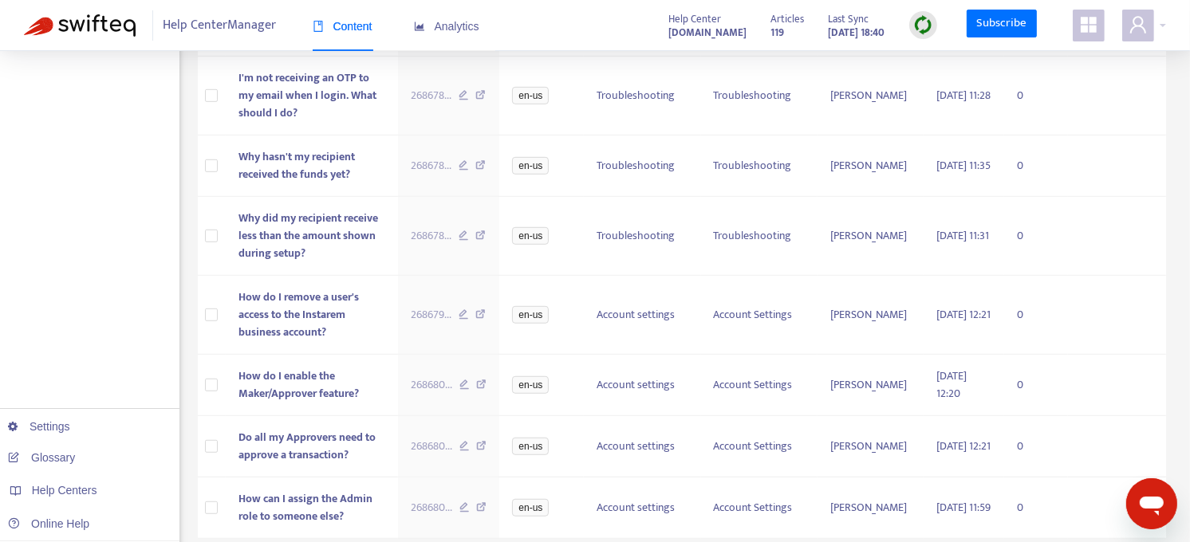
scroll to position [888, 0]
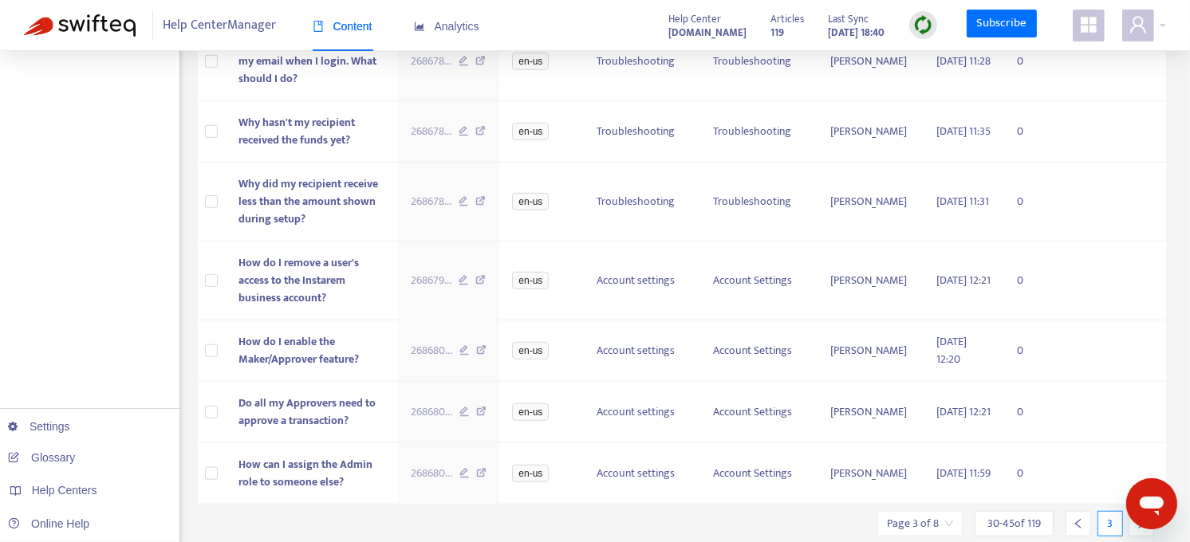
click at [1136, 518] on icon "right" at bounding box center [1141, 523] width 11 height 11
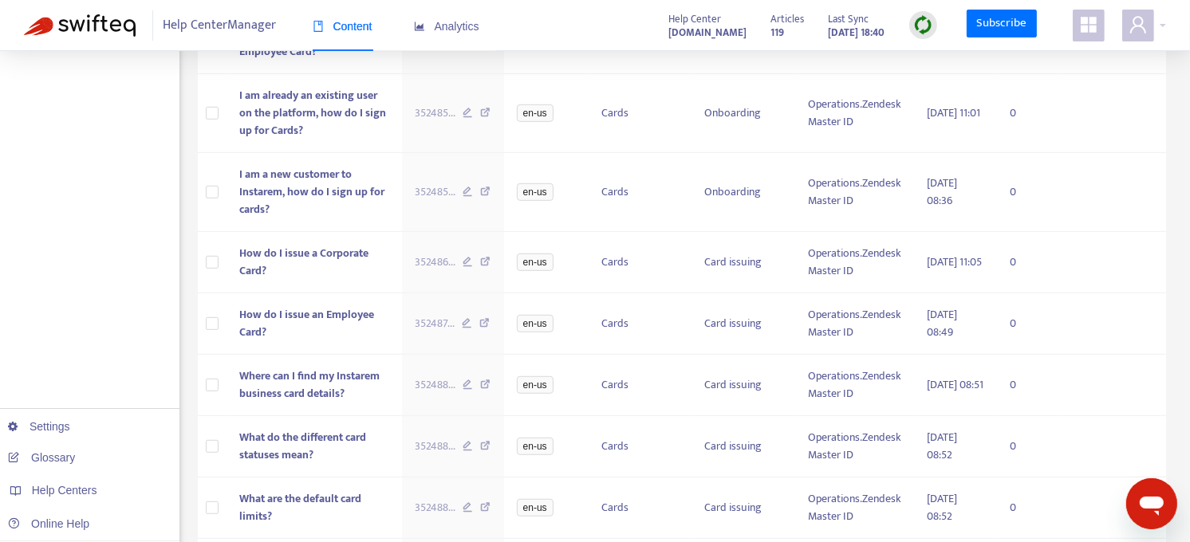
scroll to position [755, 0]
click at [435, 251] on td "352486 ..." at bounding box center [453, 264] width 102 height 61
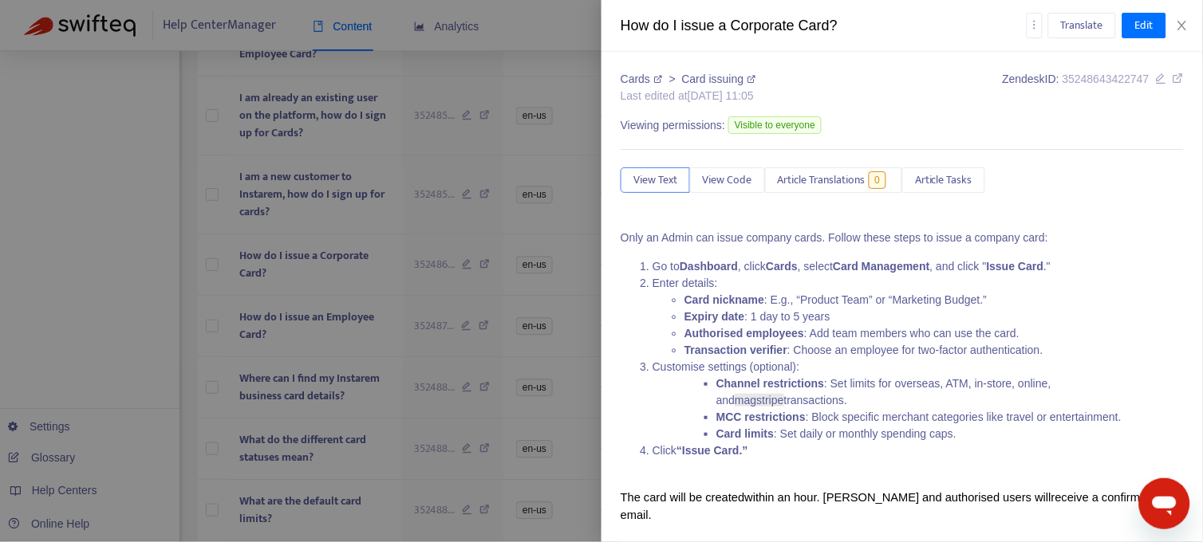
click at [435, 259] on div at bounding box center [601, 271] width 1203 height 542
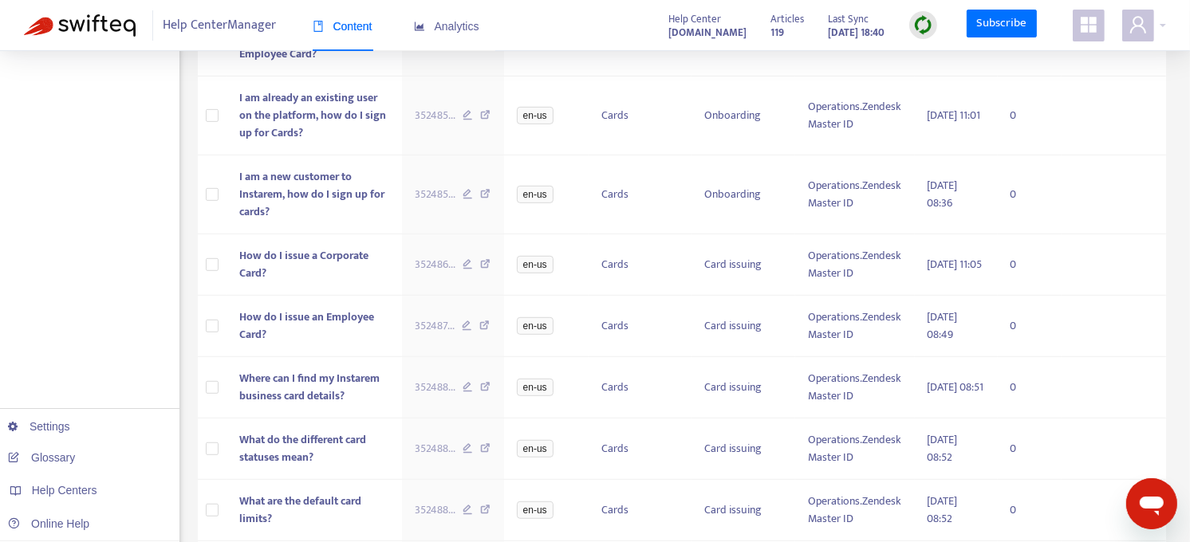
click at [435, 259] on span "352486 ..." at bounding box center [435, 265] width 41 height 18
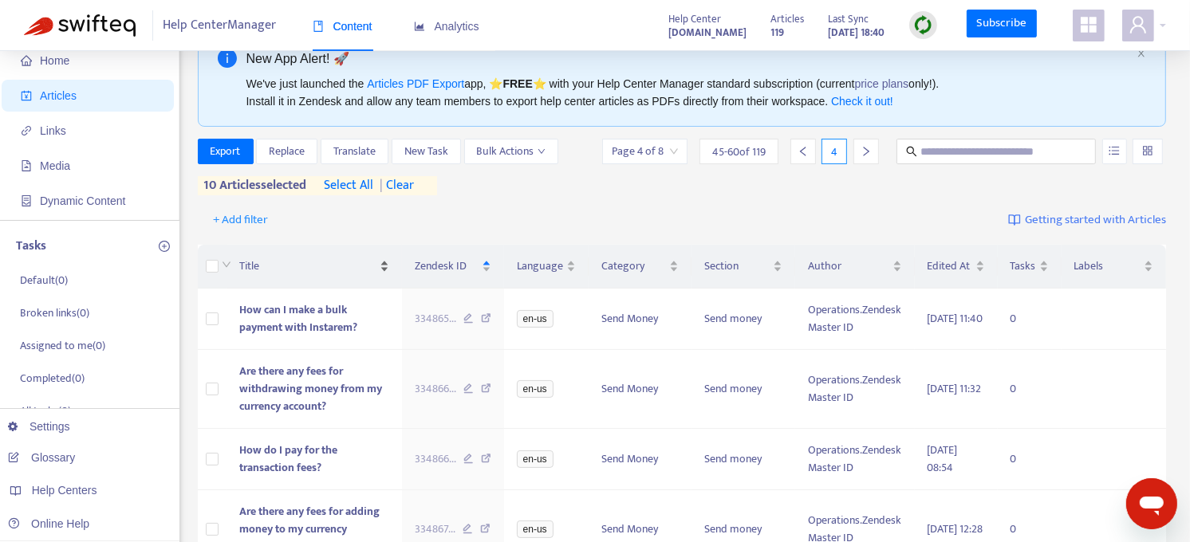
scroll to position [46, 0]
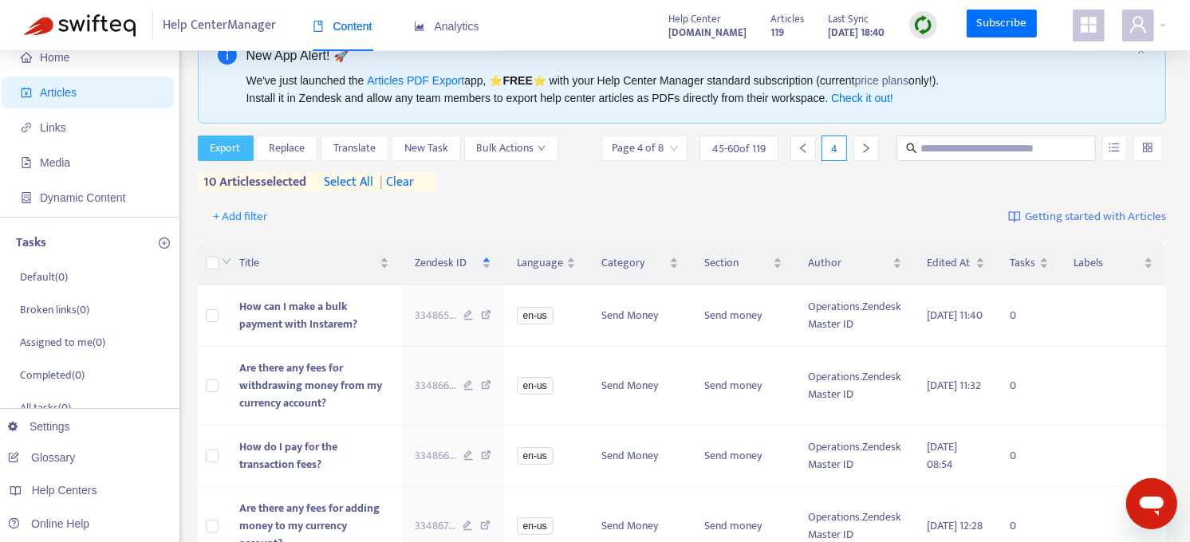
click at [238, 148] on span "Export" at bounding box center [226, 149] width 30 height 18
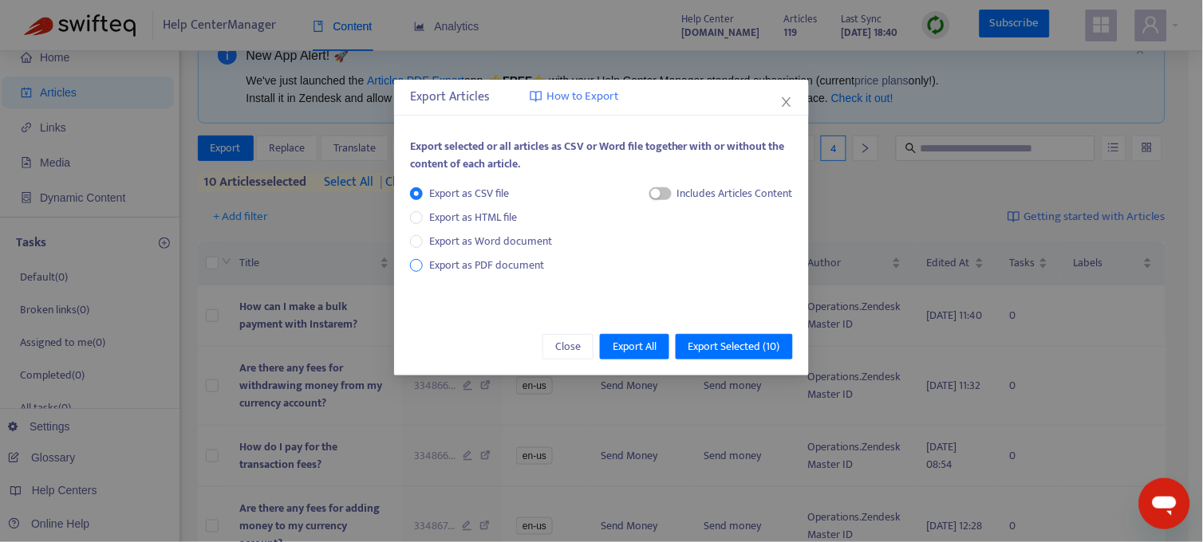
click at [490, 261] on span "Export as PDF document" at bounding box center [486, 265] width 115 height 18
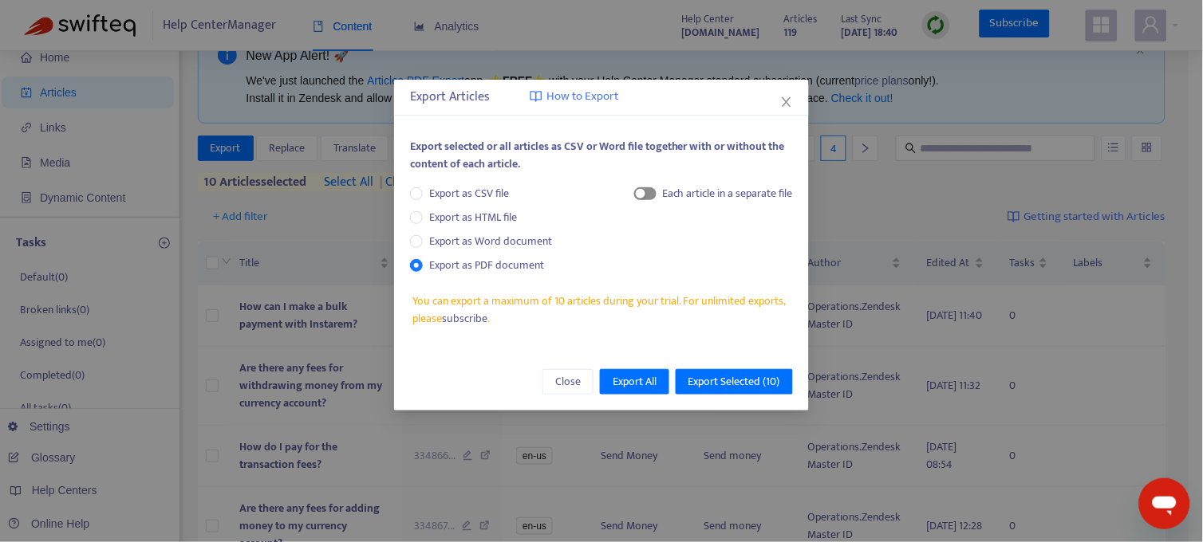
click at [643, 196] on span "button" at bounding box center [645, 193] width 22 height 13
click at [726, 389] on span "Export Selected ( 10 )" at bounding box center [734, 382] width 92 height 18
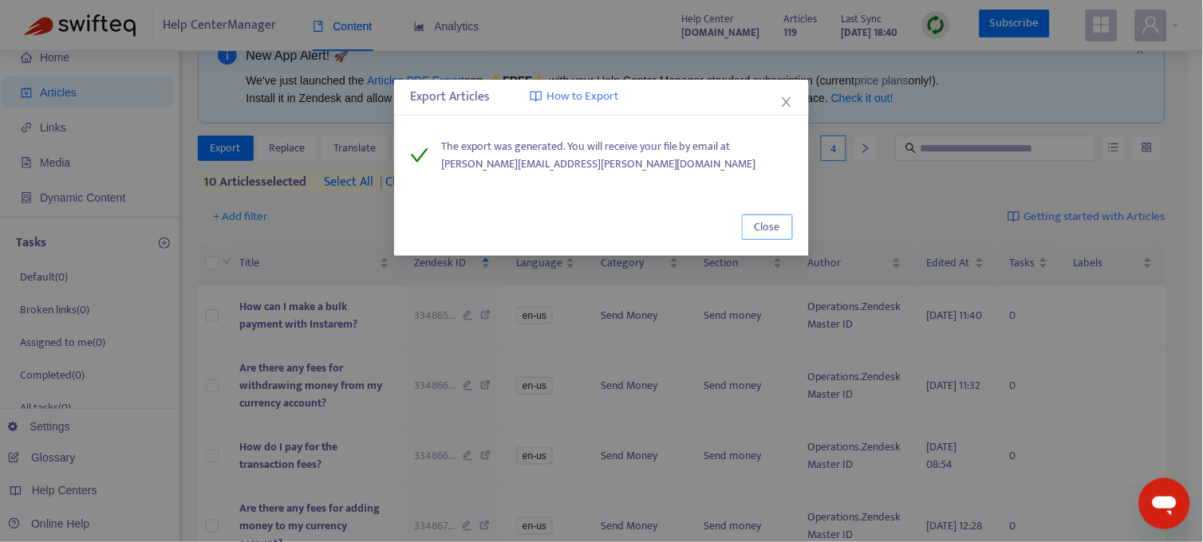
click at [769, 225] on span "Close" at bounding box center [767, 228] width 26 height 18
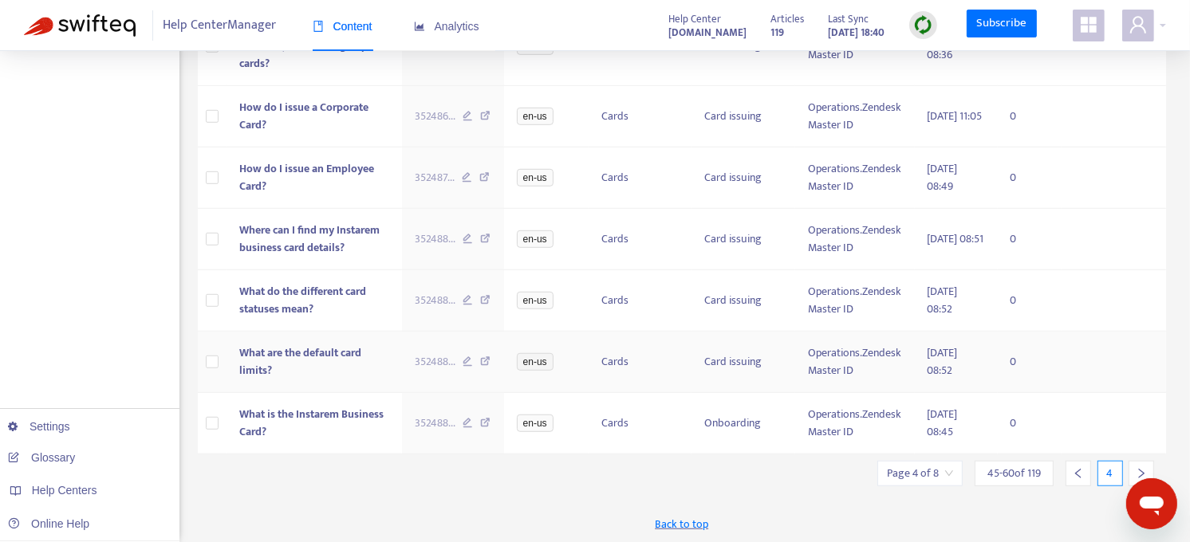
scroll to position [904, 0]
click at [1081, 474] on icon "left" at bounding box center [1078, 472] width 11 height 11
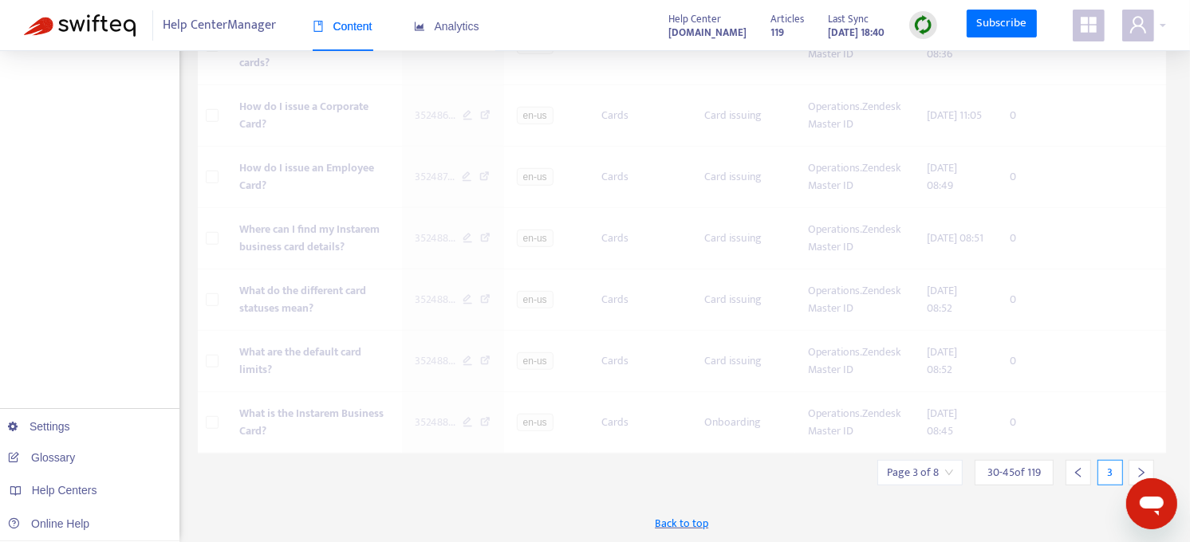
click at [1081, 474] on icon "left" at bounding box center [1078, 472] width 11 height 11
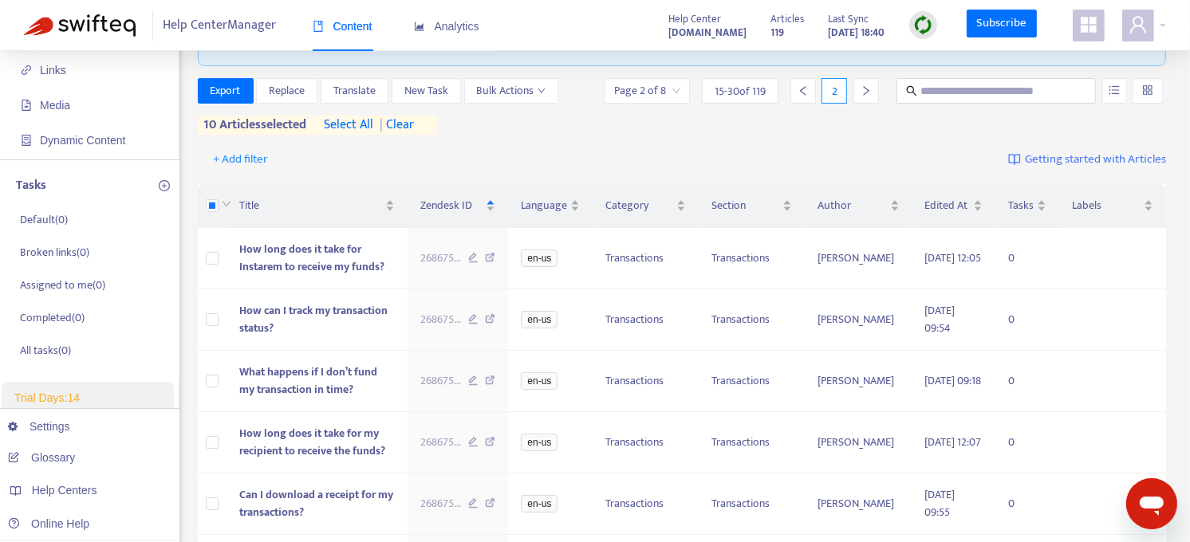
scroll to position [101, 0]
click at [409, 122] on span "| clear" at bounding box center [394, 127] width 40 height 19
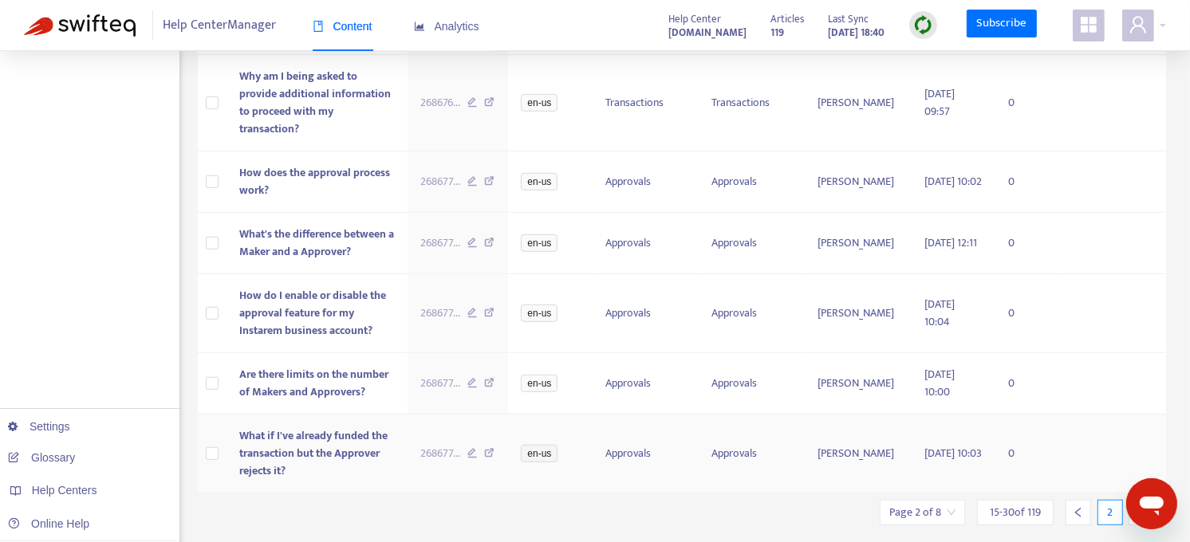
scroll to position [840, 0]
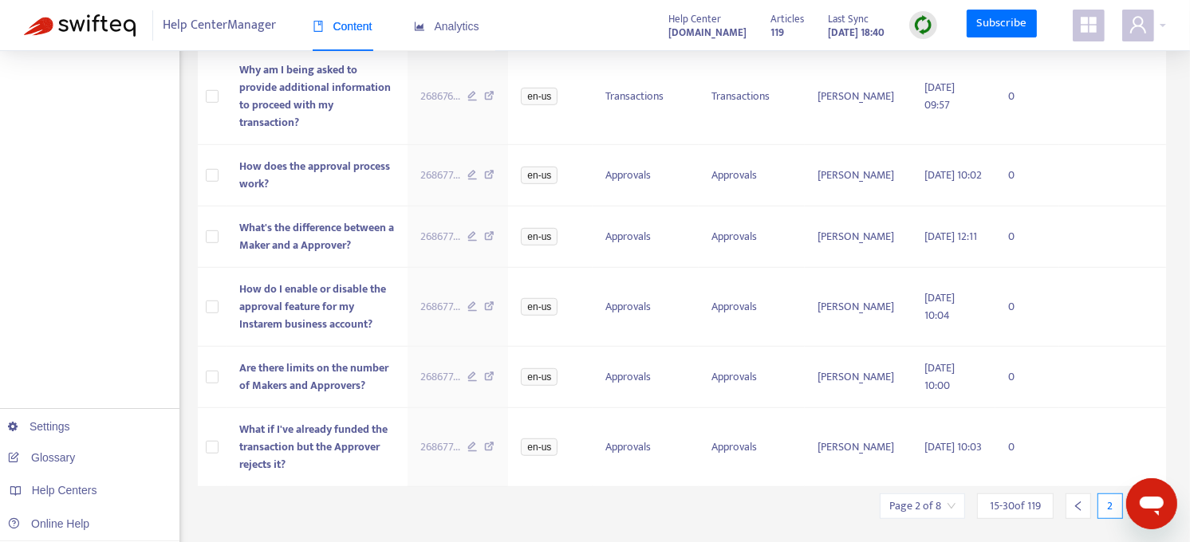
click at [1140, 501] on icon "right" at bounding box center [1141, 506] width 11 height 11
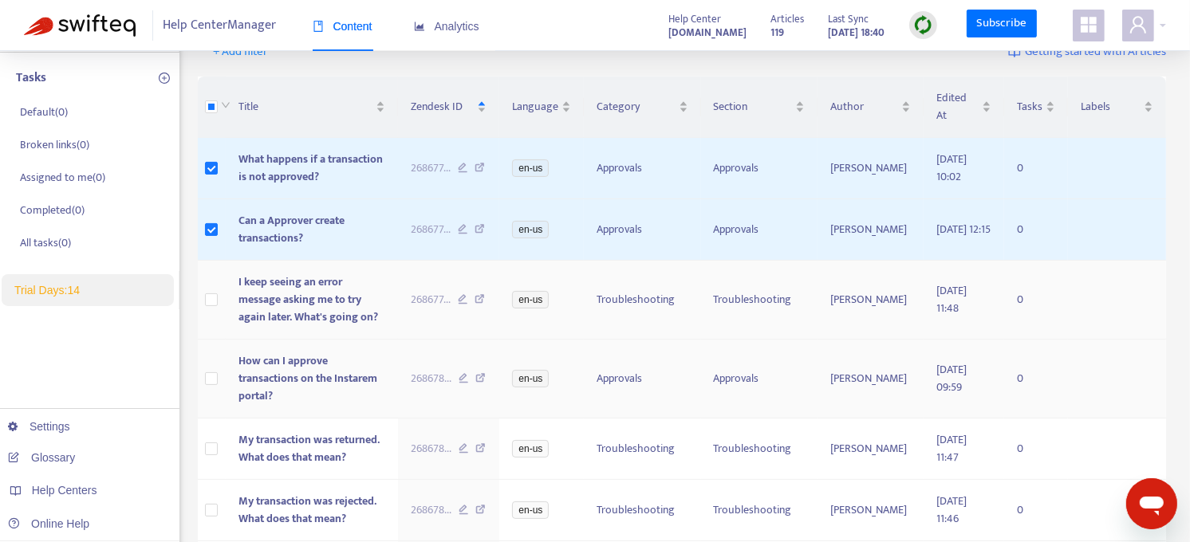
scroll to position [211, 0]
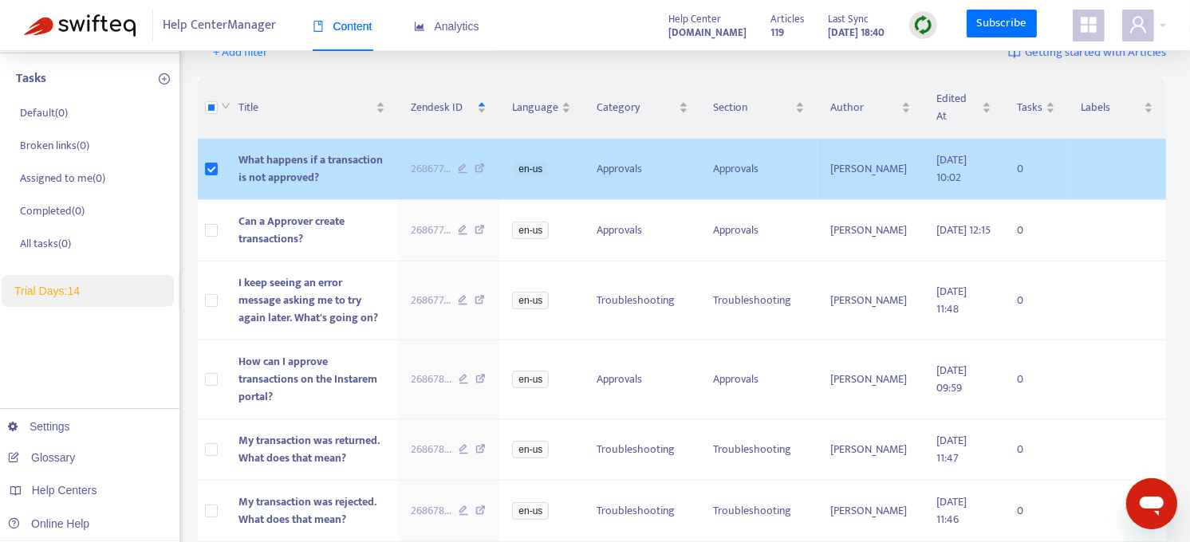
click at [449, 160] on span "268677 ..." at bounding box center [431, 169] width 40 height 18
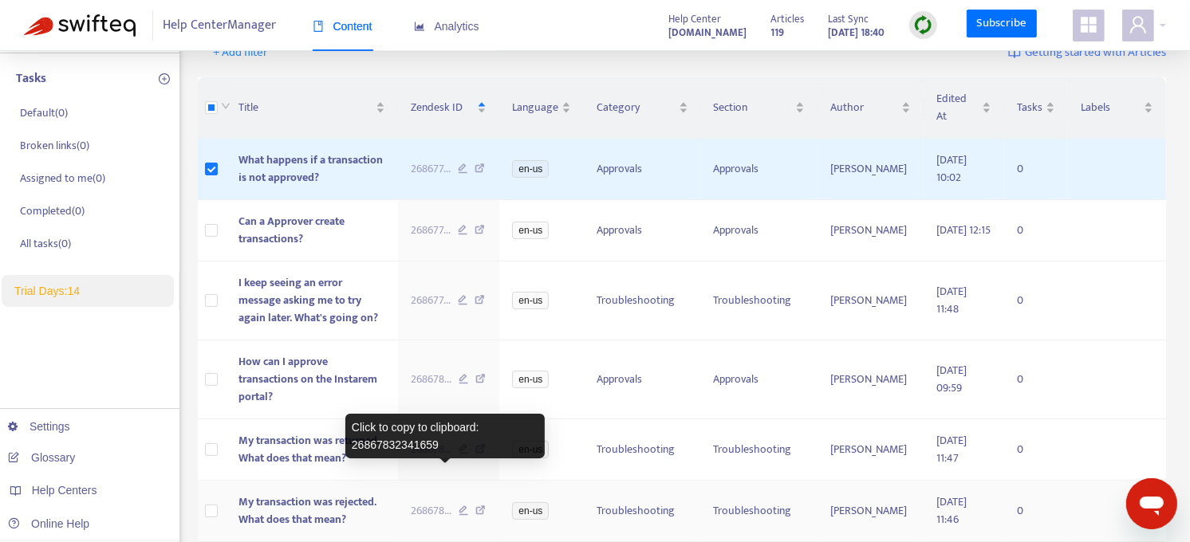
click at [439, 502] on span "268678 ..." at bounding box center [431, 511] width 41 height 18
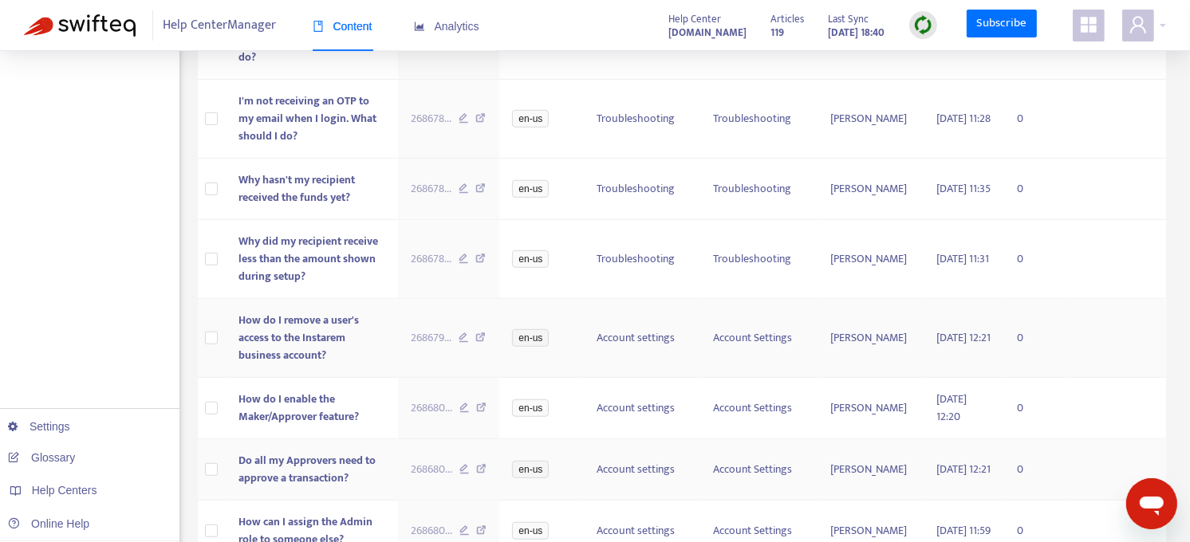
scroll to position [840, 0]
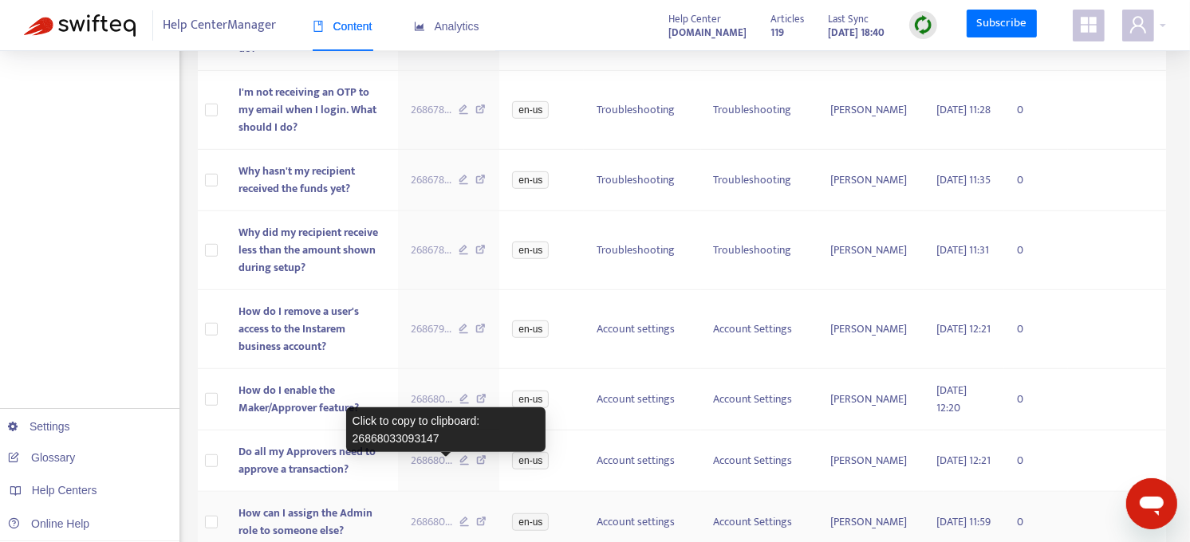
click at [447, 514] on span "268680 ..." at bounding box center [431, 523] width 41 height 18
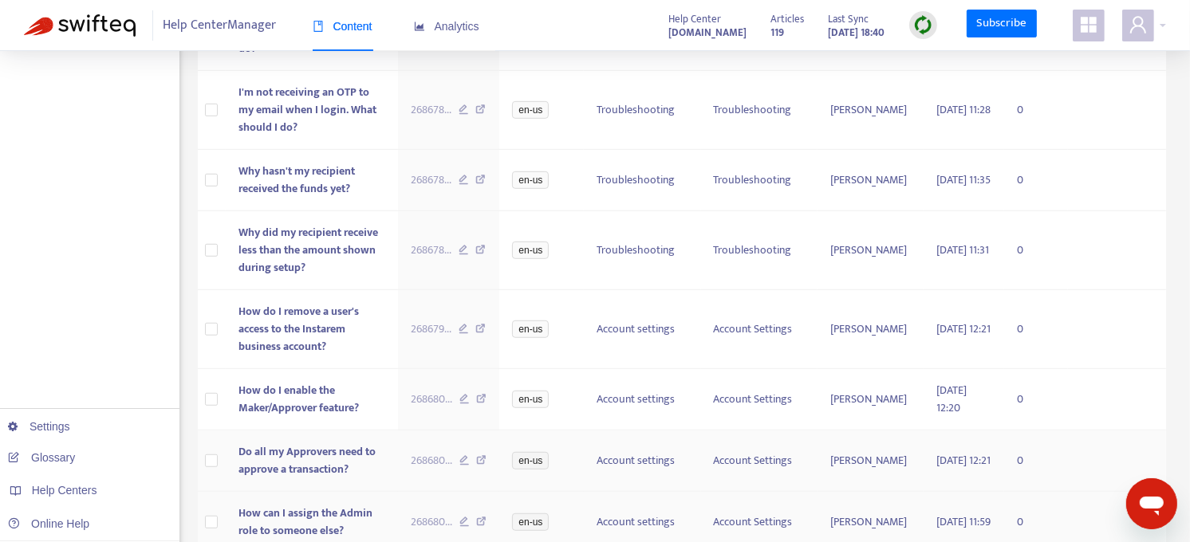
scroll to position [888, 0]
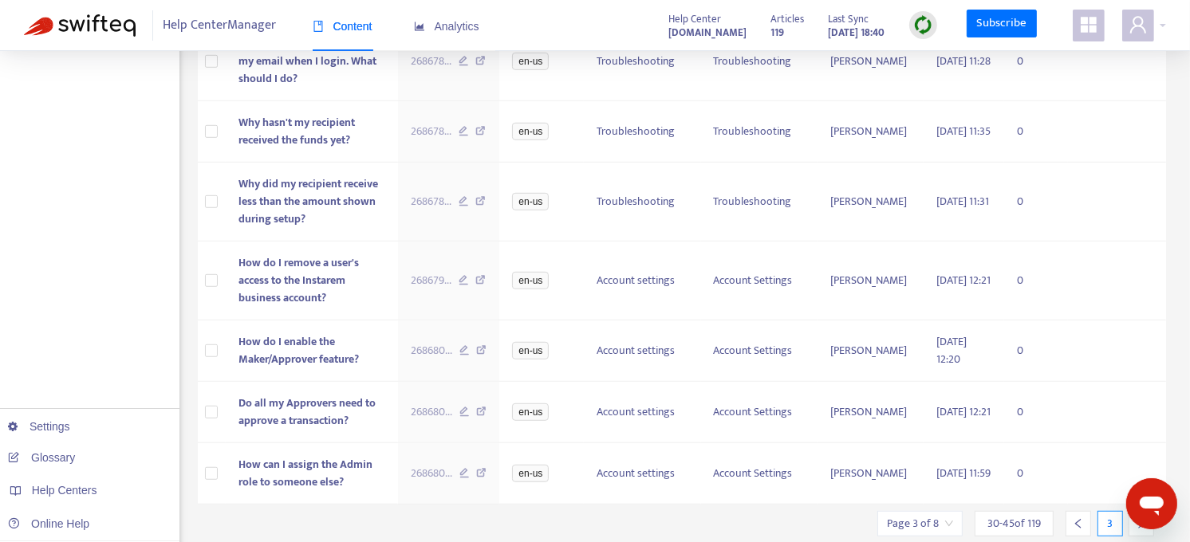
click at [1147, 511] on div at bounding box center [1141, 524] width 26 height 26
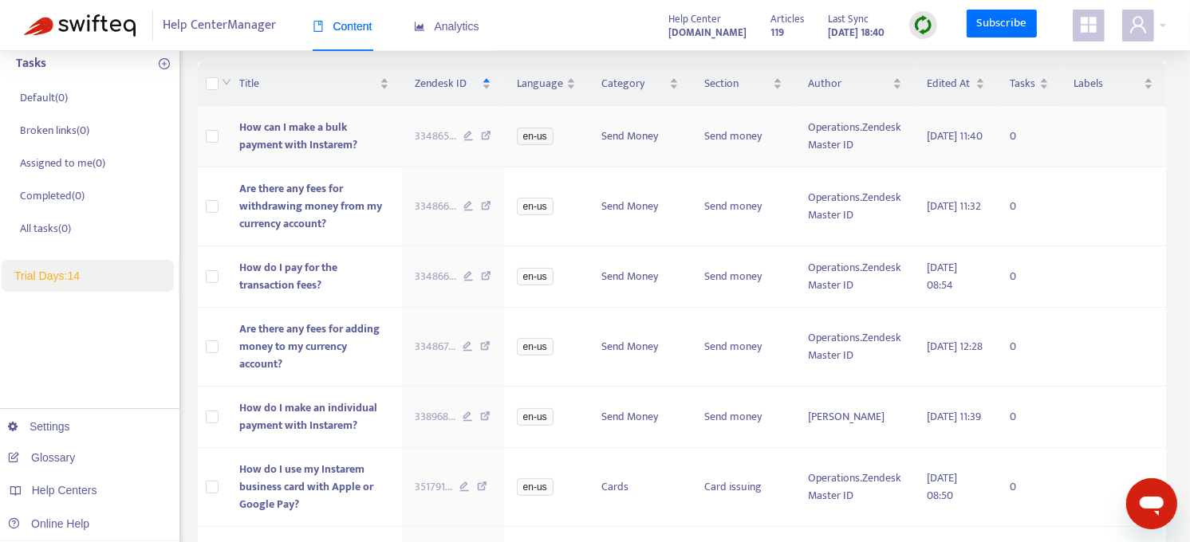
scroll to position [158, 0]
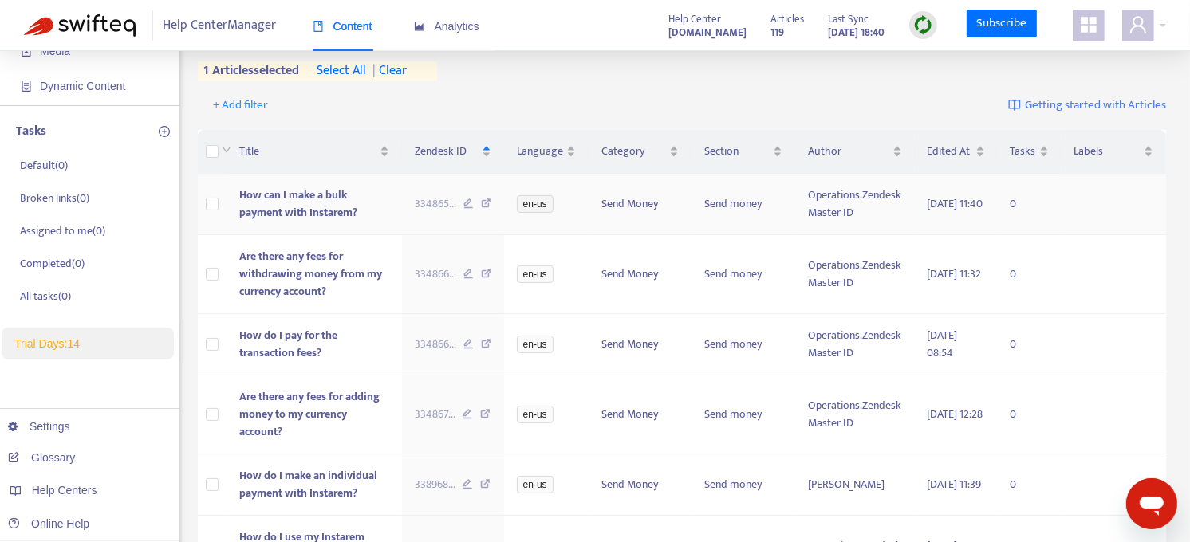
click at [437, 197] on span "334865 ..." at bounding box center [435, 204] width 41 height 18
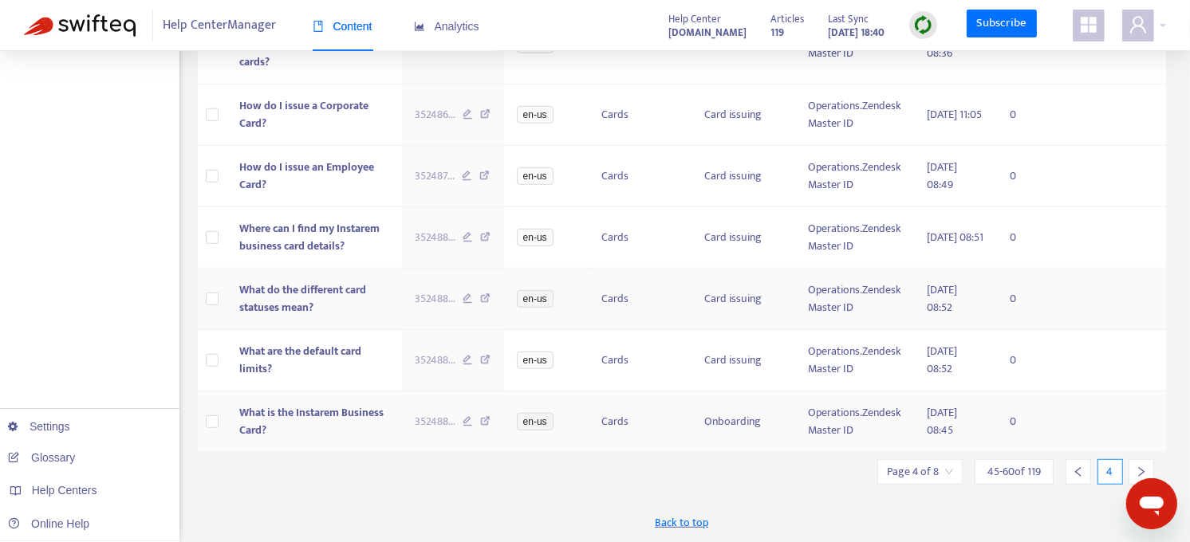
scroll to position [906, 0]
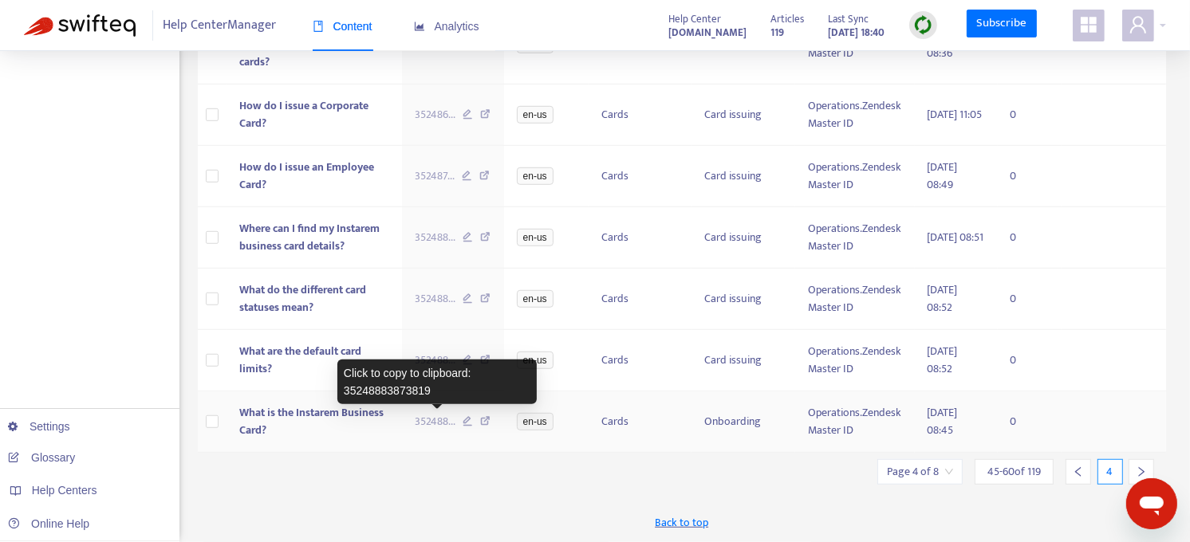
click at [419, 413] on span "352488 ..." at bounding box center [435, 422] width 41 height 18
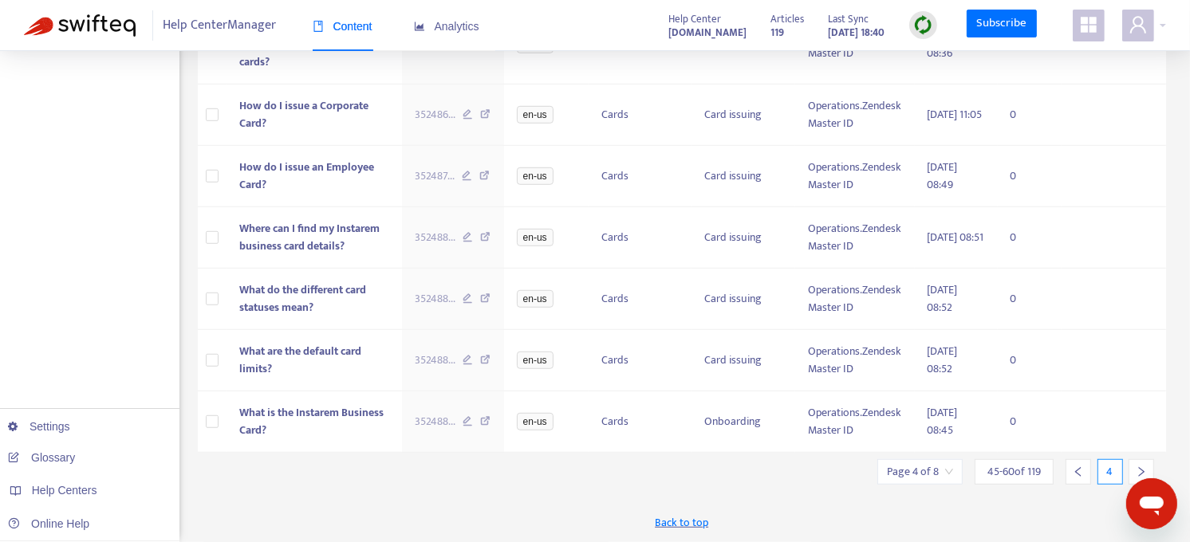
click at [1143, 461] on div at bounding box center [1141, 472] width 26 height 26
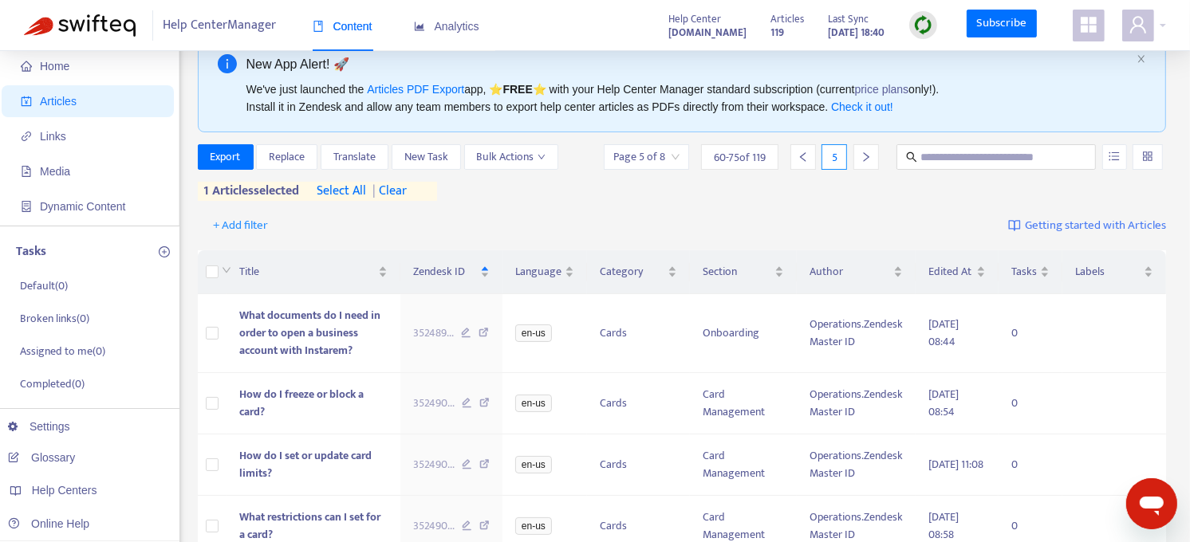
scroll to position [0, 0]
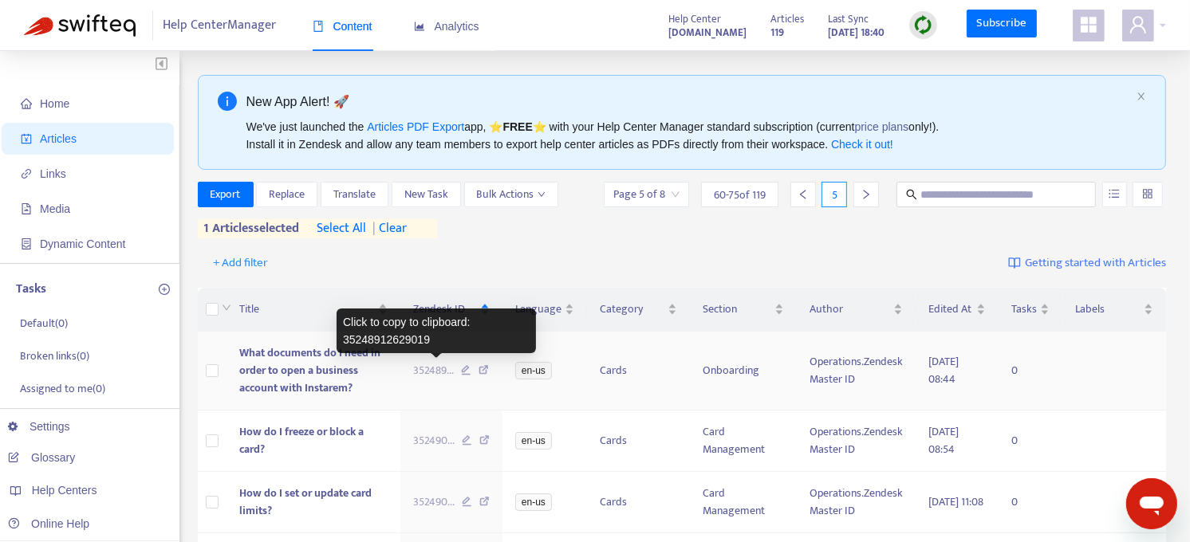
click at [431, 367] on span "352489 ..." at bounding box center [433, 371] width 41 height 18
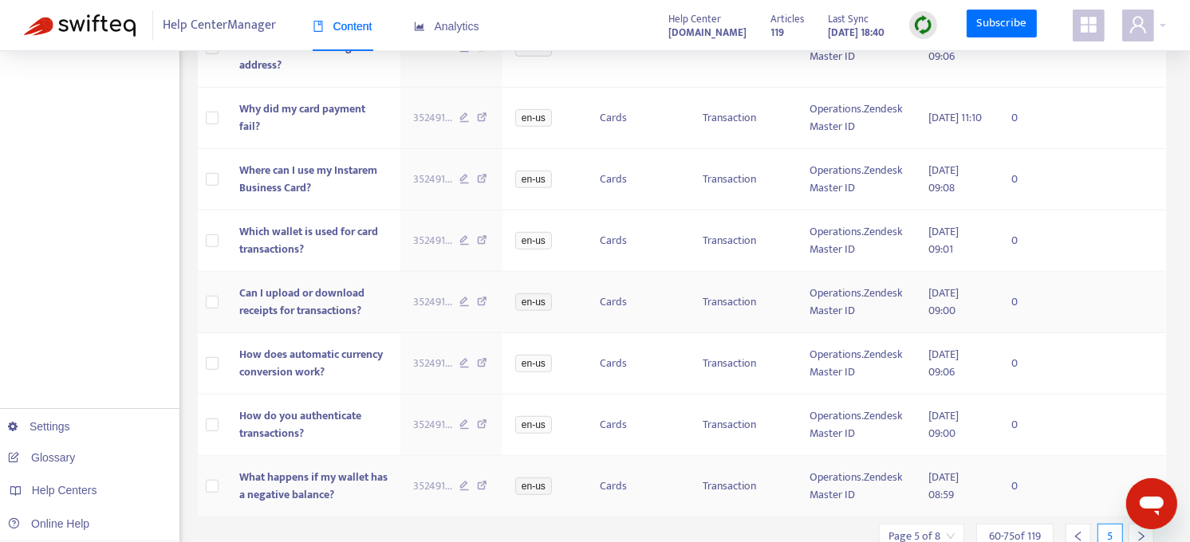
scroll to position [853, 0]
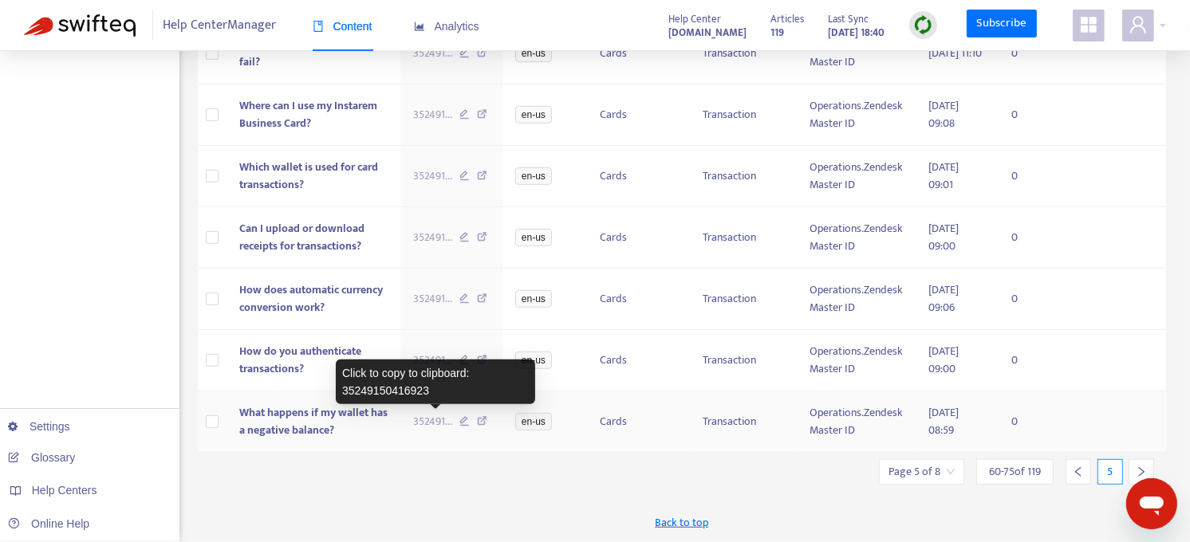
click at [432, 419] on span "352491 ..." at bounding box center [432, 422] width 39 height 18
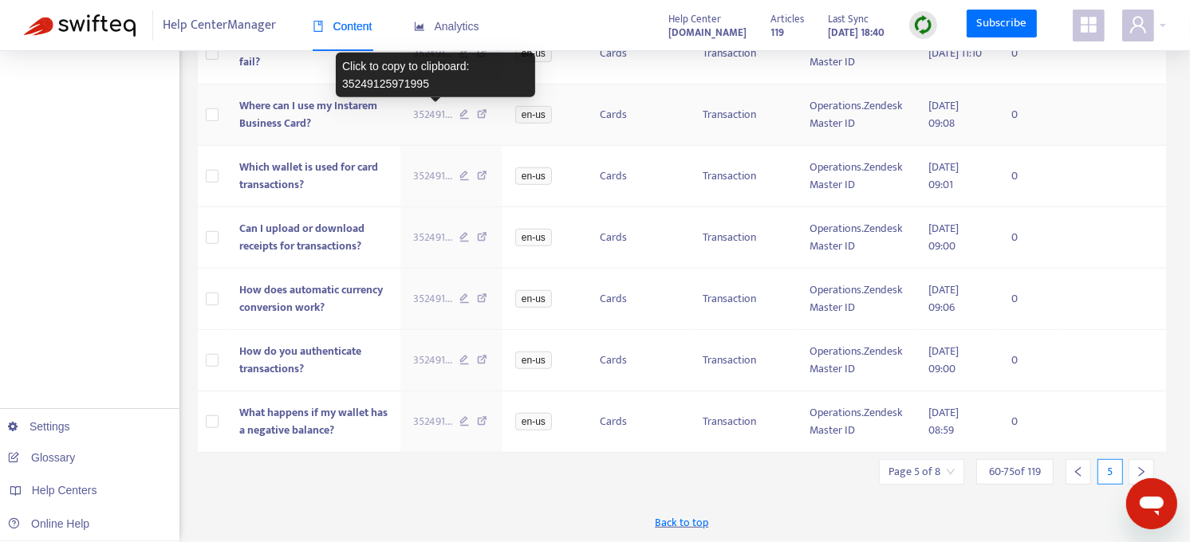
click at [437, 115] on span "352491 ..." at bounding box center [432, 115] width 39 height 18
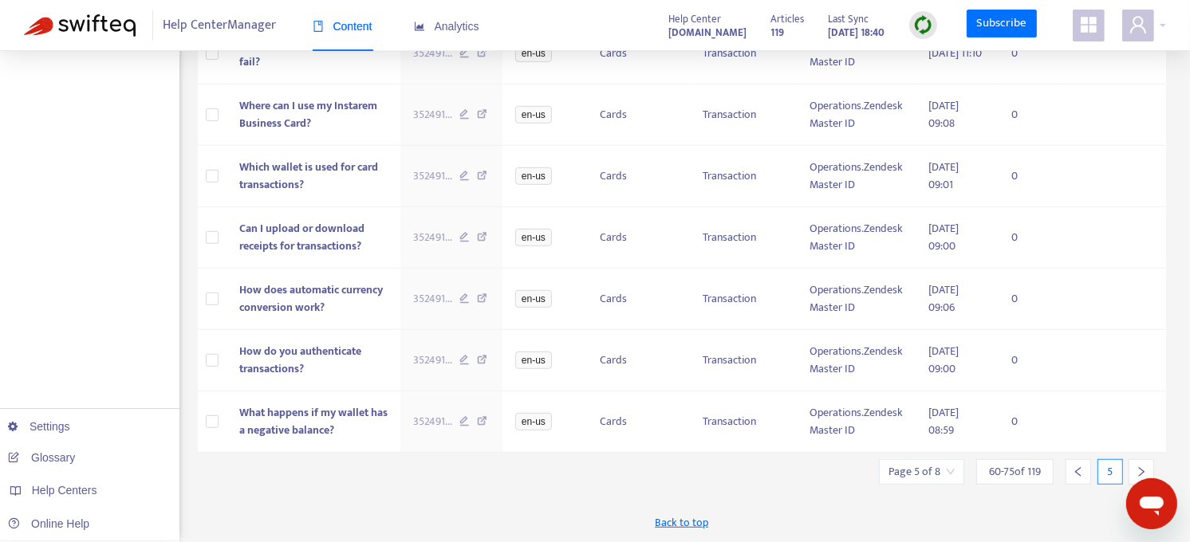
click at [1139, 469] on icon "right" at bounding box center [1141, 472] width 11 height 11
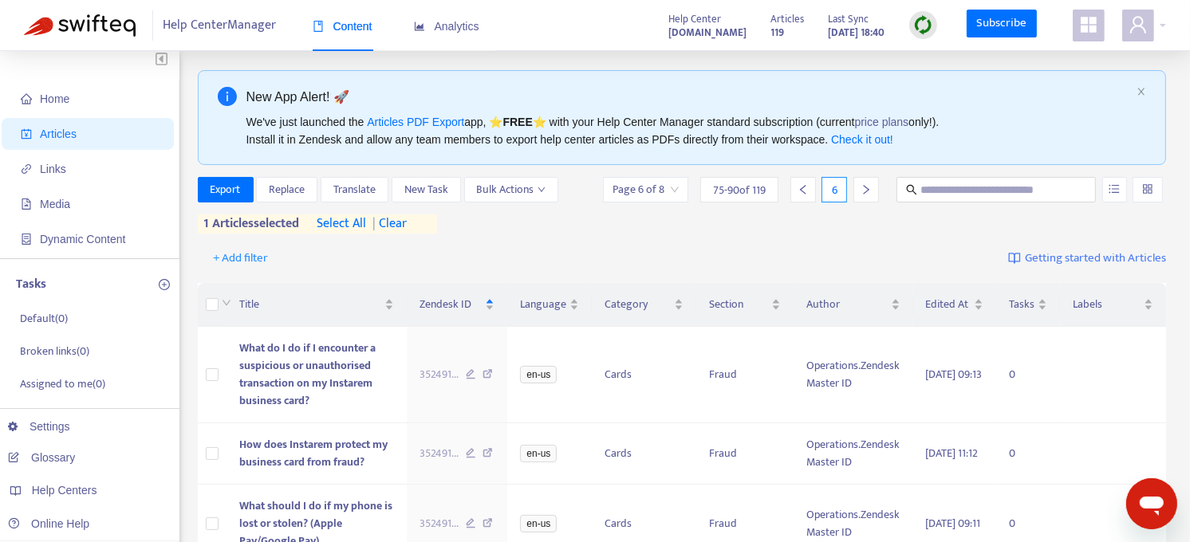
scroll to position [0, 0]
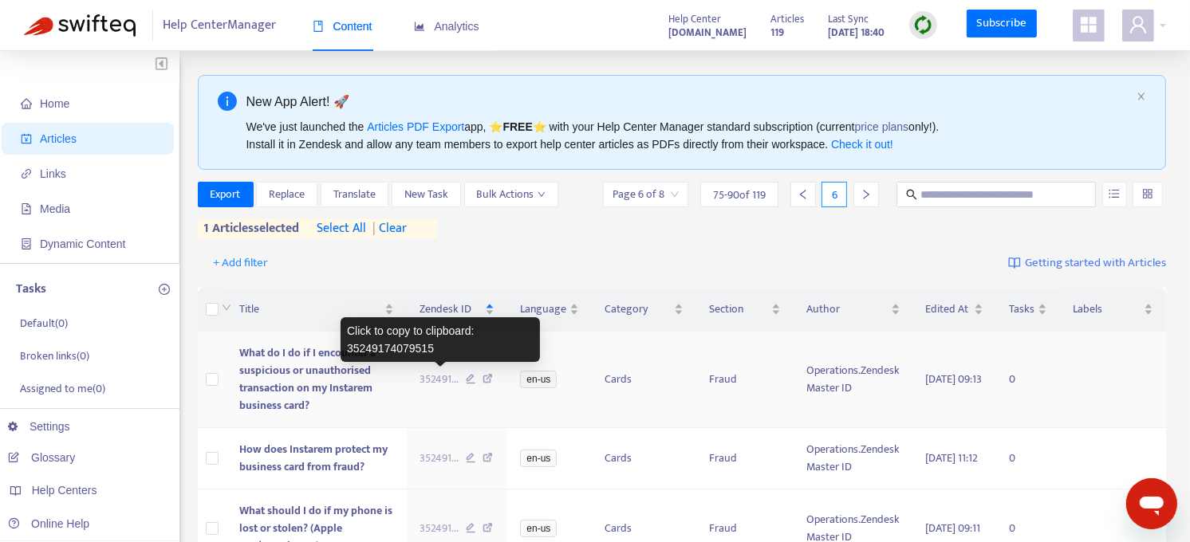
click at [441, 381] on span "352491 ..." at bounding box center [438, 380] width 39 height 18
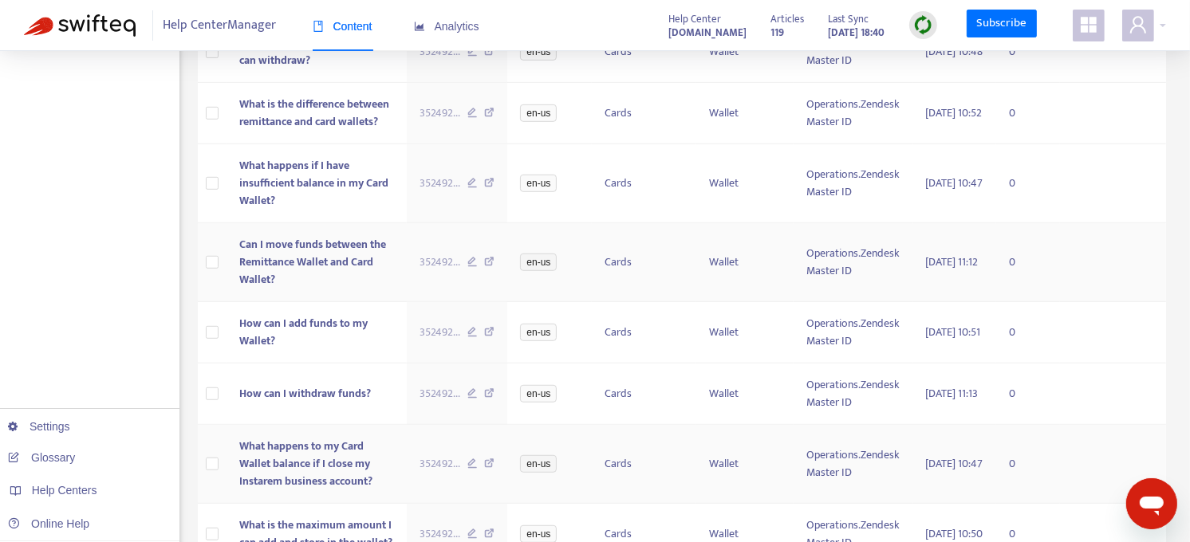
scroll to position [923, 0]
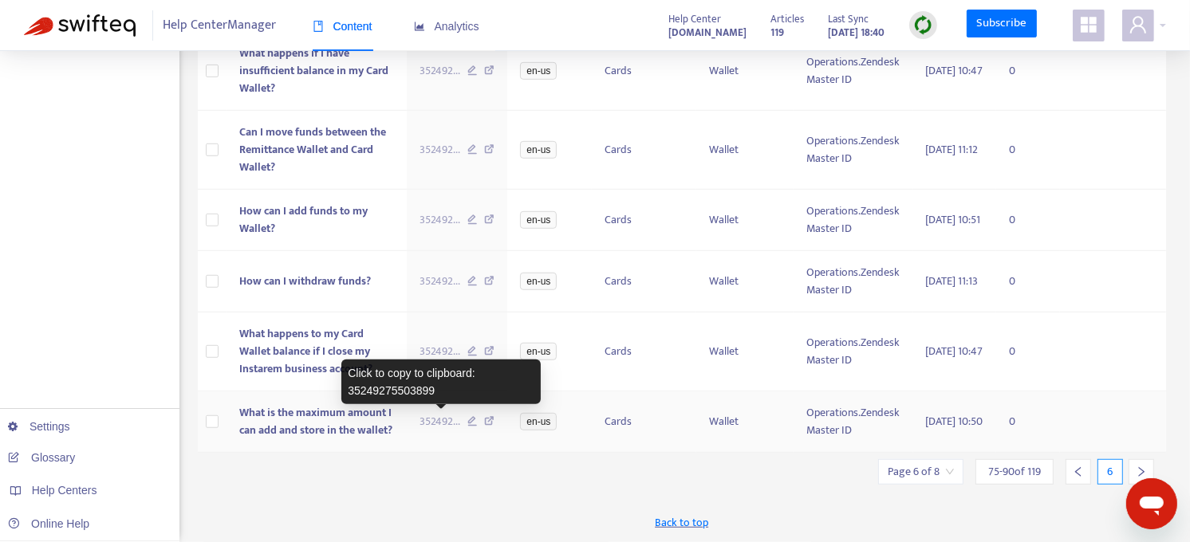
click at [441, 424] on span "352492 ..." at bounding box center [439, 422] width 41 height 18
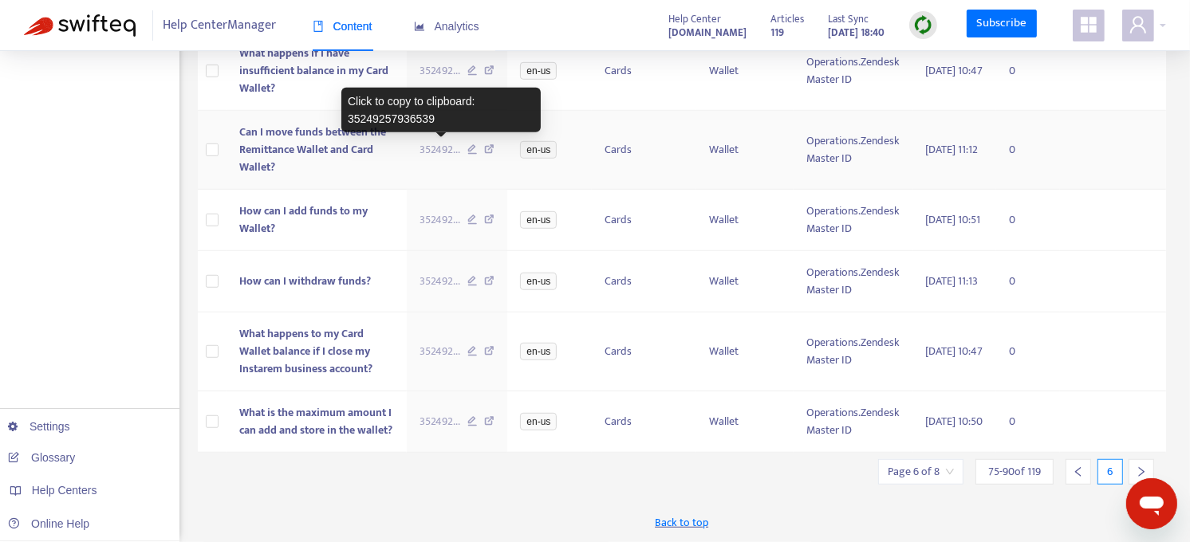
click at [433, 144] on span "352492 ..." at bounding box center [439, 150] width 41 height 18
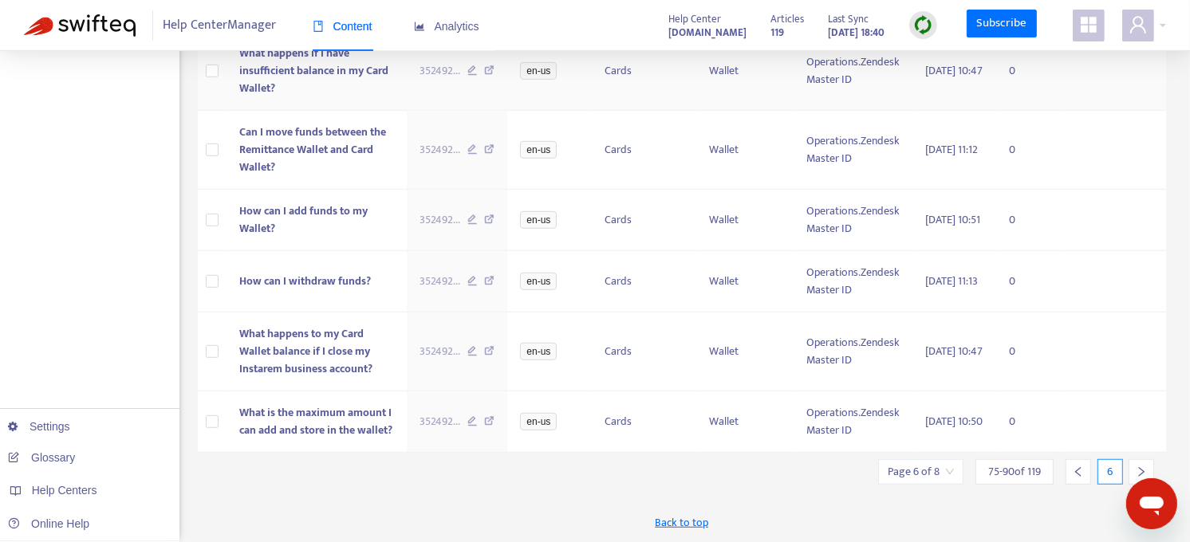
click at [442, 67] on span "352492 ..." at bounding box center [439, 71] width 41 height 18
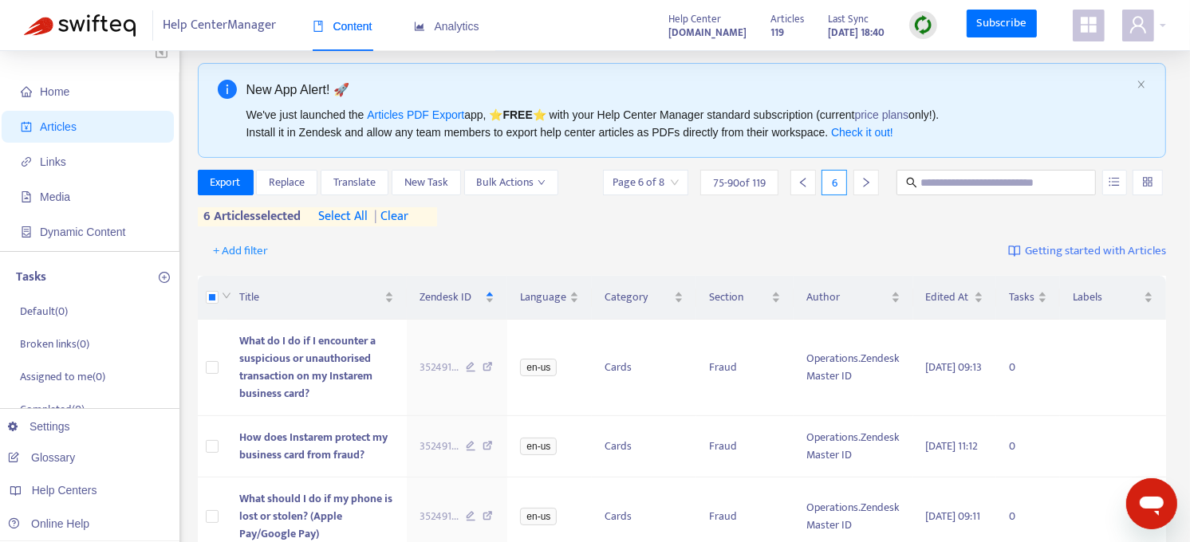
scroll to position [0, 0]
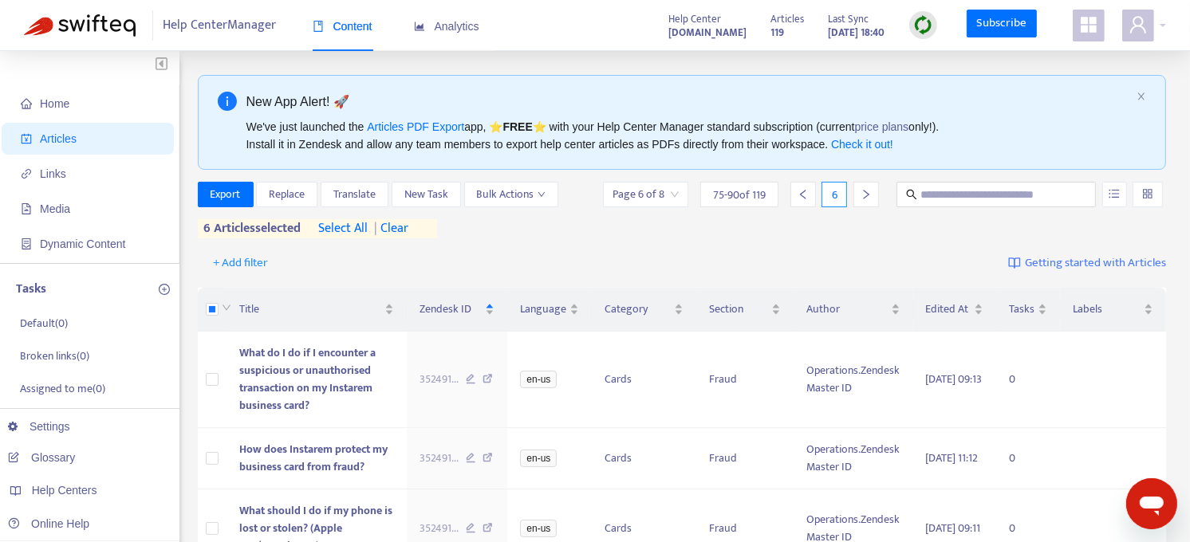
click at [400, 224] on span "| clear" at bounding box center [388, 228] width 40 height 19
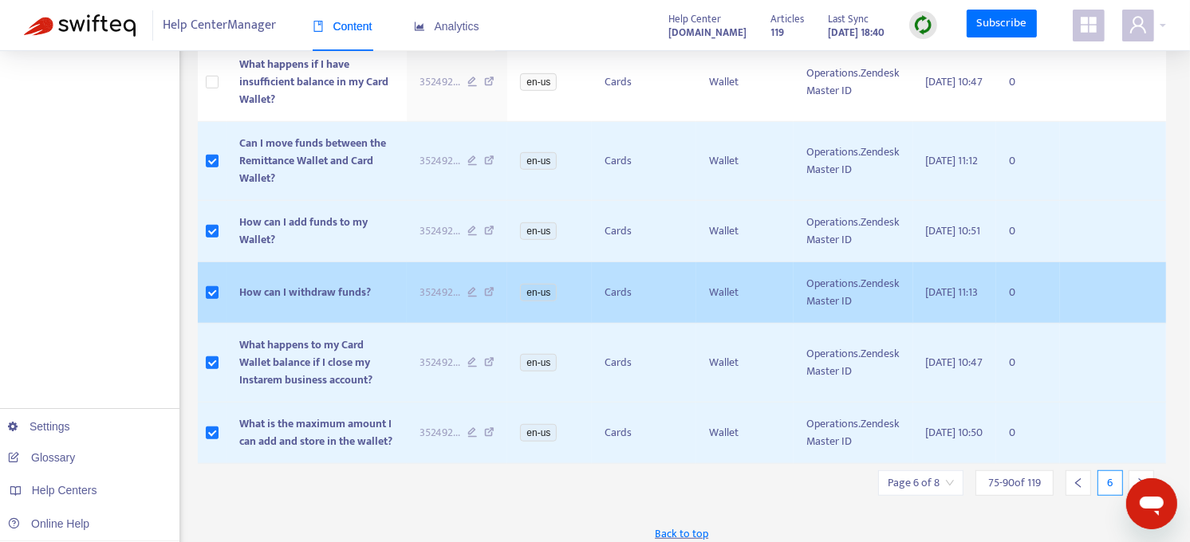
scroll to position [912, 0]
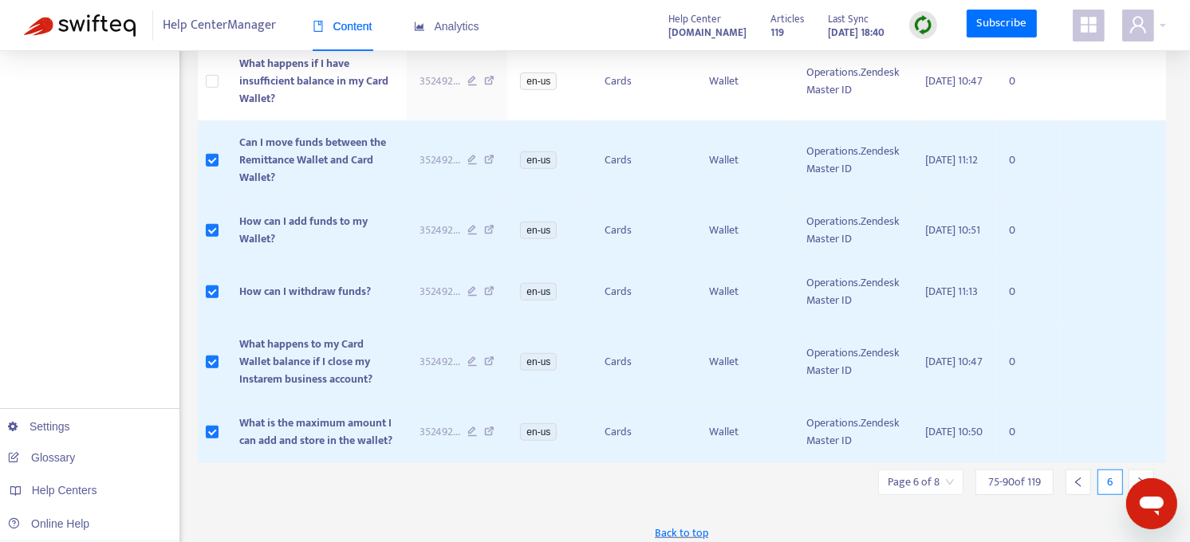
click at [1138, 475] on div at bounding box center [1141, 483] width 26 height 26
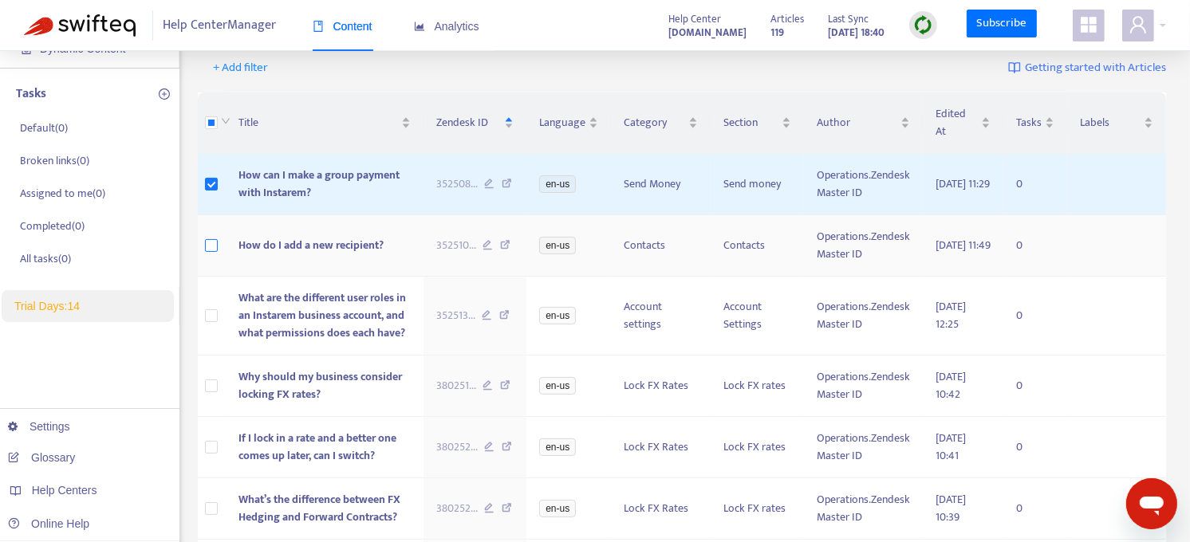
scroll to position [196, 0]
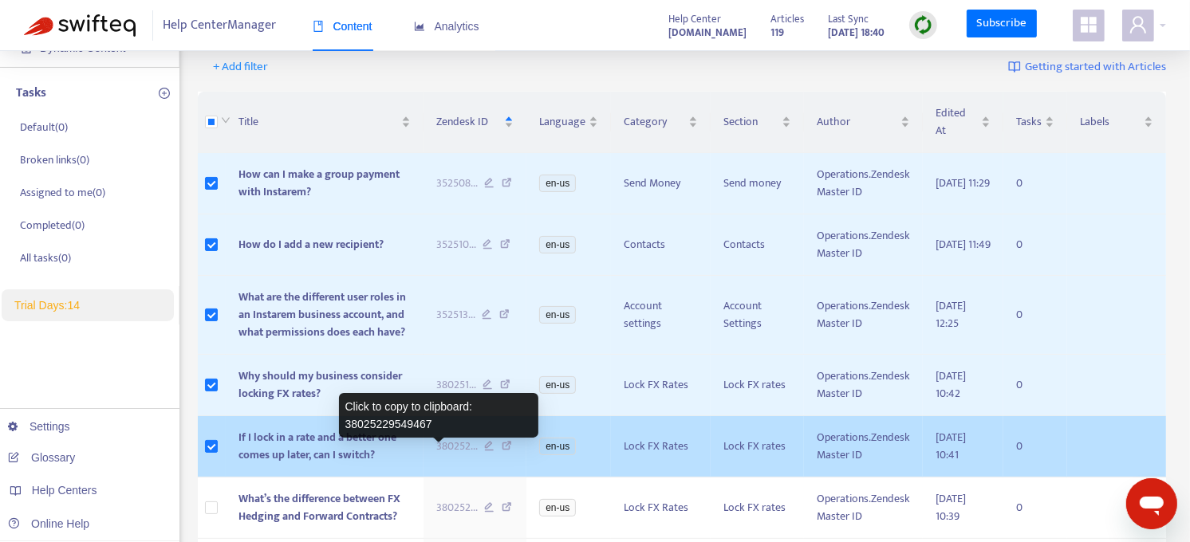
click at [436, 455] on span "380252 ..." at bounding box center [456, 447] width 41 height 18
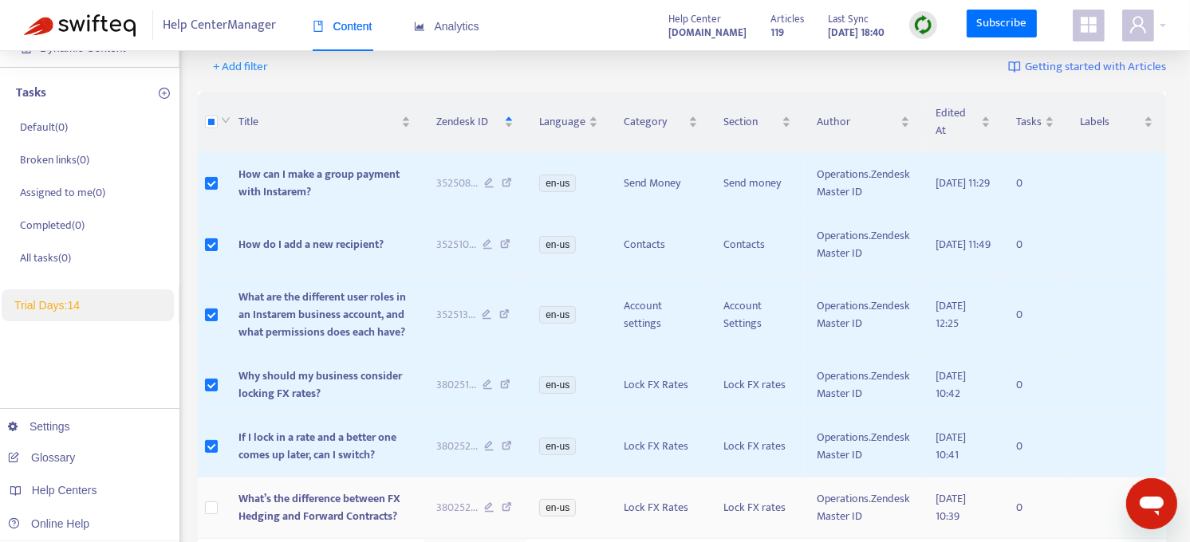
click at [436, 517] on span "380252 ..." at bounding box center [456, 508] width 41 height 18
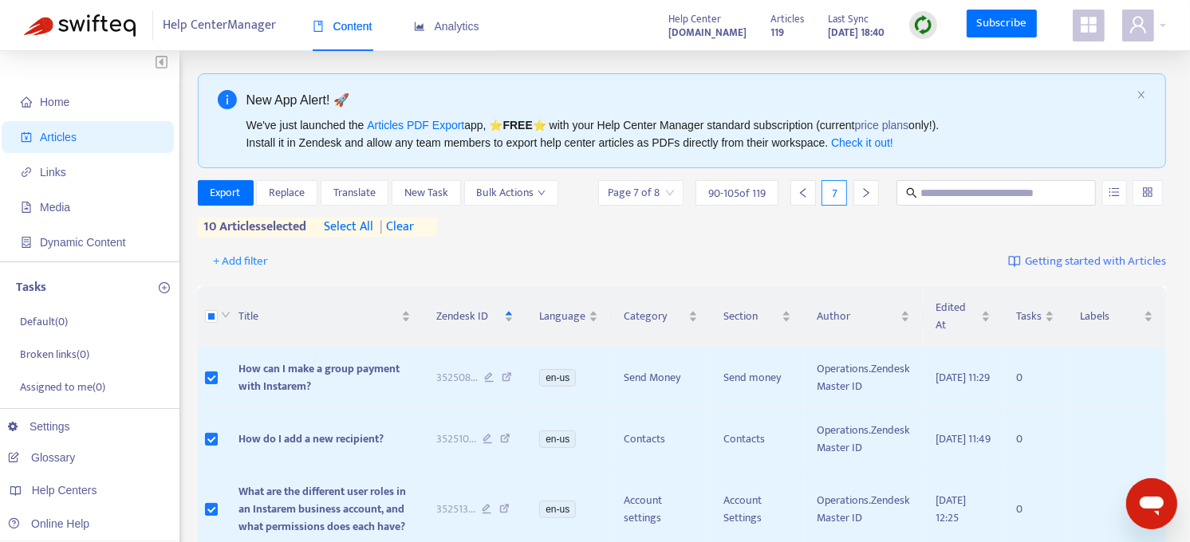
scroll to position [0, 0]
click at [220, 204] on button "Export" at bounding box center [226, 195] width 56 height 26
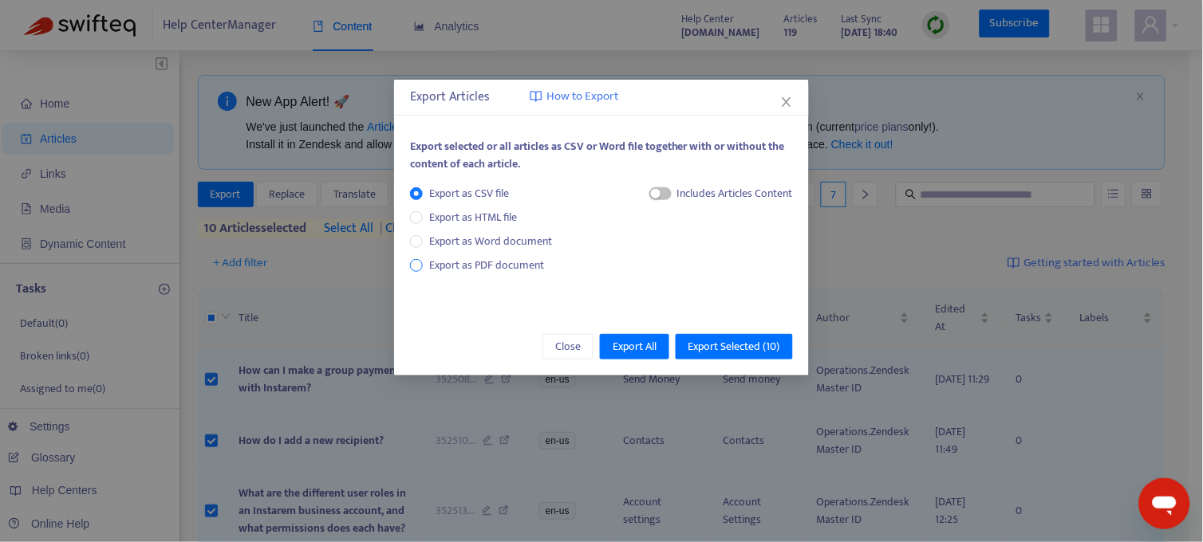
click at [481, 265] on span "Export as PDF document" at bounding box center [486, 265] width 115 height 18
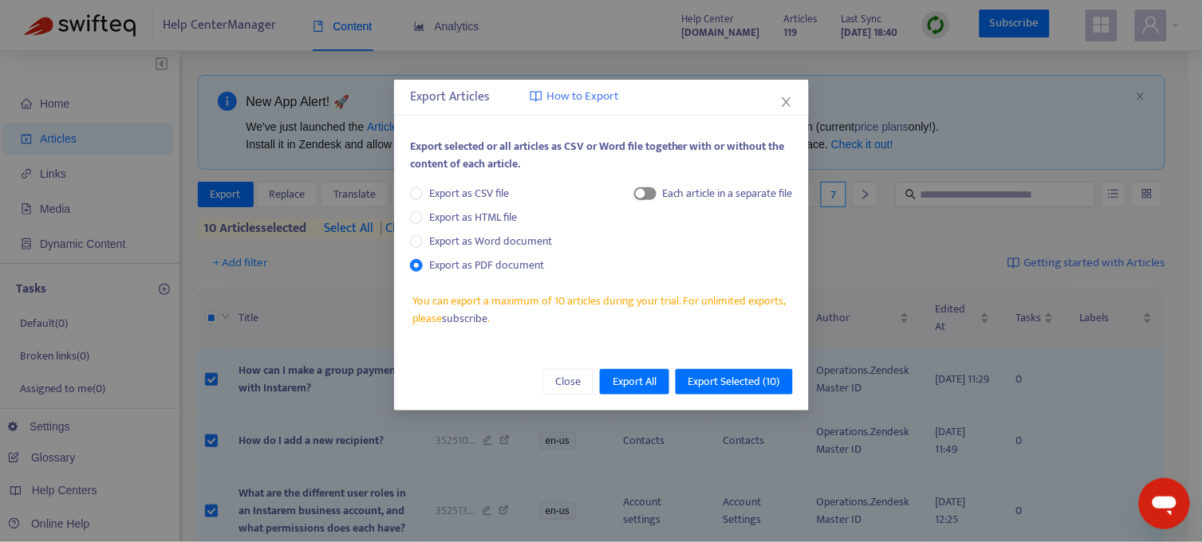
click at [649, 194] on span "button" at bounding box center [645, 193] width 22 height 13
click at [738, 381] on span "Export Selected ( 10 )" at bounding box center [734, 382] width 92 height 18
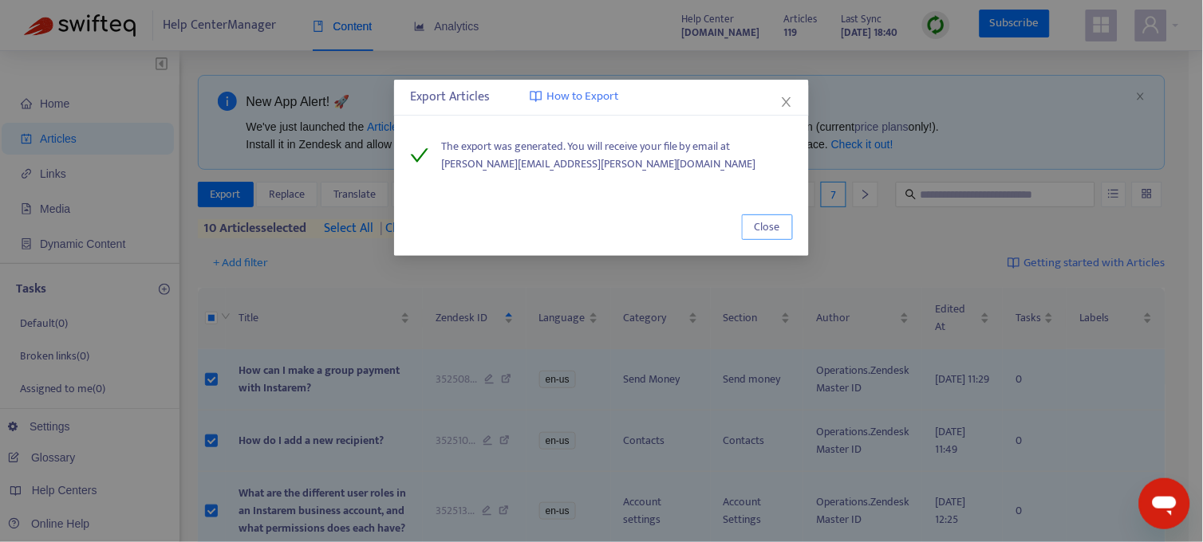
click at [775, 228] on span "Close" at bounding box center [767, 228] width 26 height 18
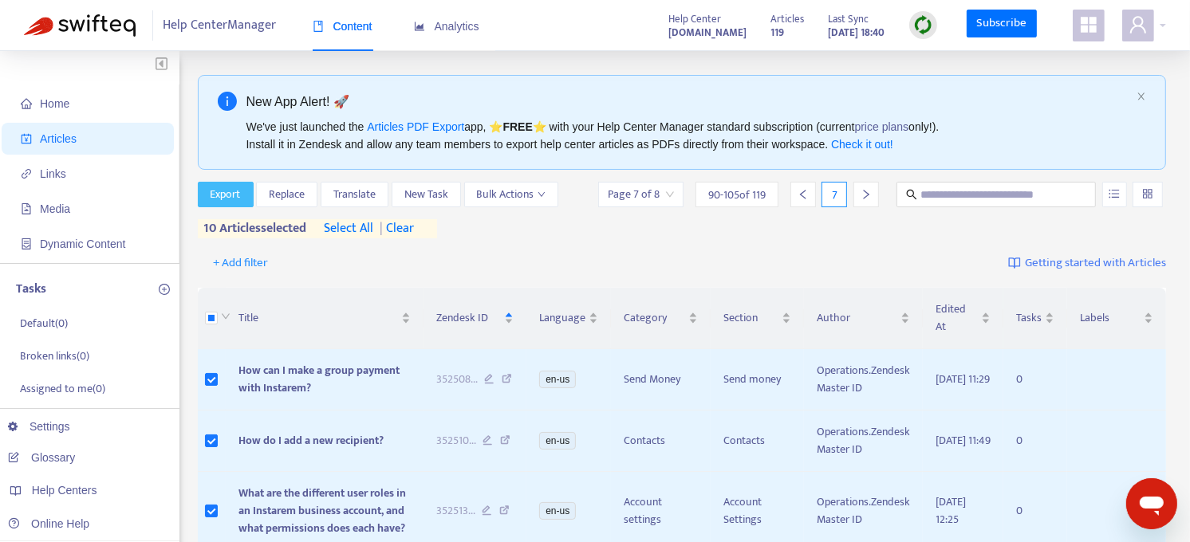
click at [238, 195] on span "Export" at bounding box center [226, 195] width 30 height 18
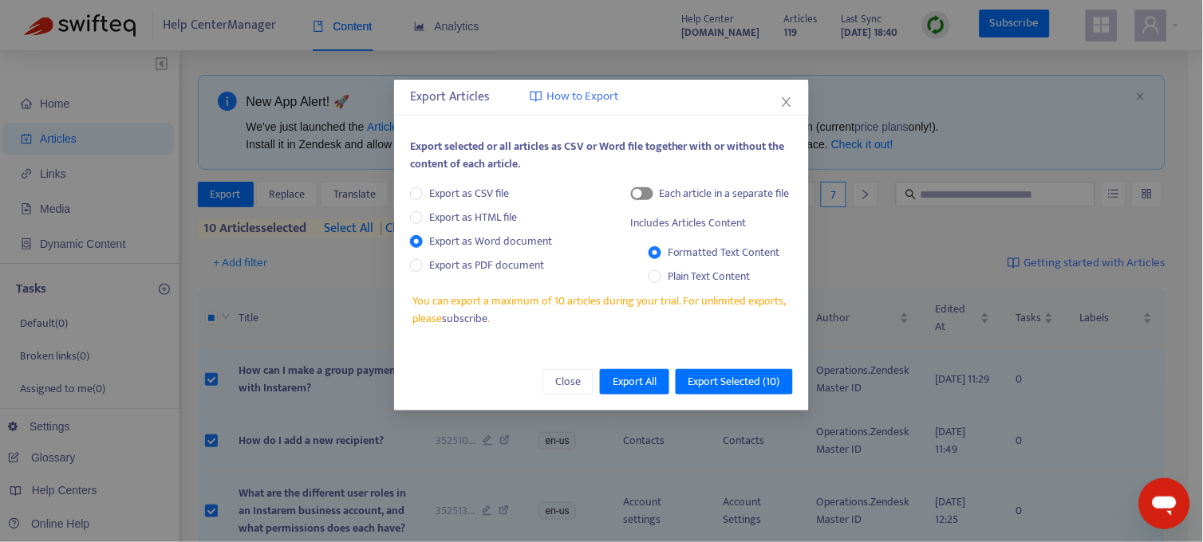
click at [648, 190] on span "button" at bounding box center [642, 193] width 22 height 13
click at [758, 384] on span "Export Selected ( 10 )" at bounding box center [734, 382] width 92 height 18
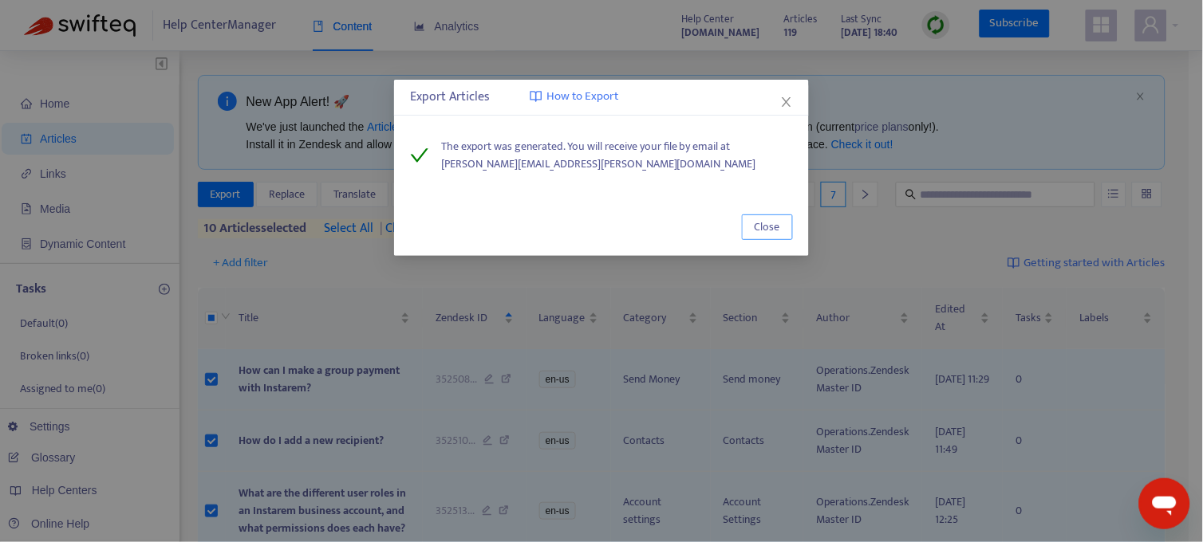
click at [770, 232] on span "Close" at bounding box center [767, 228] width 26 height 18
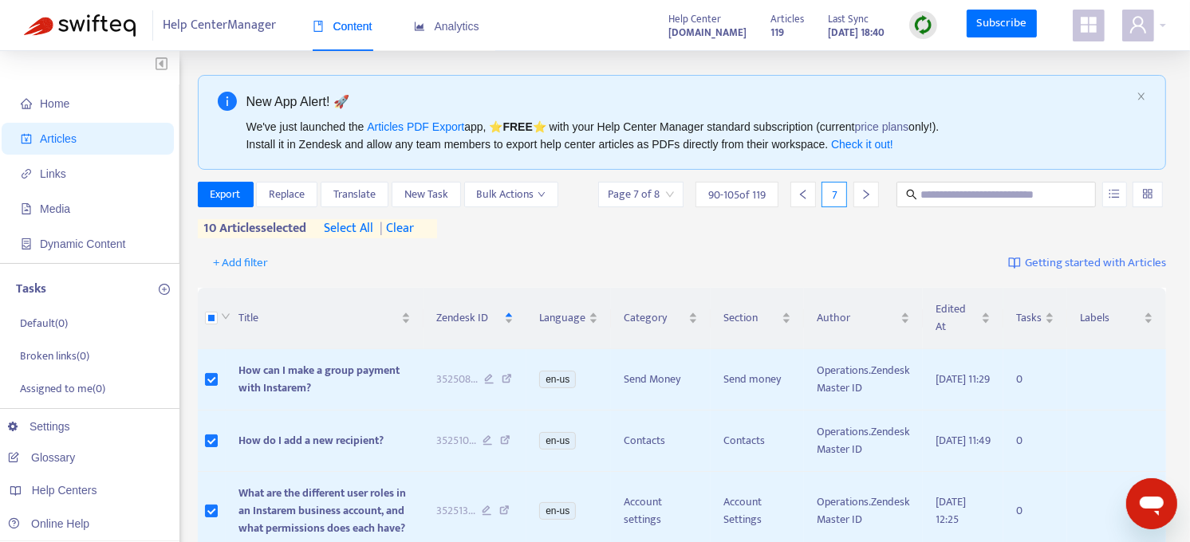
click at [1151, 491] on icon "Open messaging window" at bounding box center [1150, 503] width 29 height 29
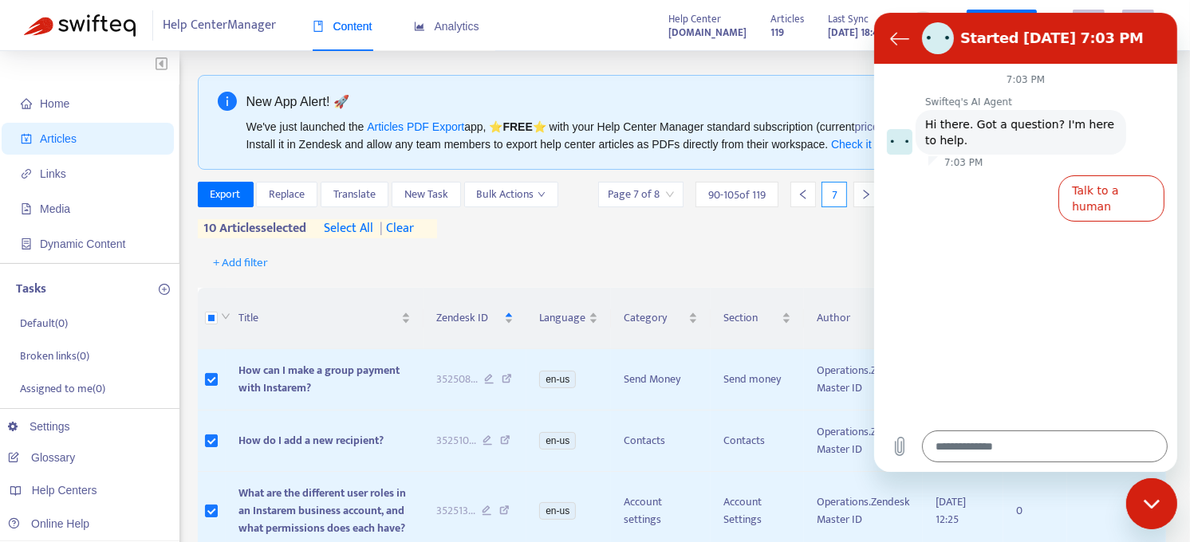
click at [1000, 424] on div "Type a message *" at bounding box center [1024, 446] width 303 height 51
click at [982, 451] on textarea at bounding box center [1044, 447] width 246 height 32
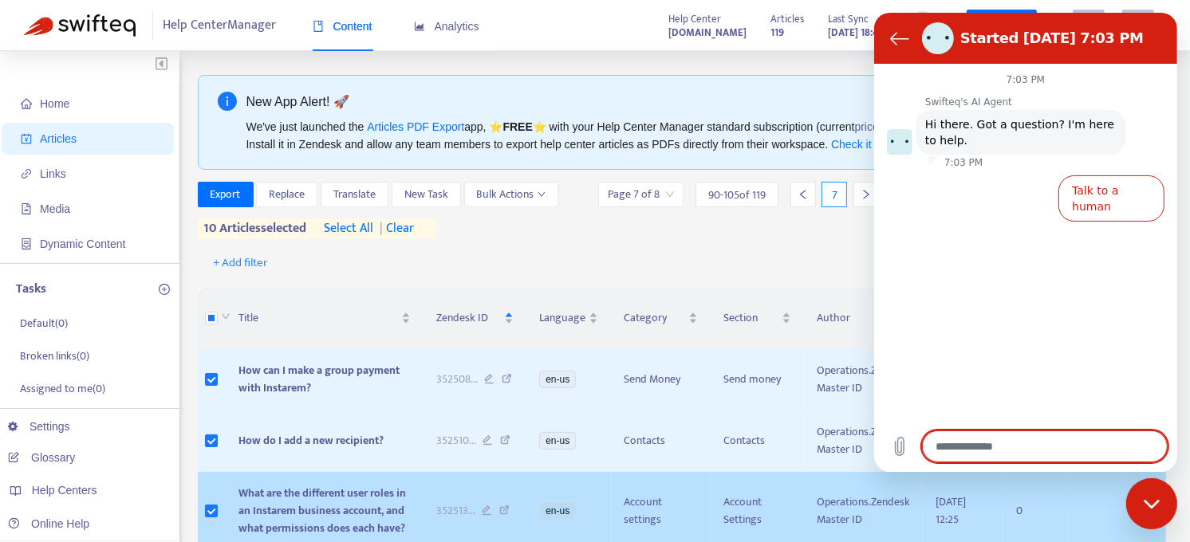
type textarea "*"
type textarea "**"
type textarea "*"
type textarea "***"
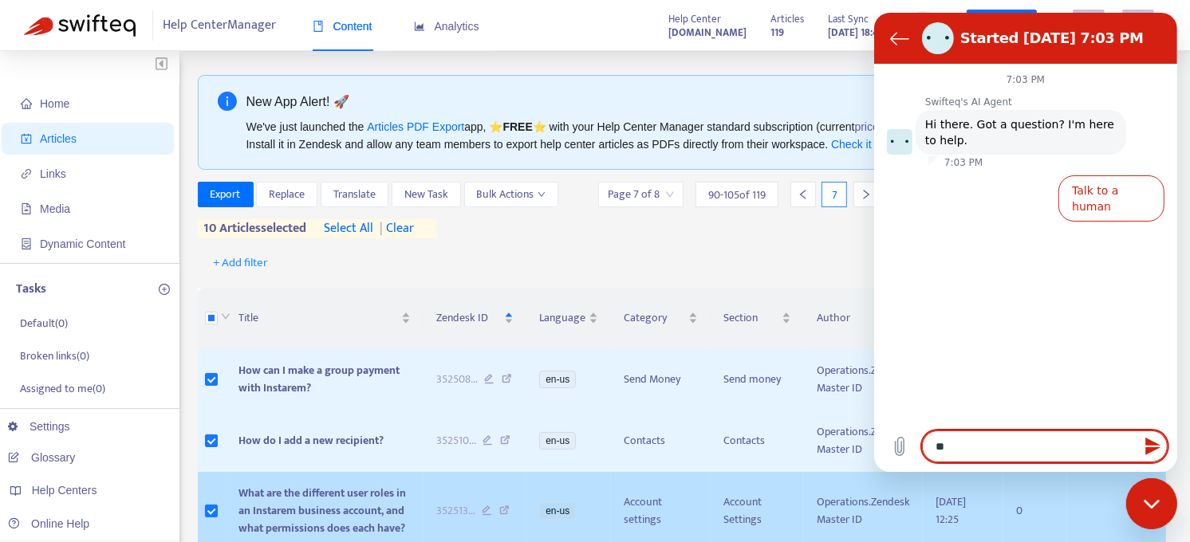
type textarea "*"
type textarea "****"
type textarea "*"
type textarea "*****"
type textarea "*"
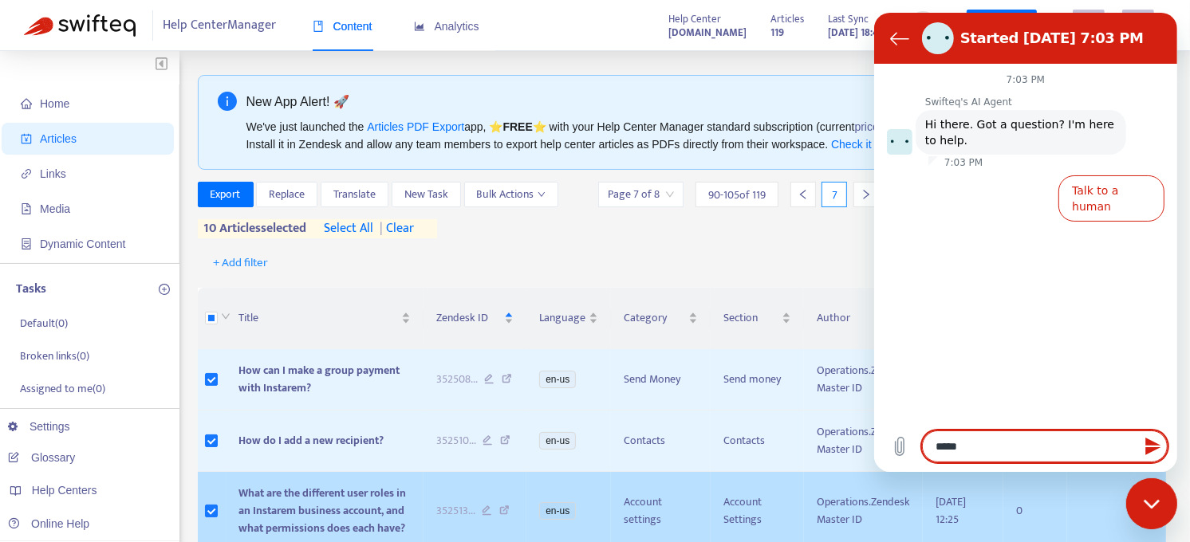
type textarea "******"
type textarea "*"
type textarea "*****"
type textarea "*"
type textarea "******"
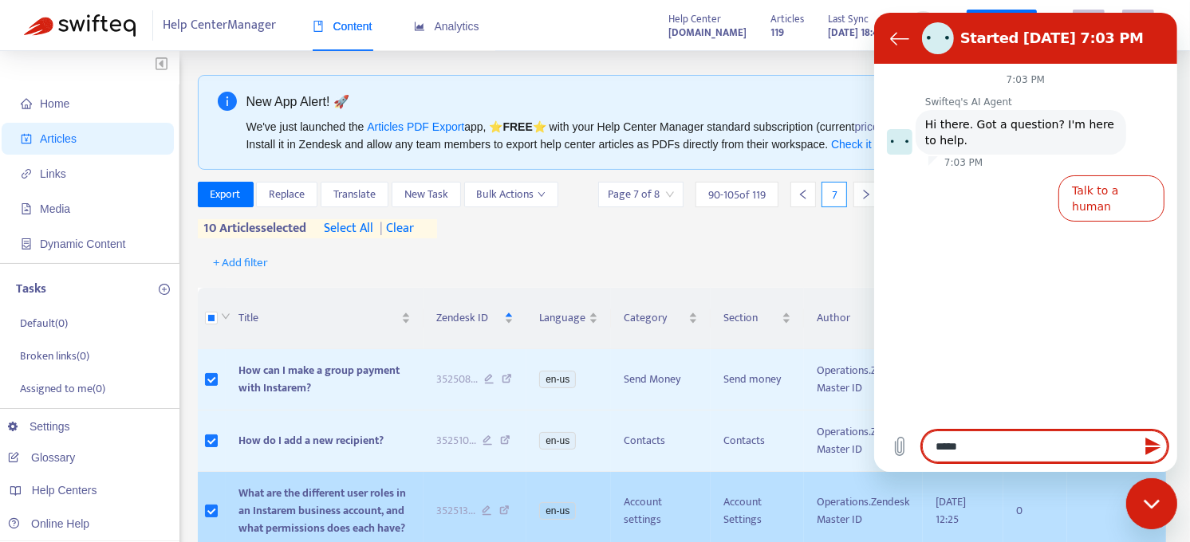
type textarea "*"
type textarea "*******"
type textarea "*"
type textarea "*******"
type textarea "*"
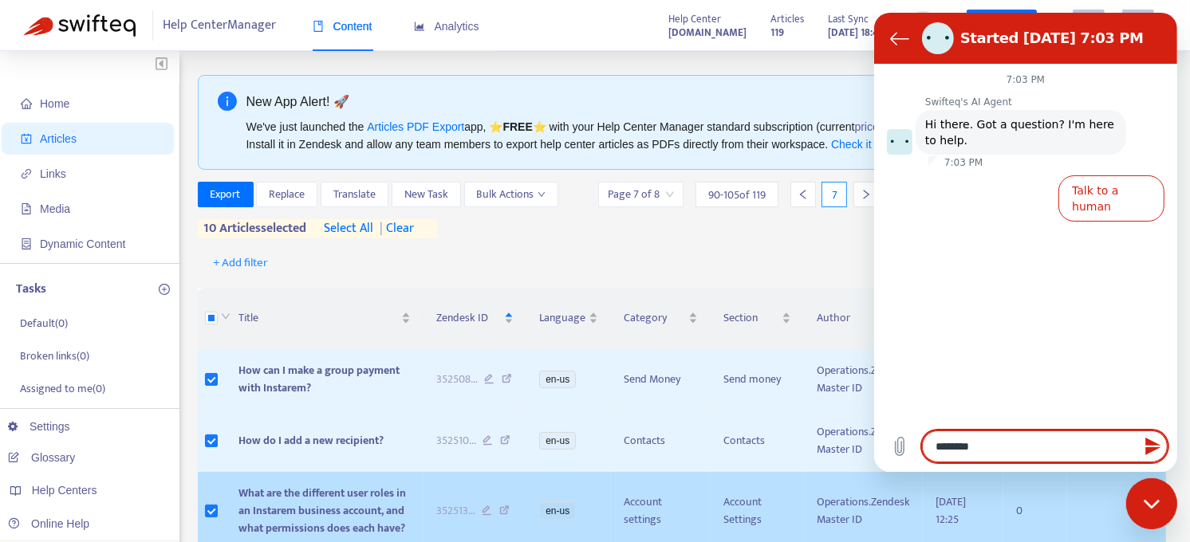
type textarea "*********"
type textarea "*"
type textarea "**********"
type textarea "*"
type textarea "**********"
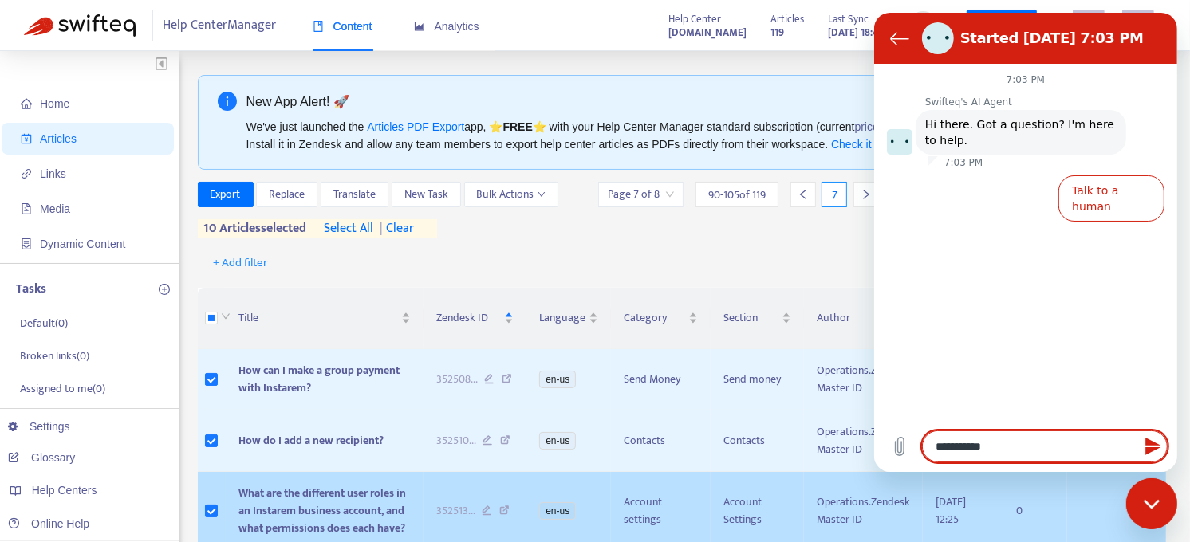
type textarea "*"
type textarea "**********"
type textarea "*"
type textarea "**********"
type textarea "*"
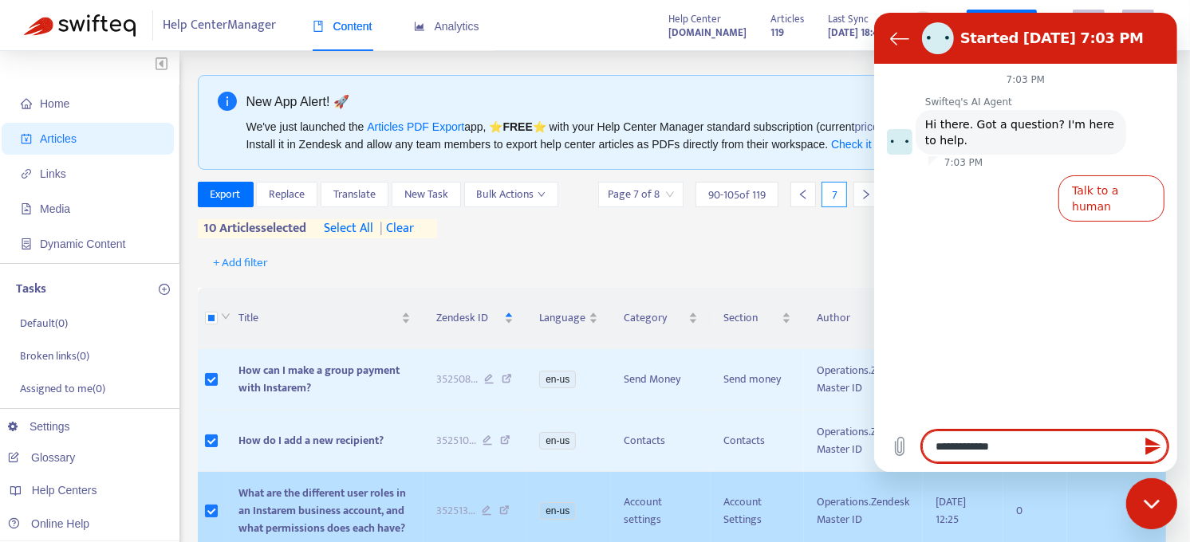
type textarea "**********"
type textarea "*"
type textarea "**********"
type textarea "*"
type textarea "**********"
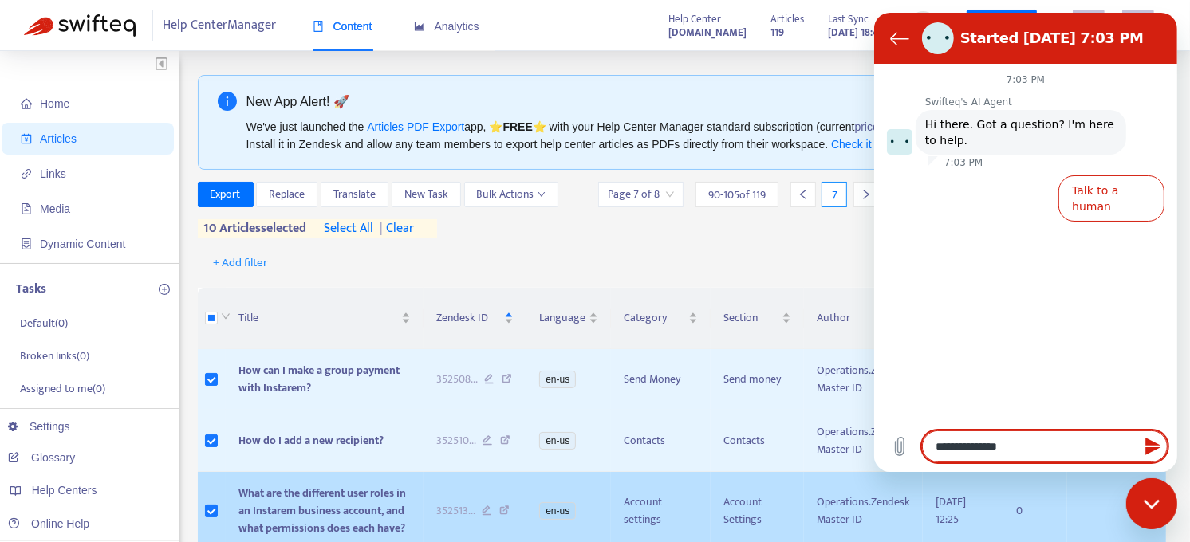
type textarea "*"
type textarea "**********"
type textarea "*"
type textarea "**********"
type textarea "*"
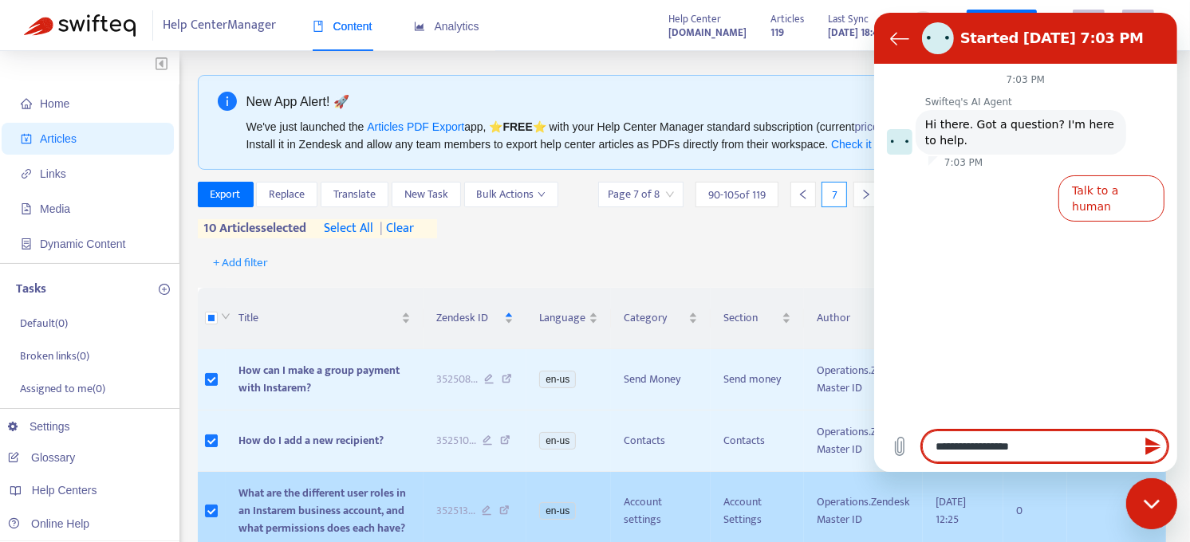
type textarea "**********"
type textarea "*"
type textarea "**********"
type textarea "*"
type textarea "**********"
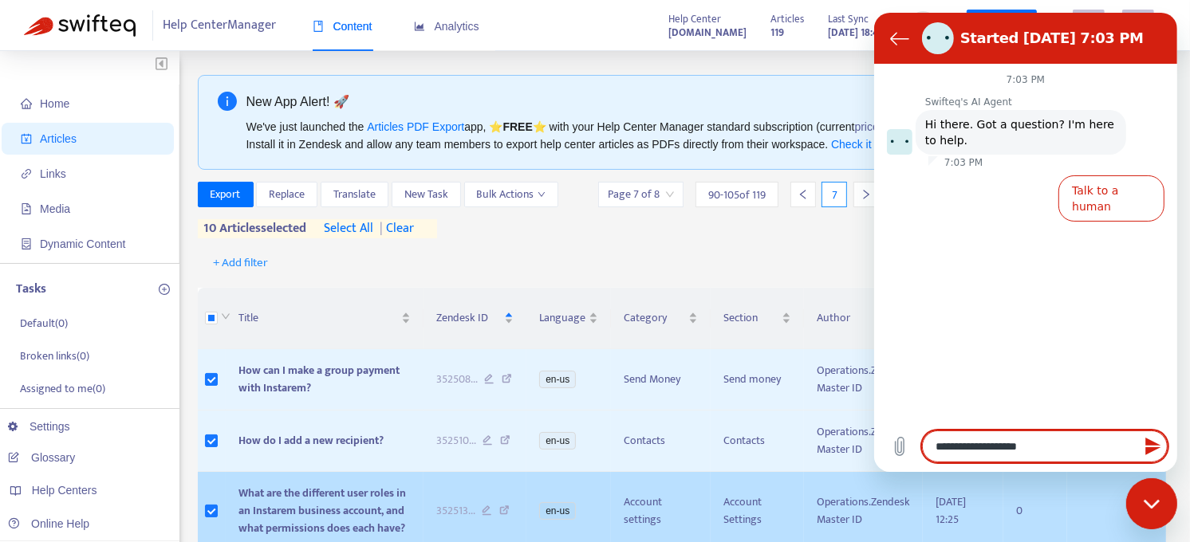
type textarea "*"
type textarea "**********"
type textarea "*"
type textarea "**********"
type textarea "*"
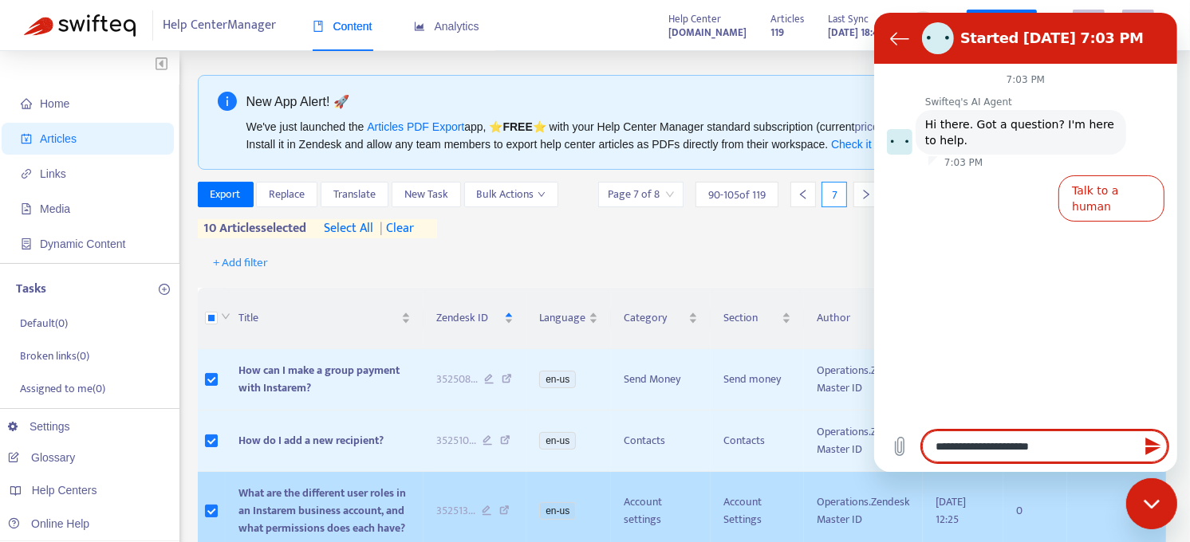
type textarea "**********"
type textarea "*"
type textarea "**********"
type textarea "*"
type textarea "**********"
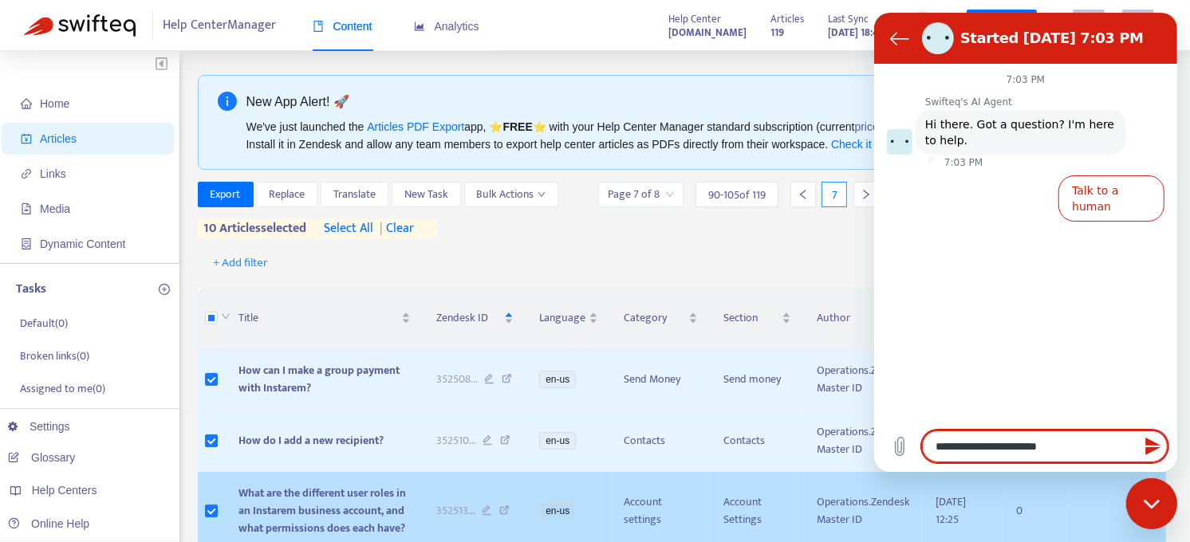
type textarea "*"
type textarea "**********"
type textarea "*"
type textarea "**********"
type textarea "*"
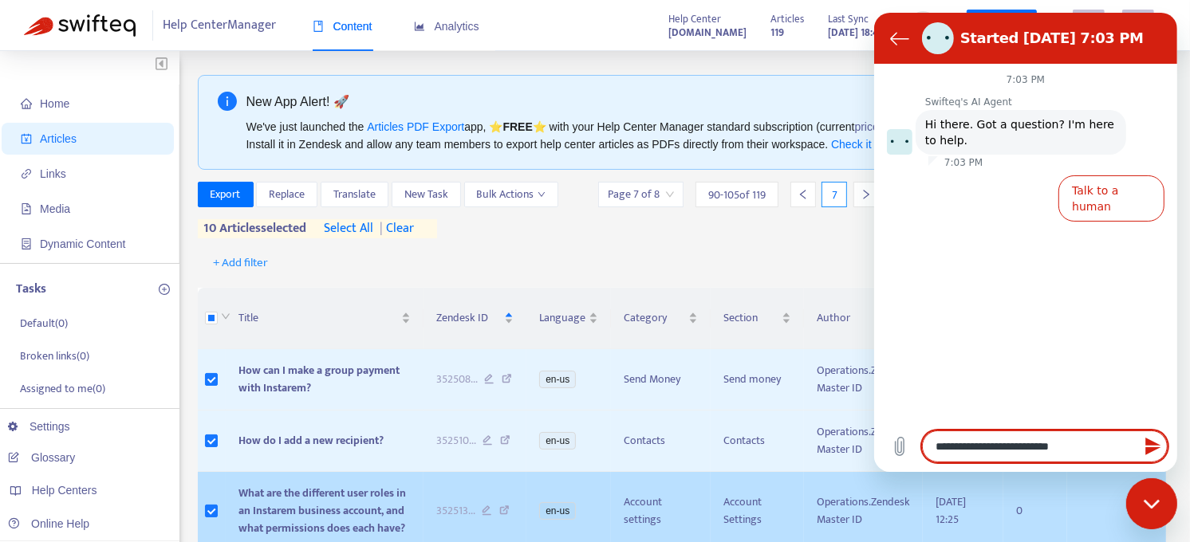
type textarea "**********"
type textarea "*"
type textarea "**********"
type textarea "*"
type textarea "**********"
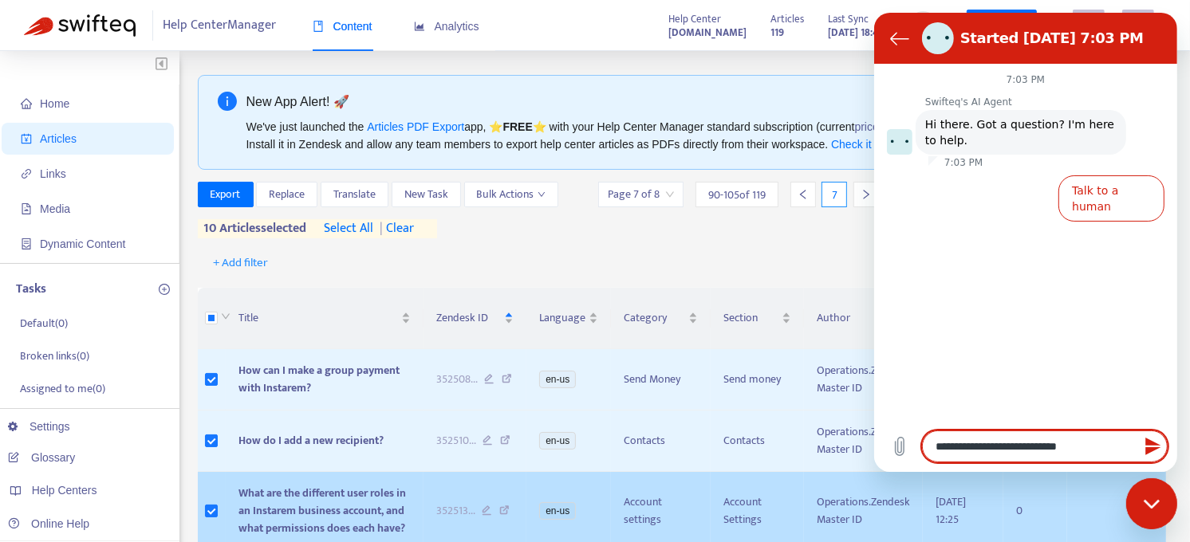
type textarea "*"
type textarea "**********"
type textarea "*"
type textarea "**********"
type textarea "*"
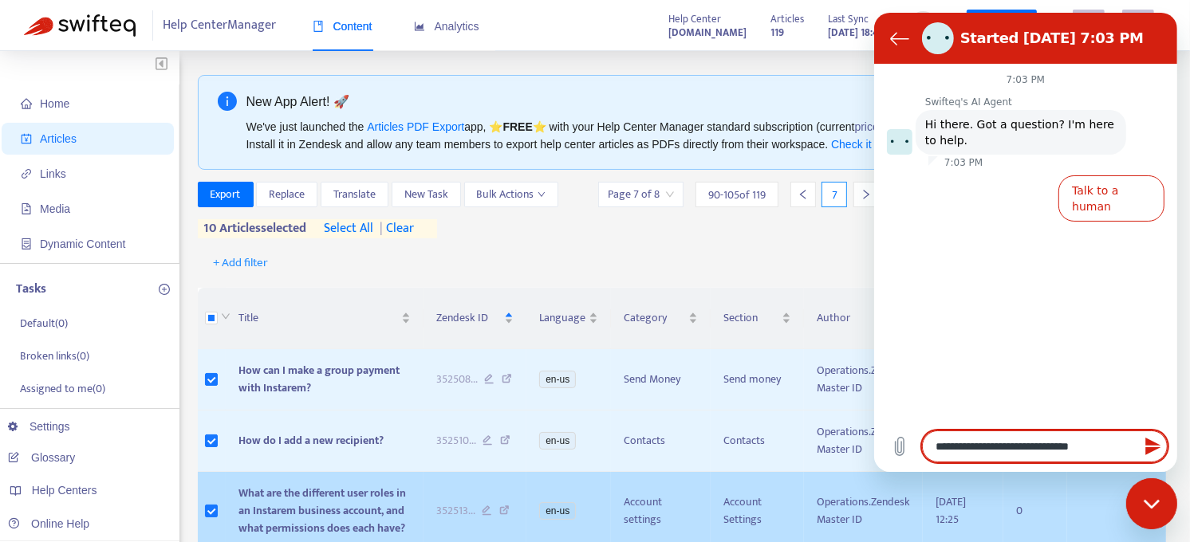
type textarea "**********"
type textarea "*"
type textarea "**********"
type textarea "*"
type textarea "**********"
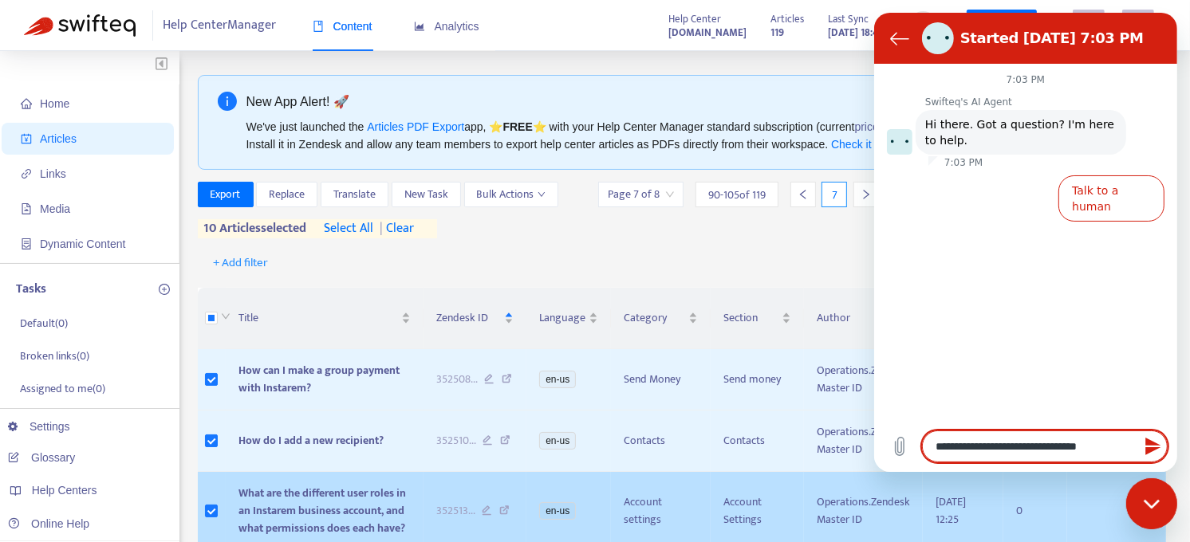
type textarea "*"
type textarea "**********"
type textarea "*"
type textarea "**********"
type textarea "*"
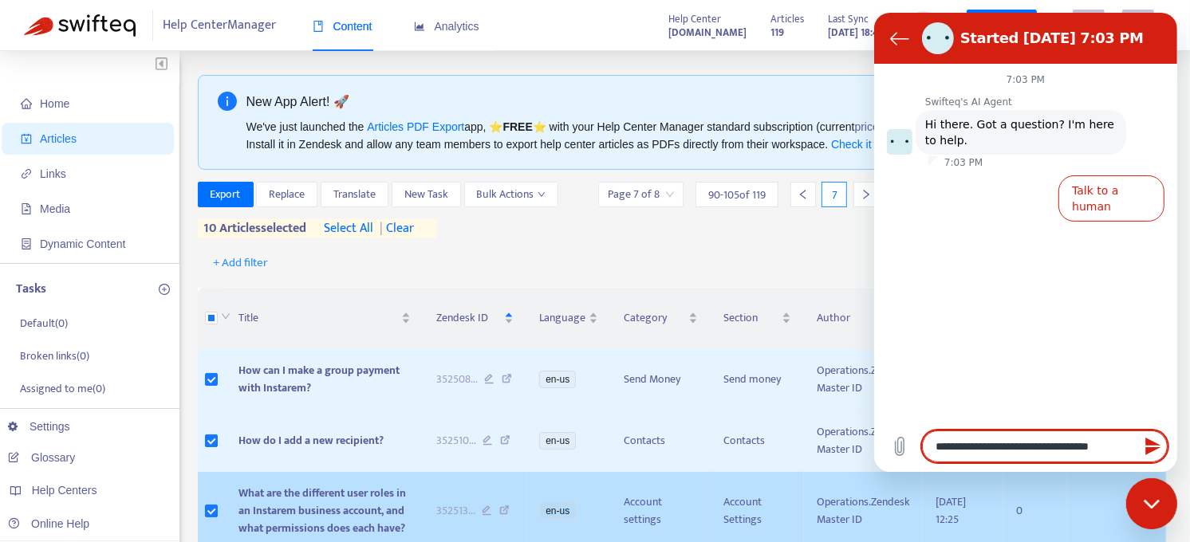
type textarea "**********"
type textarea "*"
type textarea "**********"
type textarea "*"
type textarea "**********"
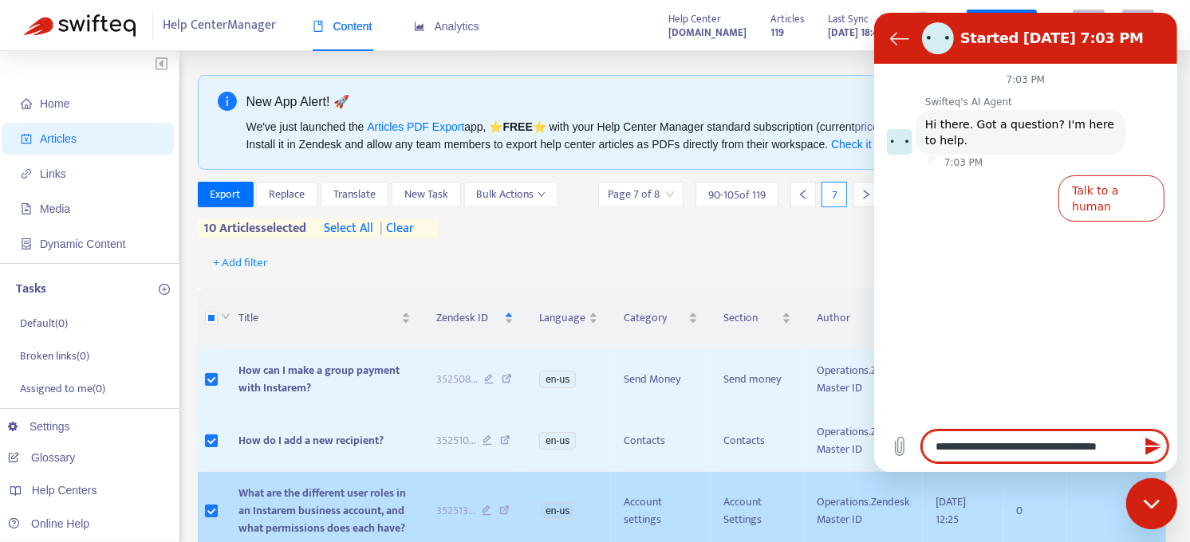
type textarea "*"
type textarea "**********"
type textarea "*"
type textarea "**********"
type textarea "*"
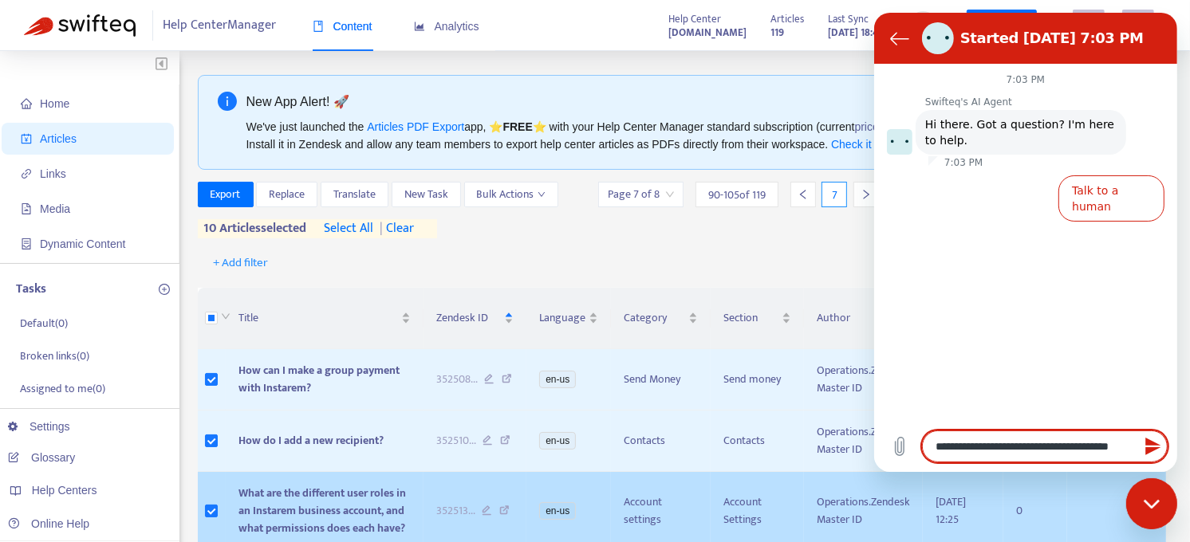
type textarea "**********"
type textarea "*"
type textarea "**********"
type textarea "*"
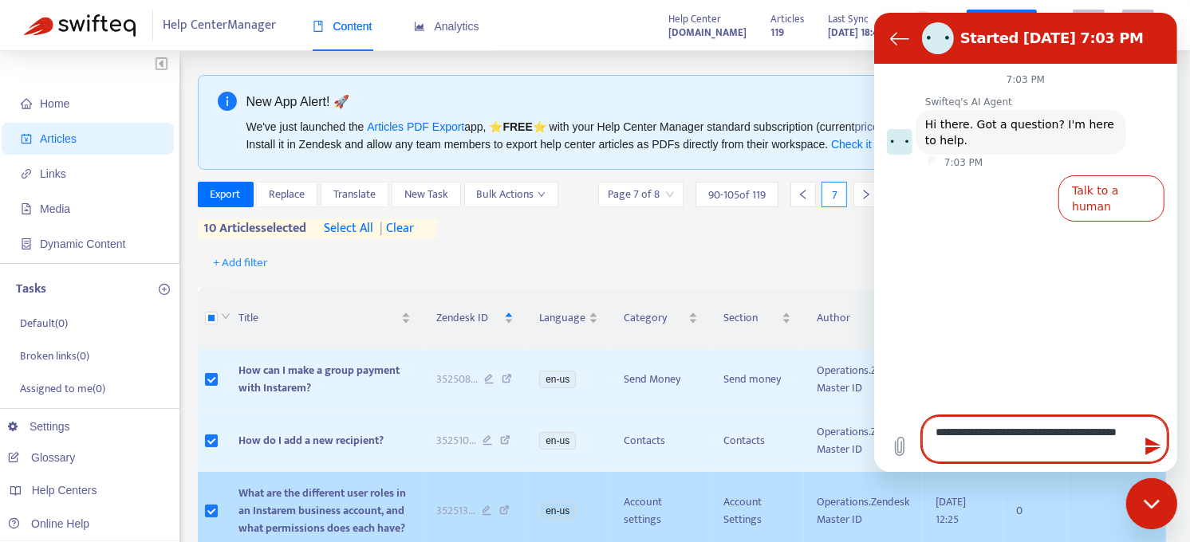
type textarea "**********"
type textarea "*"
type textarea "**********"
type textarea "*"
type textarea "**********"
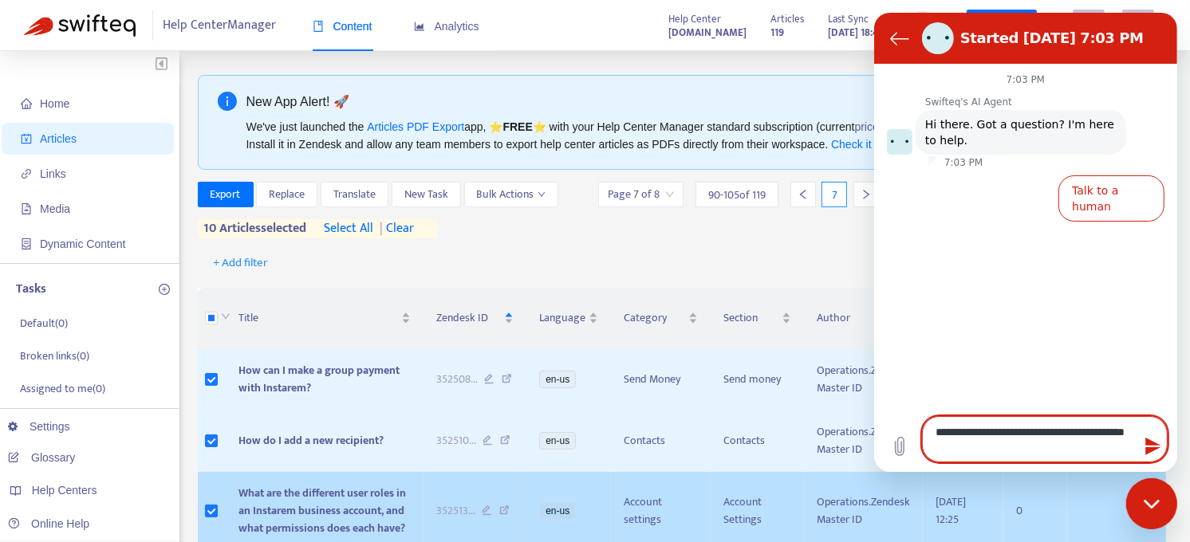
type textarea "*"
type textarea "**********"
type textarea "*"
type textarea "**********"
type textarea "*"
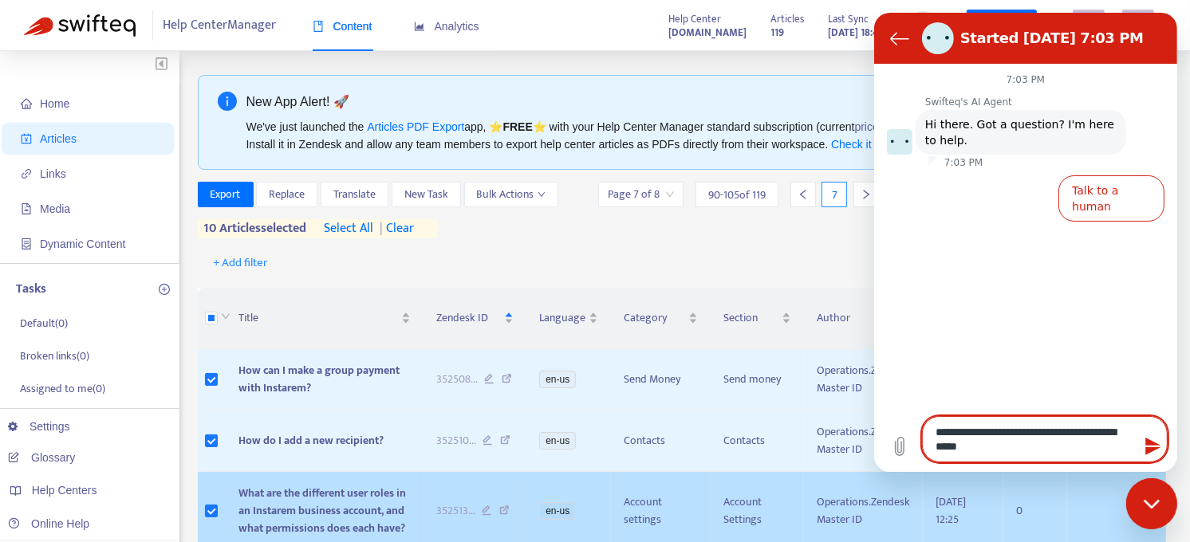
type textarea "**********"
type textarea "*"
type textarea "**********"
type textarea "*"
type textarea "**********"
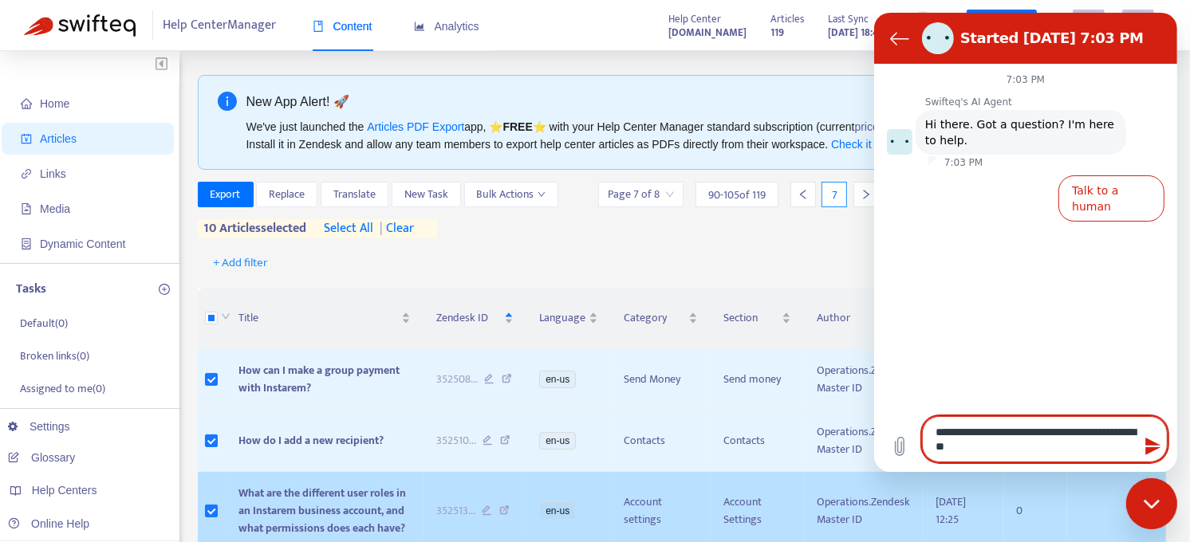
type textarea "*"
type textarea "**********"
type textarea "*"
type textarea "**********"
type textarea "*"
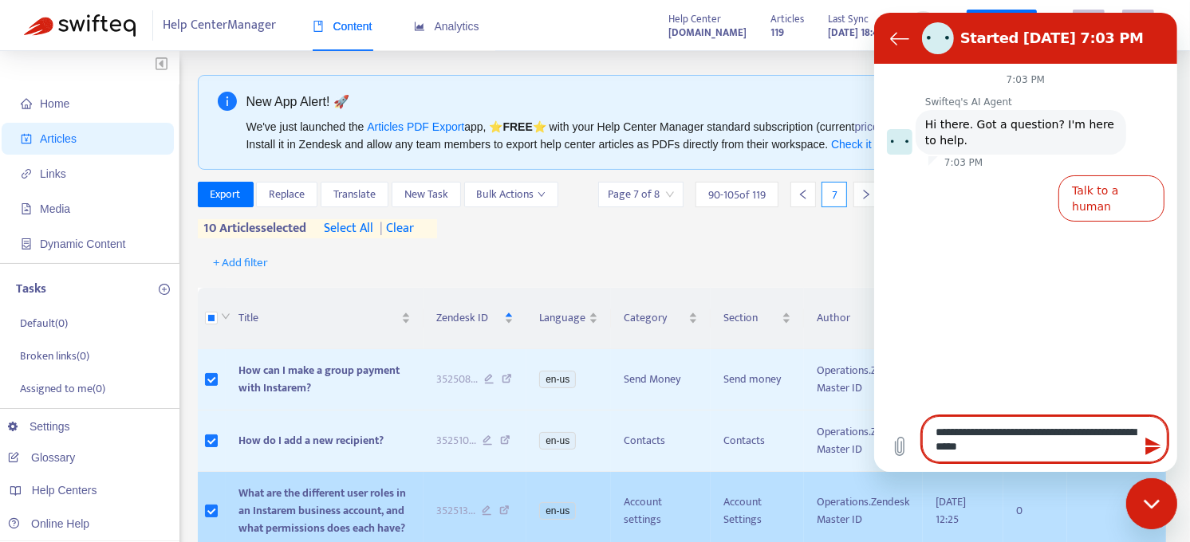
type textarea "**********"
type textarea "*"
type textarea "**********"
type textarea "*"
type textarea "**********"
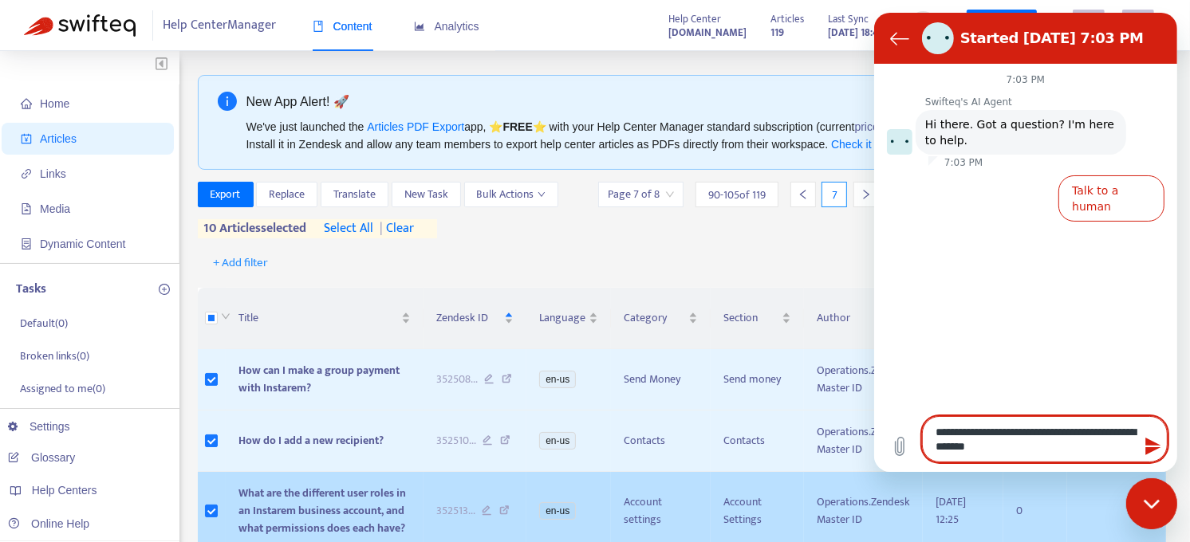
type textarea "*"
type textarea "**********"
type textarea "*"
type textarea "**********"
type textarea "*"
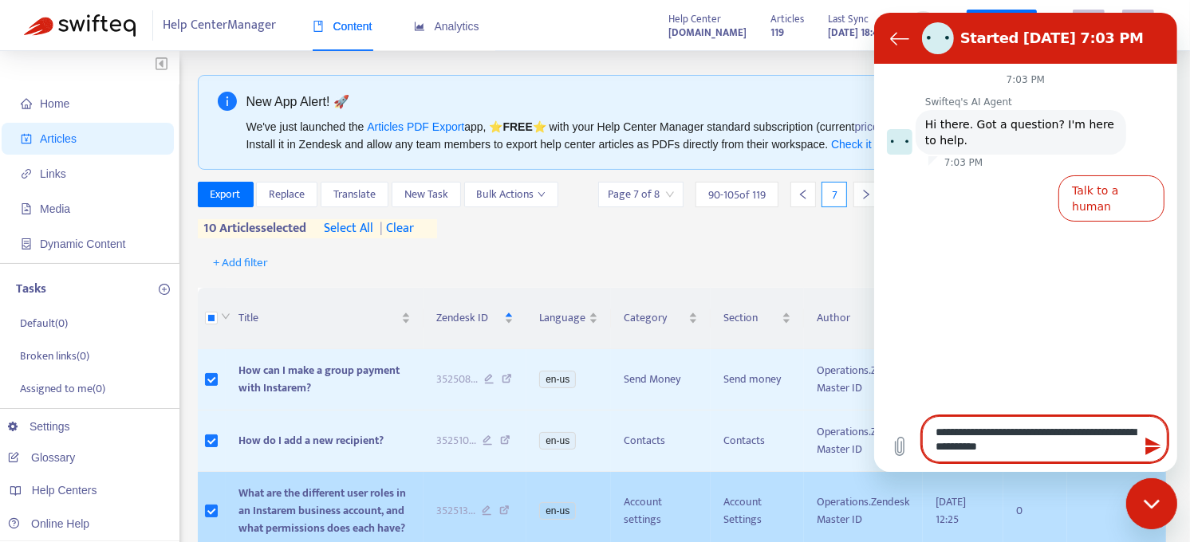
type textarea "**********"
type textarea "*"
type textarea "**********"
type textarea "*"
type textarea "**********"
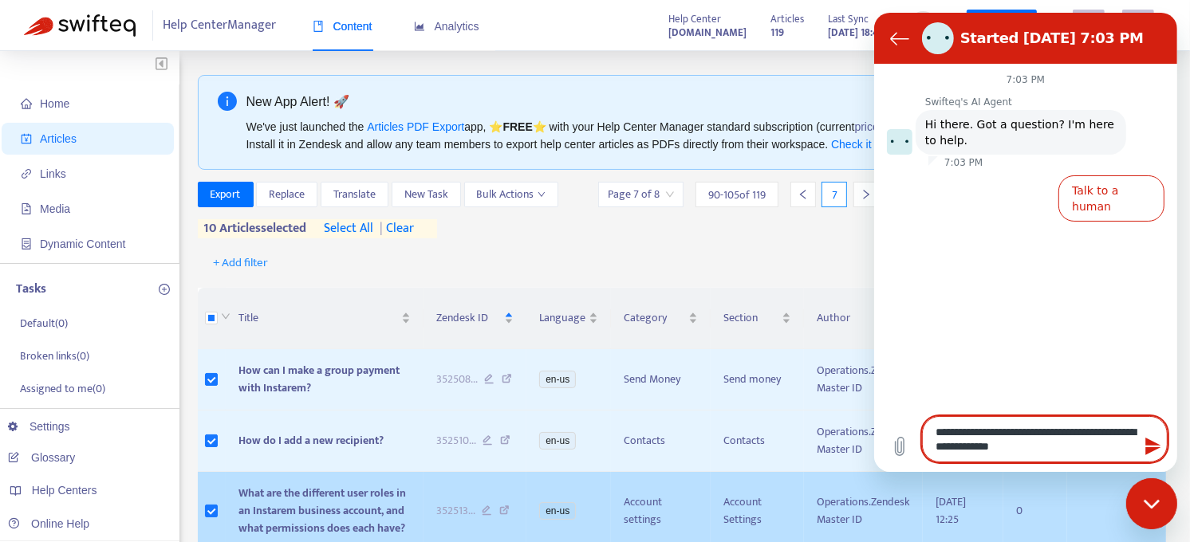
type textarea "*"
type textarea "**********"
type textarea "*"
type textarea "**********"
type textarea "*"
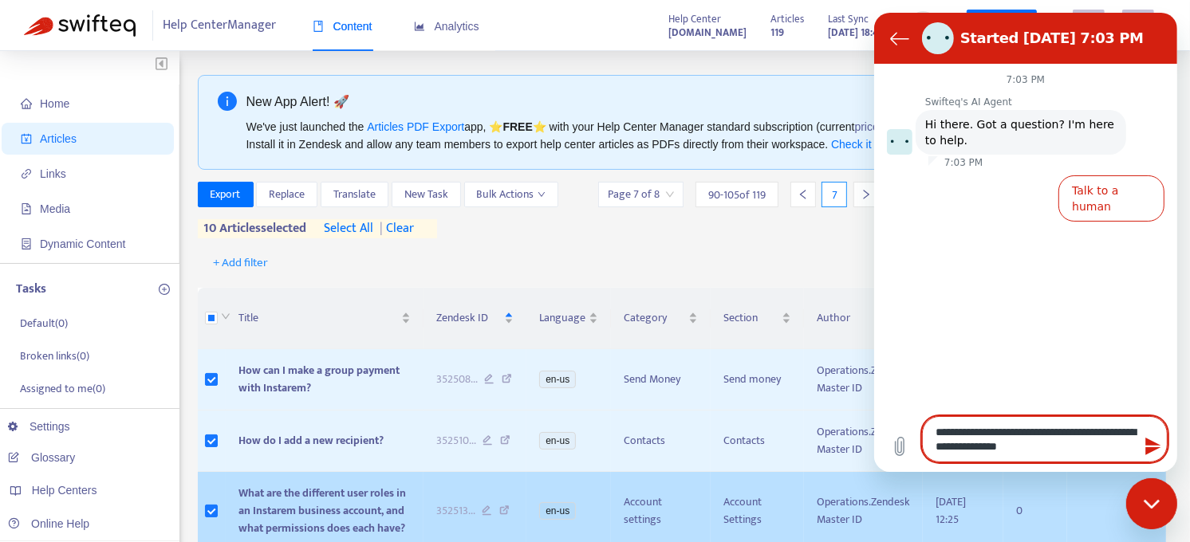
type textarea "**********"
type textarea "*"
type textarea "**********"
type textarea "*"
type textarea "**********"
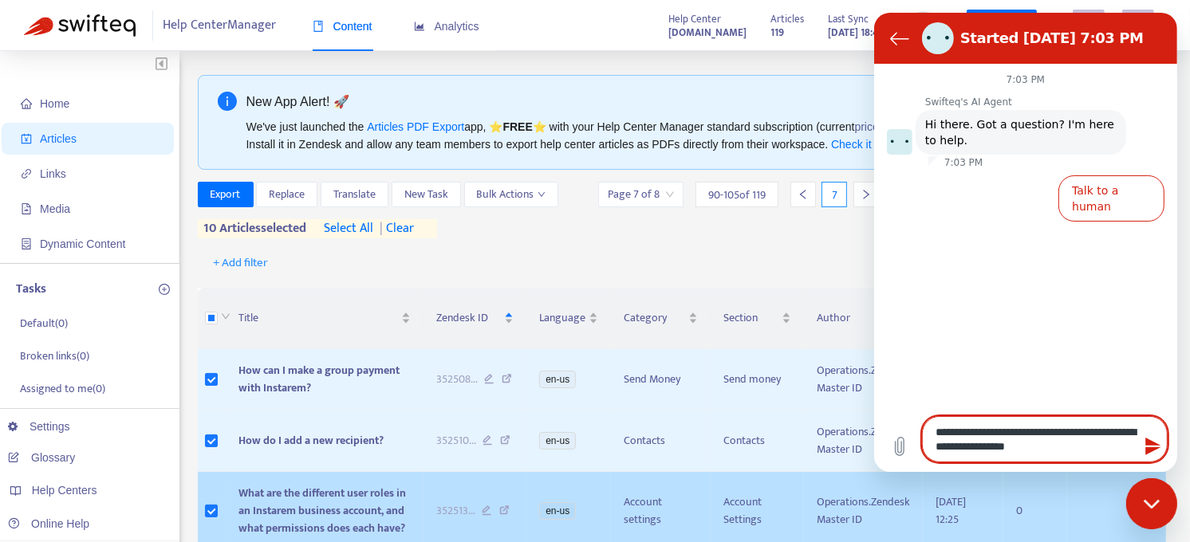
type textarea "*"
type textarea "**********"
type textarea "*"
type textarea "**********"
type textarea "*"
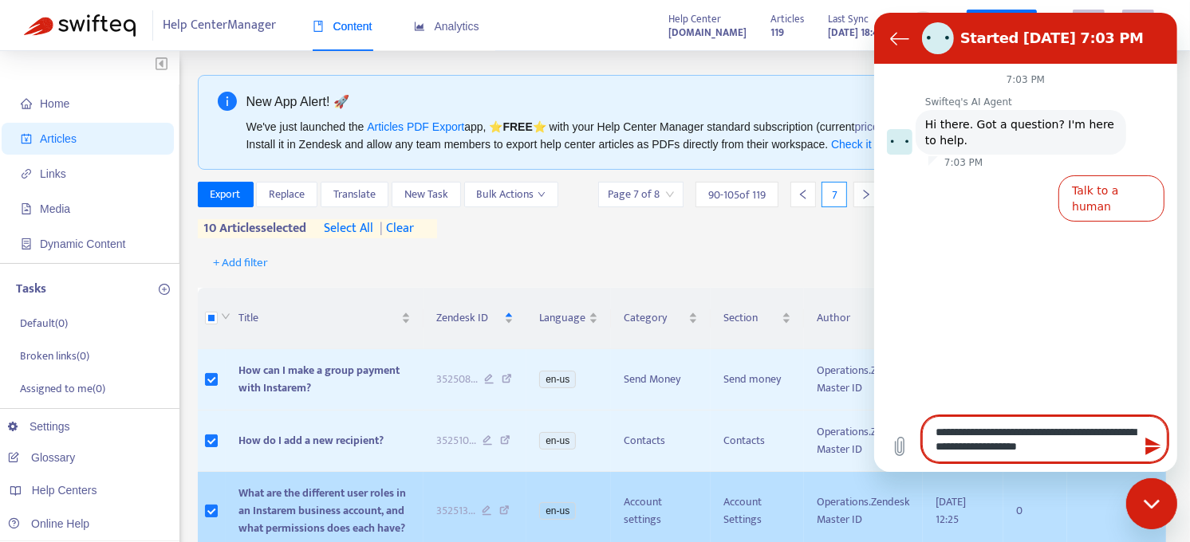
type textarea "**********"
type textarea "*"
type textarea "**********"
type textarea "*"
type textarea "**********"
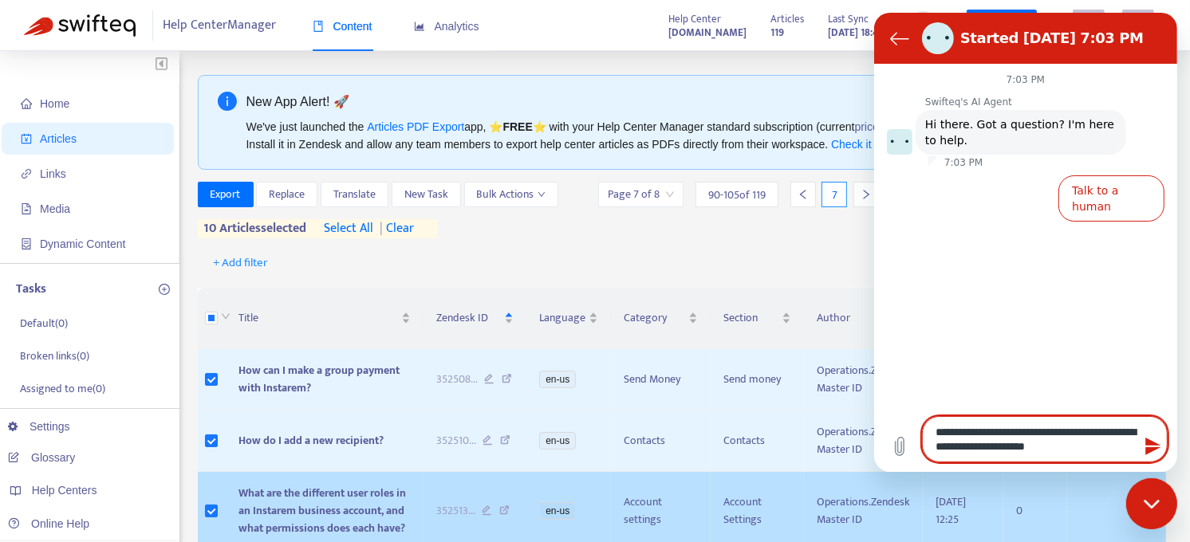
type textarea "*"
type textarea "**********"
type textarea "*"
type textarea "**********"
type textarea "*"
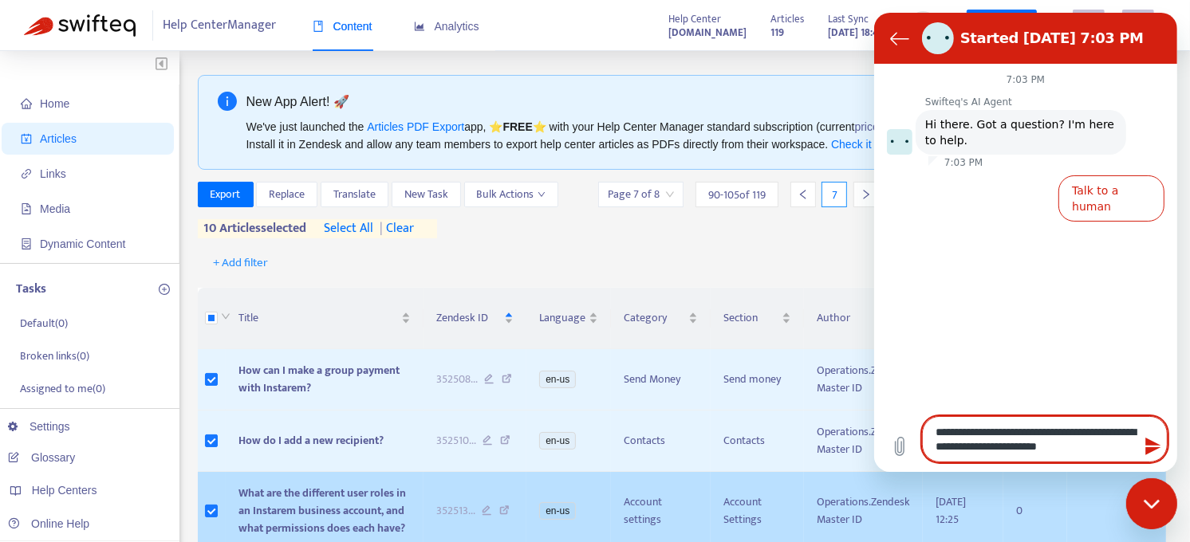
type textarea "**********"
type textarea "*"
type textarea "**********"
type textarea "*"
type textarea "**********"
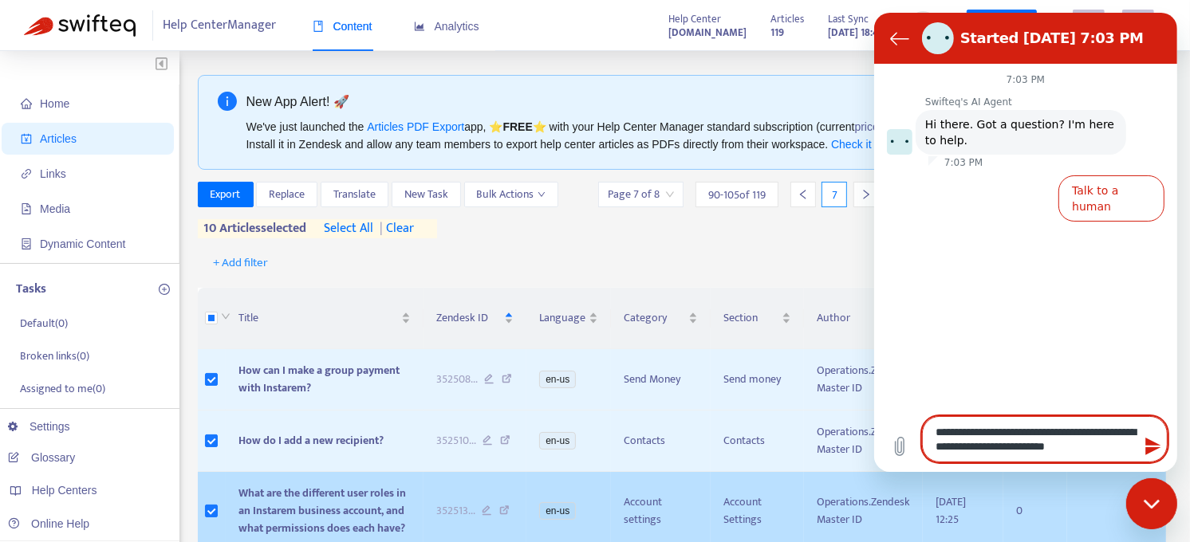
type textarea "*"
type textarea "**********"
type textarea "*"
type textarea "**********"
type textarea "*"
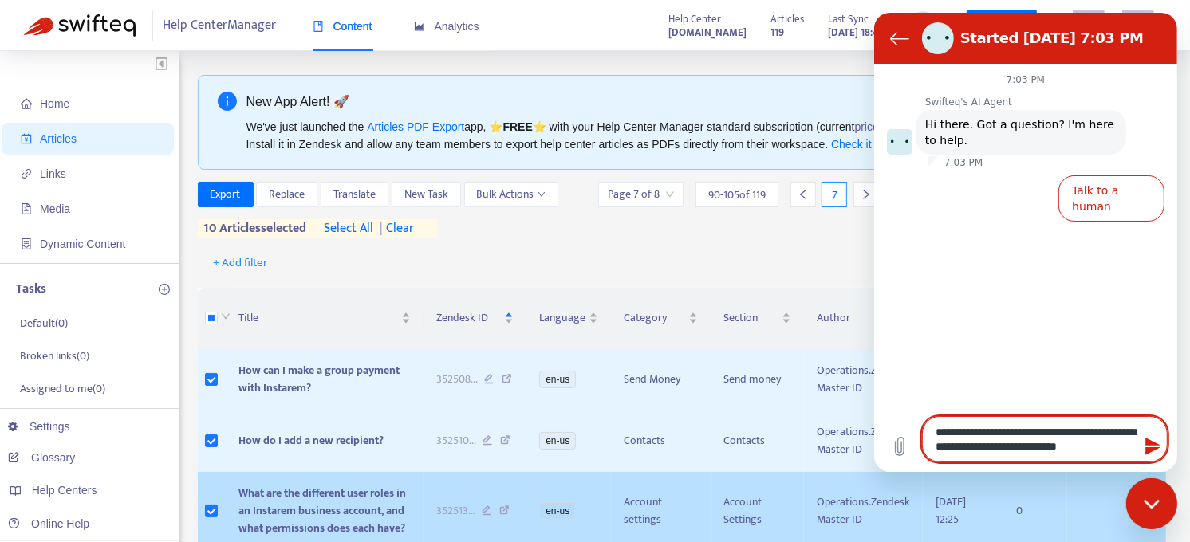
type textarea "**********"
type textarea "*"
type textarea "**********"
type textarea "*"
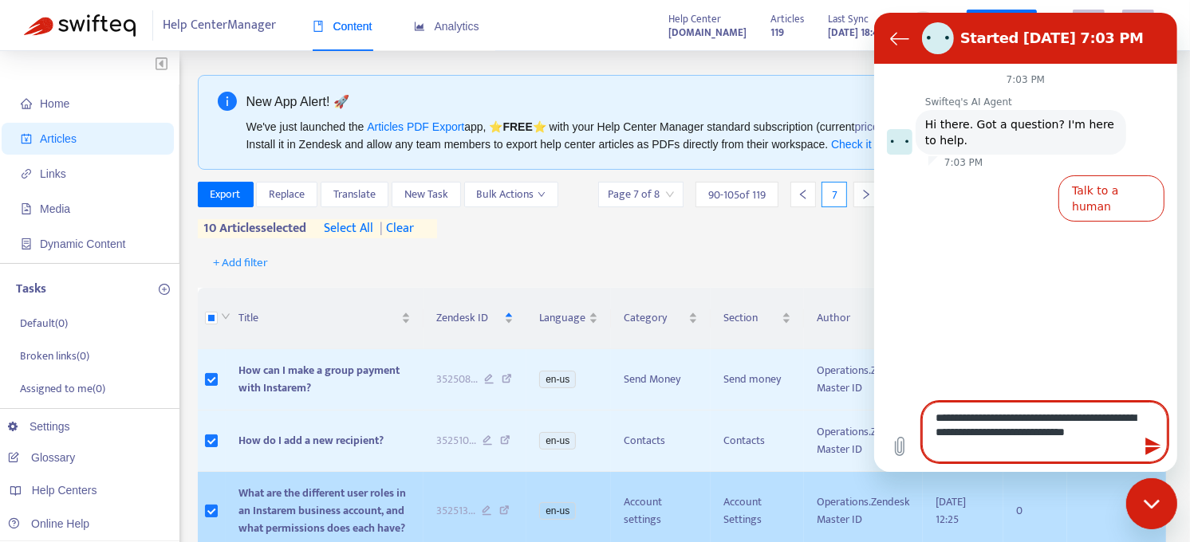
type textarea "**********"
type textarea "*"
type textarea "**********"
type textarea "*"
type textarea "**********"
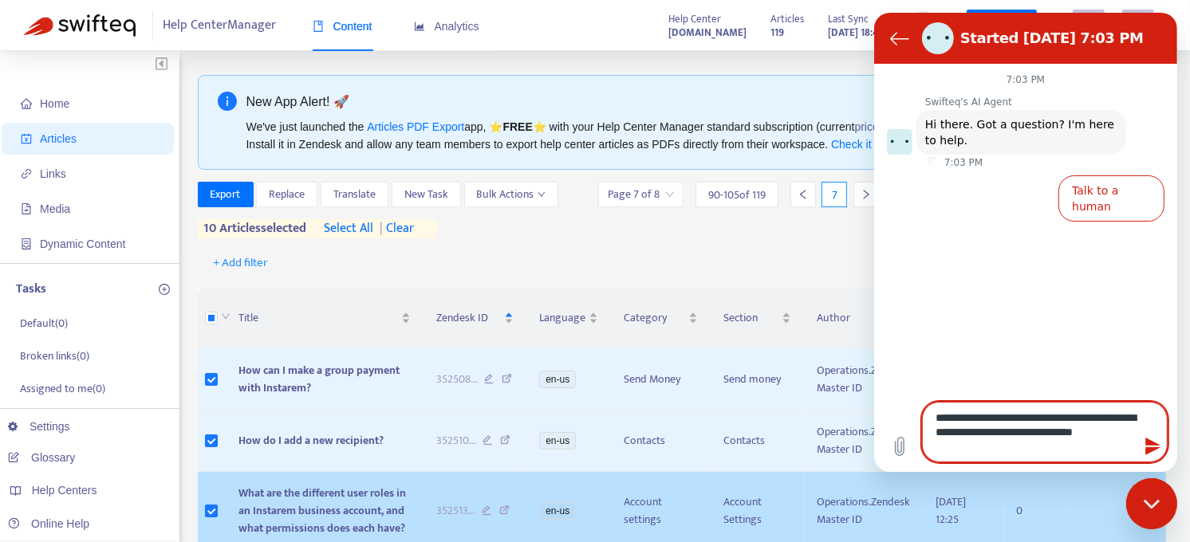
type textarea "*"
type textarea "**********"
type textarea "*"
type textarea "**********"
type textarea "*"
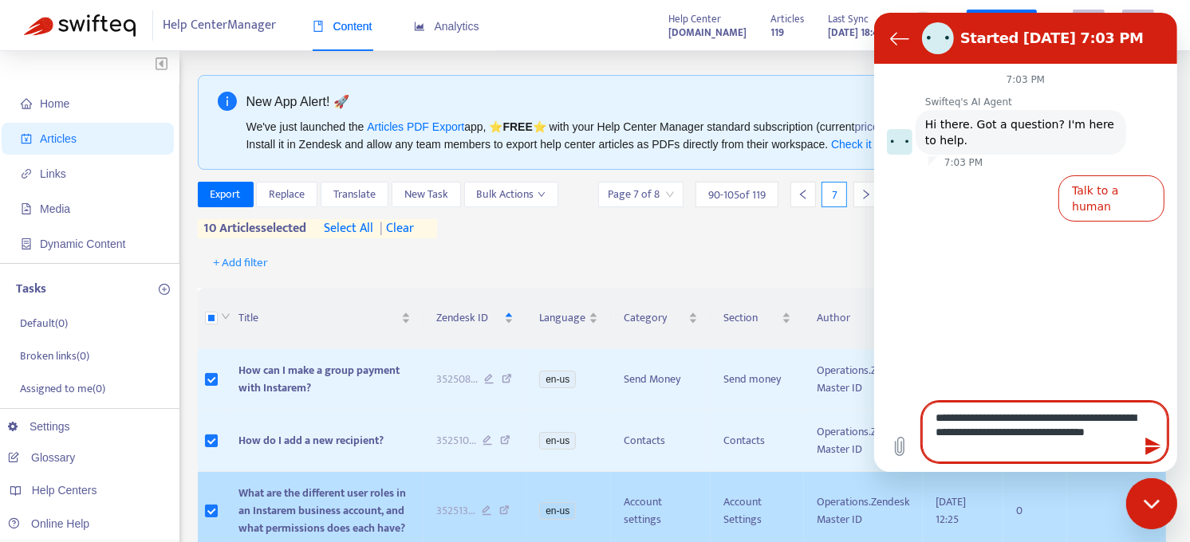
type textarea "**********"
type textarea "*"
type textarea "**********"
type textarea "*"
type textarea "**********"
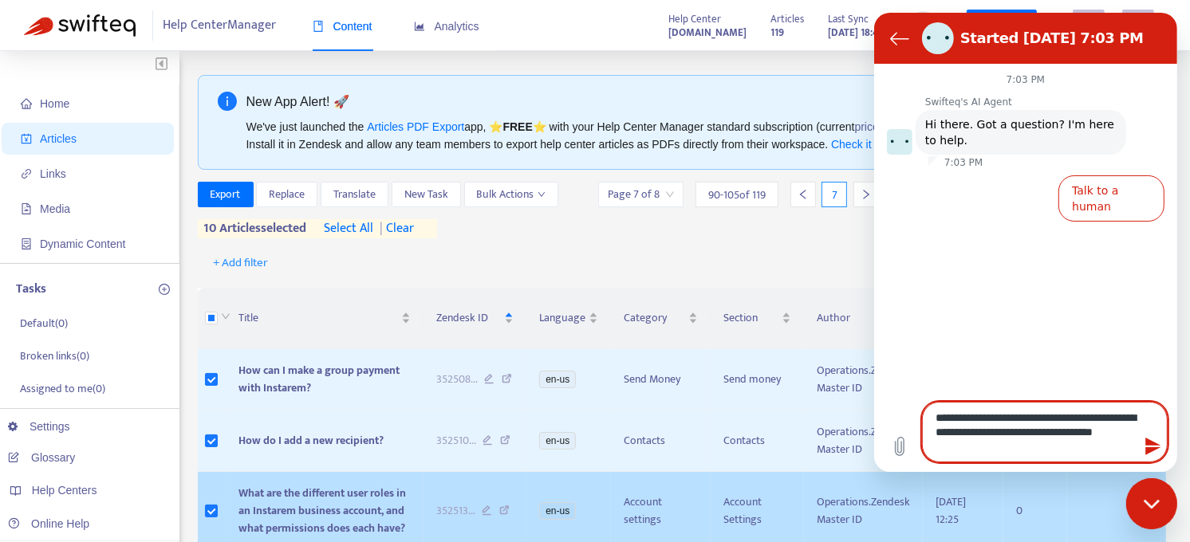
type textarea "*"
type textarea "**********"
type textarea "*"
type textarea "**********"
type textarea "*"
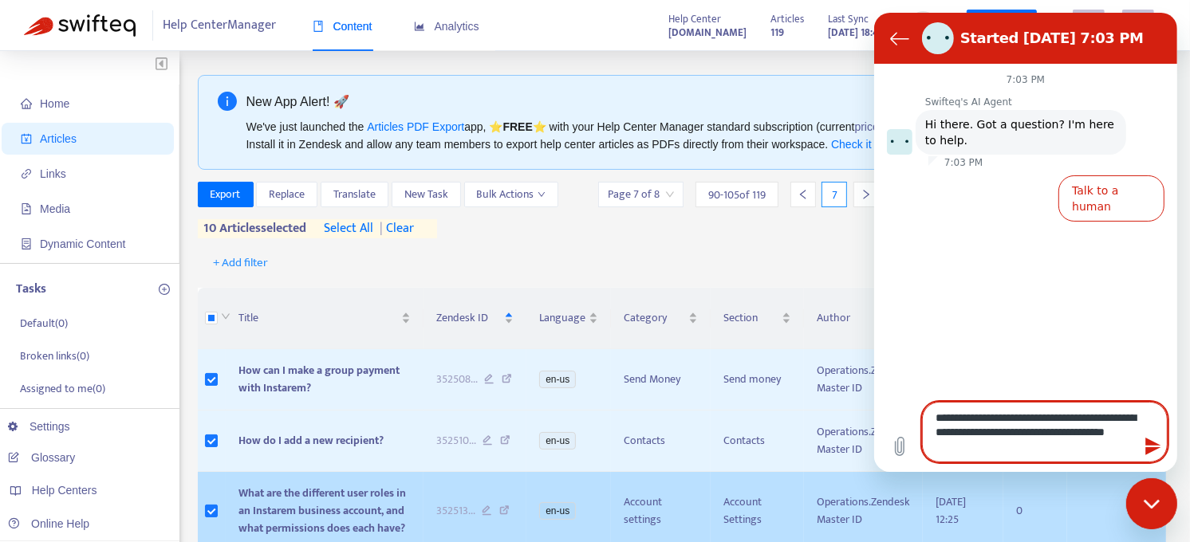
type textarea "**********"
type textarea "*"
type textarea "**********"
type textarea "*"
type textarea "**********"
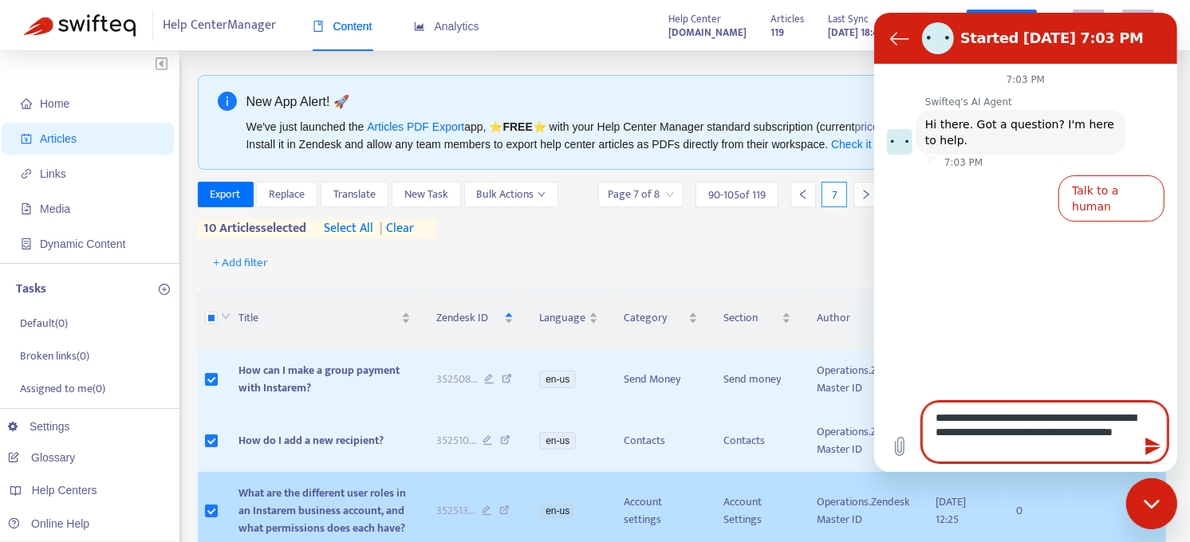
type textarea "*"
type textarea "**********"
type textarea "*"
type textarea "**********"
type textarea "*"
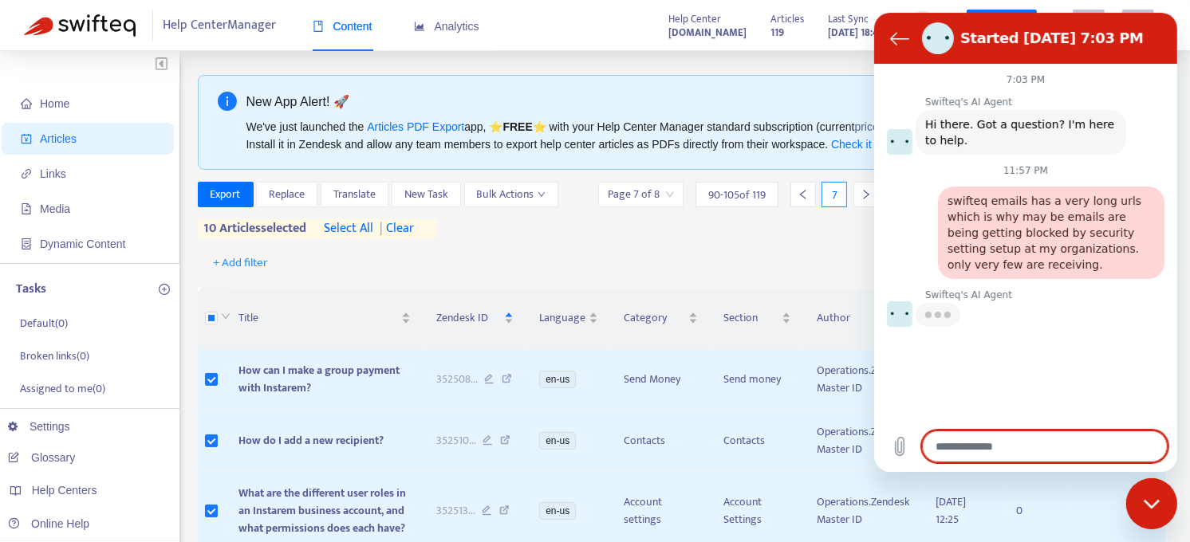
click at [978, 435] on textarea at bounding box center [1044, 447] width 246 height 32
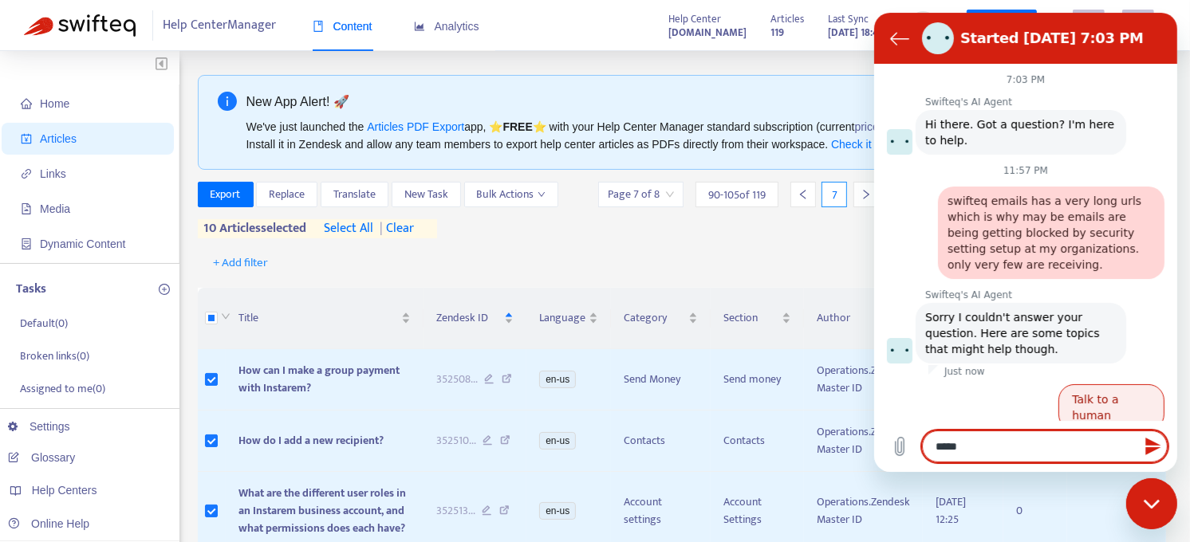
click at [1077, 386] on button "Talk to a human" at bounding box center [1110, 407] width 106 height 46
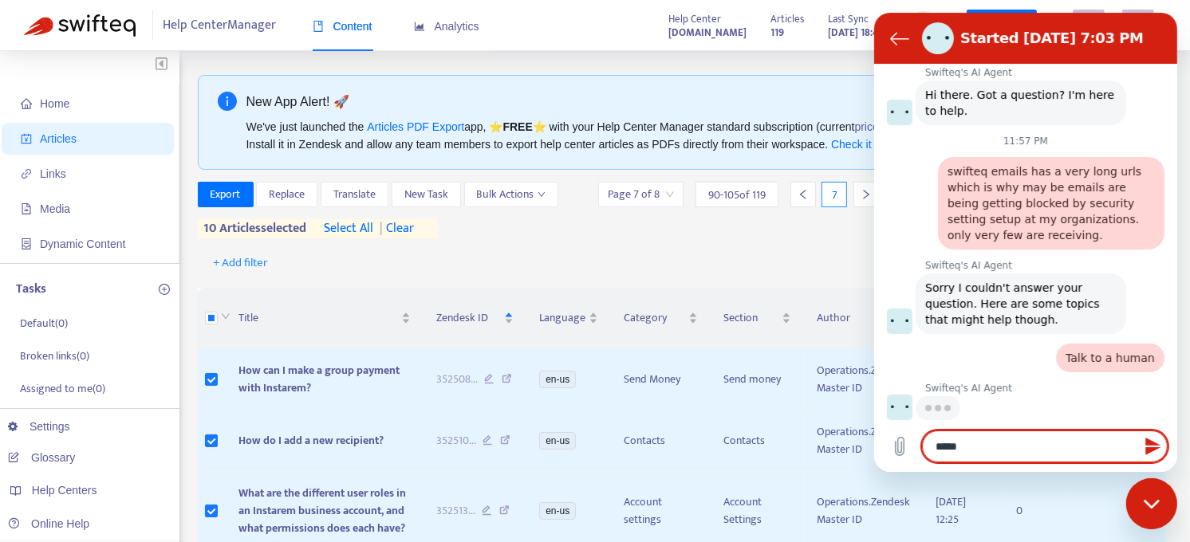
scroll to position [29, 0]
drag, startPoint x: 959, startPoint y: 445, endPoint x: 930, endPoint y: 451, distance: 30.2
click at [930, 451] on textarea "****" at bounding box center [1044, 447] width 246 height 32
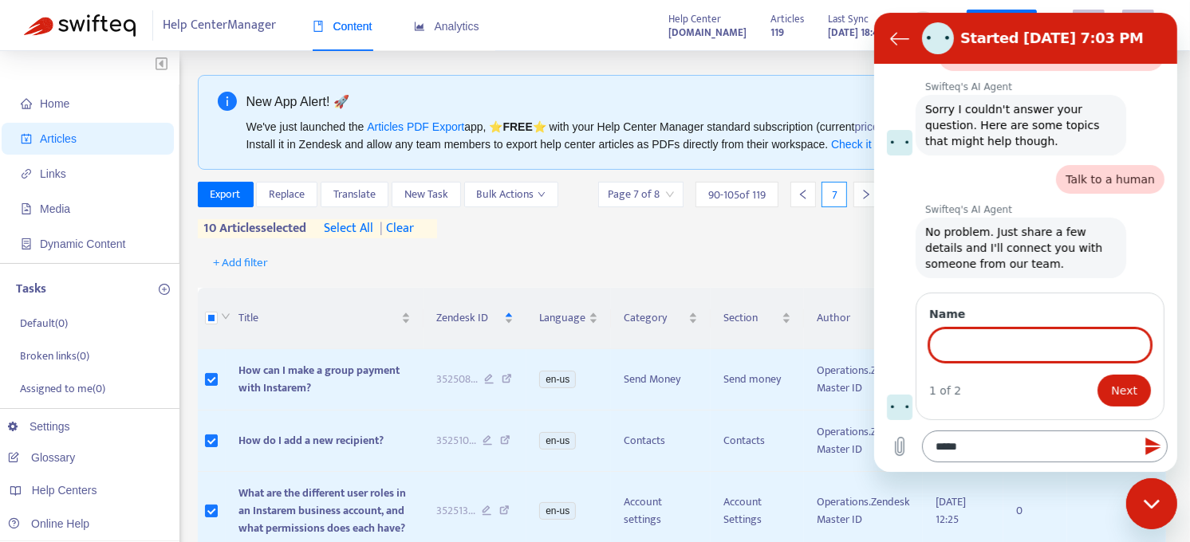
scroll to position [206, 0]
click at [969, 350] on input "Name" at bounding box center [1039, 345] width 222 height 33
click at [1110, 397] on span "Next" at bounding box center [1123, 391] width 26 height 19
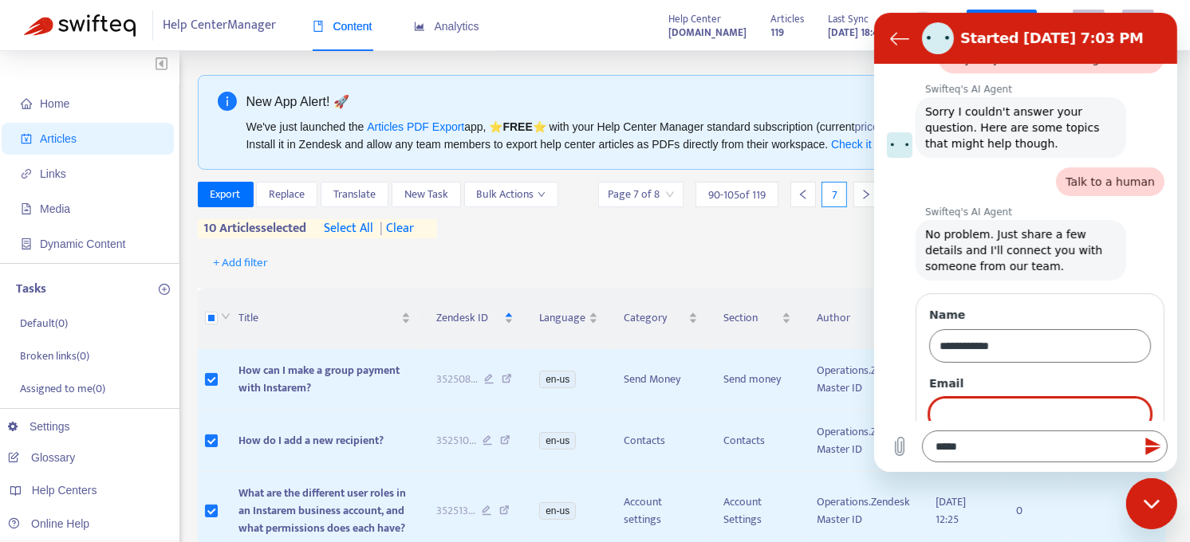
scroll to position [275, 0]
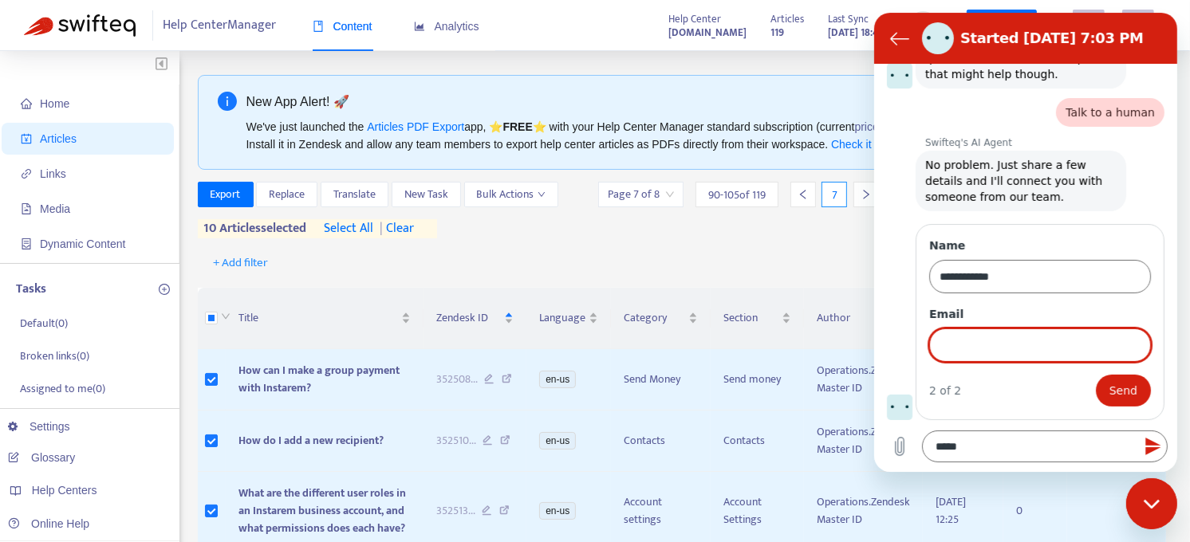
click at [1002, 353] on input "Email" at bounding box center [1039, 345] width 222 height 33
click at [1111, 386] on span "Send" at bounding box center [1122, 390] width 28 height 19
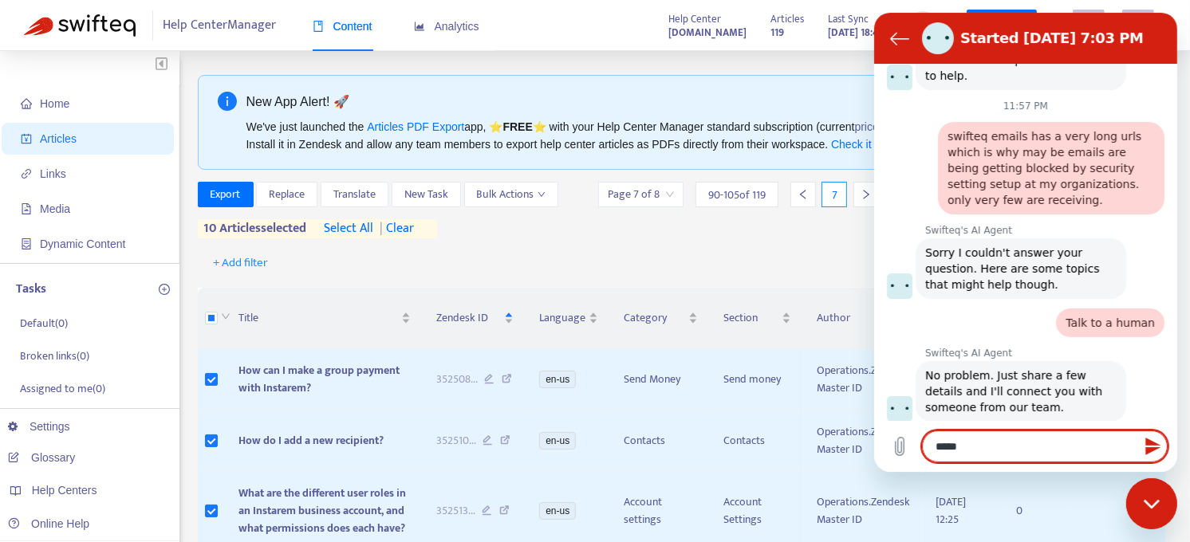
scroll to position [64, 0]
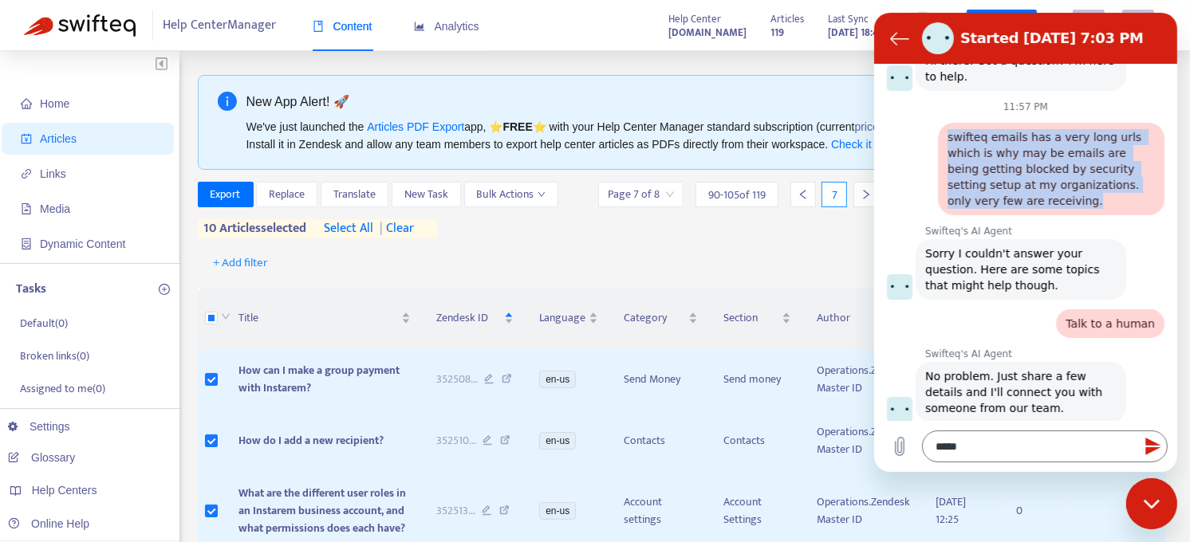
drag, startPoint x: 943, startPoint y: 133, endPoint x: 1083, endPoint y: 205, distance: 157.6
click at [1083, 205] on div "says: swifteq emails has a very long urls which is why may be emails are being …" at bounding box center [1050, 169] width 226 height 93
copy span "swifteq emails has a very long urls which is why may be emails are being gettin…"
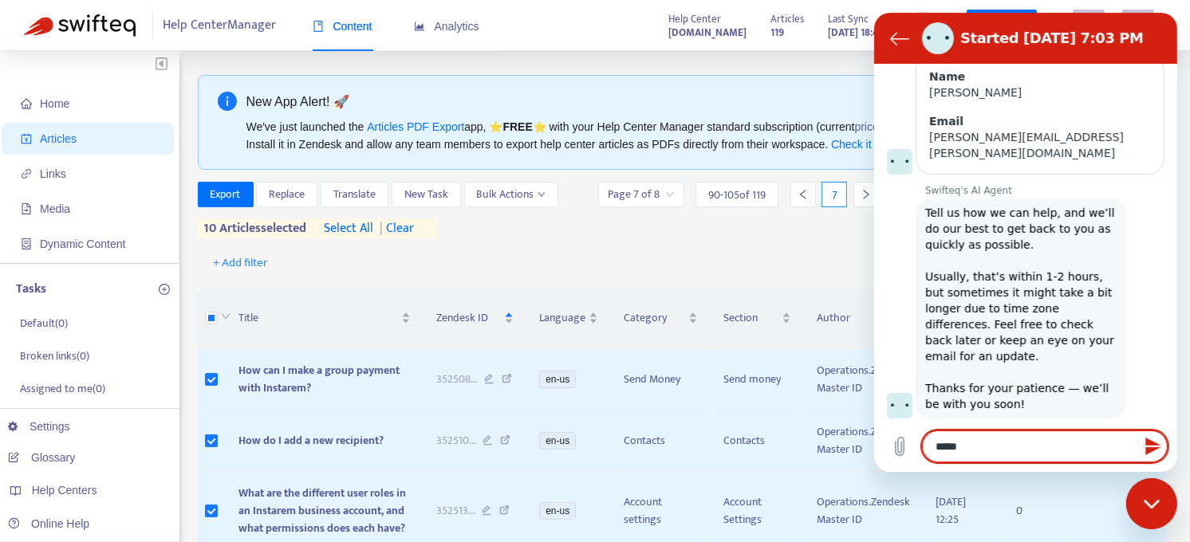
click at [983, 436] on textarea "****" at bounding box center [1044, 447] width 246 height 32
paste textarea "**********"
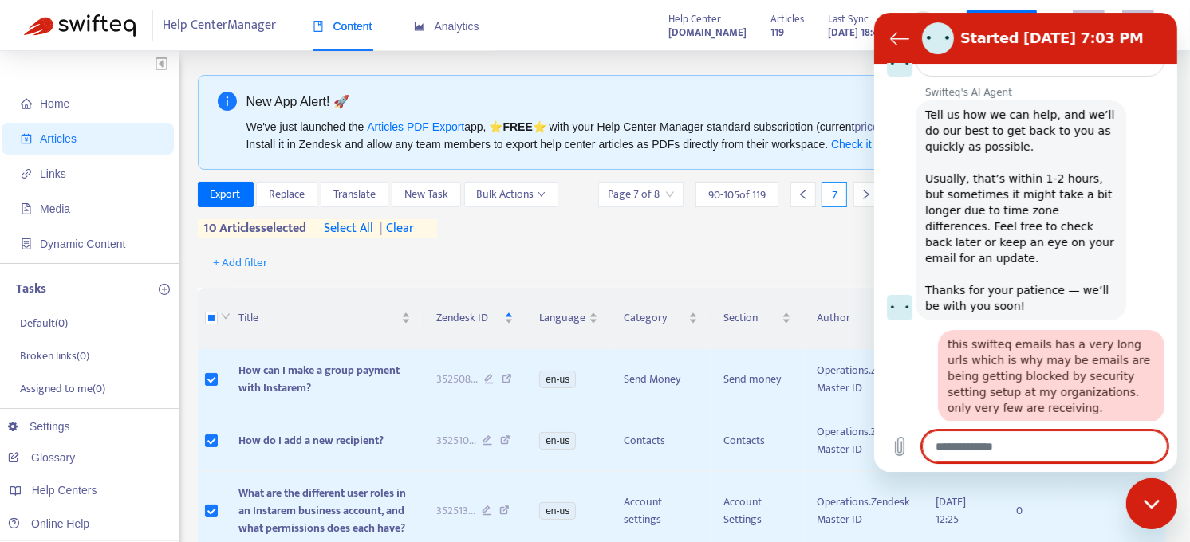
scroll to position [559, 0]
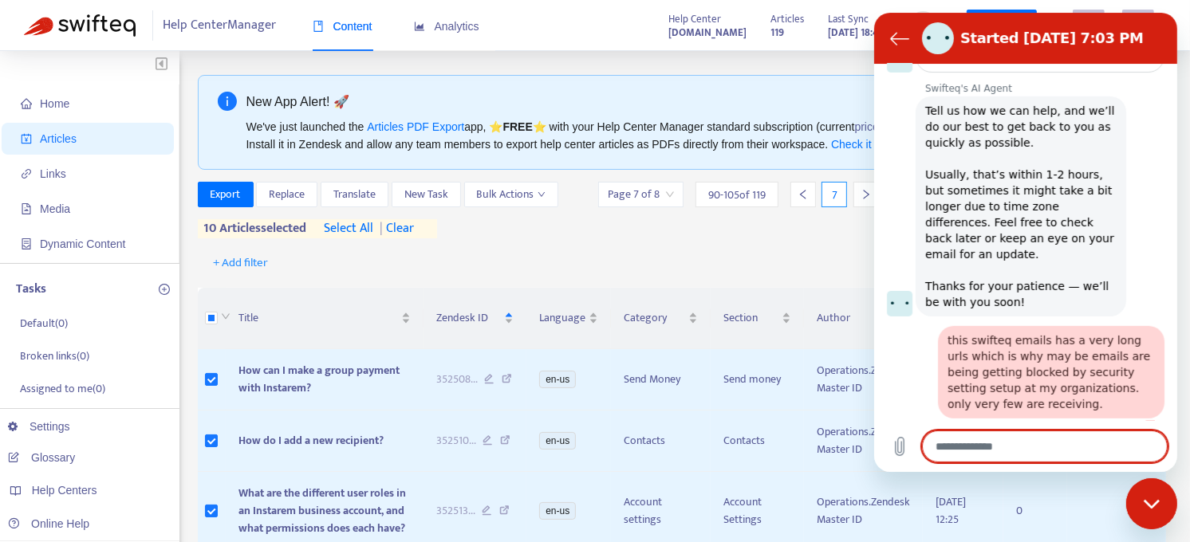
click at [962, 450] on textarea at bounding box center [1044, 447] width 246 height 32
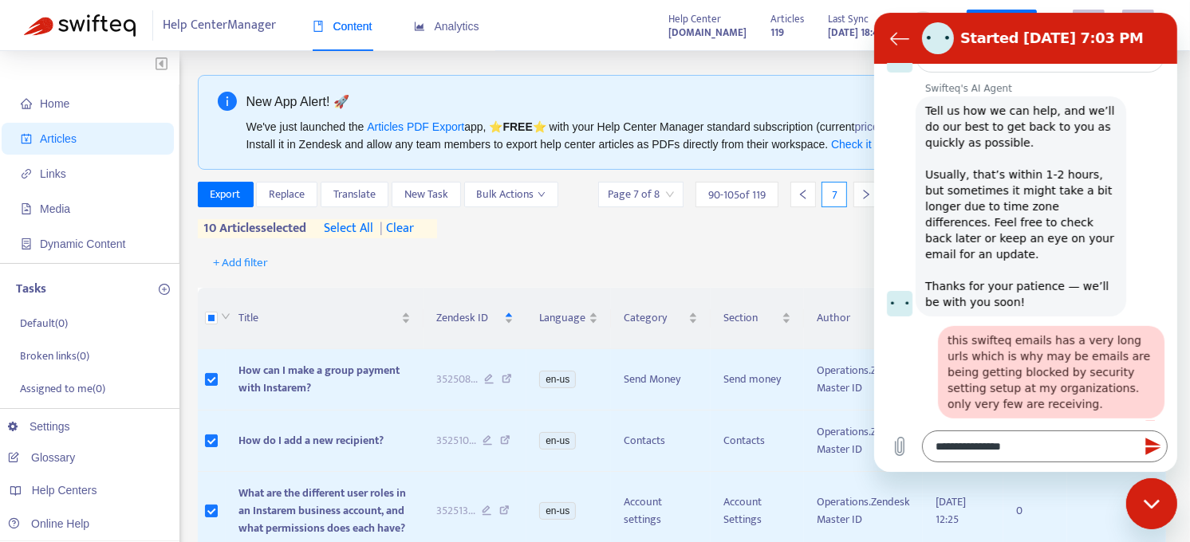
drag, startPoint x: -4, startPoint y: 450, endPoint x: -4, endPoint y: 497, distance: 47.1
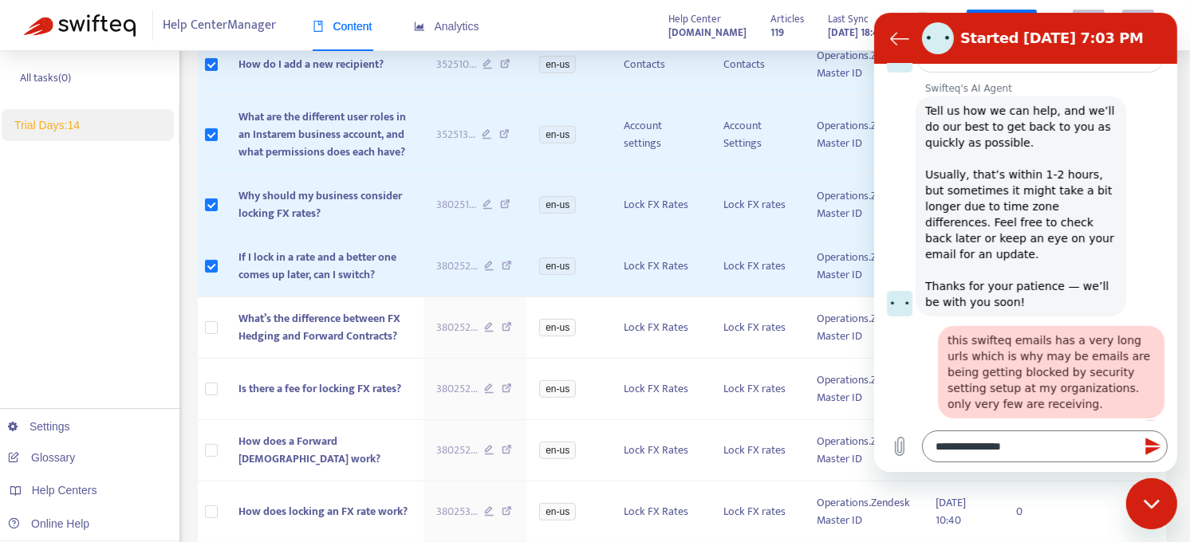
scroll to position [474, 0]
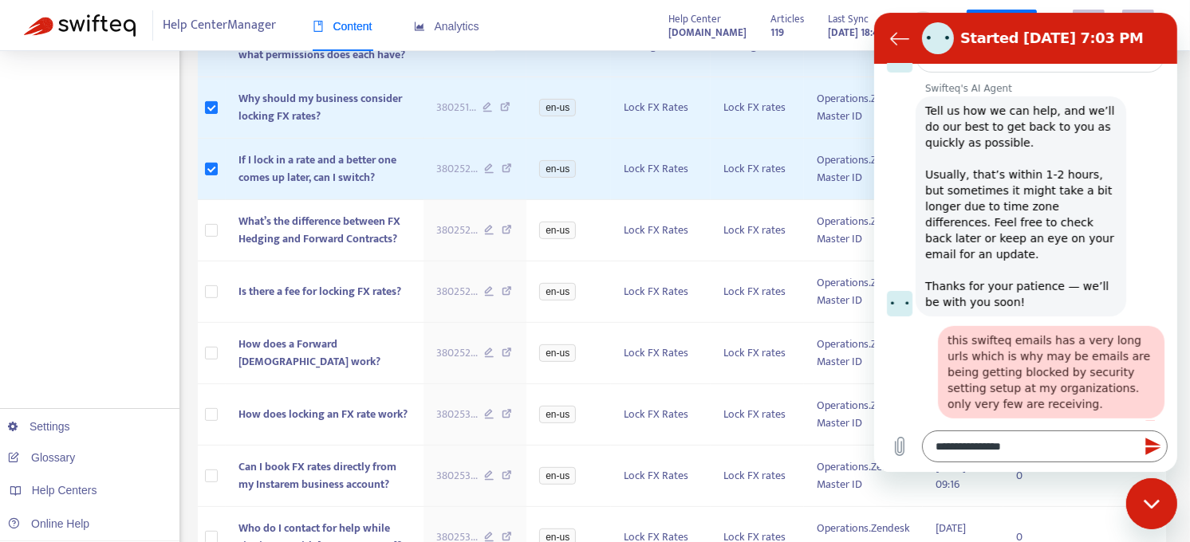
drag, startPoint x: -4, startPoint y: 497, endPoint x: -4, endPoint y: 514, distance: 17.5
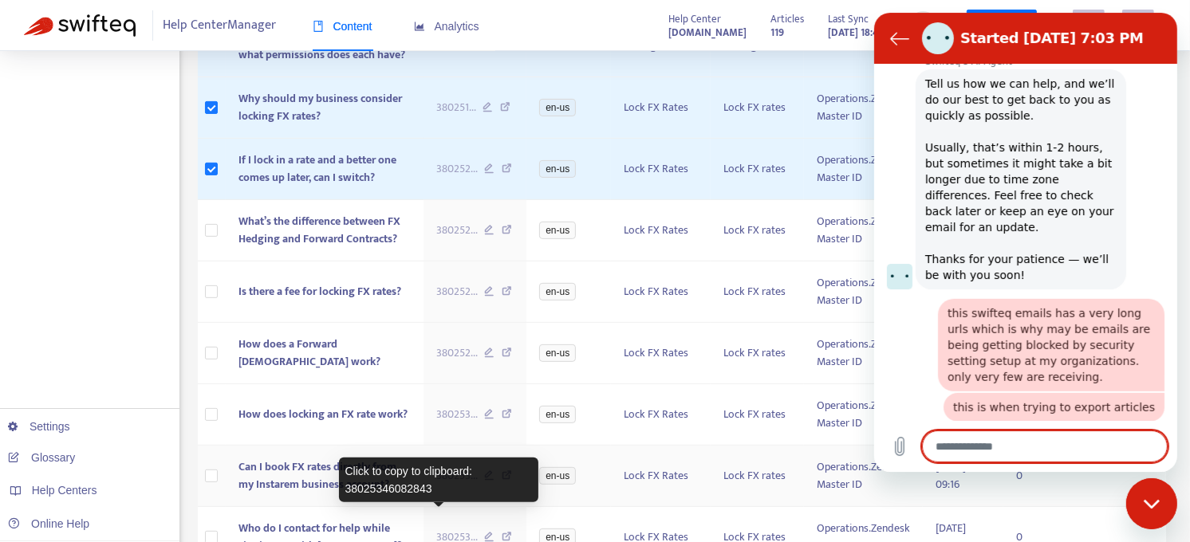
scroll to position [589, 0]
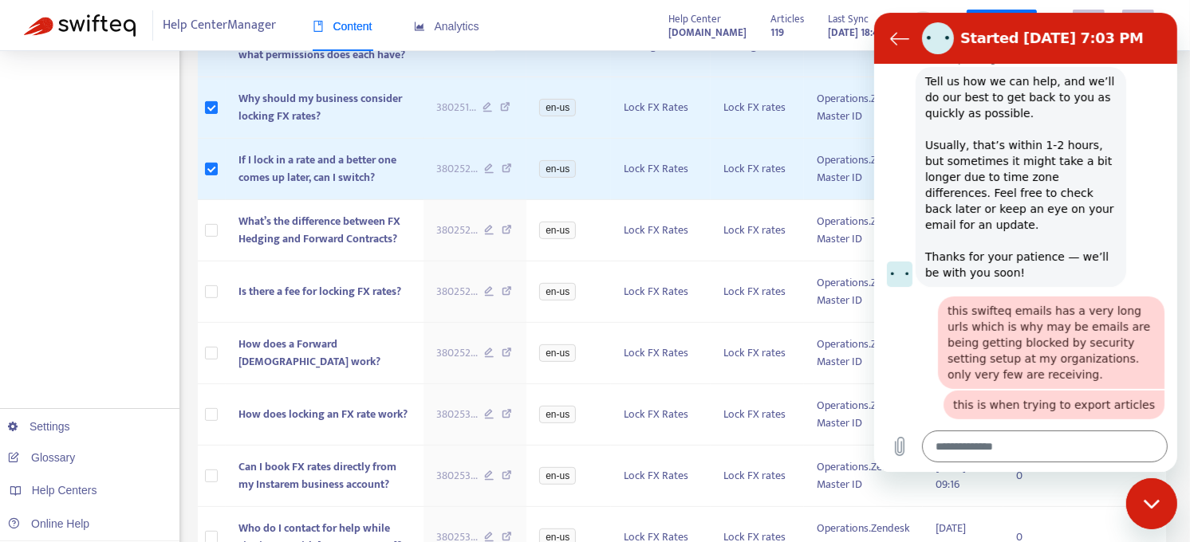
click at [1146, 235] on div "Swifteq's AI Agent says: Tell us how we can help, and we’ll do our best to get …" at bounding box center [1031, 176] width 290 height 222
click at [187, 219] on div "Home Articles Links Media Dynamic Content Tasks Default ( 0 ) Broken links ( 0 …" at bounding box center [595, 252] width 1142 height 1302
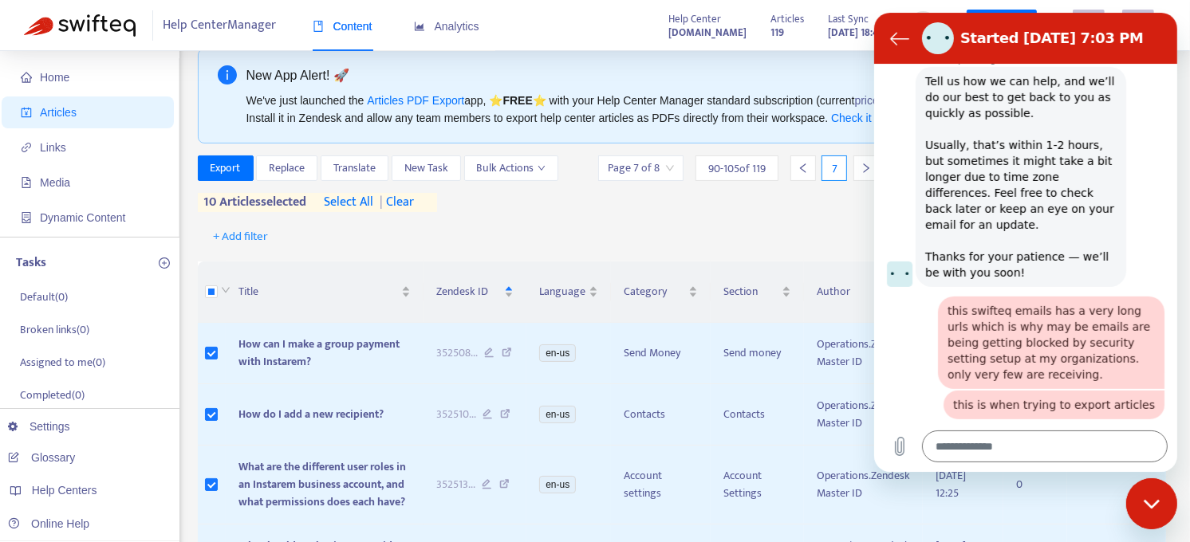
scroll to position [0, 0]
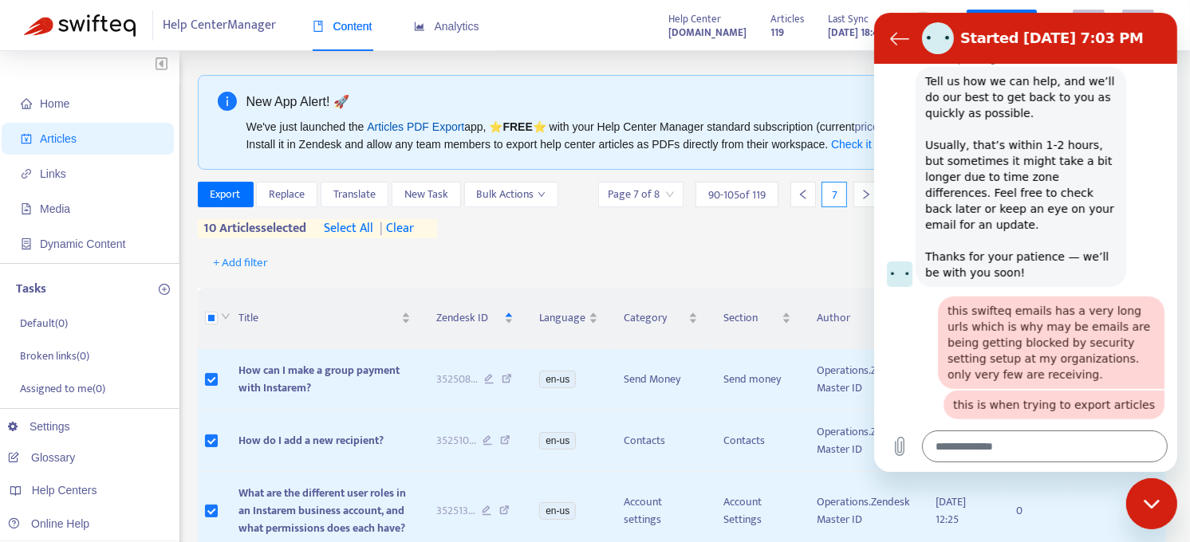
click at [435, 125] on link "Articles PDF Export" at bounding box center [415, 126] width 97 height 13
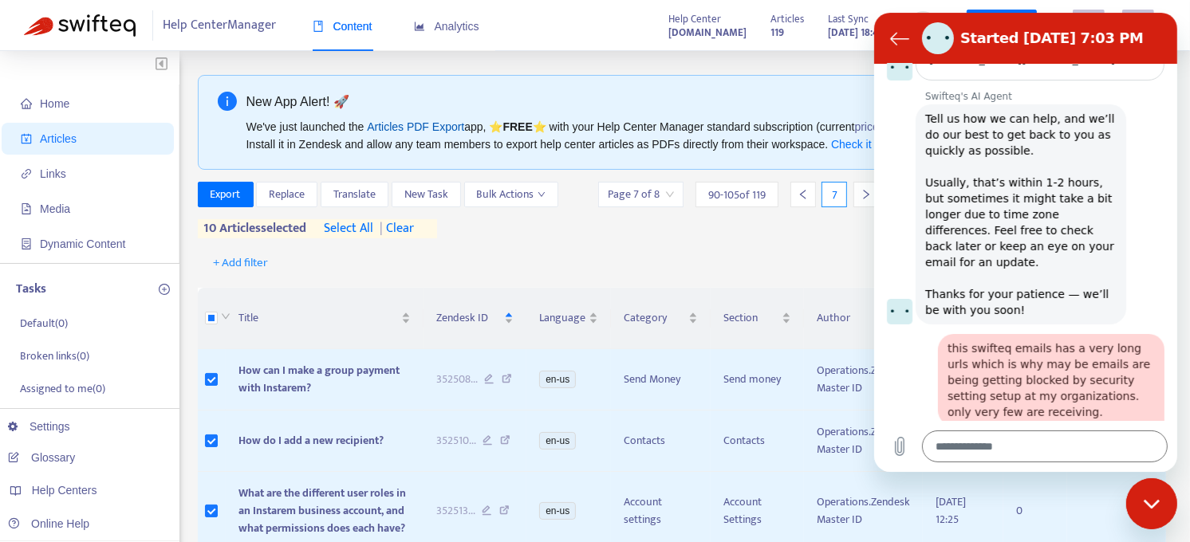
scroll to position [589, 0]
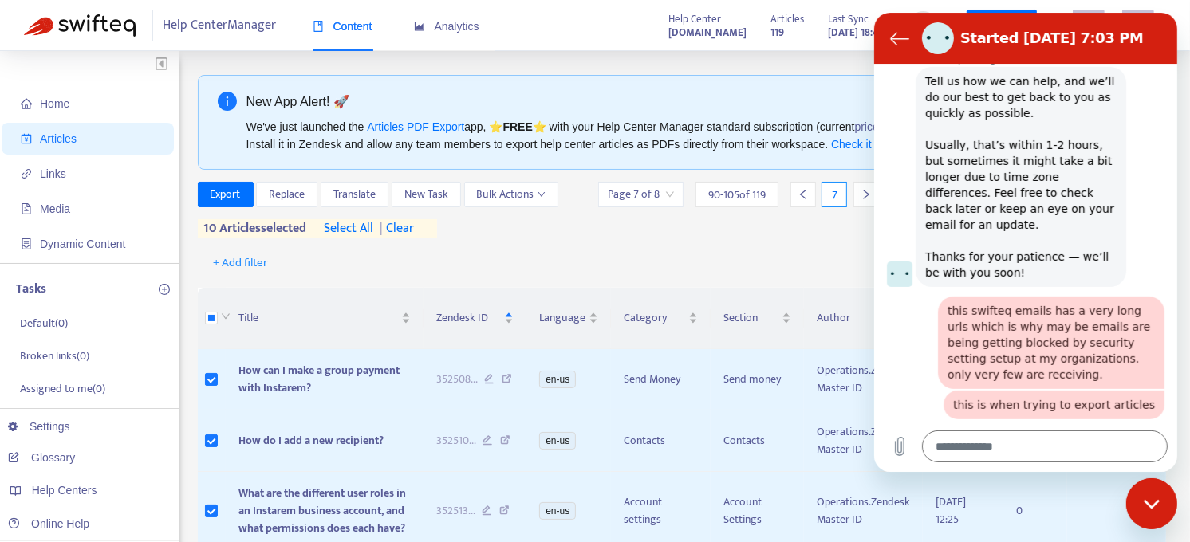
click at [1132, 252] on div "Swifteq's AI Agent says: Tell us how we can help, and we’ll do our best to get …" at bounding box center [1031, 176] width 290 height 222
click at [1148, 490] on div "Close messaging window" at bounding box center [1151, 503] width 48 height 48
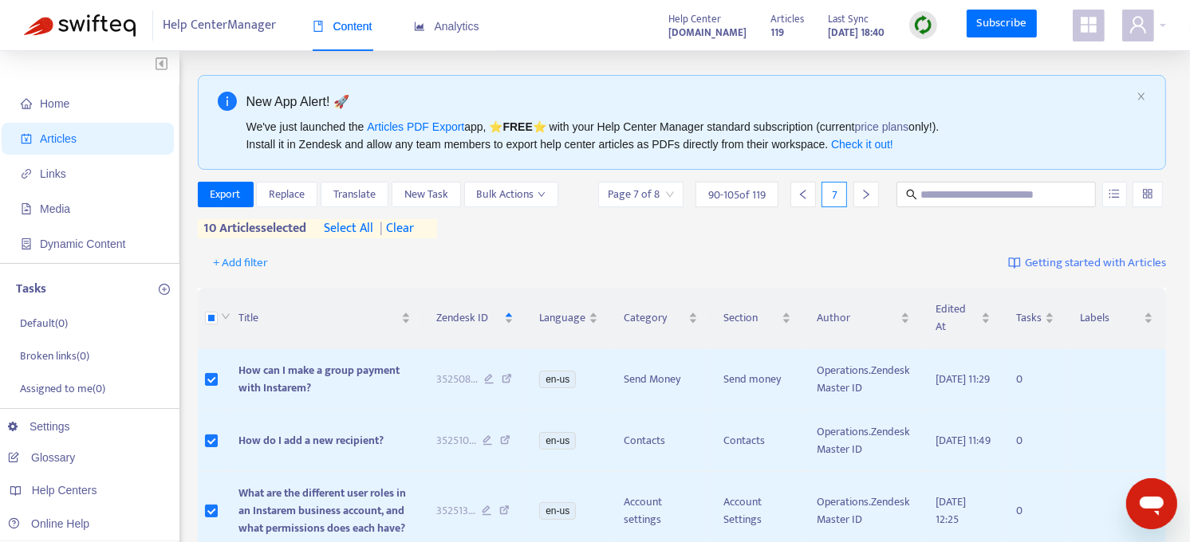
click at [1148, 490] on icon "Open messaging window" at bounding box center [1150, 503] width 29 height 29
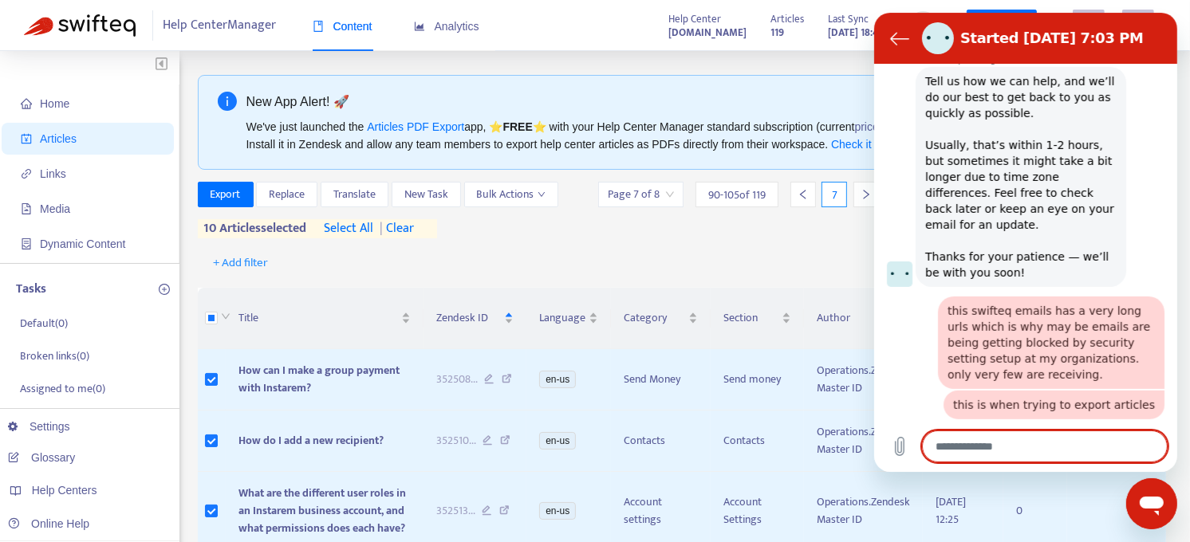
scroll to position [0, 0]
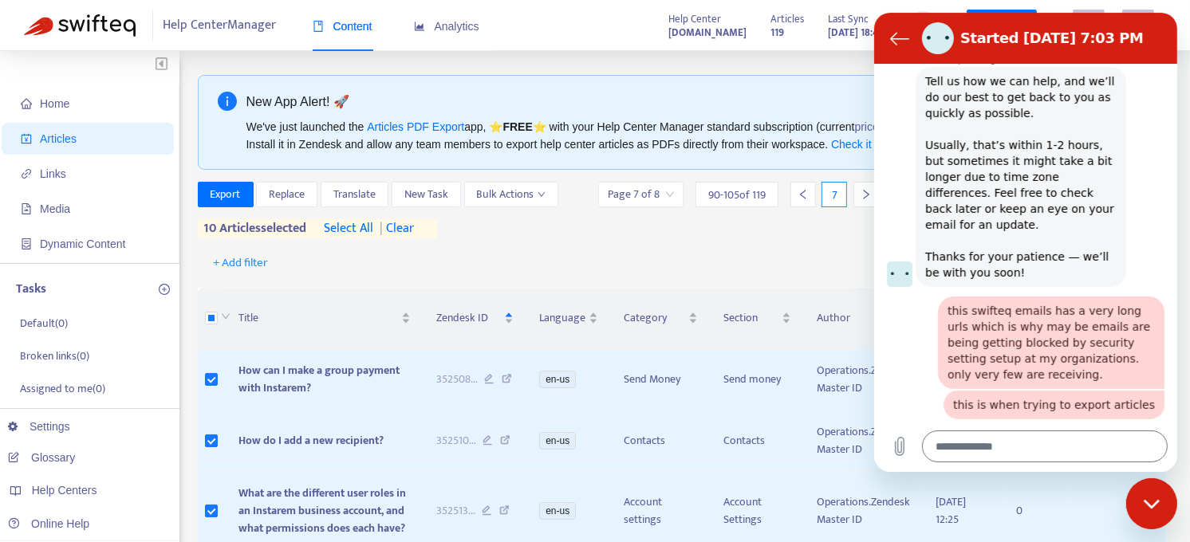
click at [1148, 490] on div "Close messaging window" at bounding box center [1151, 503] width 48 height 48
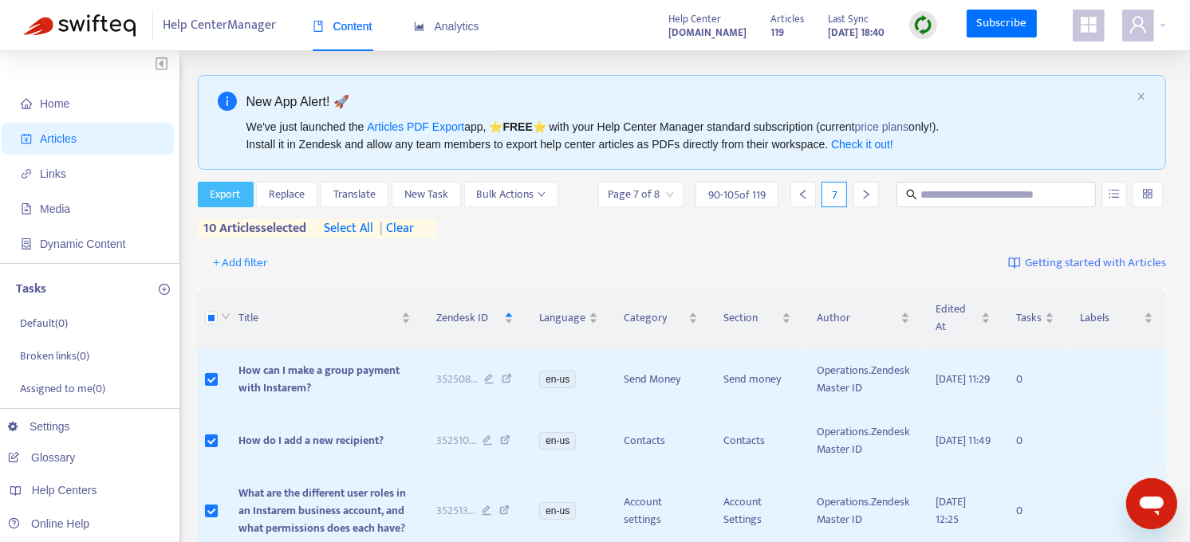
click at [231, 196] on span "Export" at bounding box center [226, 195] width 30 height 18
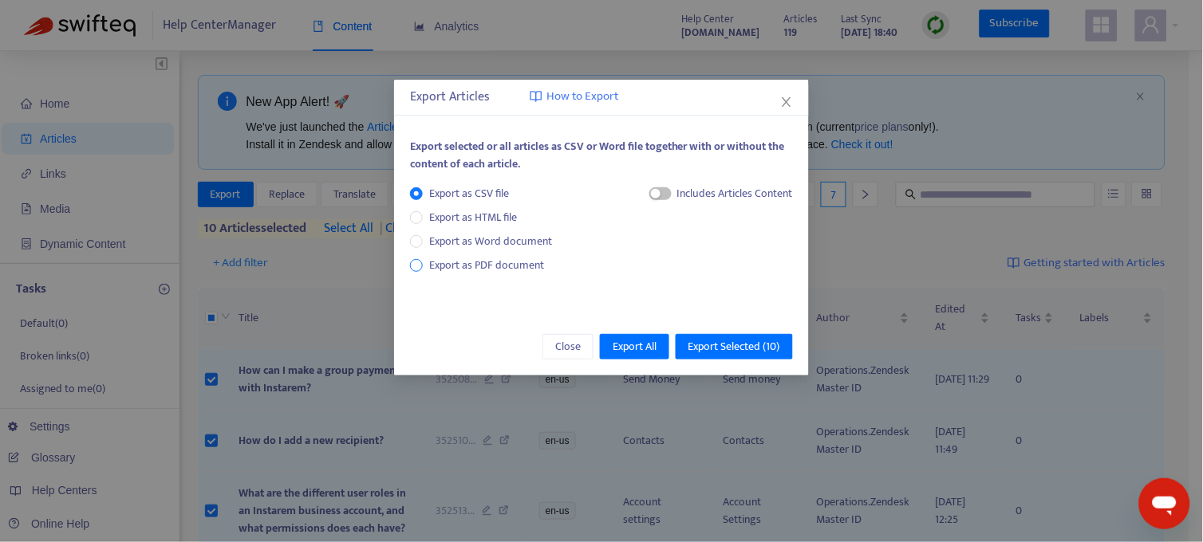
click at [478, 265] on span "Export as PDF document" at bounding box center [486, 265] width 115 height 18
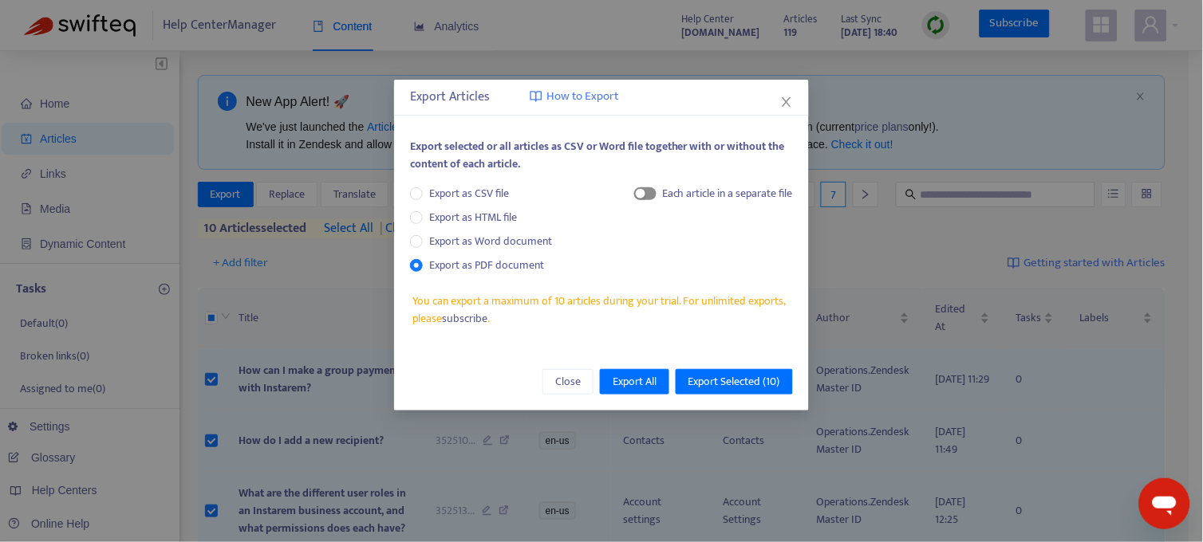
click at [641, 195] on div "button" at bounding box center [641, 194] width 10 height 10
click at [734, 384] on span "Export Selected ( 10 )" at bounding box center [734, 382] width 92 height 18
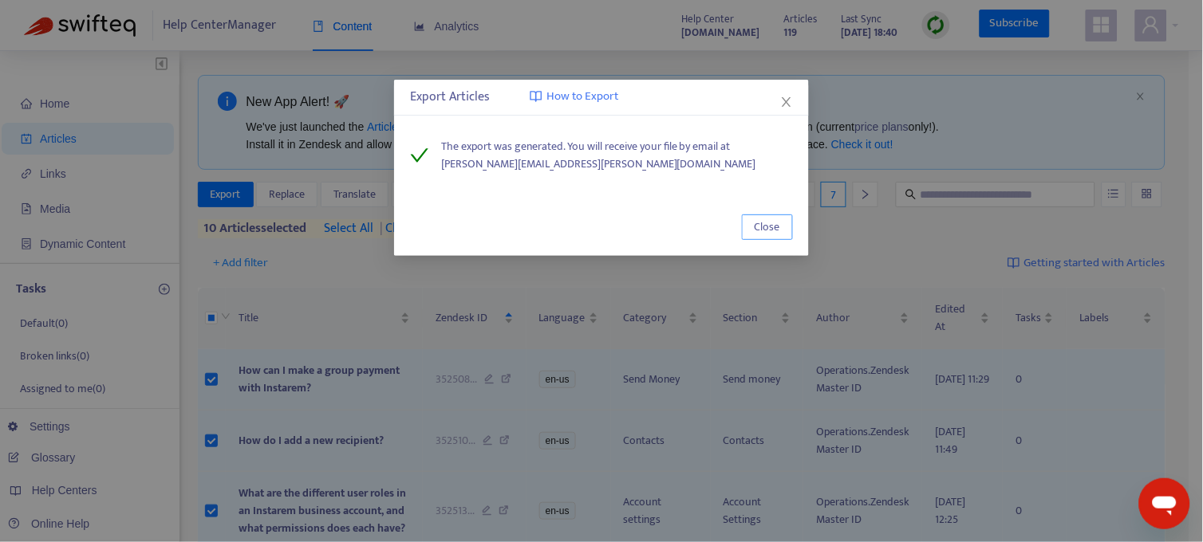
click at [779, 228] on span "Close" at bounding box center [767, 228] width 26 height 18
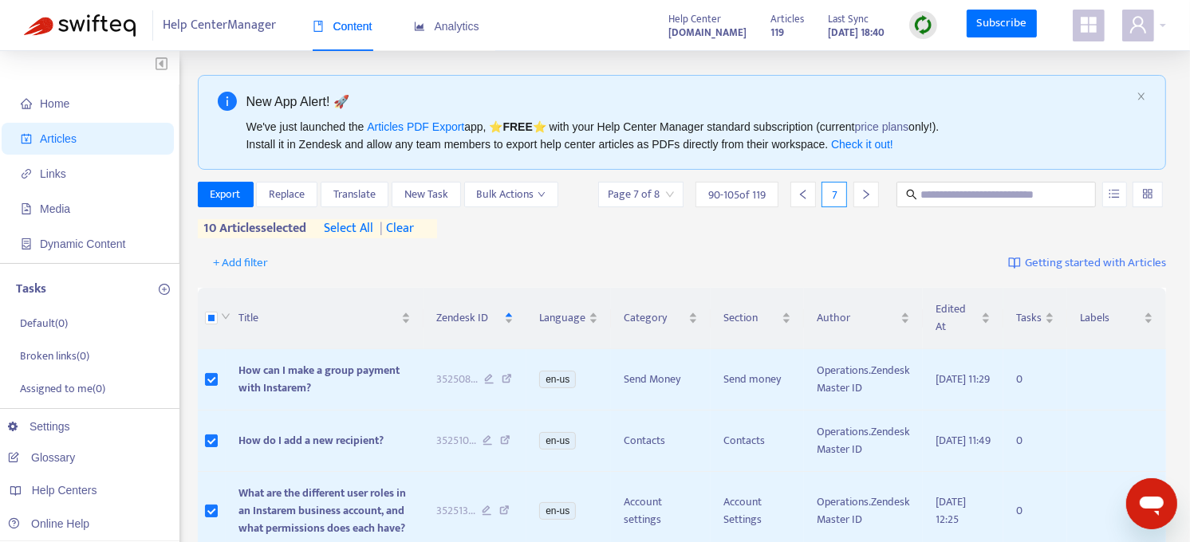
click at [1147, 496] on icon "Open messaging window" at bounding box center [1151, 505] width 24 height 19
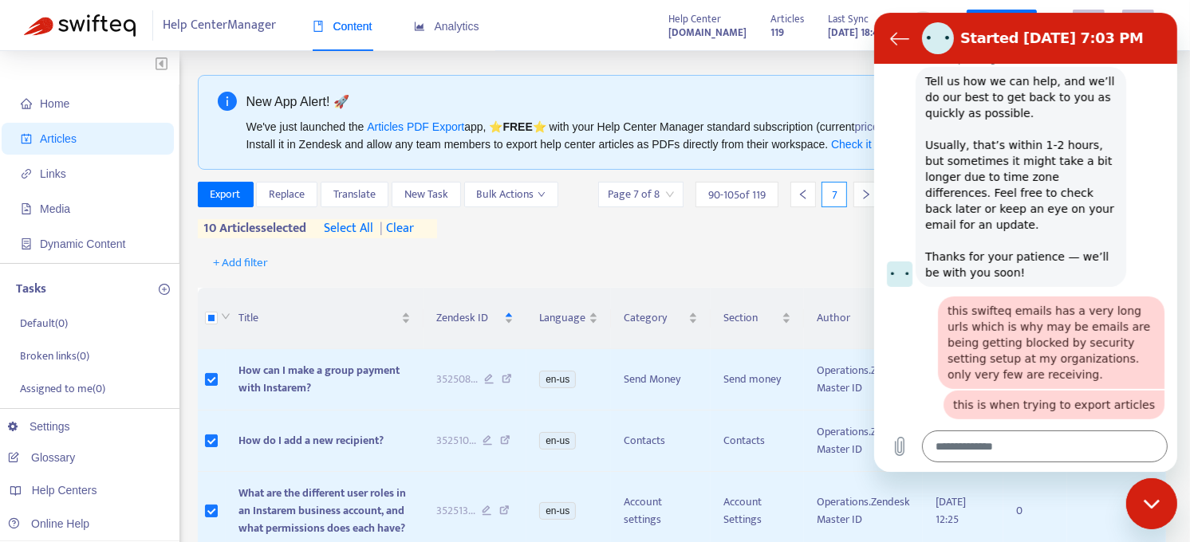
click at [1137, 220] on div "Swifteq's AI Agent says: Tell us how we can help, and we’ll do our best to get …" at bounding box center [1031, 176] width 290 height 222
click at [606, 258] on div "+ Add filter Getting started with Articles" at bounding box center [682, 263] width 969 height 37
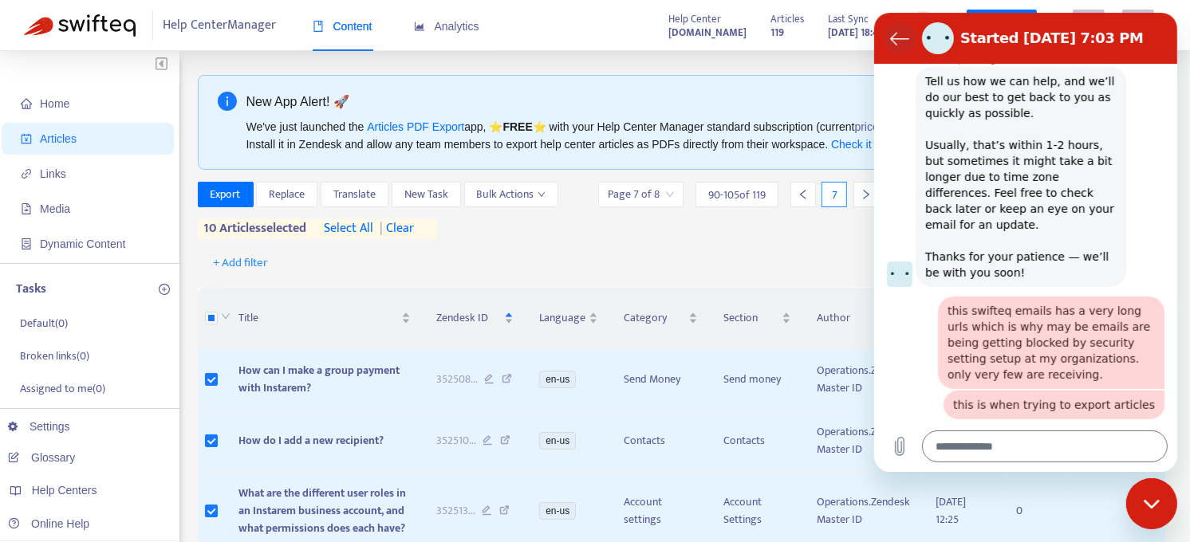
click at [893, 33] on icon "Back to the conversation list" at bounding box center [898, 38] width 19 height 19
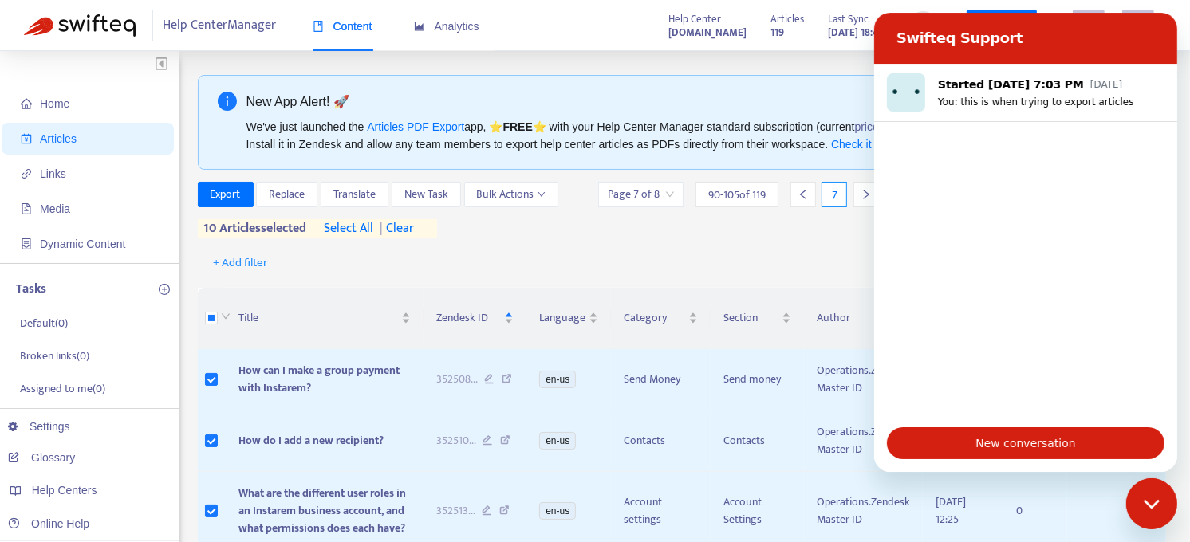
click at [719, 250] on div "+ Add filter Getting started with Articles" at bounding box center [682, 263] width 969 height 37
click at [673, 258] on div "+ Add filter Getting started with Articles" at bounding box center [682, 263] width 969 height 37
click at [711, 238] on div "Export Replace Translate New Task Bulk Actions Page 7 of 8 90 - 105 of 119 7 10…" at bounding box center [682, 210] width 969 height 57
